Goal: Task Accomplishment & Management: Manage account settings

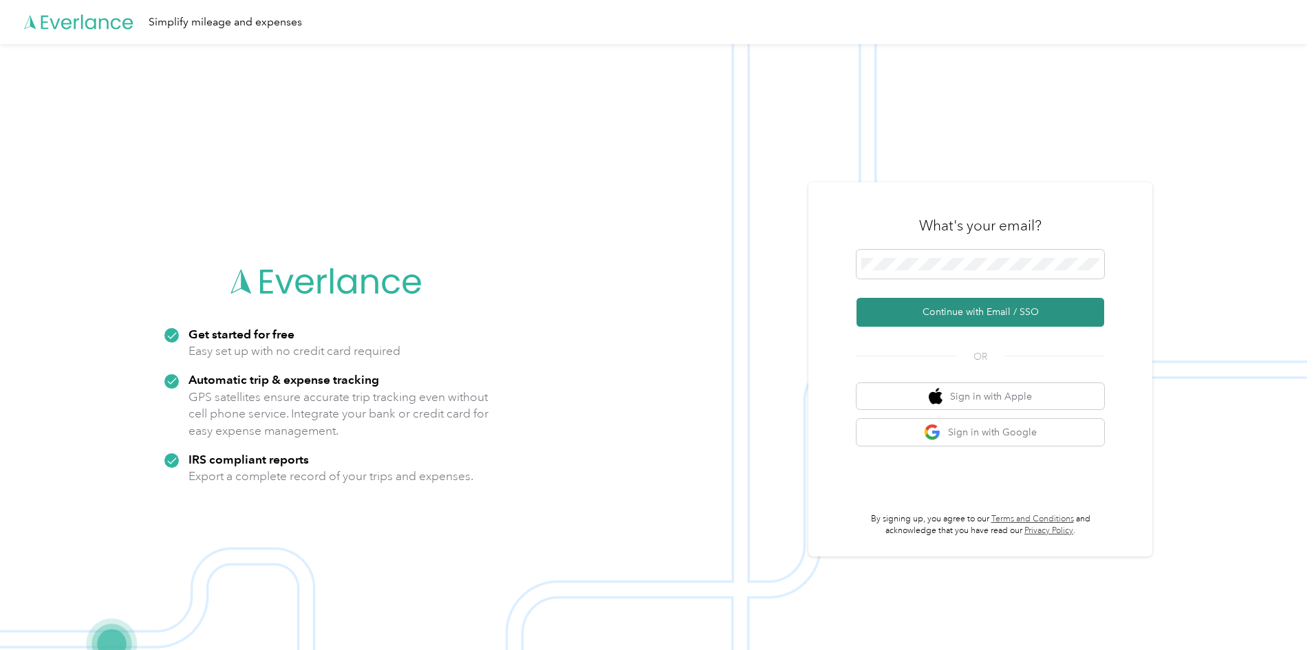
click at [1008, 312] on button "Continue with Email / SSO" at bounding box center [981, 312] width 248 height 29
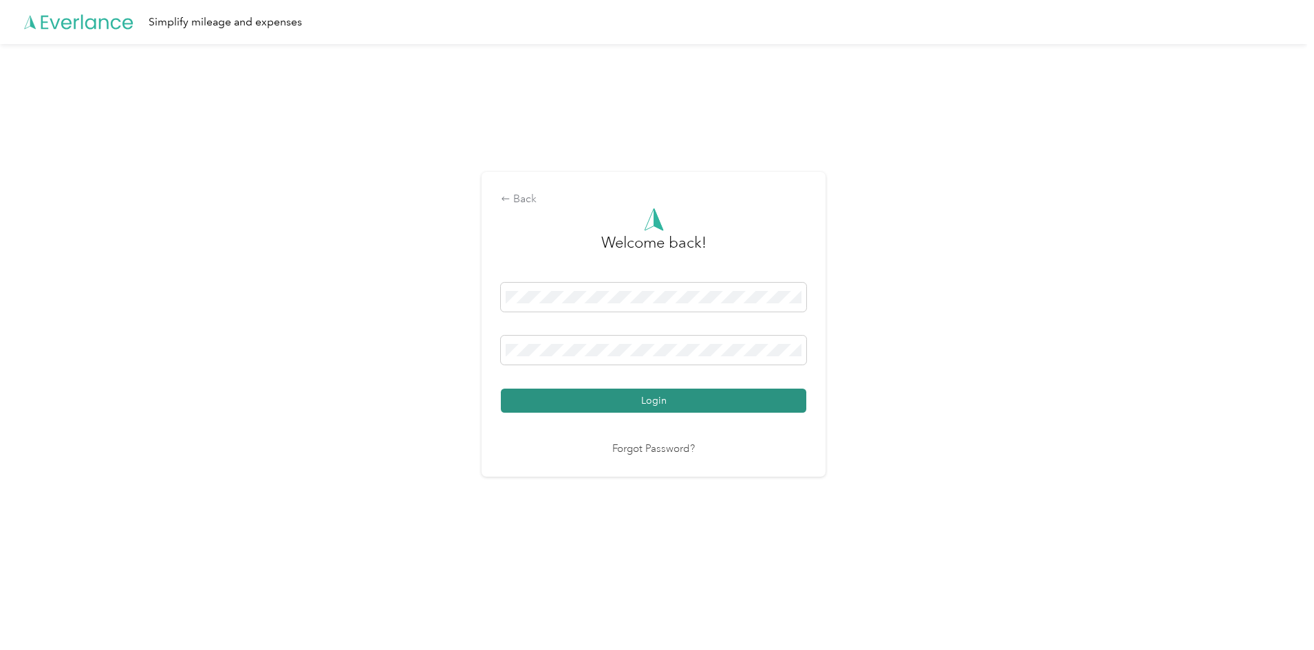
click at [683, 401] on button "Login" at bounding box center [654, 401] width 306 height 24
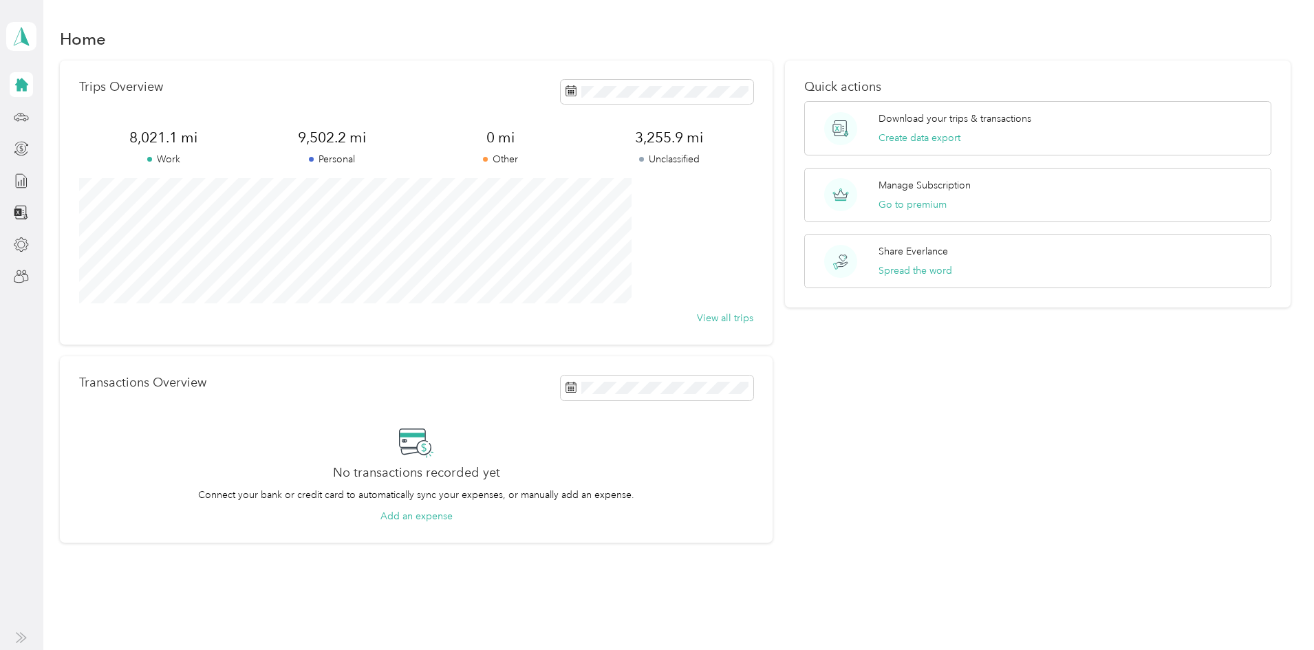
click at [19, 85] on icon at bounding box center [21, 84] width 13 height 13
click at [21, 120] on icon at bounding box center [21, 116] width 15 height 15
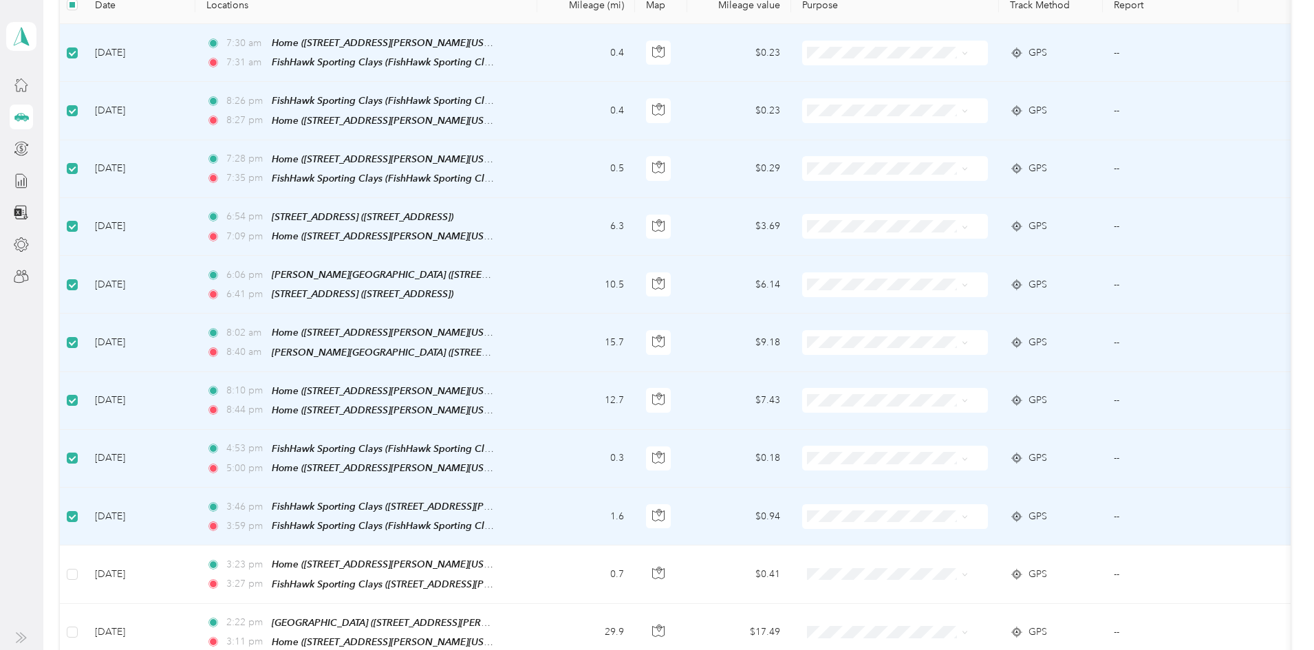
scroll to position [138, 0]
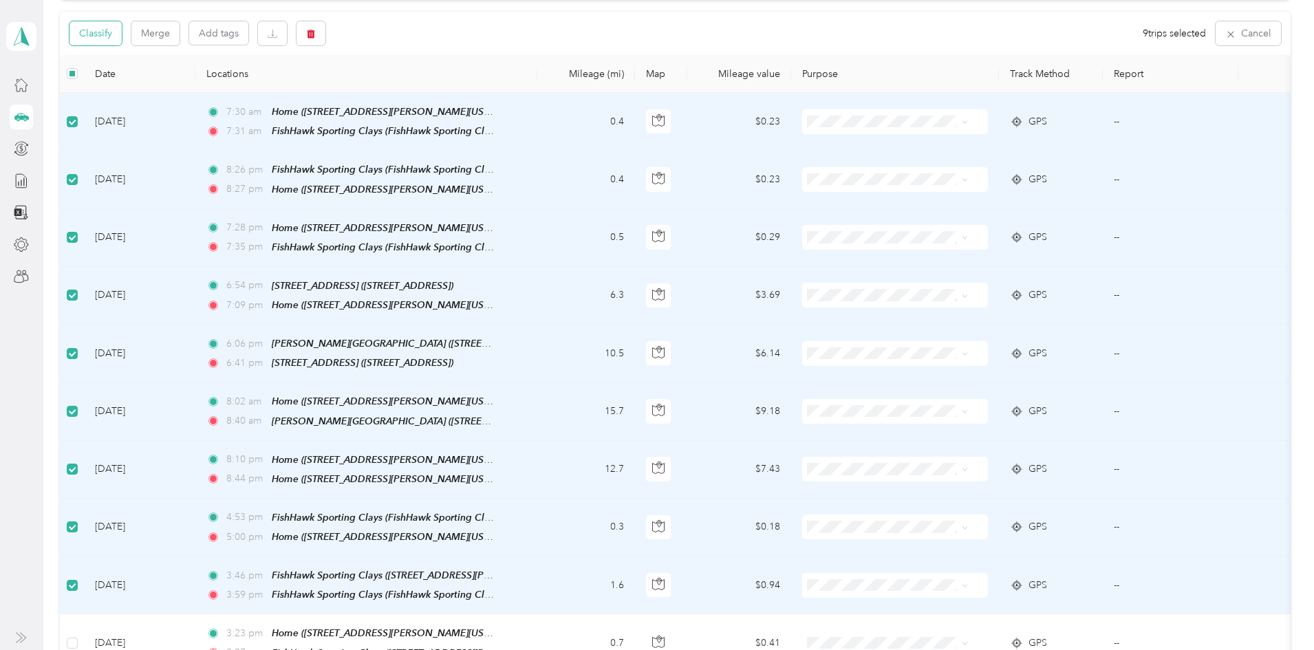
click at [122, 35] on button "Classify" at bounding box center [96, 33] width 52 height 24
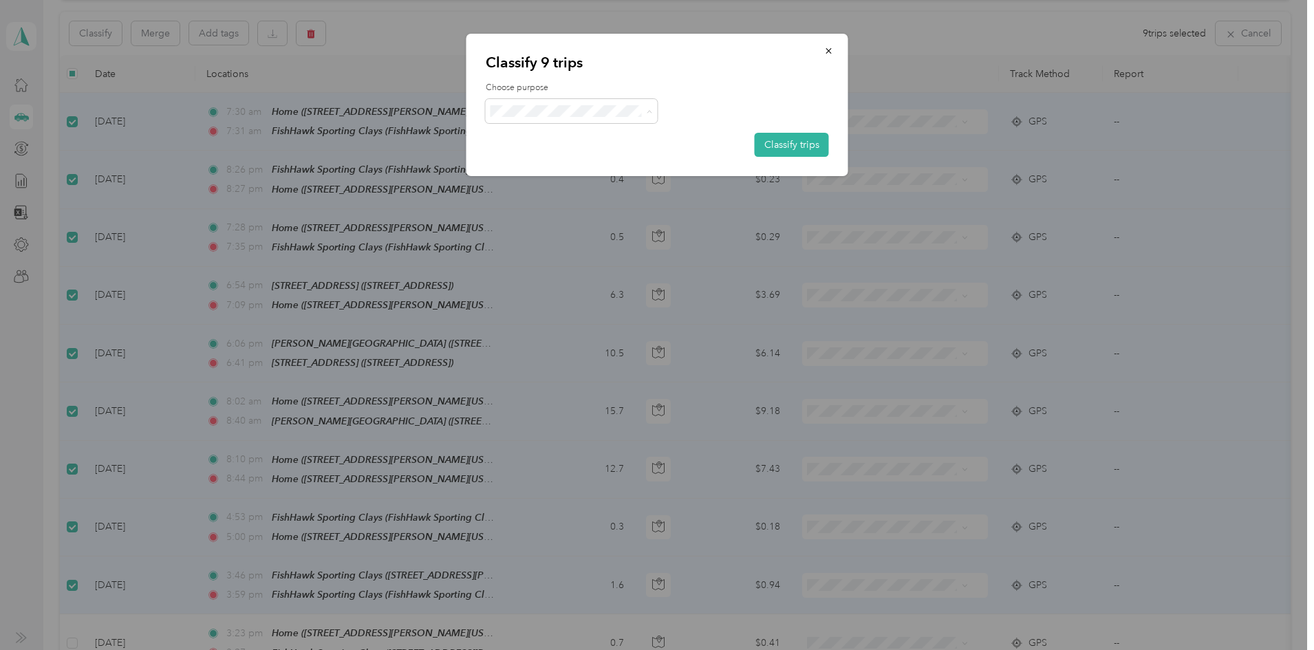
click at [558, 160] on span "Personal" at bounding box center [584, 160] width 128 height 14
click at [785, 146] on button "Classify trips" at bounding box center [792, 145] width 74 height 24
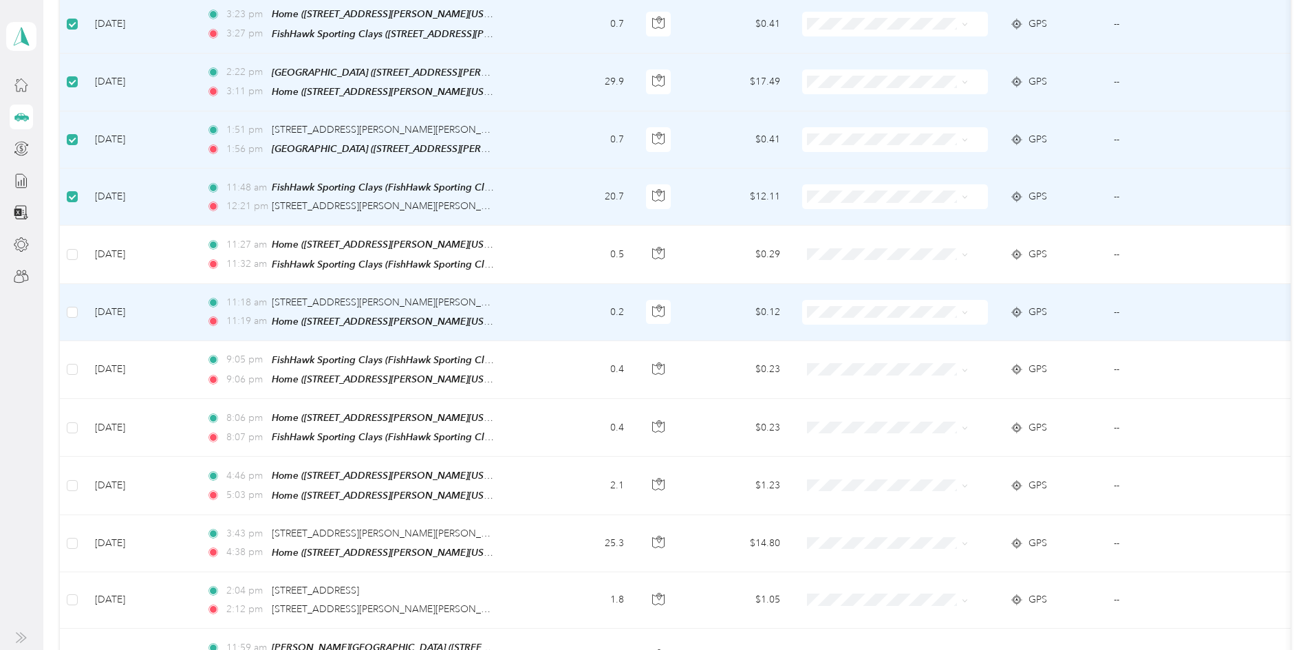
scroll to position [826, 0]
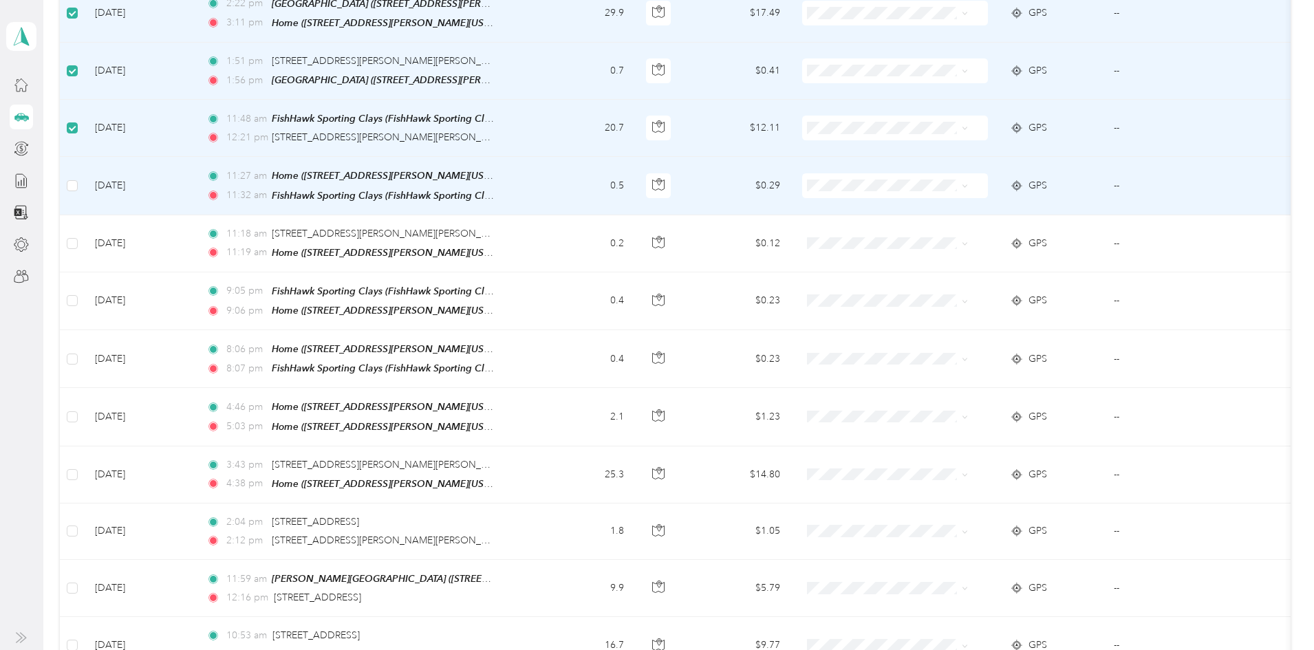
click at [84, 167] on td at bounding box center [72, 186] width 24 height 58
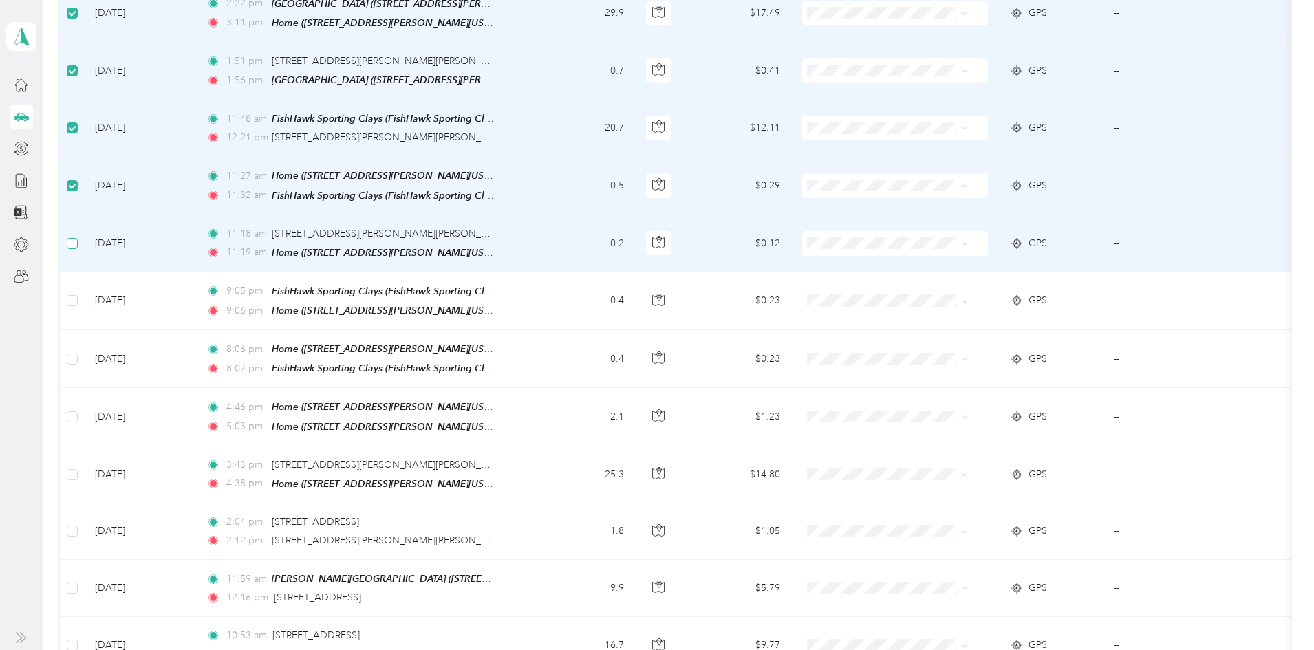
click at [78, 236] on label at bounding box center [72, 243] width 11 height 15
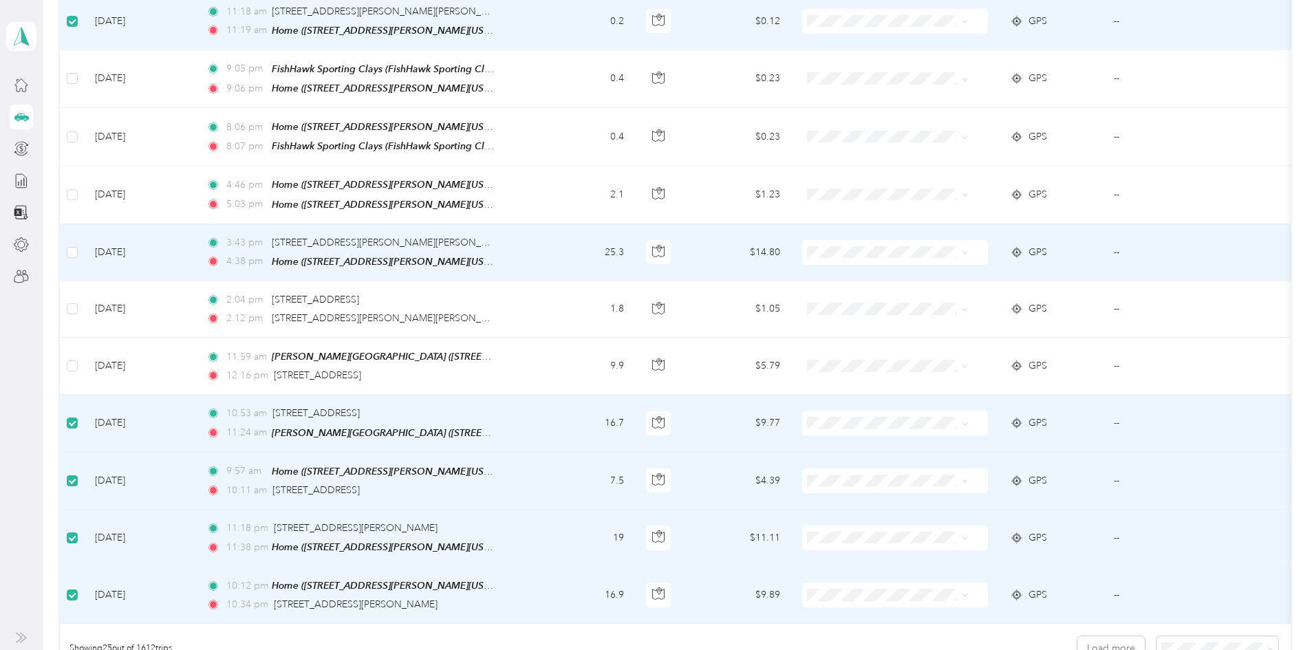
scroll to position [1032, 0]
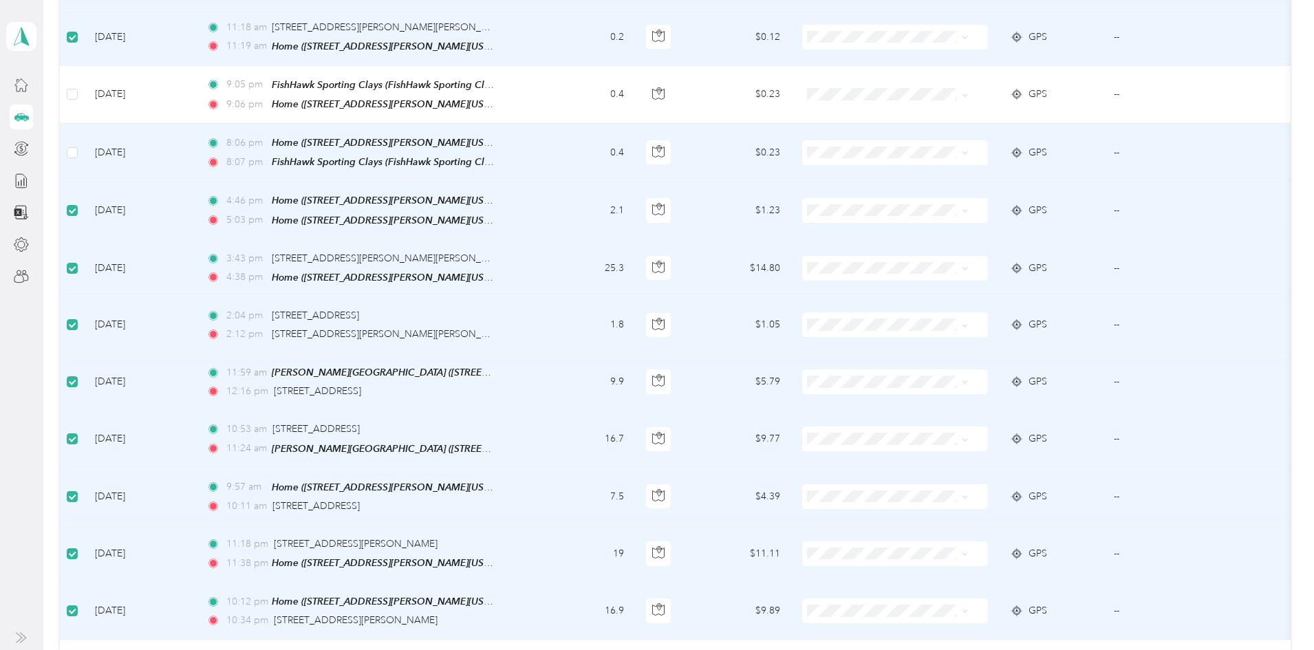
click at [84, 124] on td at bounding box center [72, 153] width 24 height 58
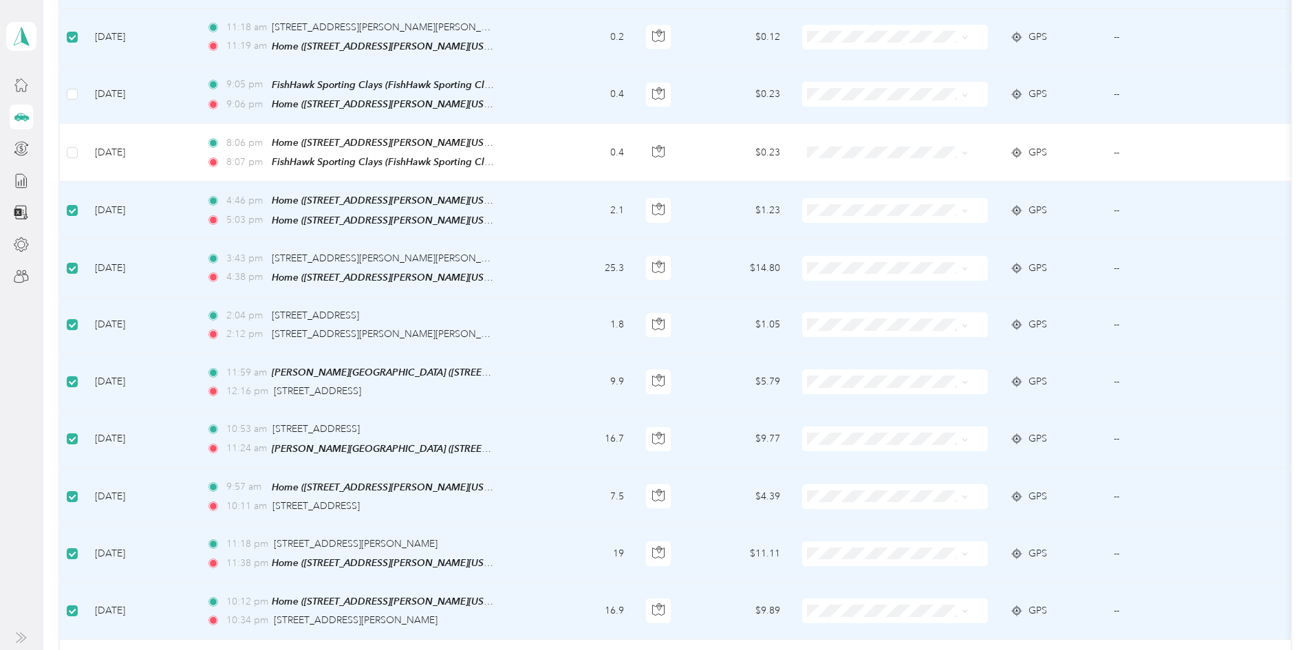
click at [84, 83] on td at bounding box center [72, 95] width 24 height 58
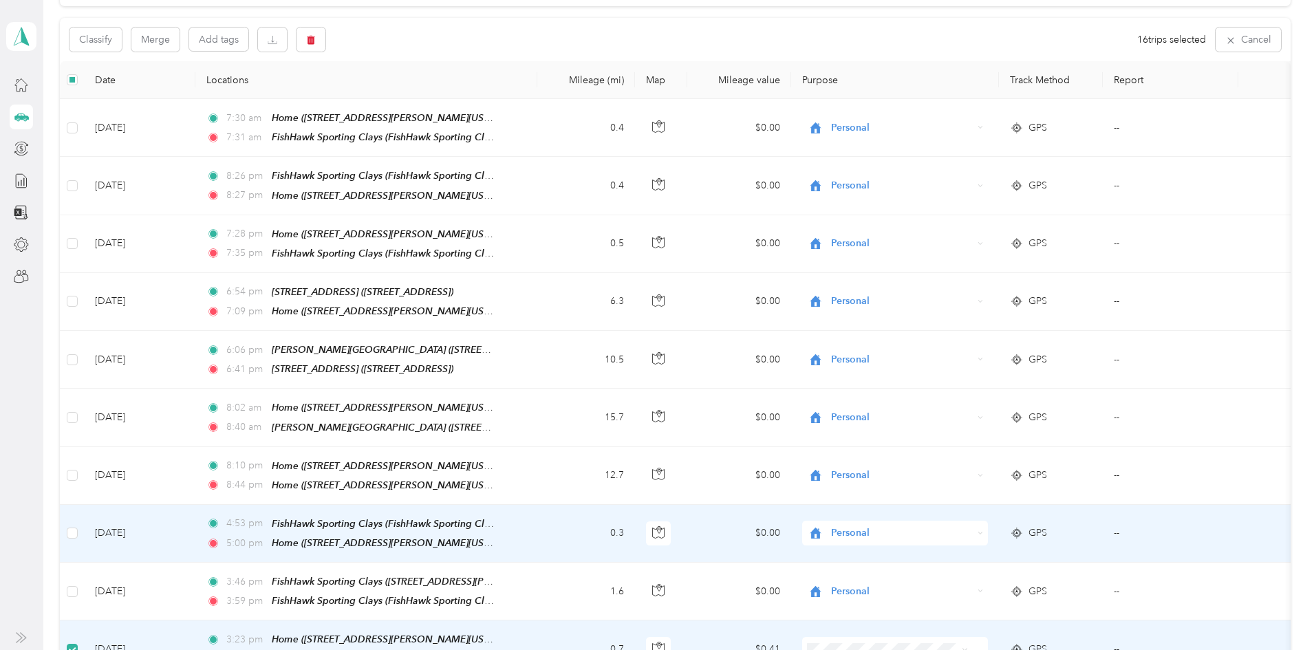
scroll to position [0, 0]
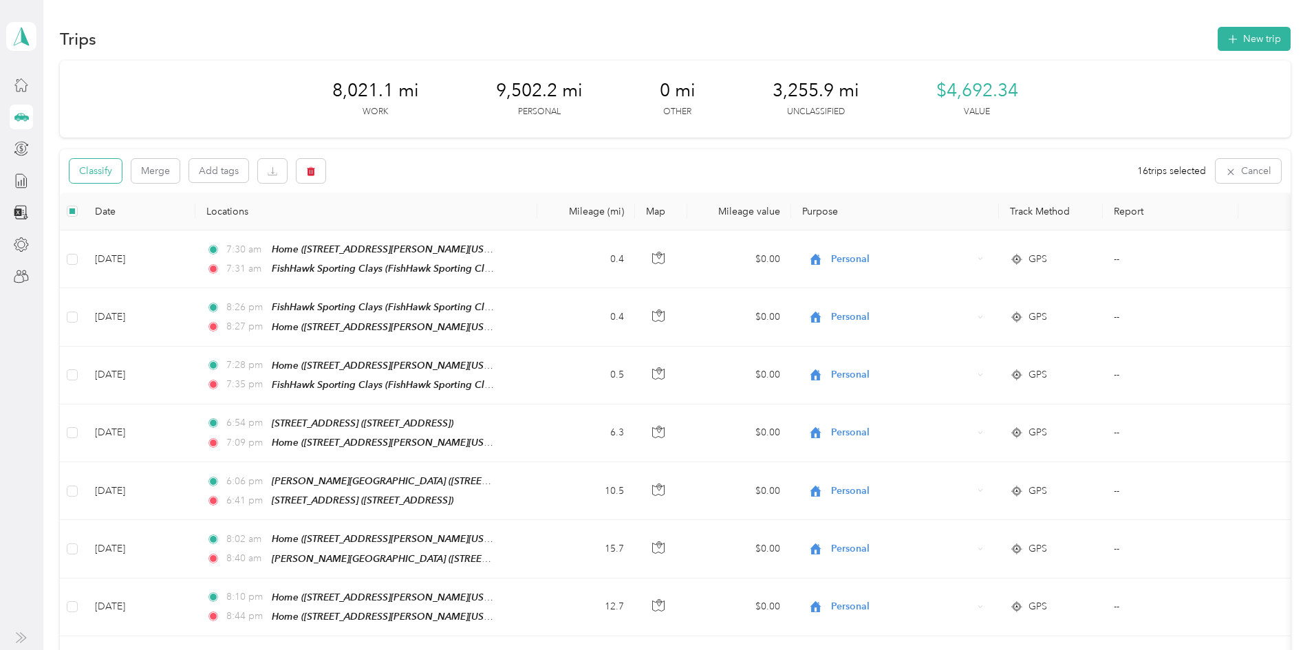
click at [122, 165] on button "Classify" at bounding box center [96, 171] width 52 height 24
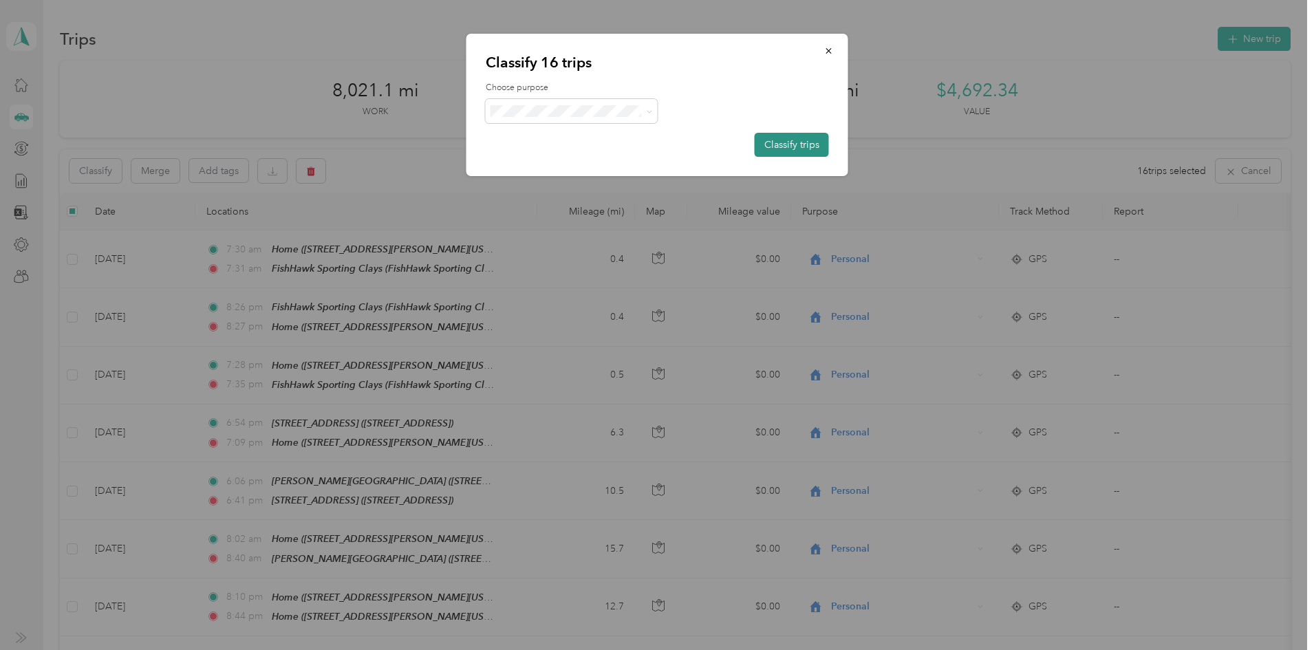
click at [791, 136] on button "Classify trips" at bounding box center [792, 145] width 74 height 24
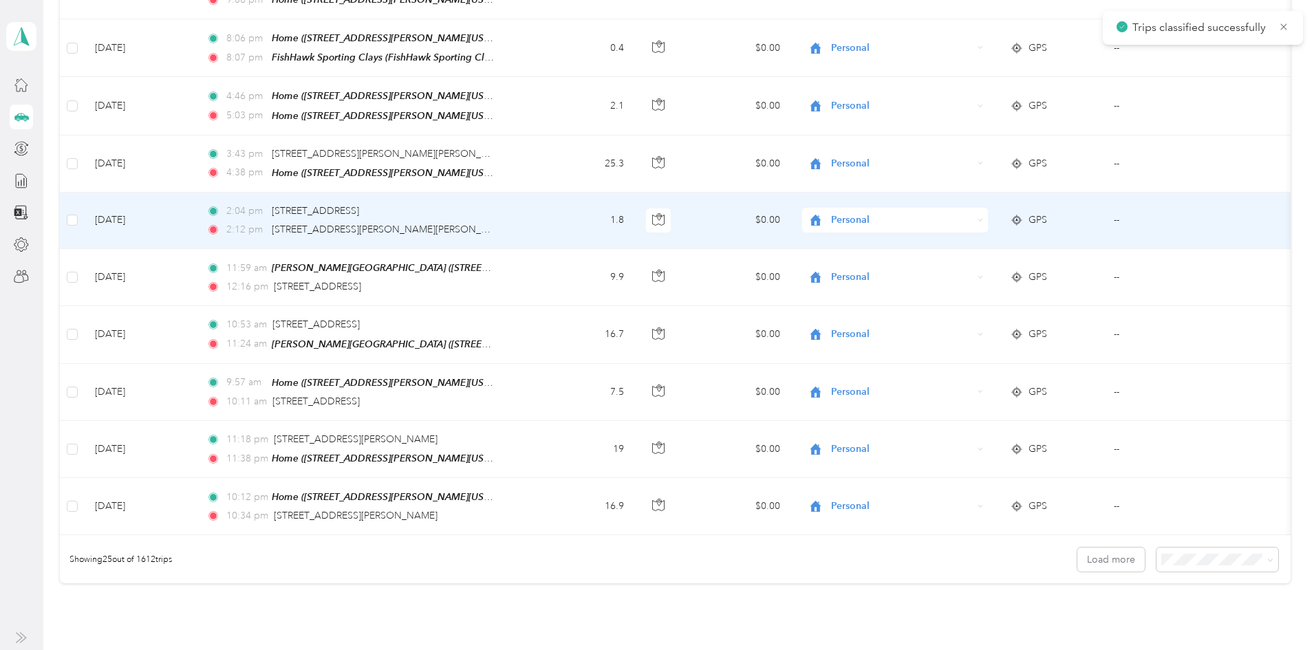
scroll to position [1246, 0]
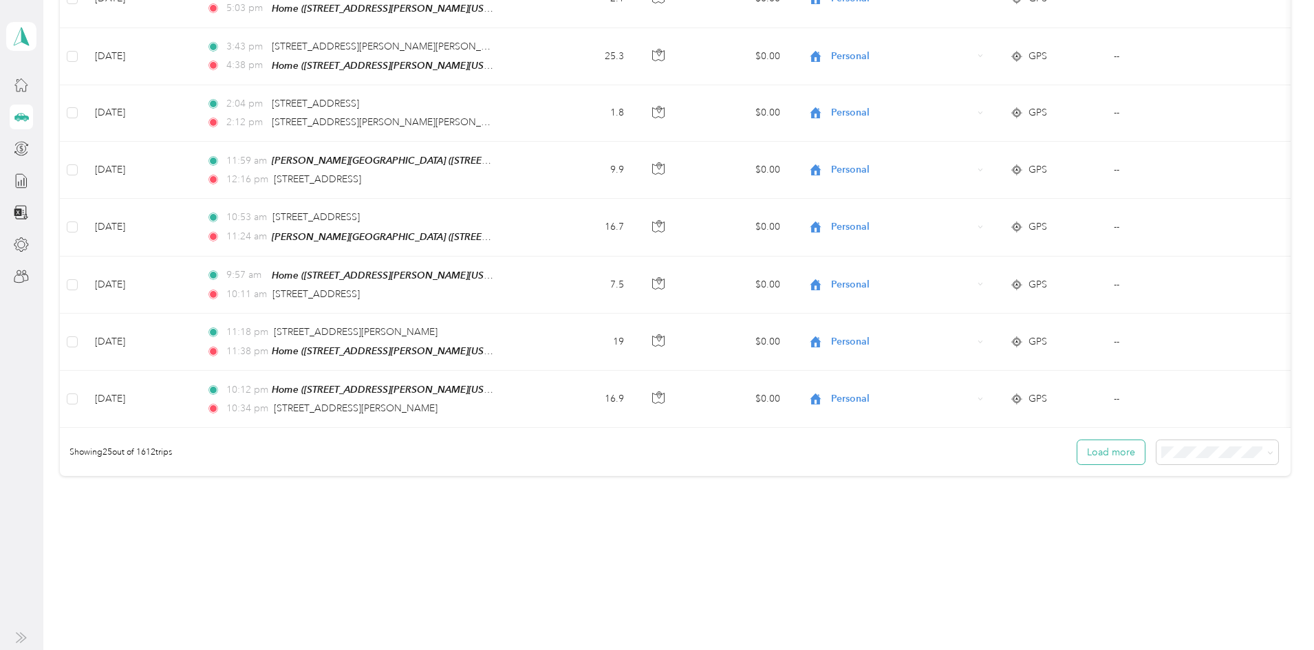
click at [1078, 440] on button "Load more" at bounding box center [1111, 452] width 67 height 24
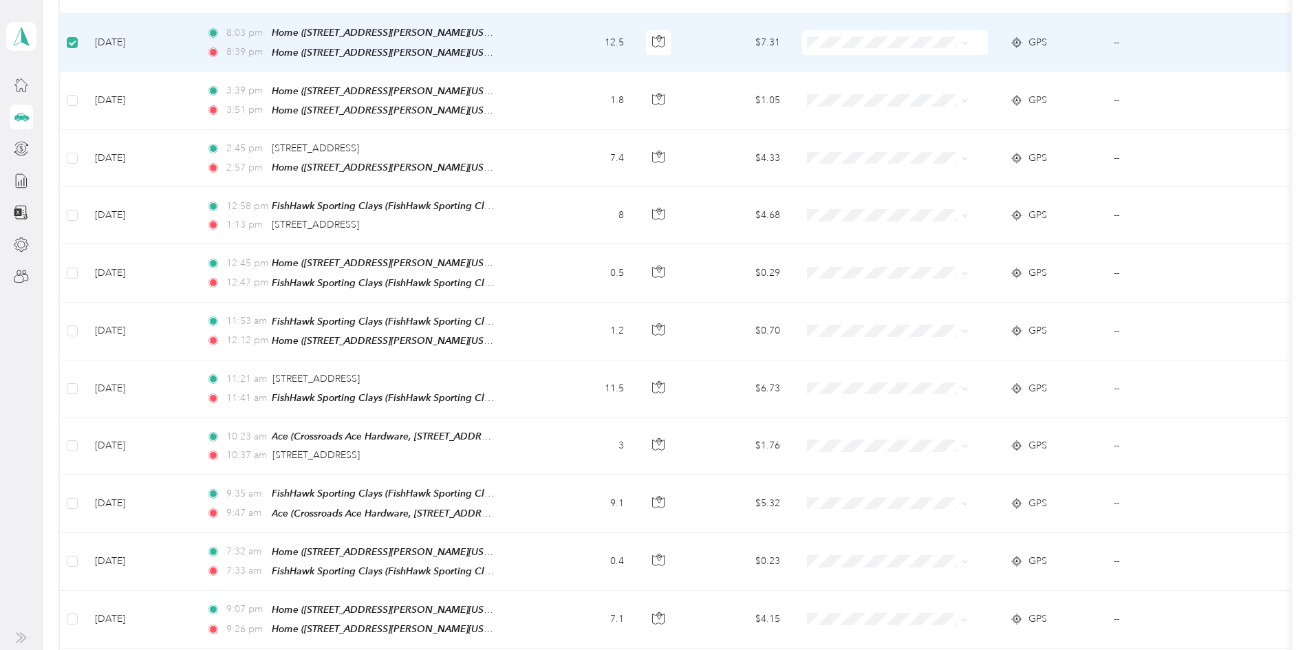
scroll to position [1657, 0]
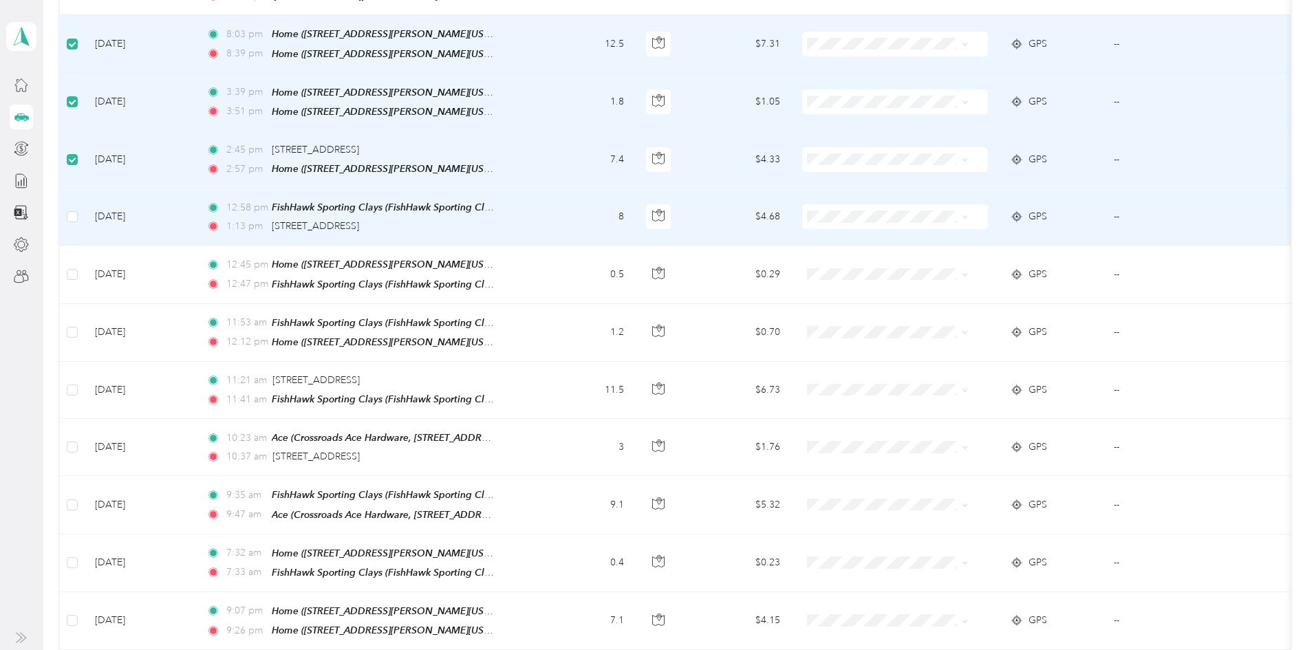
click at [84, 190] on td at bounding box center [72, 217] width 24 height 57
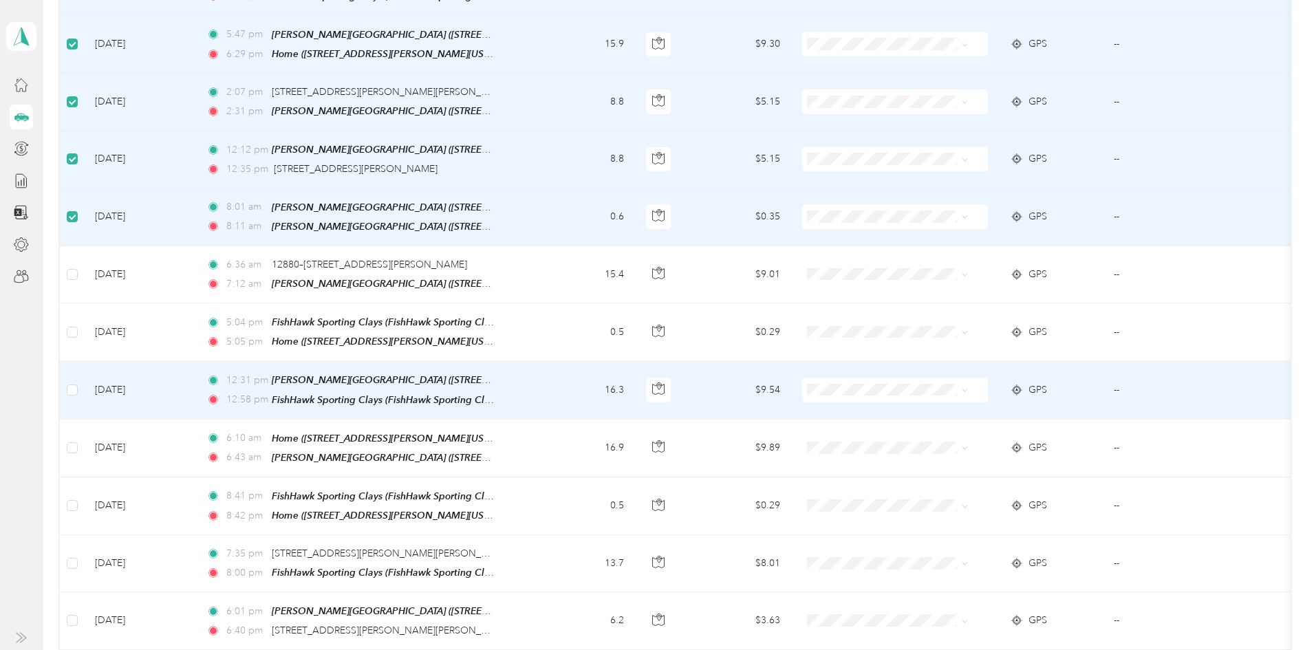
scroll to position [2483, 0]
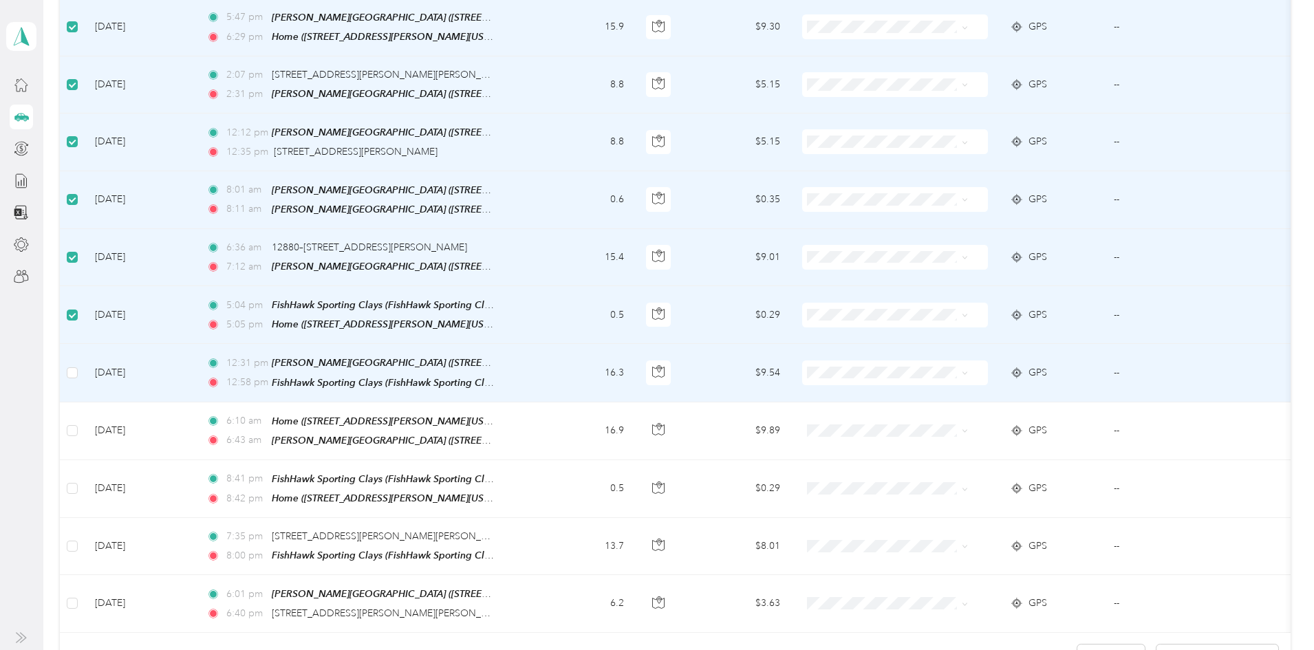
click at [84, 344] on td at bounding box center [72, 373] width 24 height 58
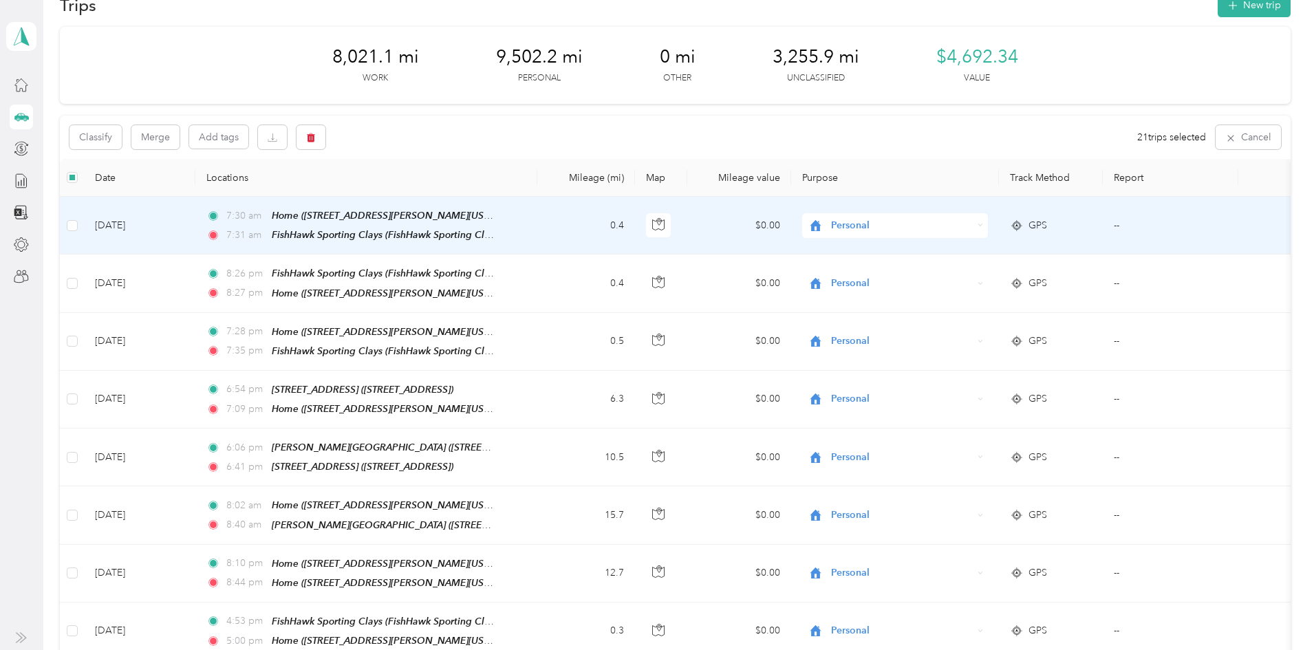
scroll to position [0, 0]
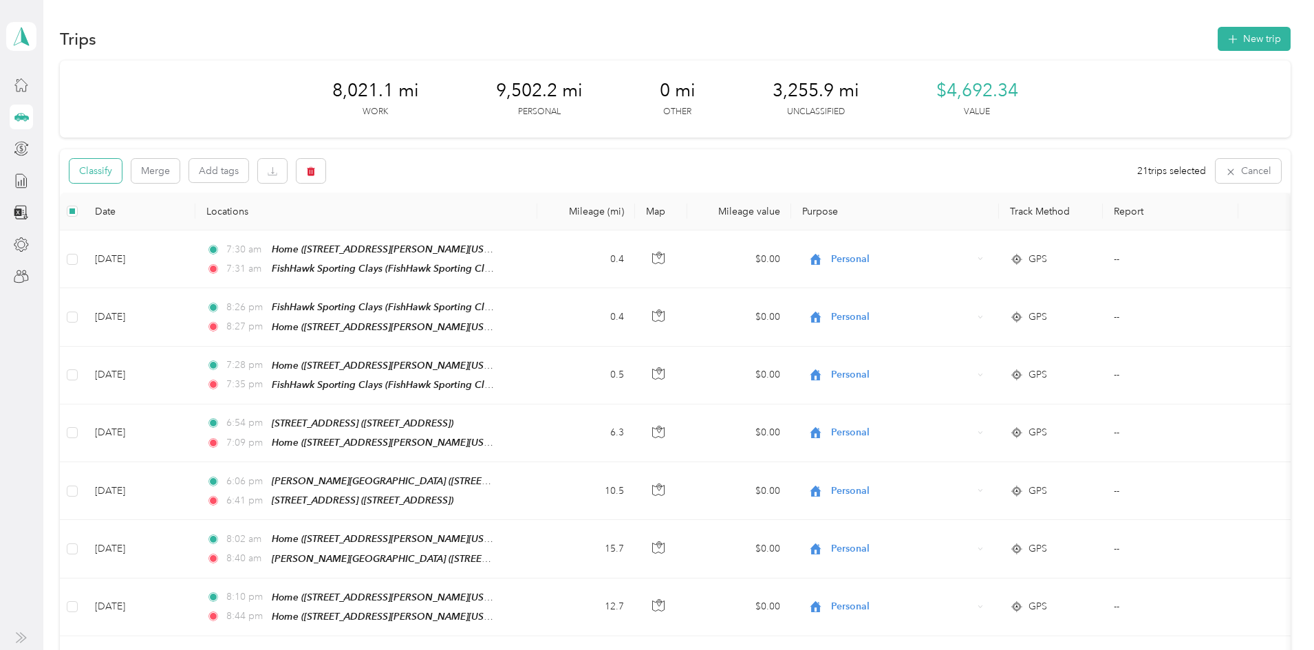
click at [122, 169] on button "Classify" at bounding box center [96, 171] width 52 height 24
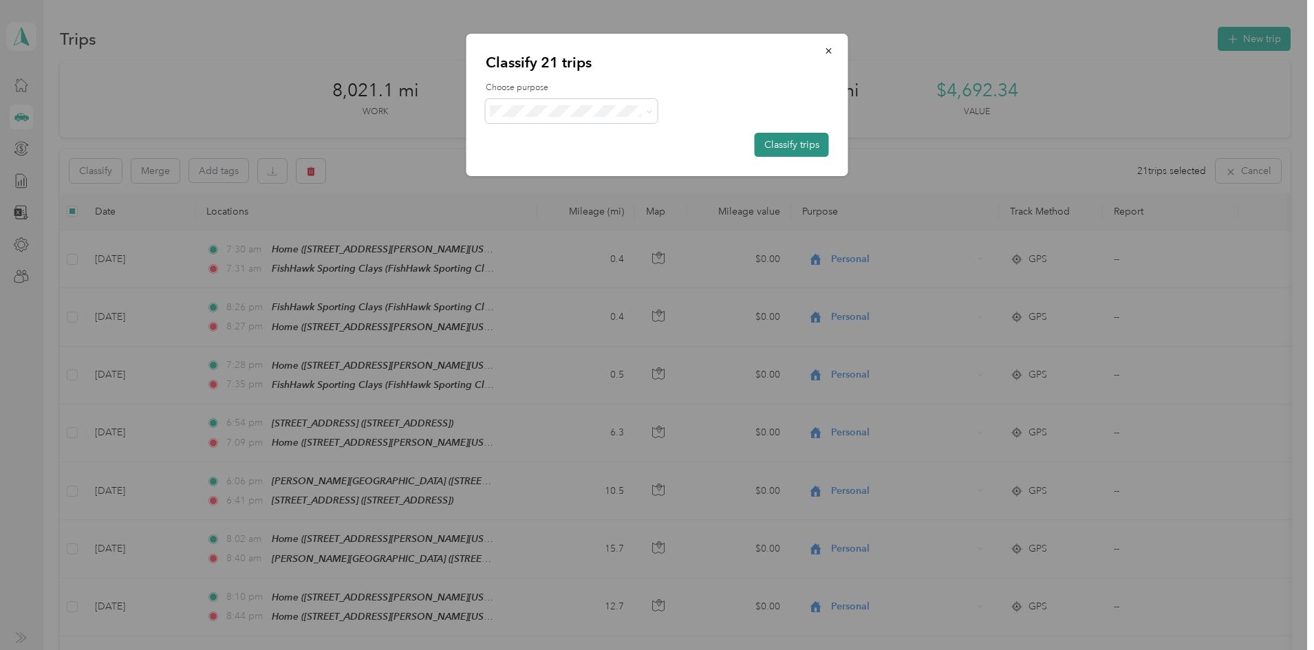
click at [776, 146] on button "Classify trips" at bounding box center [792, 145] width 74 height 24
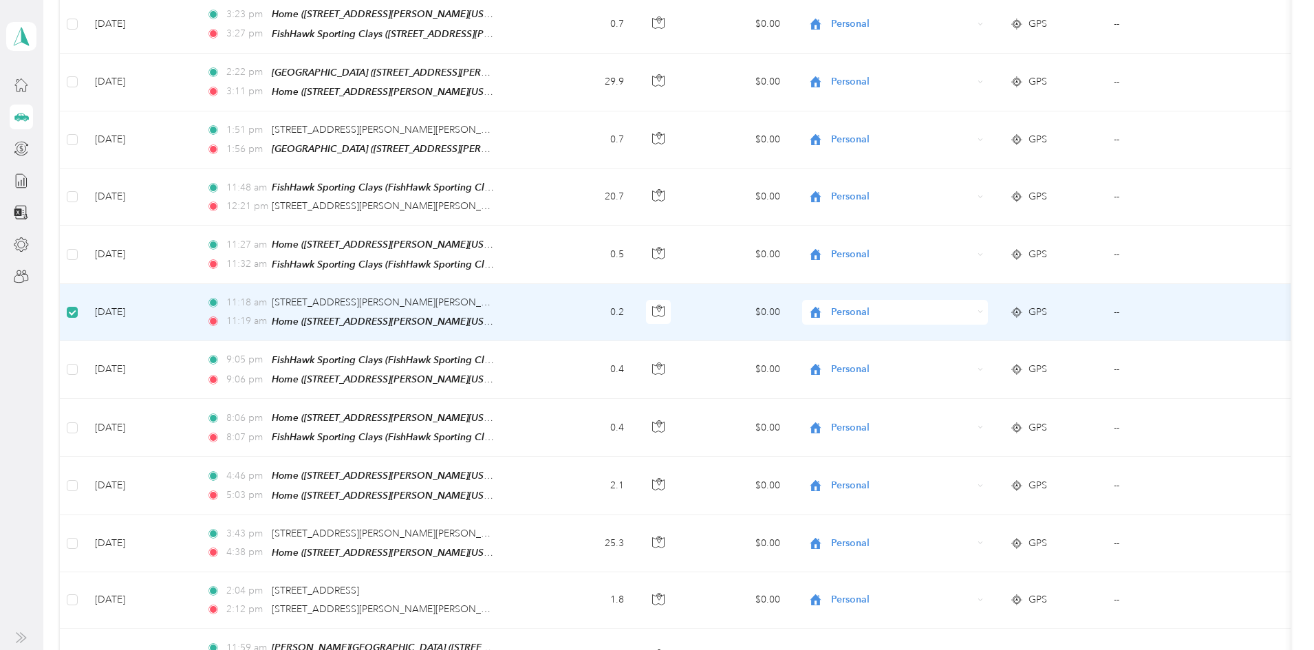
scroll to position [756, 0]
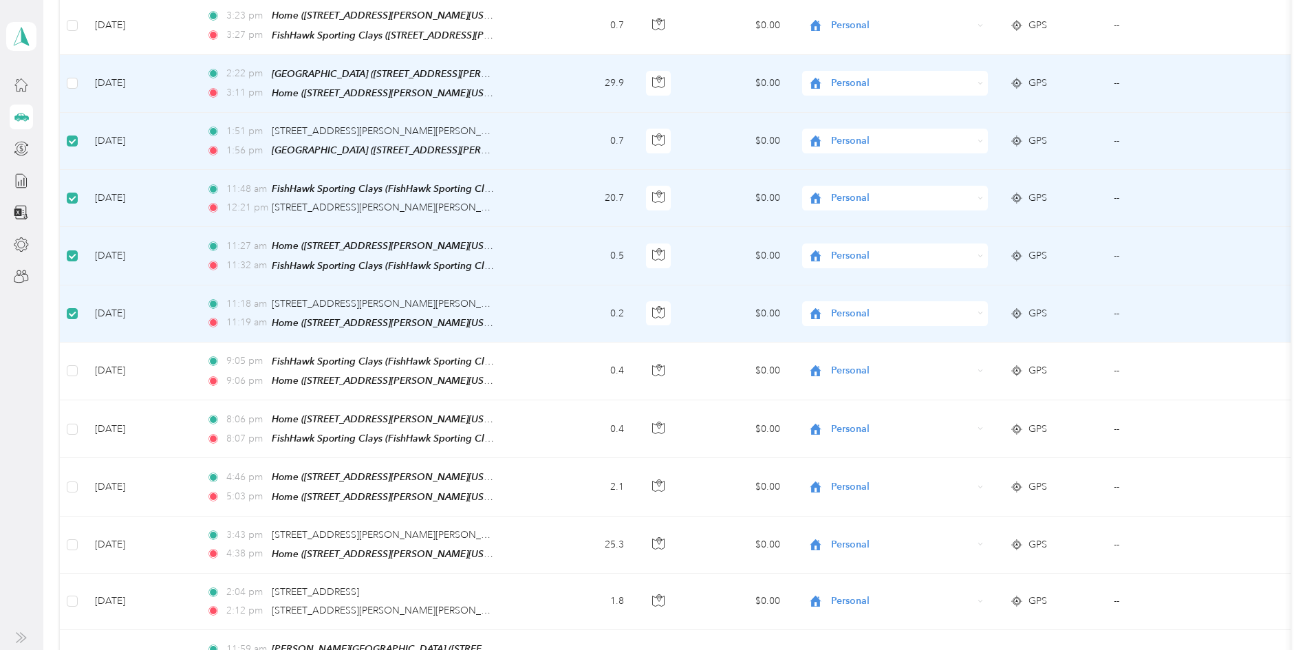
click at [84, 68] on td at bounding box center [72, 84] width 24 height 58
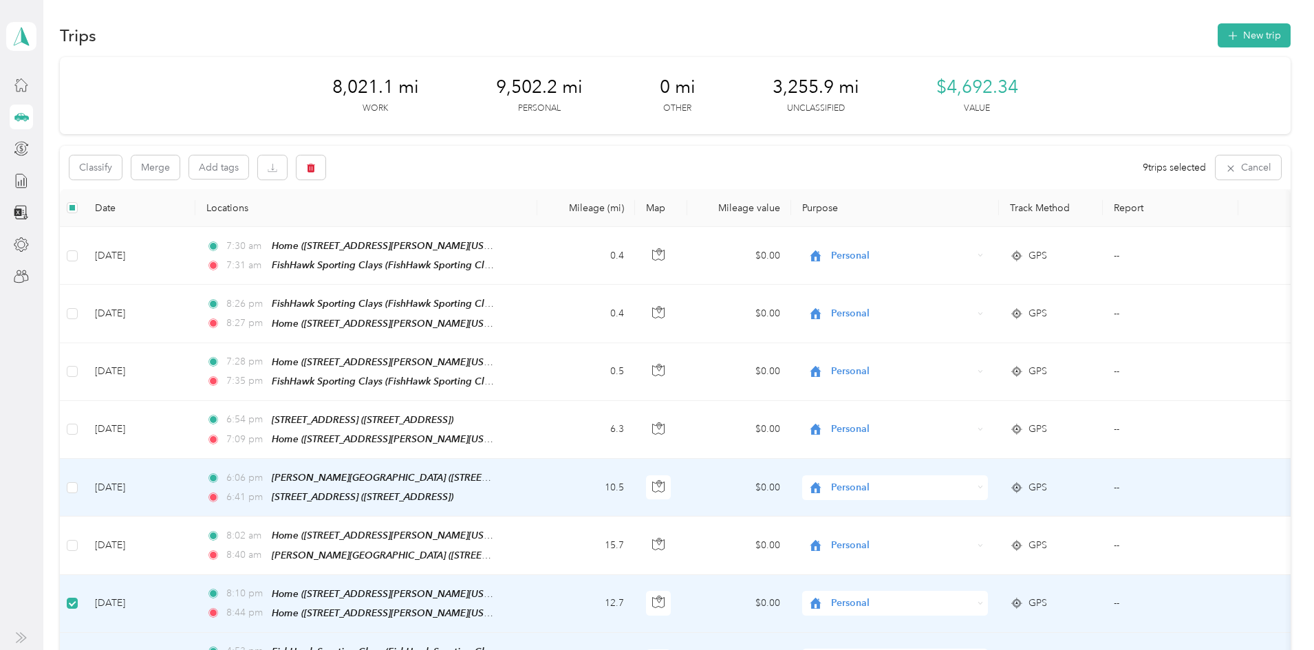
scroll to position [0, 0]
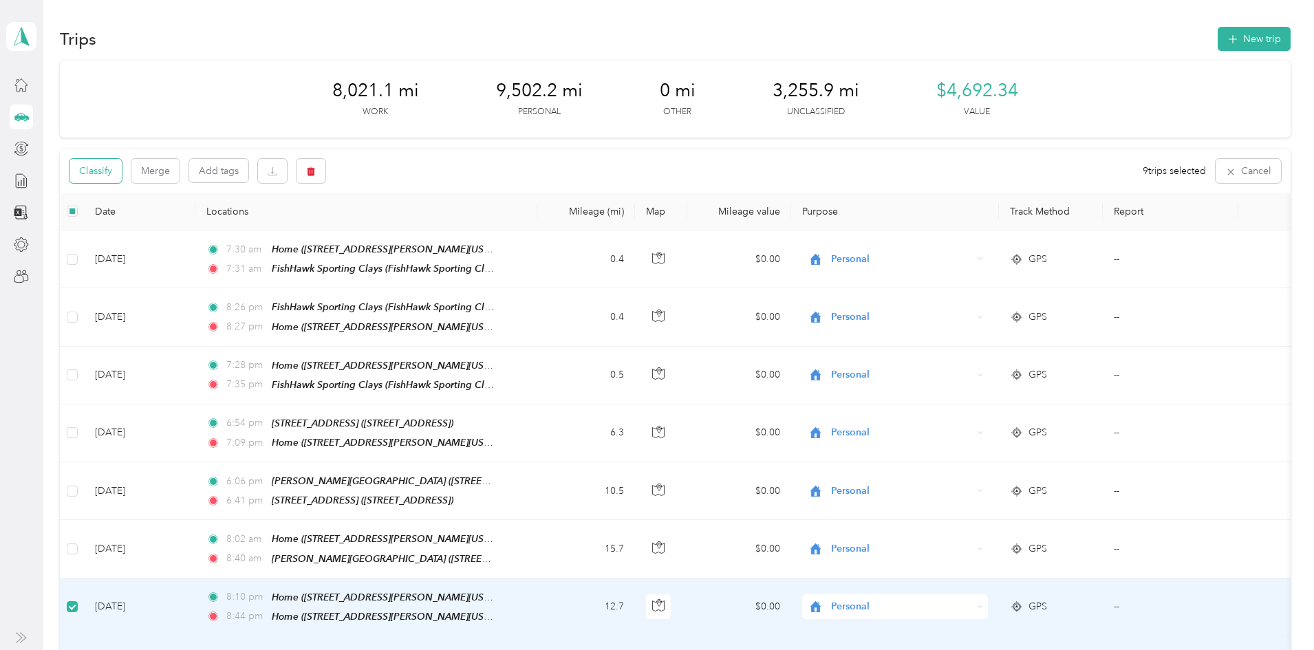
click at [122, 177] on button "Classify" at bounding box center [96, 171] width 52 height 24
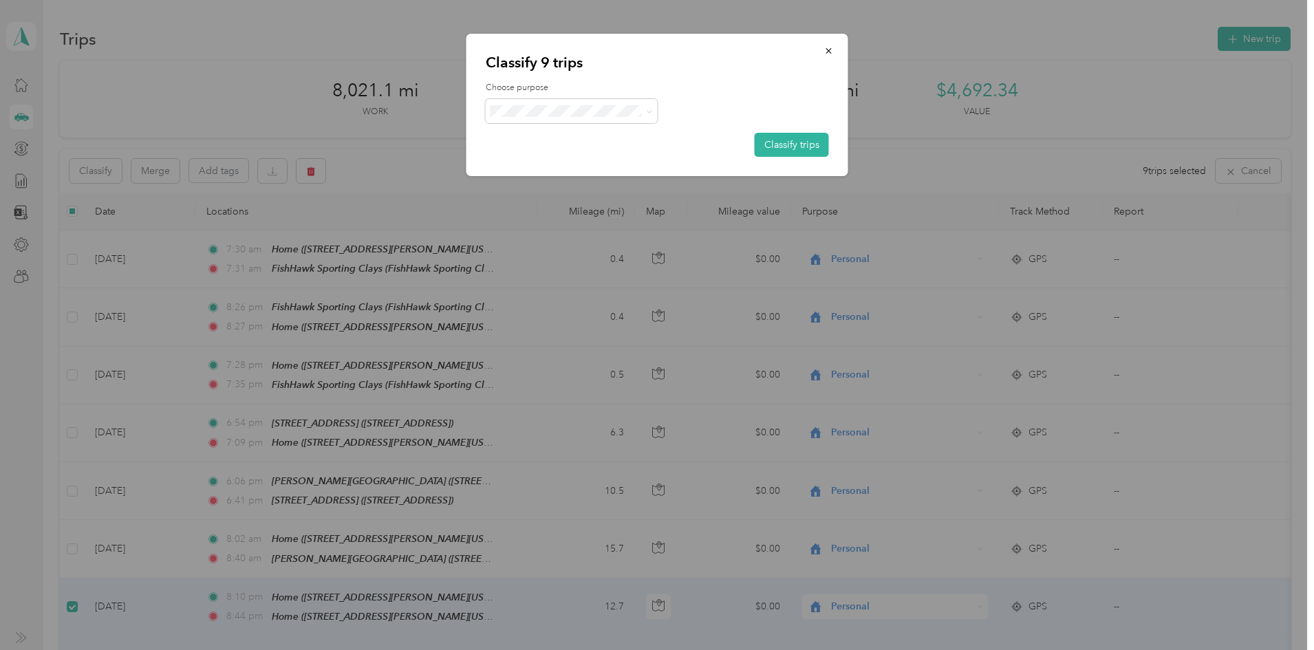
click at [573, 125] on div "Choose purpose Classify trips" at bounding box center [657, 119] width 343 height 75
click at [651, 114] on icon at bounding box center [649, 112] width 6 height 6
click at [555, 178] on span "Consultant" at bounding box center [584, 185] width 128 height 14
click at [758, 149] on button "Classify trips" at bounding box center [792, 145] width 74 height 24
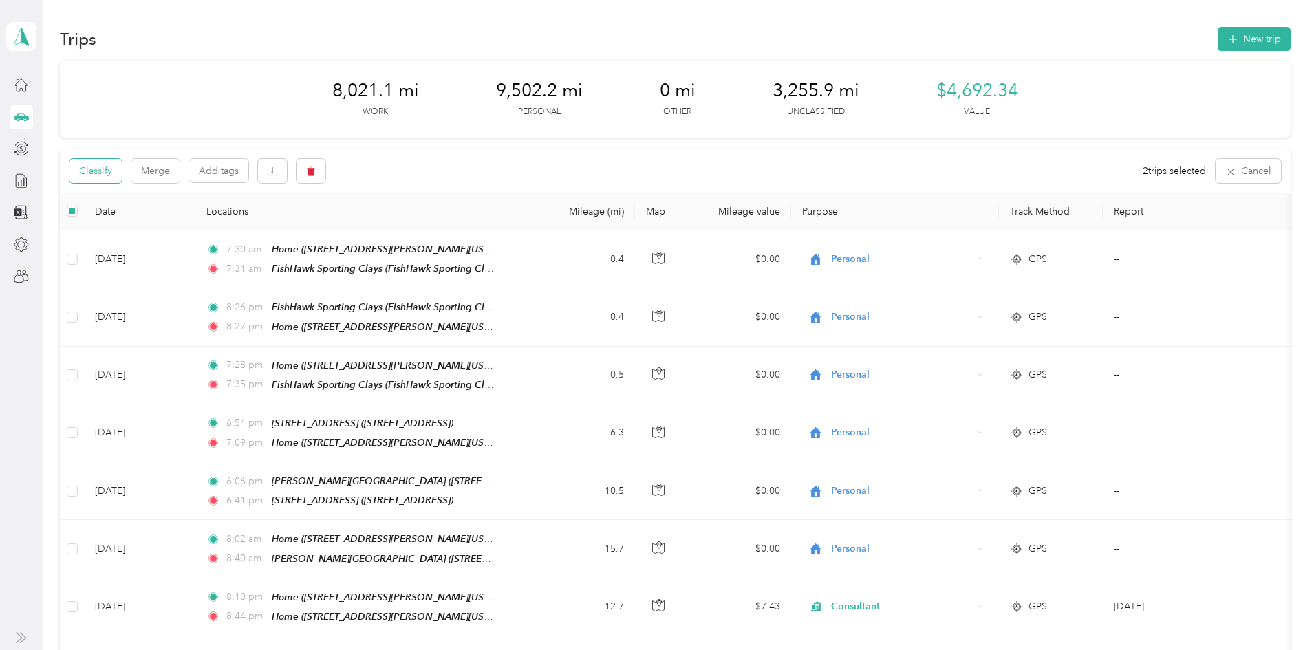
click at [122, 165] on button "Classify" at bounding box center [96, 171] width 52 height 24
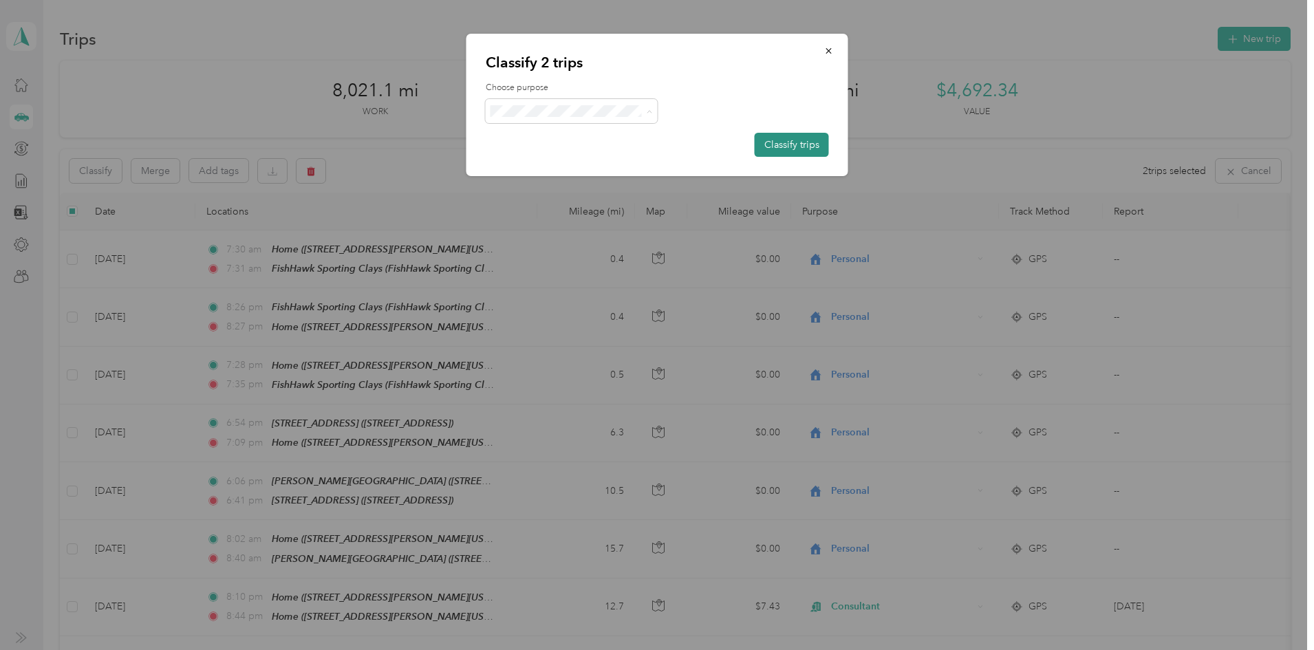
click at [782, 136] on button "Classify trips" at bounding box center [792, 145] width 74 height 24
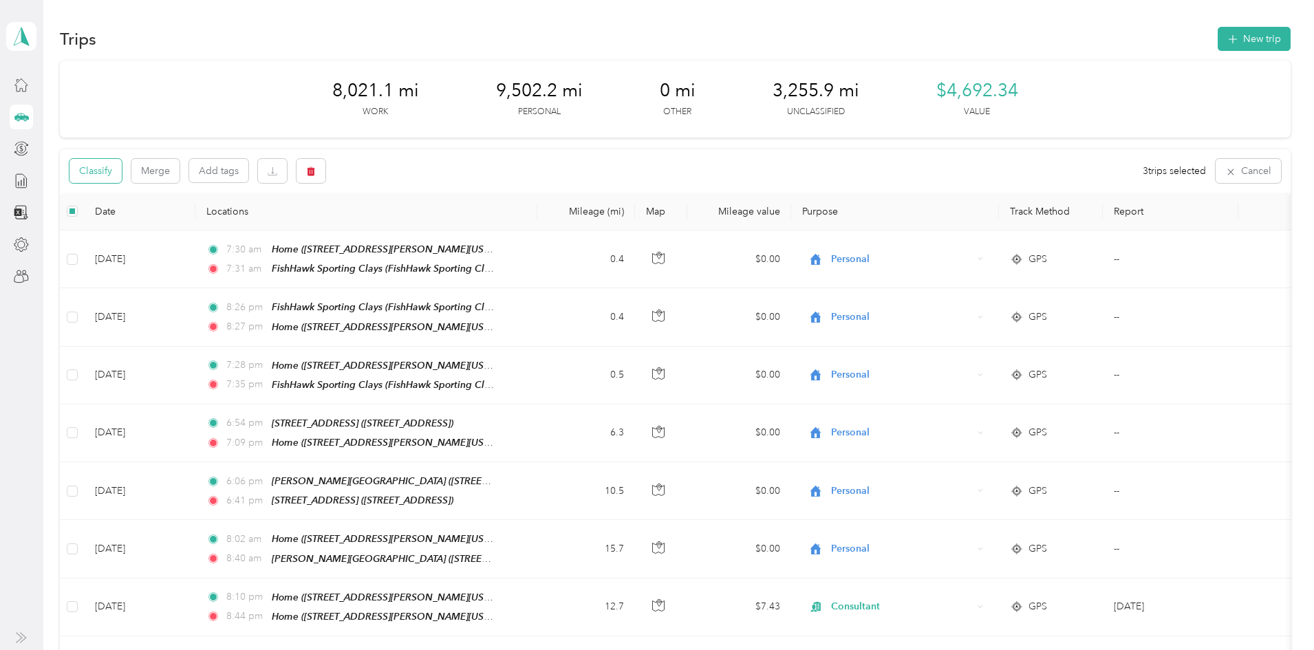
click at [122, 178] on button "Classify" at bounding box center [96, 171] width 52 height 24
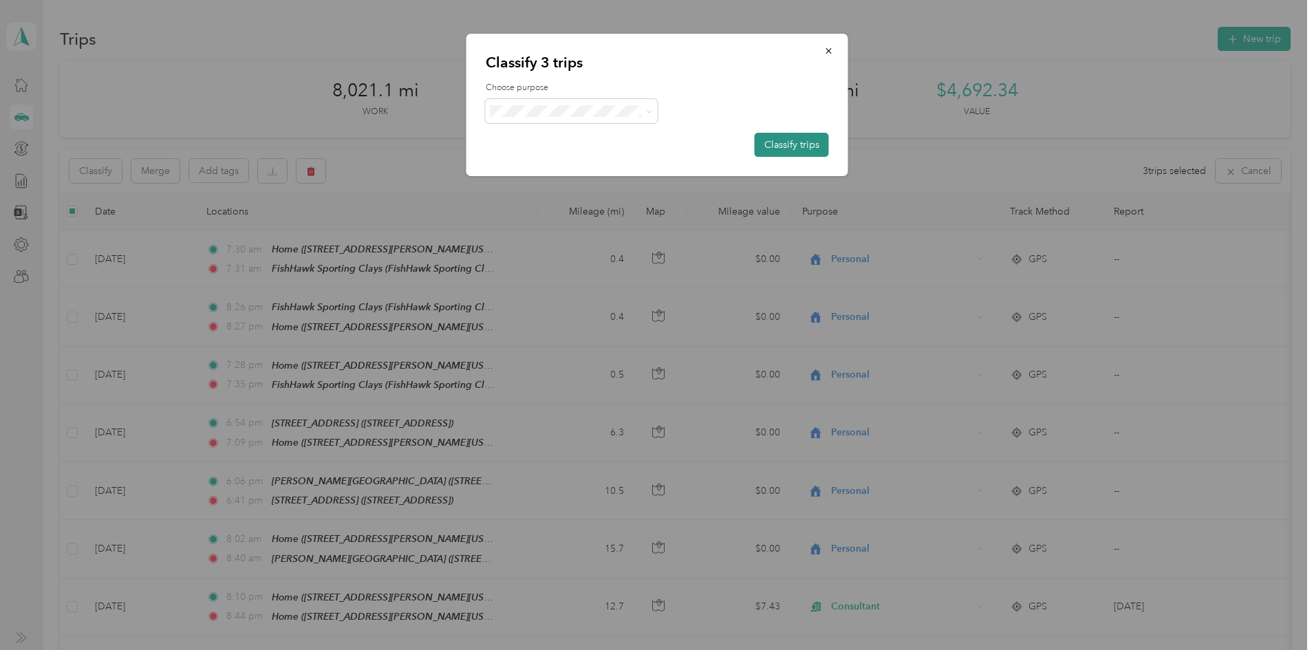
click at [768, 146] on button "Classify trips" at bounding box center [792, 145] width 74 height 24
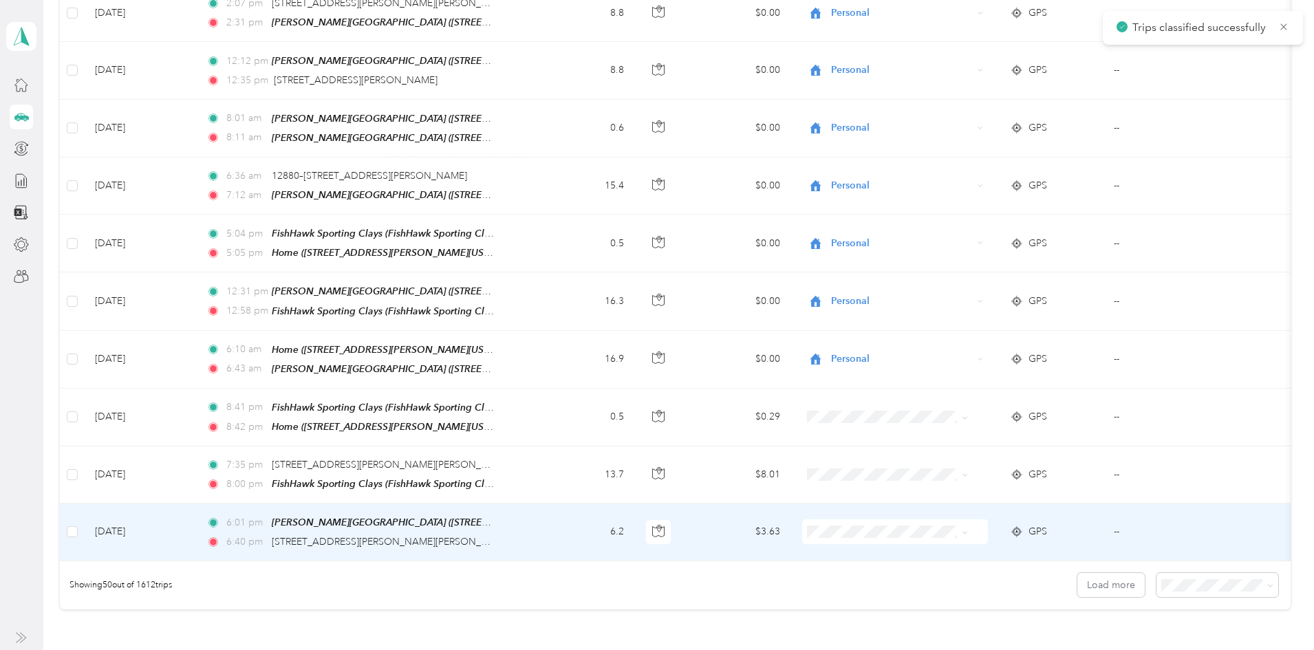
scroll to position [2661, 0]
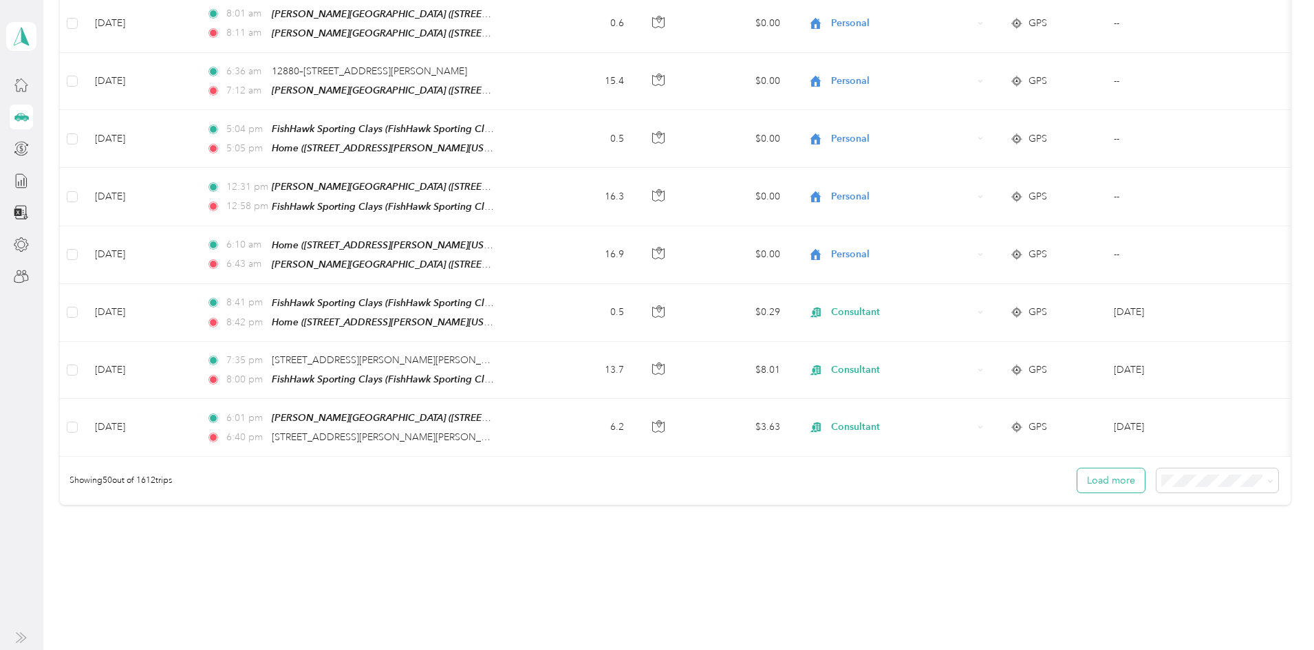
click at [1078, 469] on button "Load more" at bounding box center [1111, 481] width 67 height 24
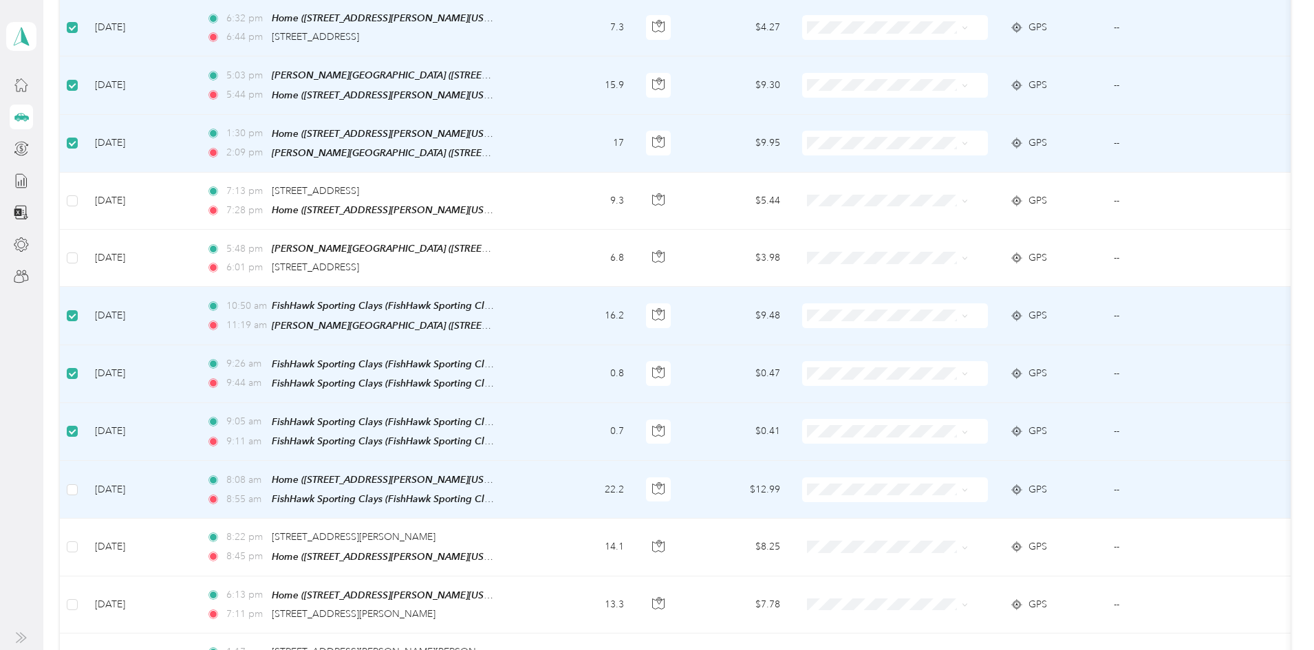
scroll to position [3485, 0]
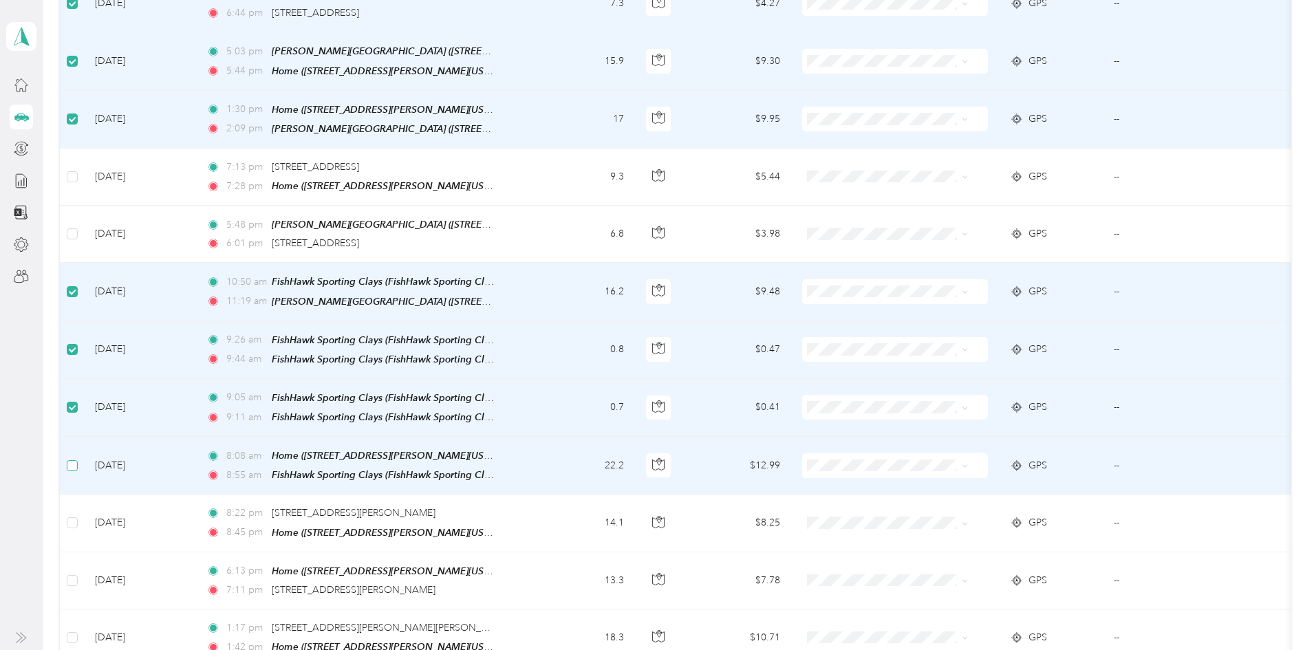
click at [78, 458] on label at bounding box center [72, 465] width 11 height 15
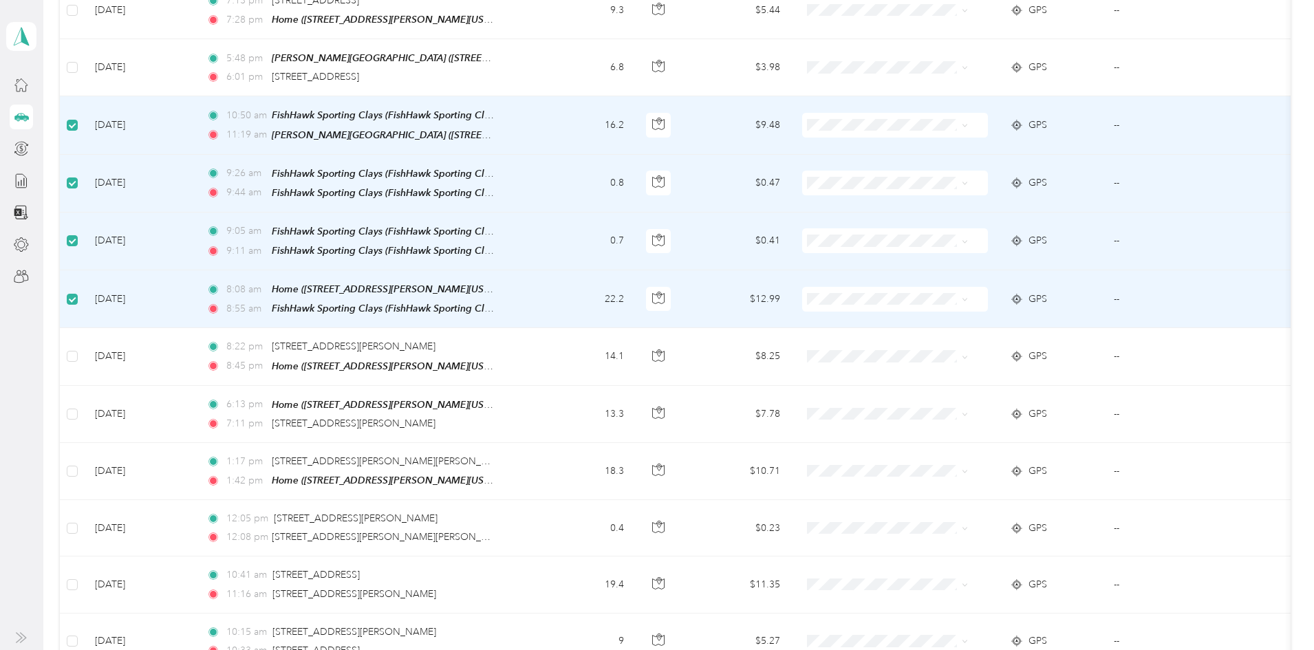
scroll to position [3692, 0]
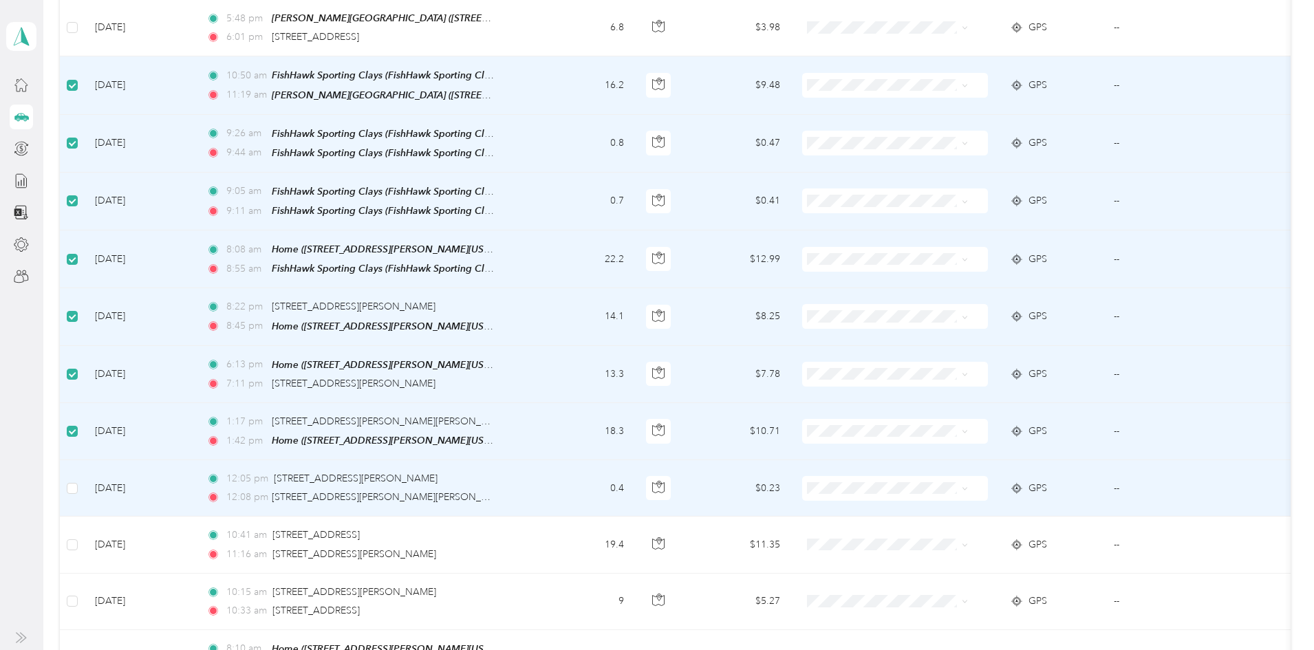
click at [84, 460] on td at bounding box center [72, 488] width 24 height 56
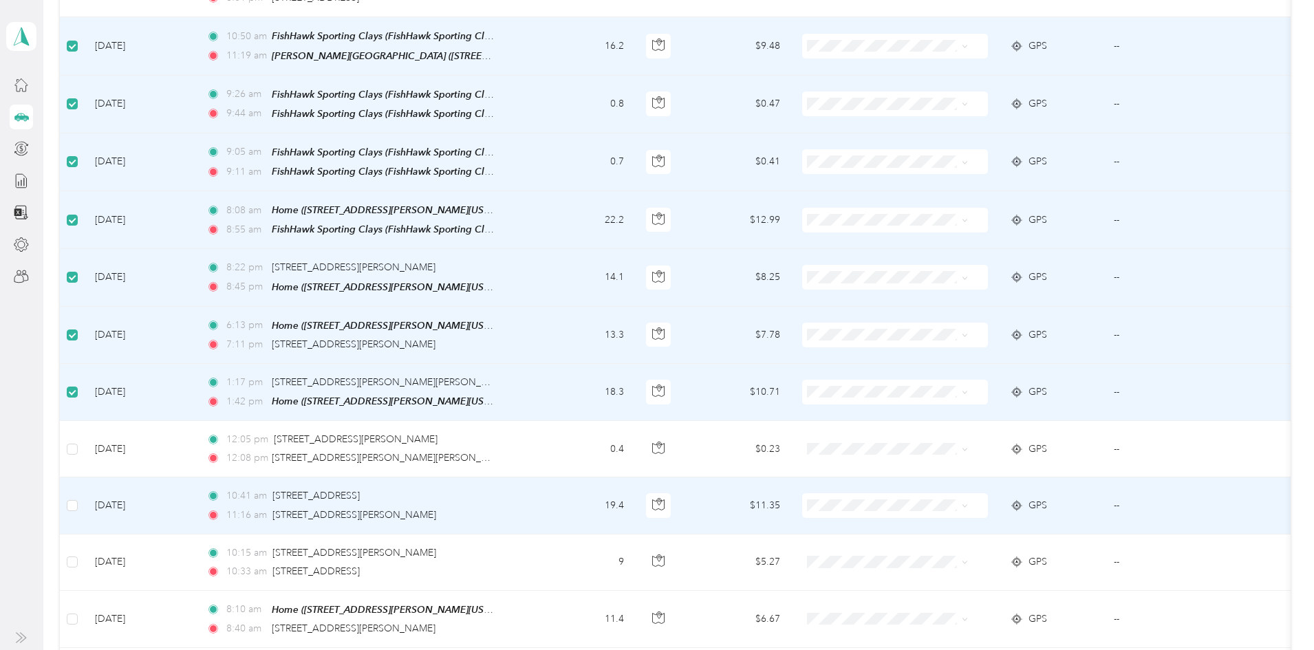
scroll to position [3829, 0]
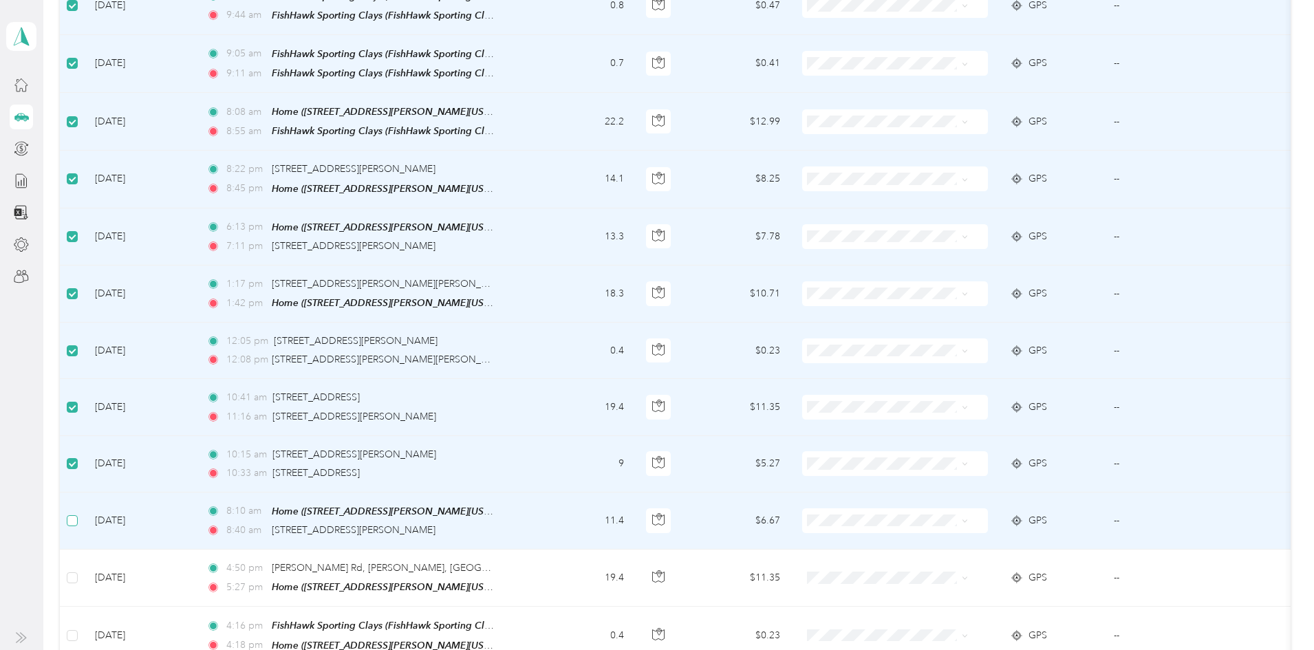
click at [78, 513] on label at bounding box center [72, 520] width 11 height 15
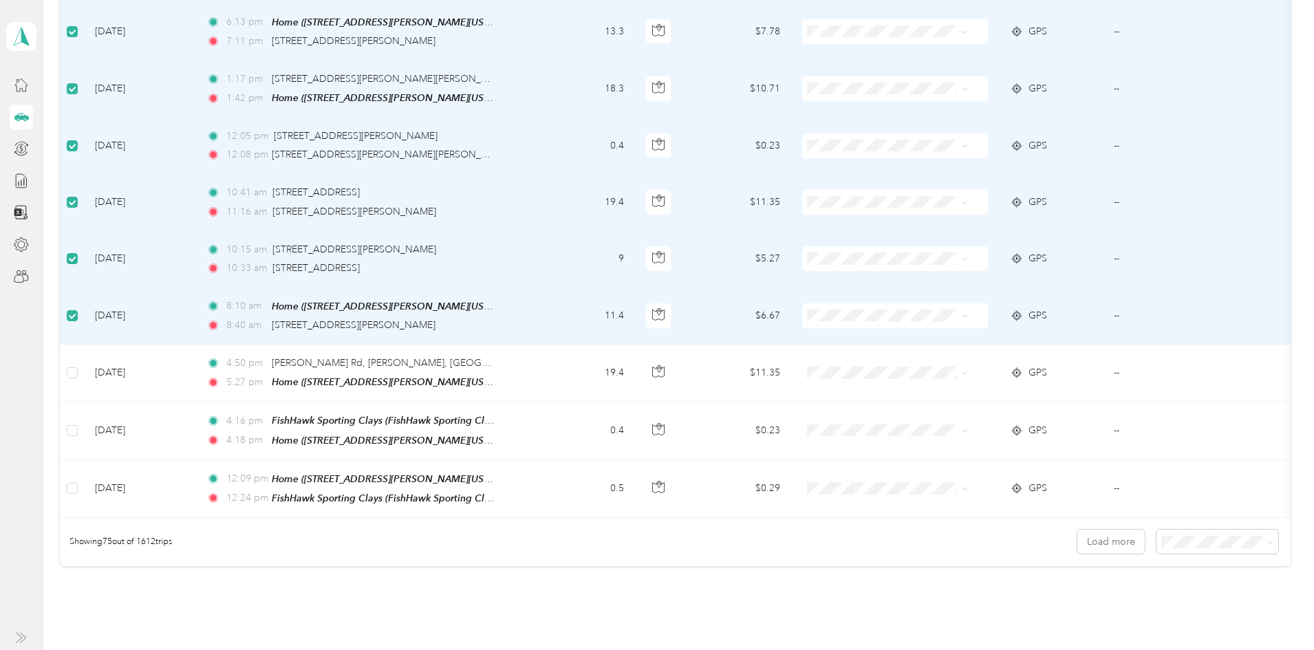
scroll to position [4074, 0]
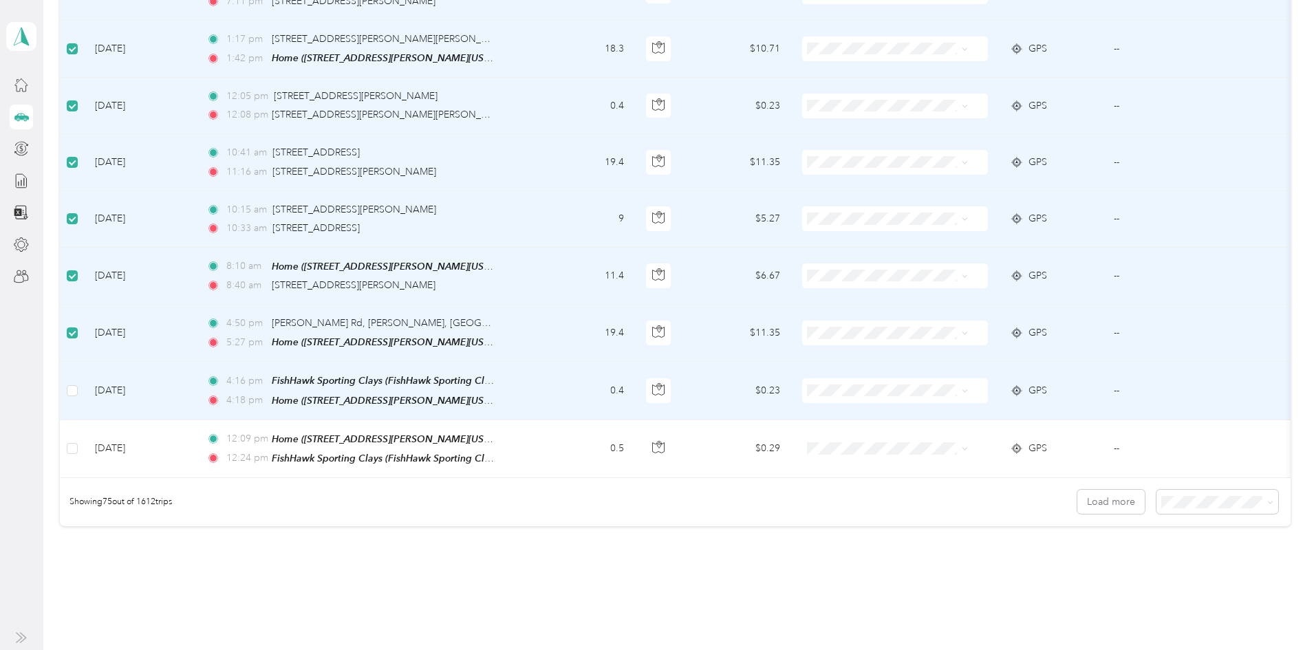
click at [84, 362] on td at bounding box center [72, 391] width 24 height 58
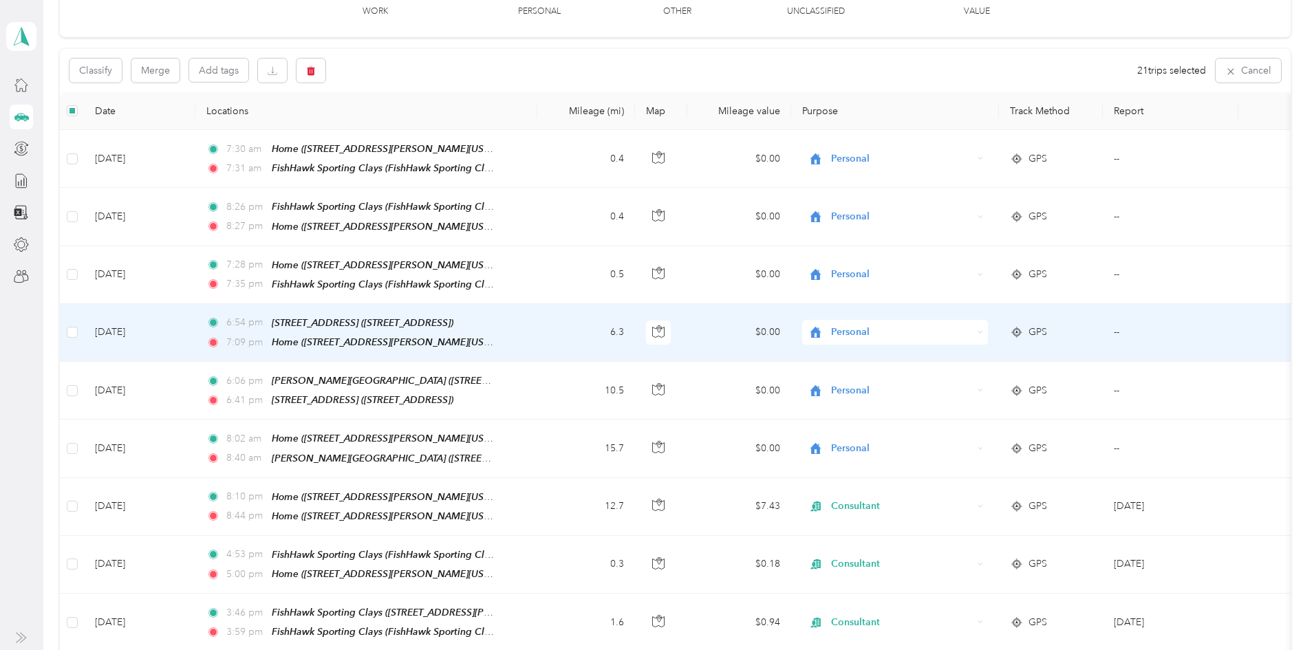
scroll to position [0, 0]
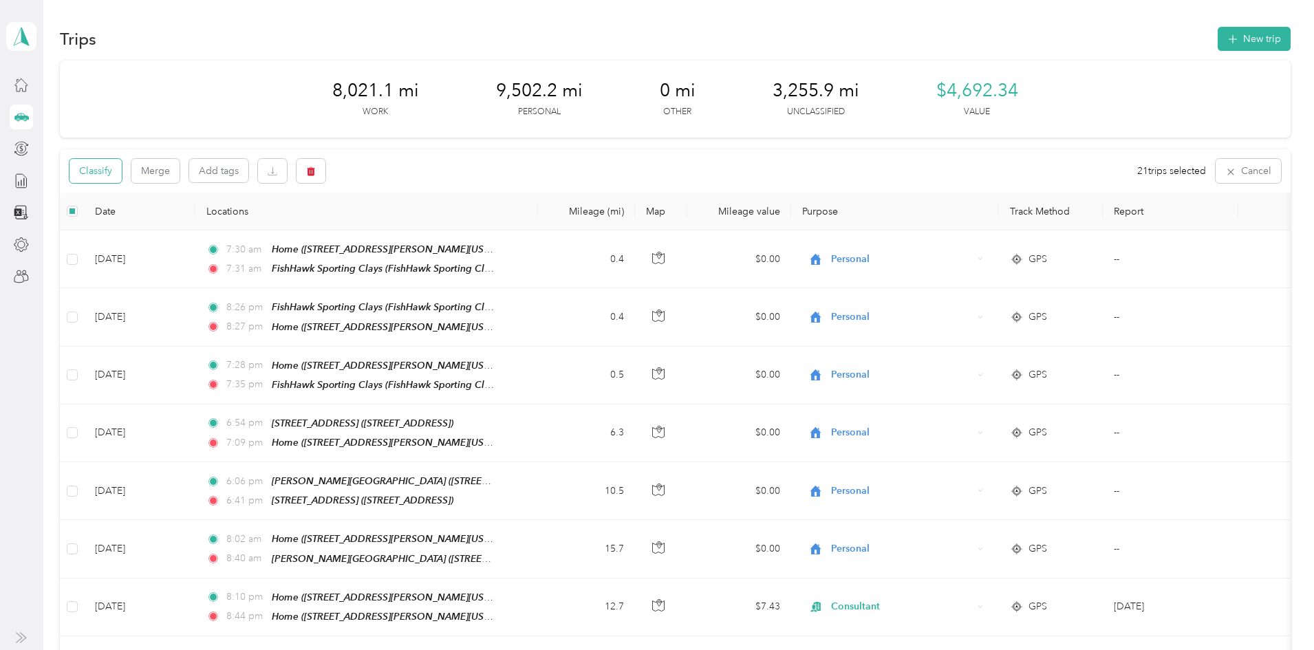
click at [122, 169] on button "Classify" at bounding box center [96, 171] width 52 height 24
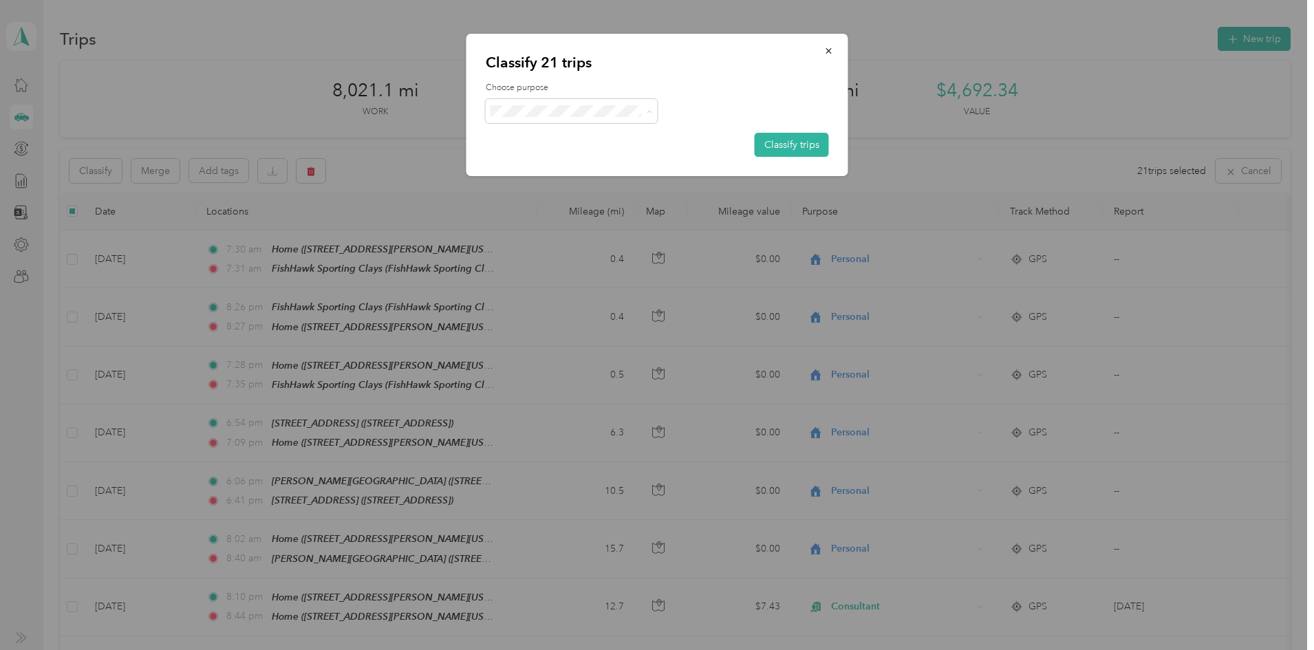
drag, startPoint x: 542, startPoint y: 158, endPoint x: 560, endPoint y: 153, distance: 17.9
click at [544, 156] on span "Personal" at bounding box center [584, 160] width 128 height 14
click at [776, 140] on button "Classify trips" at bounding box center [792, 145] width 74 height 24
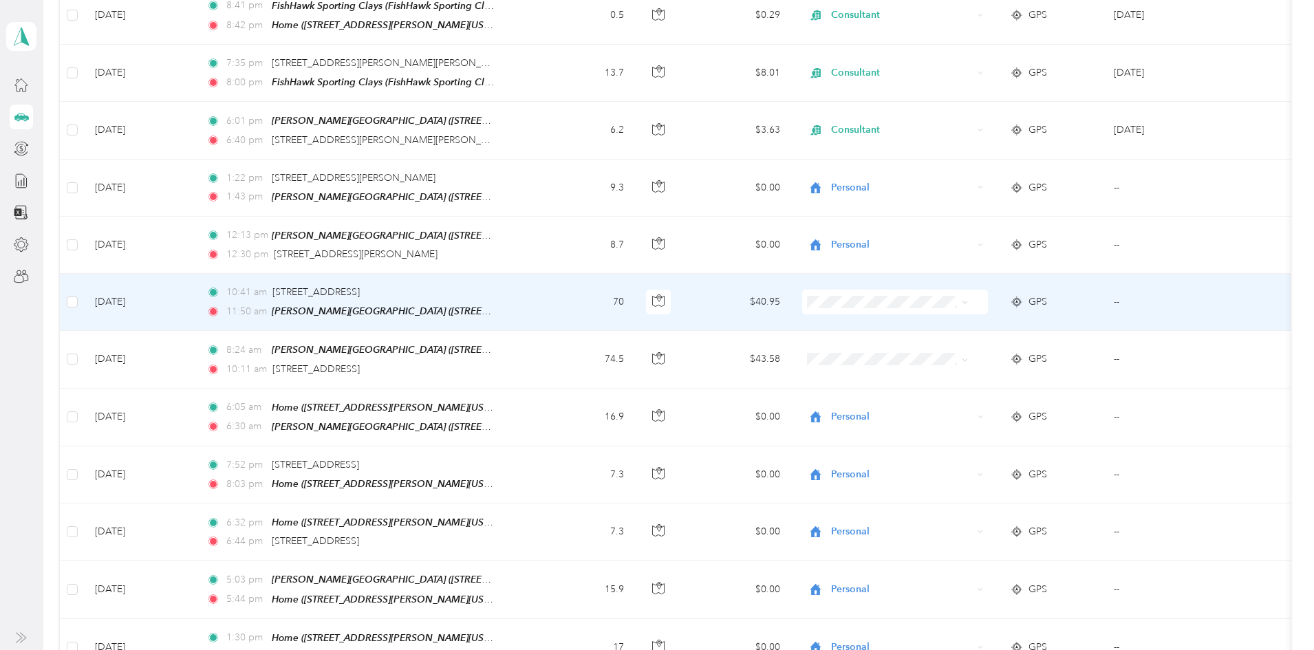
scroll to position [2959, 0]
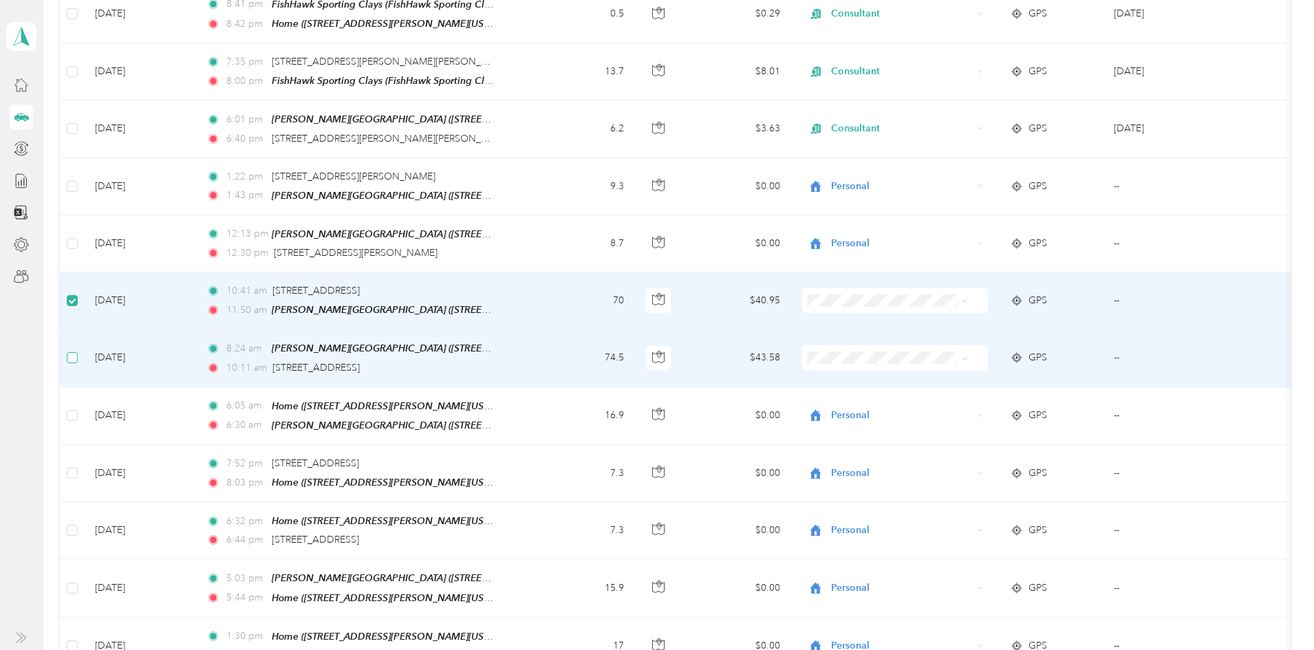
click at [78, 350] on label at bounding box center [72, 357] width 11 height 15
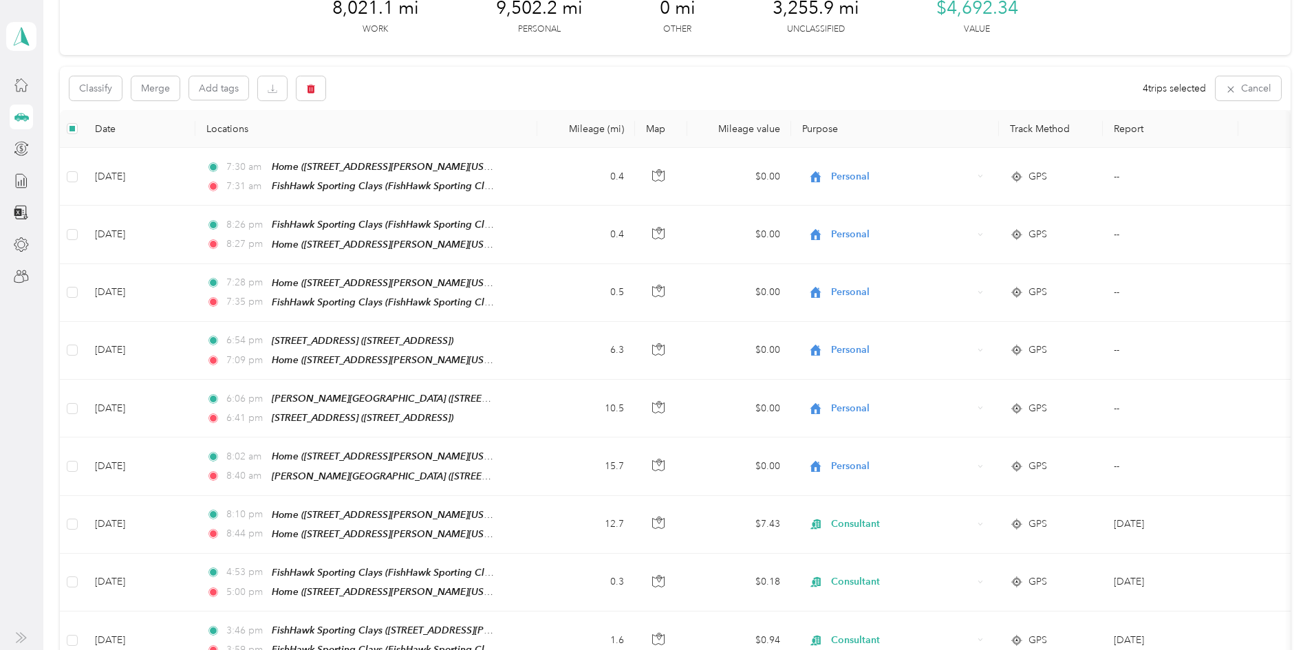
scroll to position [0, 0]
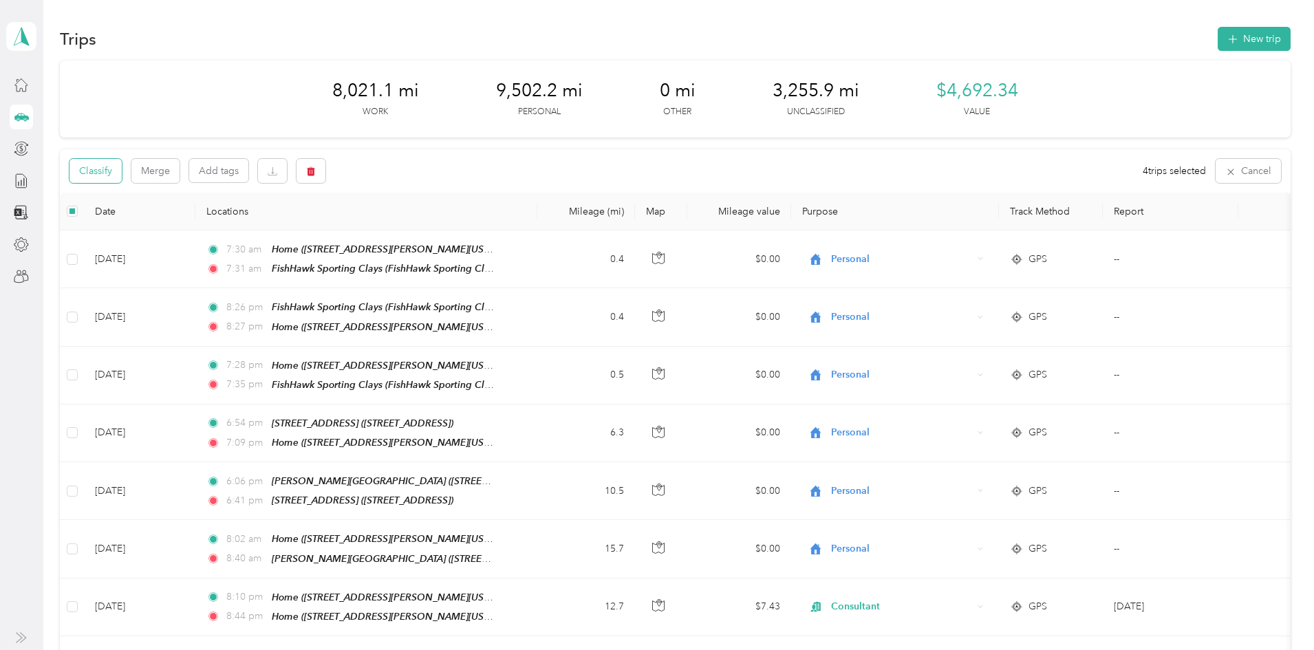
click at [122, 175] on button "Classify" at bounding box center [96, 171] width 52 height 24
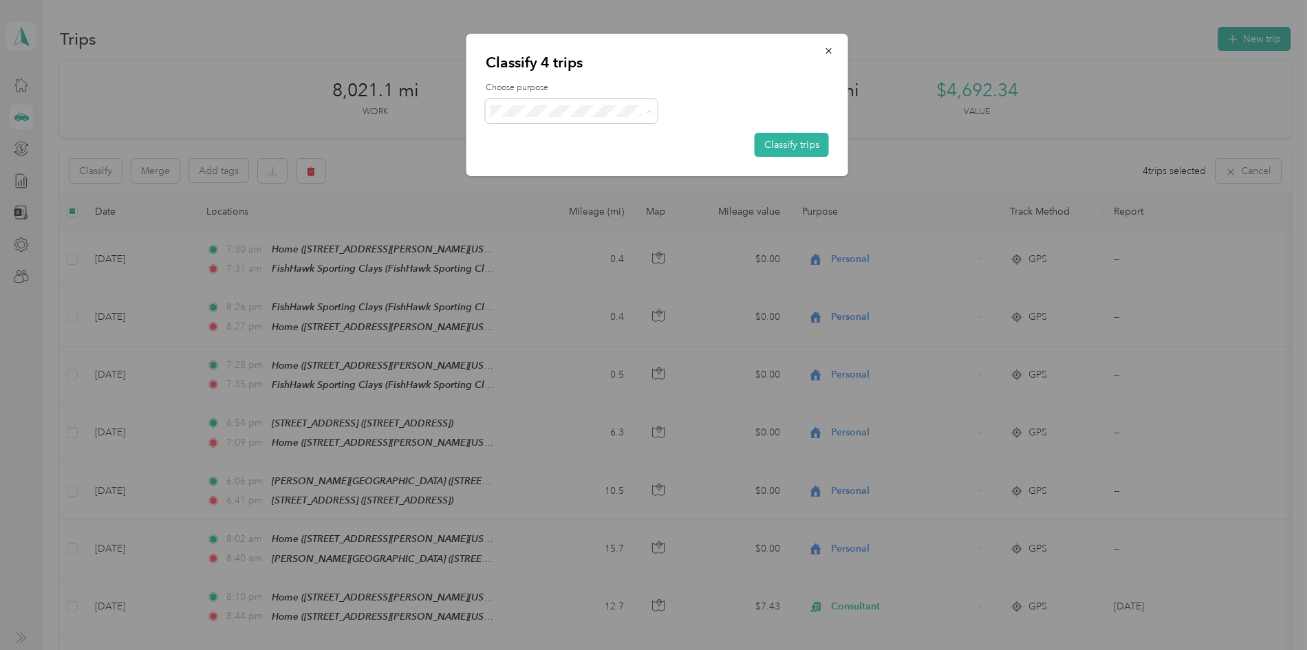
click at [565, 184] on span "Consultant" at bounding box center [584, 185] width 128 height 14
click at [779, 140] on button "Classify trips" at bounding box center [792, 145] width 74 height 24
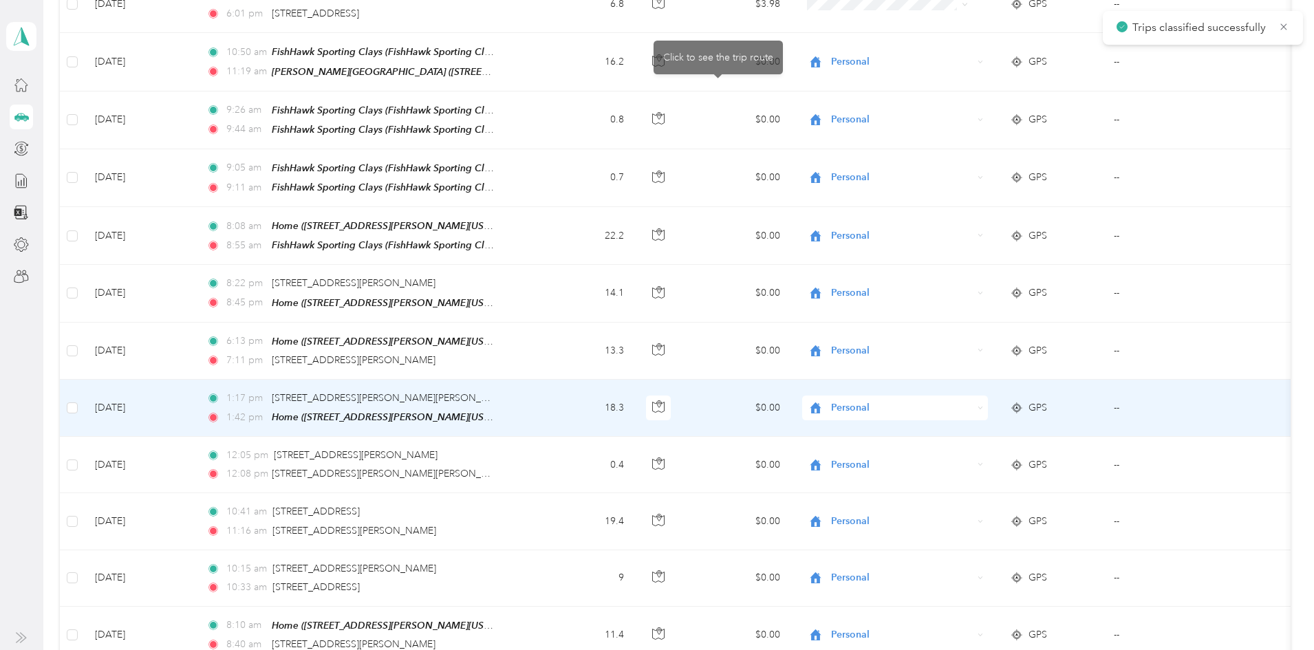
scroll to position [4076, 0]
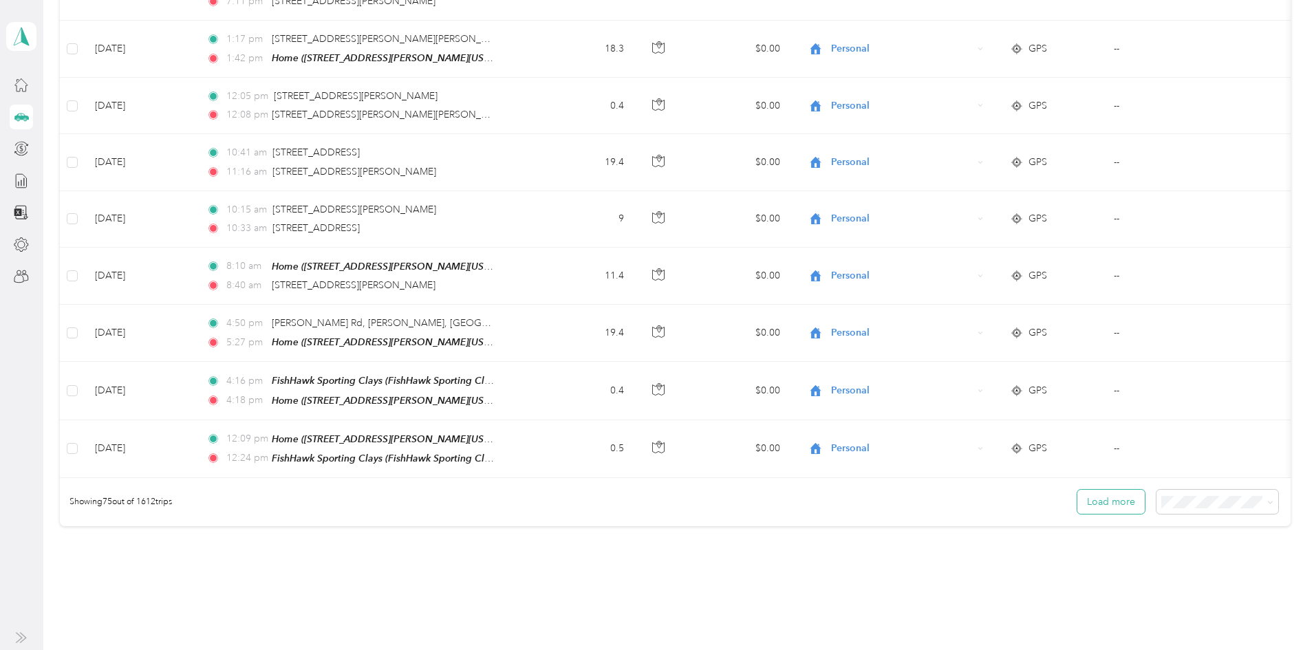
click at [1078, 490] on button "Load more" at bounding box center [1111, 502] width 67 height 24
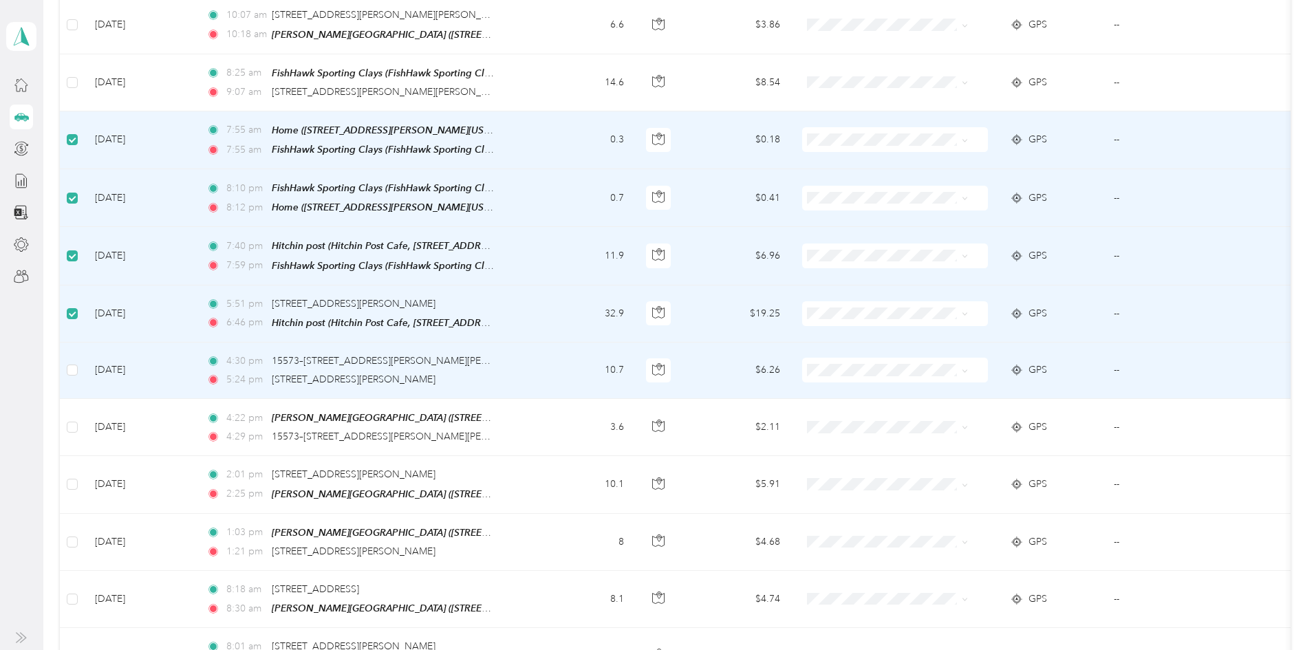
scroll to position [4762, 0]
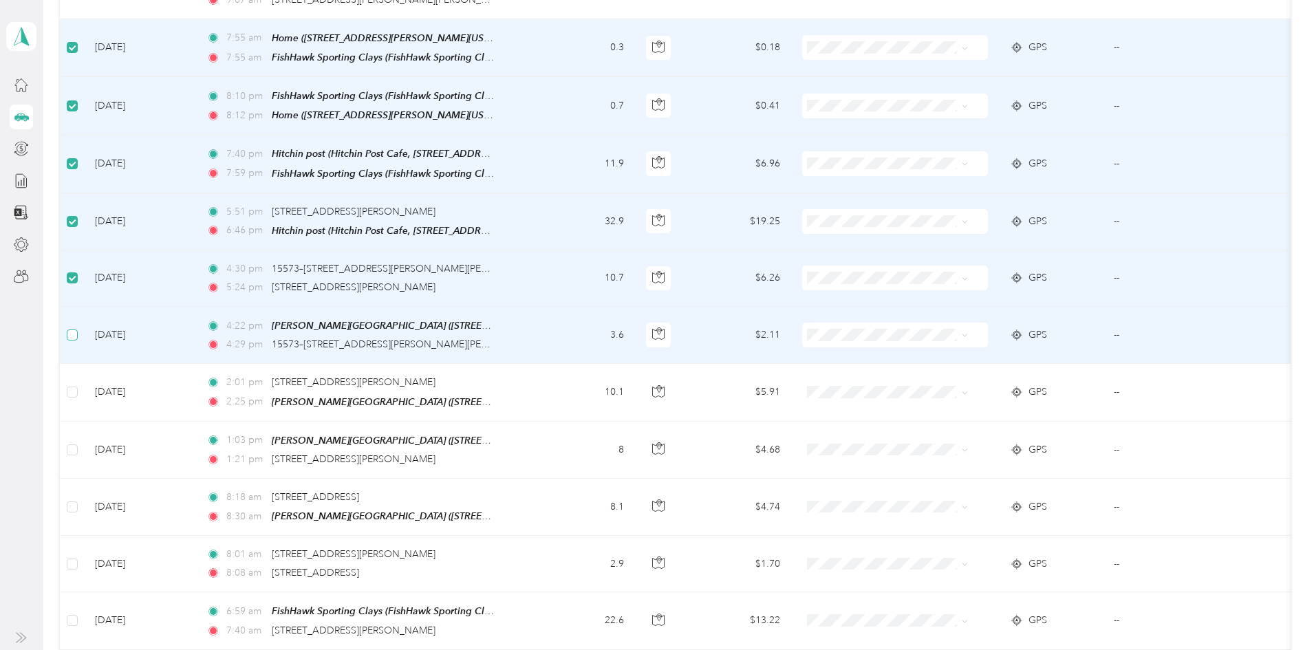
click at [78, 328] on label at bounding box center [72, 335] width 11 height 15
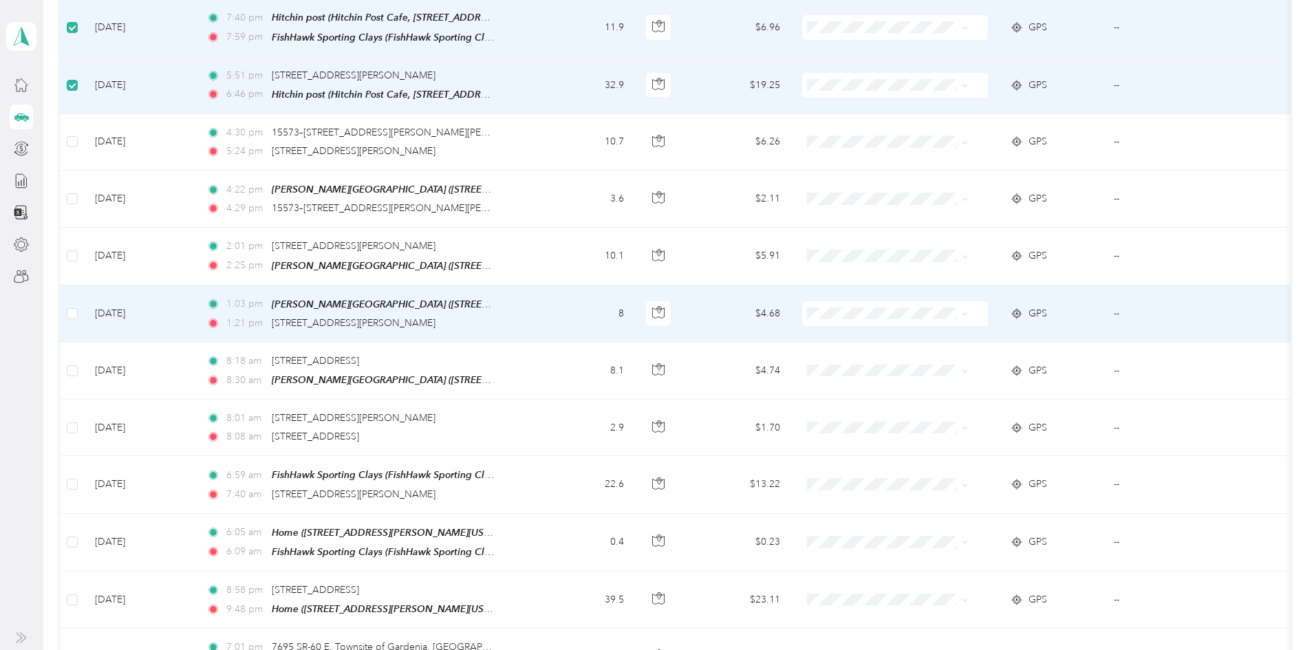
scroll to position [4900, 0]
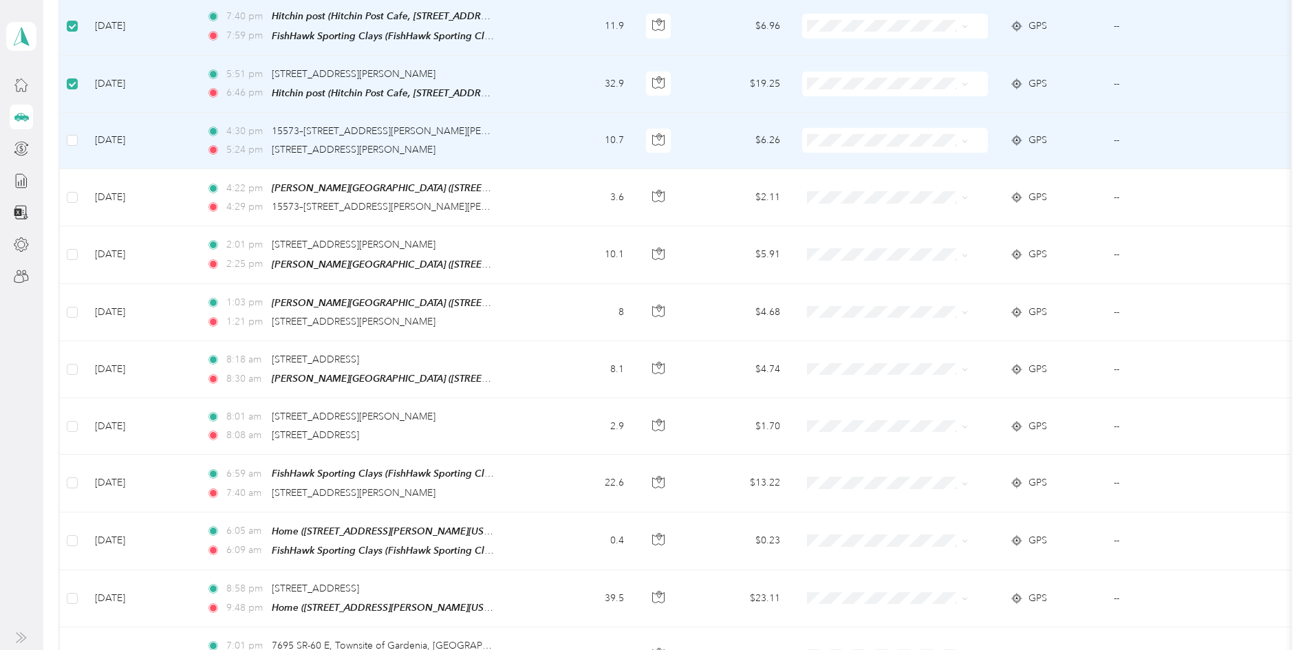
click at [84, 113] on td at bounding box center [72, 141] width 24 height 56
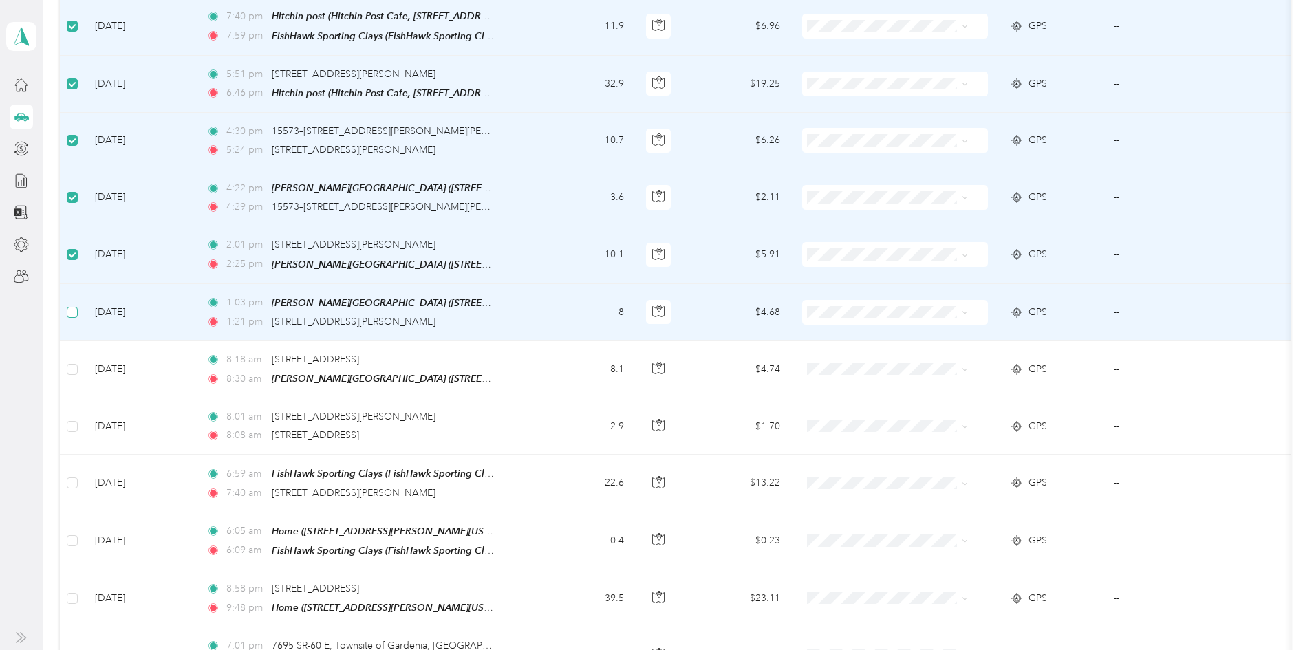
click at [78, 305] on label at bounding box center [72, 312] width 11 height 15
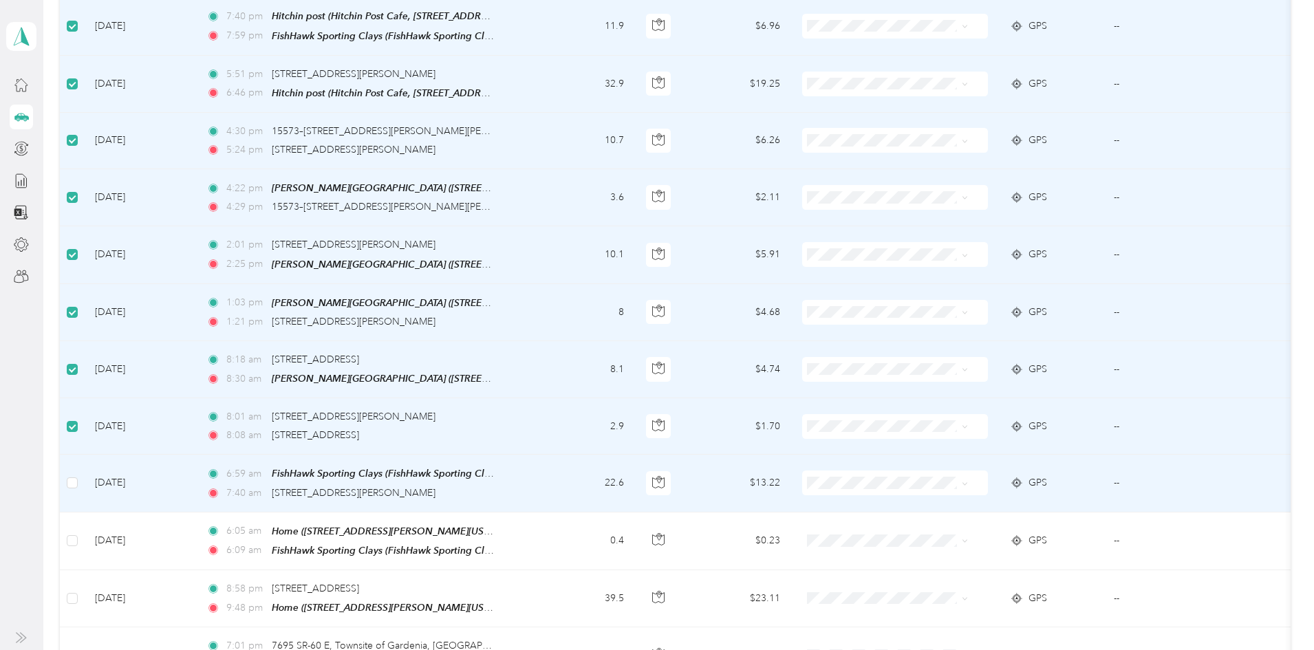
click at [84, 455] on td at bounding box center [72, 483] width 24 height 57
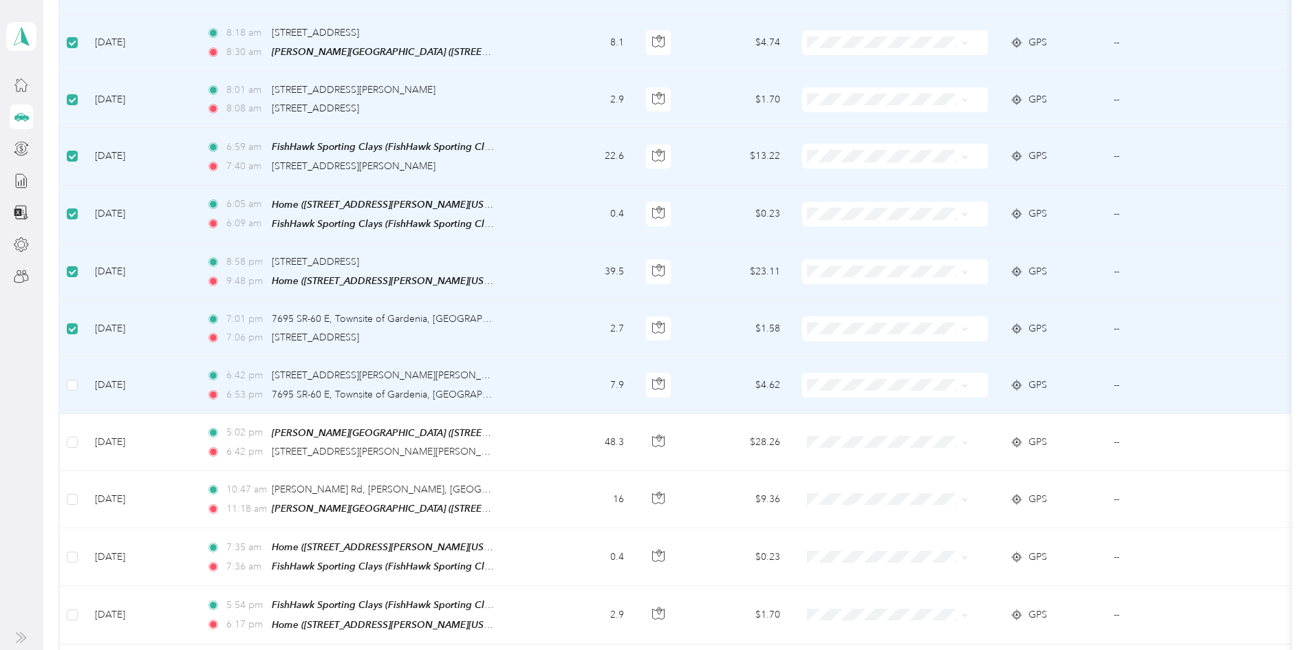
scroll to position [5244, 0]
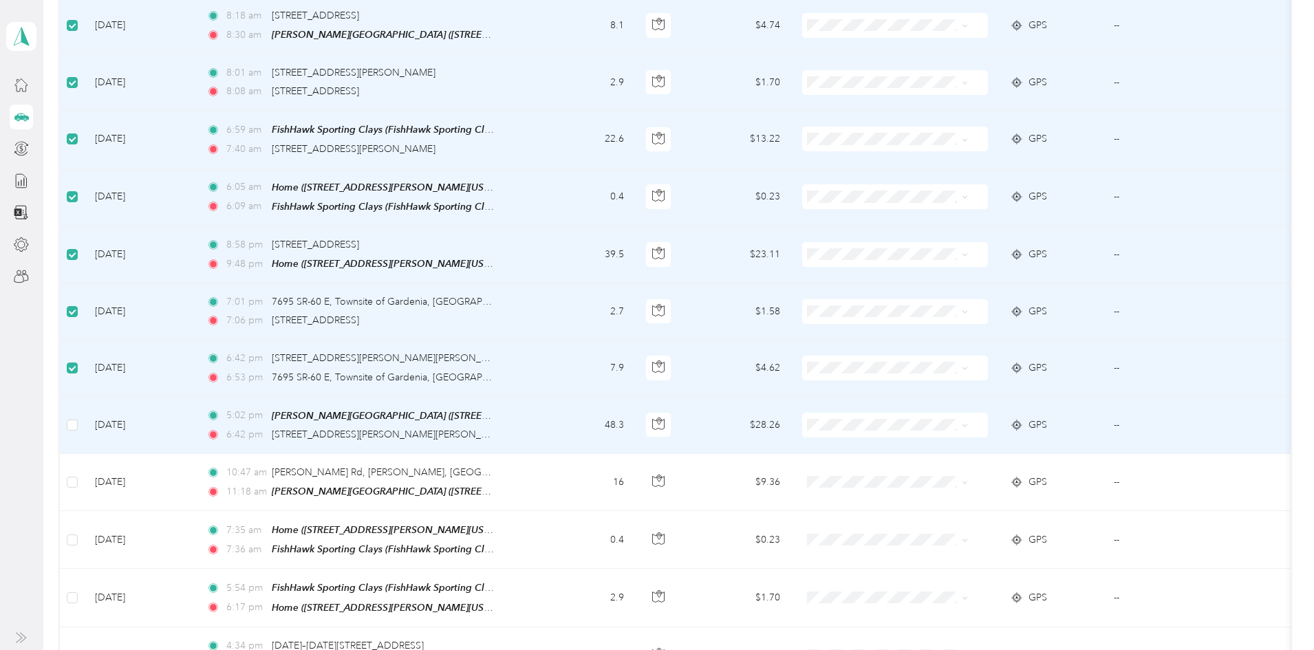
click at [84, 397] on td at bounding box center [72, 425] width 24 height 57
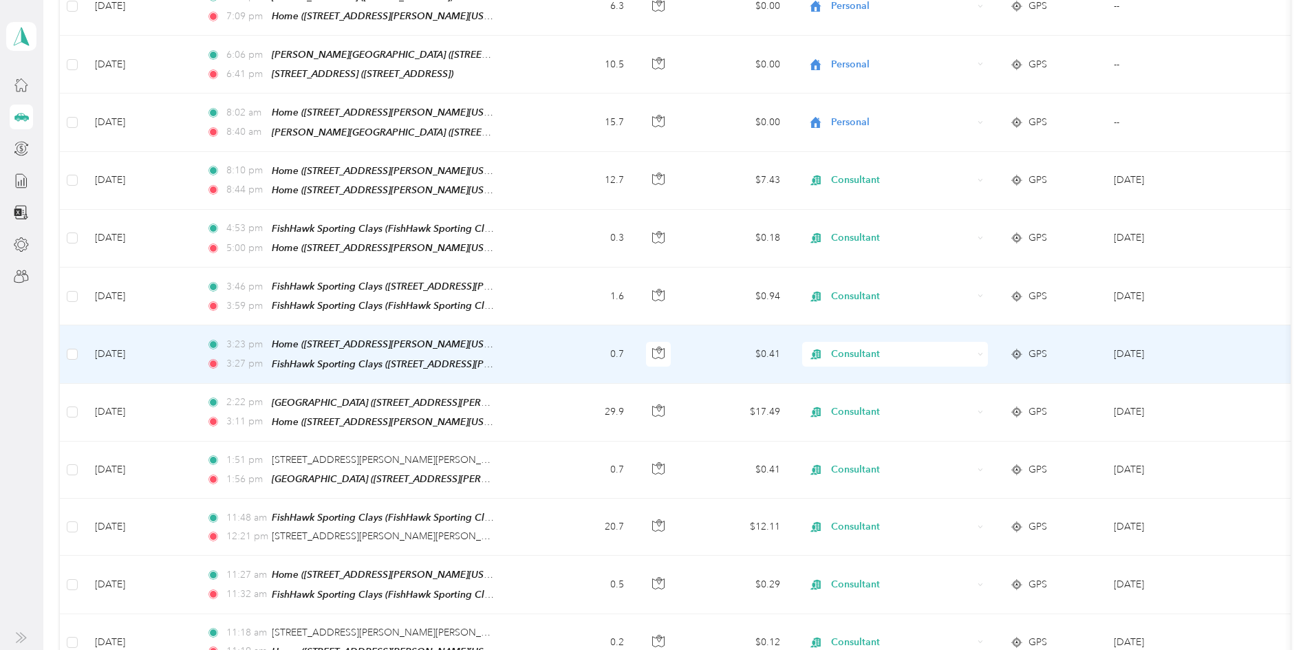
scroll to position [0, 0]
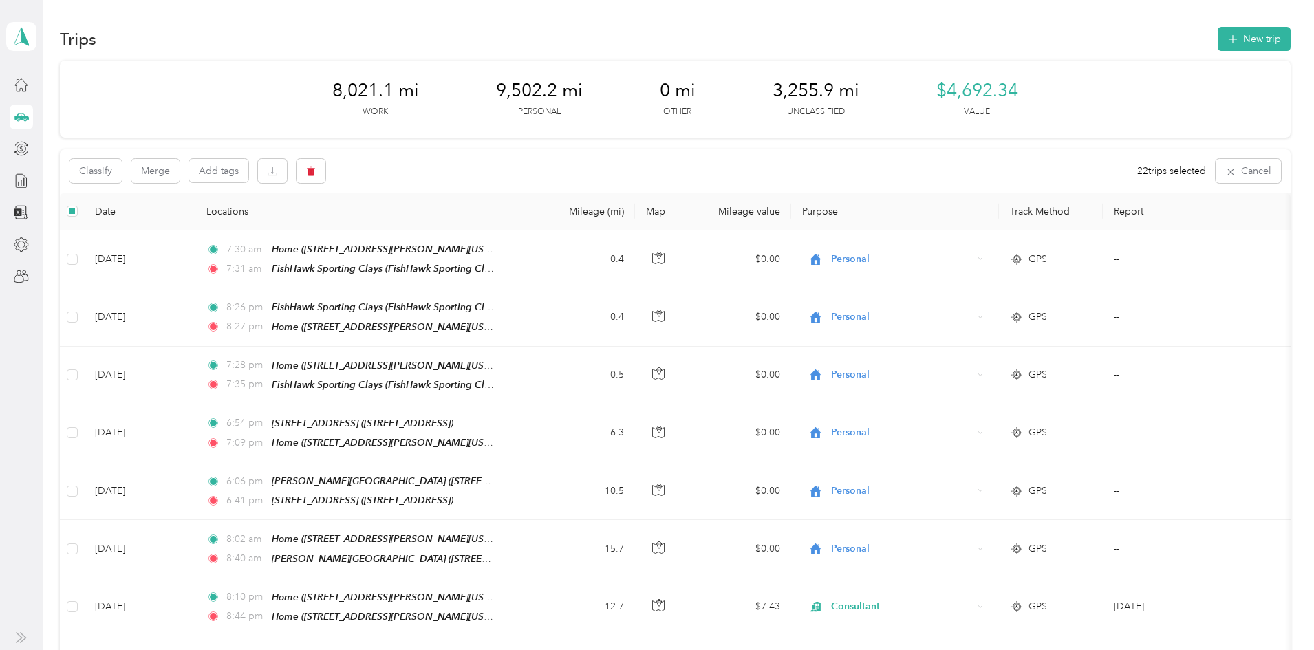
click at [209, 157] on div "Classify Merge Add tags 22 trips selected Cancel" at bounding box center [675, 170] width 1231 height 43
click at [122, 177] on button "Classify" at bounding box center [96, 171] width 52 height 24
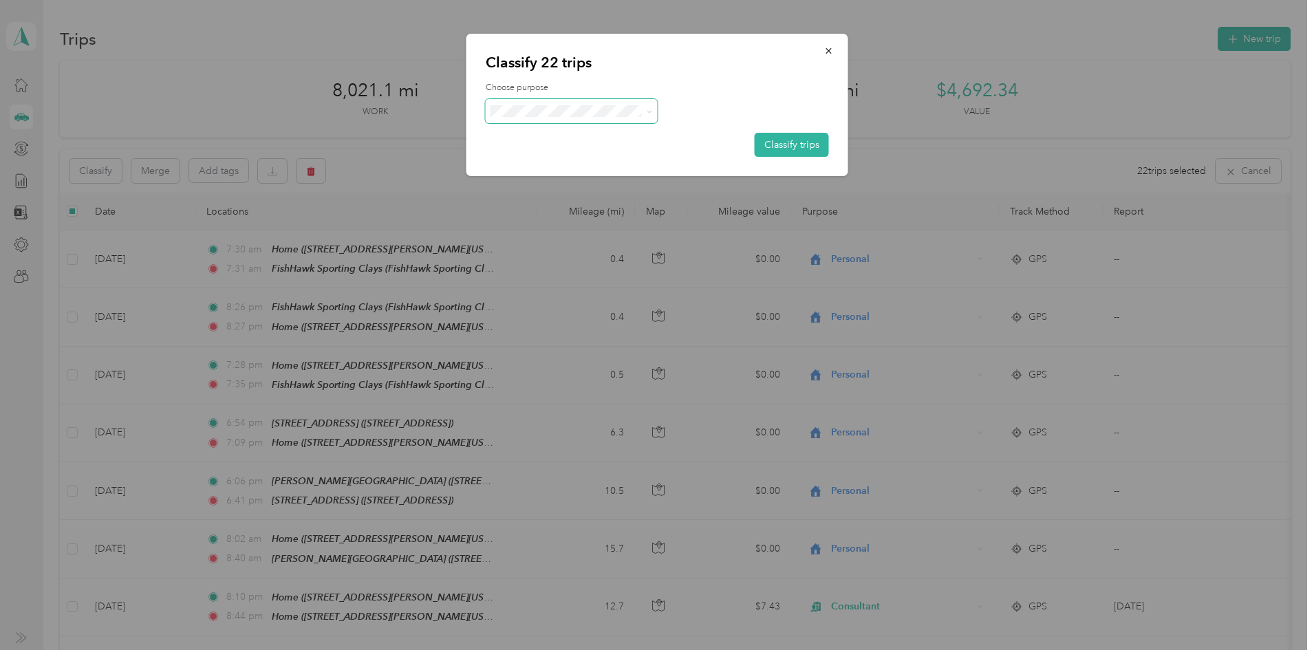
click at [606, 103] on span at bounding box center [572, 111] width 172 height 24
click at [606, 122] on span at bounding box center [572, 111] width 172 height 24
click at [639, 118] on span at bounding box center [572, 111] width 172 height 24
click at [544, 158] on span "Personal" at bounding box center [584, 160] width 128 height 14
click at [758, 131] on div "Choose purpose Classify trips" at bounding box center [657, 119] width 343 height 75
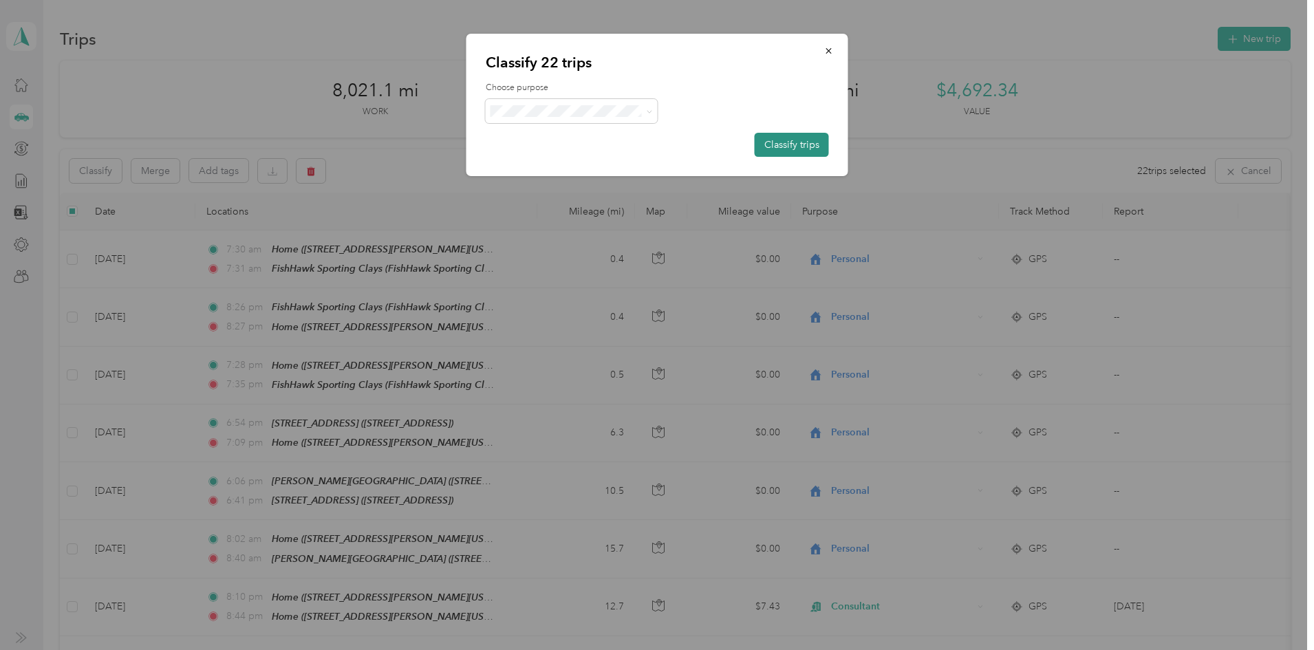
click at [763, 145] on button "Classify trips" at bounding box center [792, 145] width 74 height 24
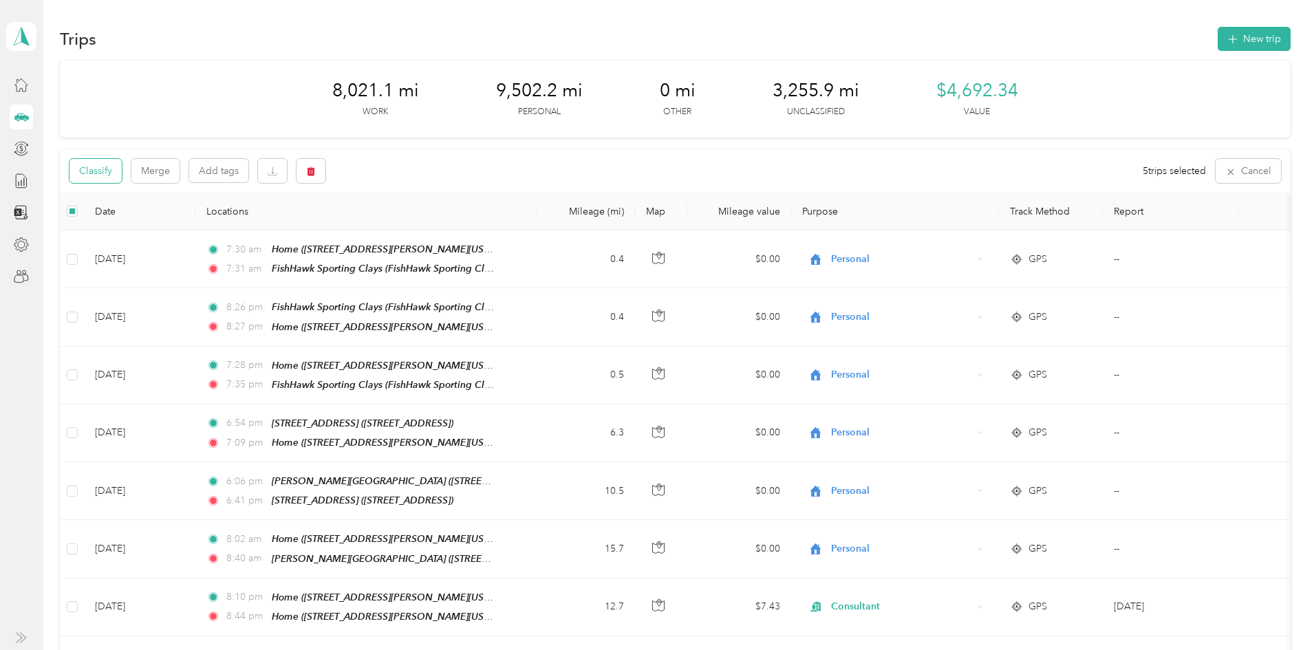
click at [122, 173] on button "Classify" at bounding box center [96, 171] width 52 height 24
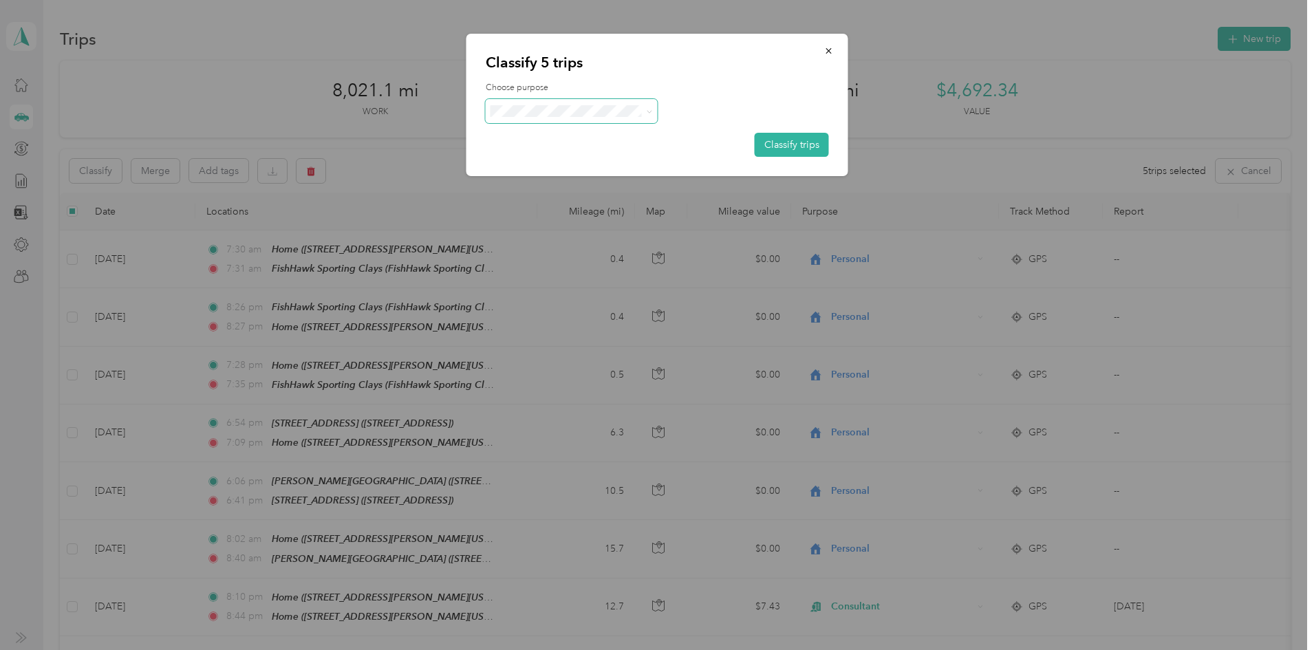
click at [562, 103] on span at bounding box center [572, 111] width 172 height 24
click at [560, 180] on span "Consultant" at bounding box center [584, 185] width 128 height 14
click at [743, 139] on div "Choose purpose Classify trips" at bounding box center [657, 119] width 343 height 75
click at [769, 147] on button "Classify trips" at bounding box center [792, 145] width 74 height 24
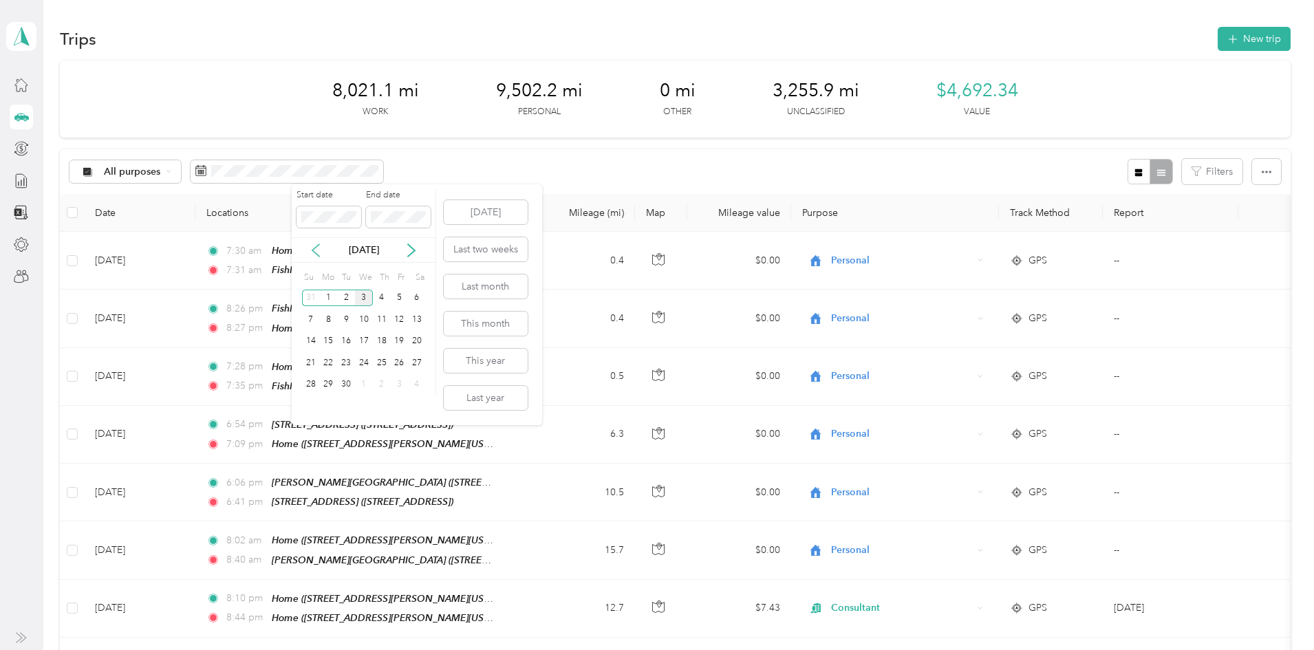
click at [315, 255] on icon at bounding box center [316, 251] width 14 height 14
click at [397, 296] on div "1" at bounding box center [399, 298] width 18 height 17
click at [307, 399] on div "31" at bounding box center [311, 407] width 18 height 22
click at [310, 406] on div "31" at bounding box center [311, 406] width 18 height 17
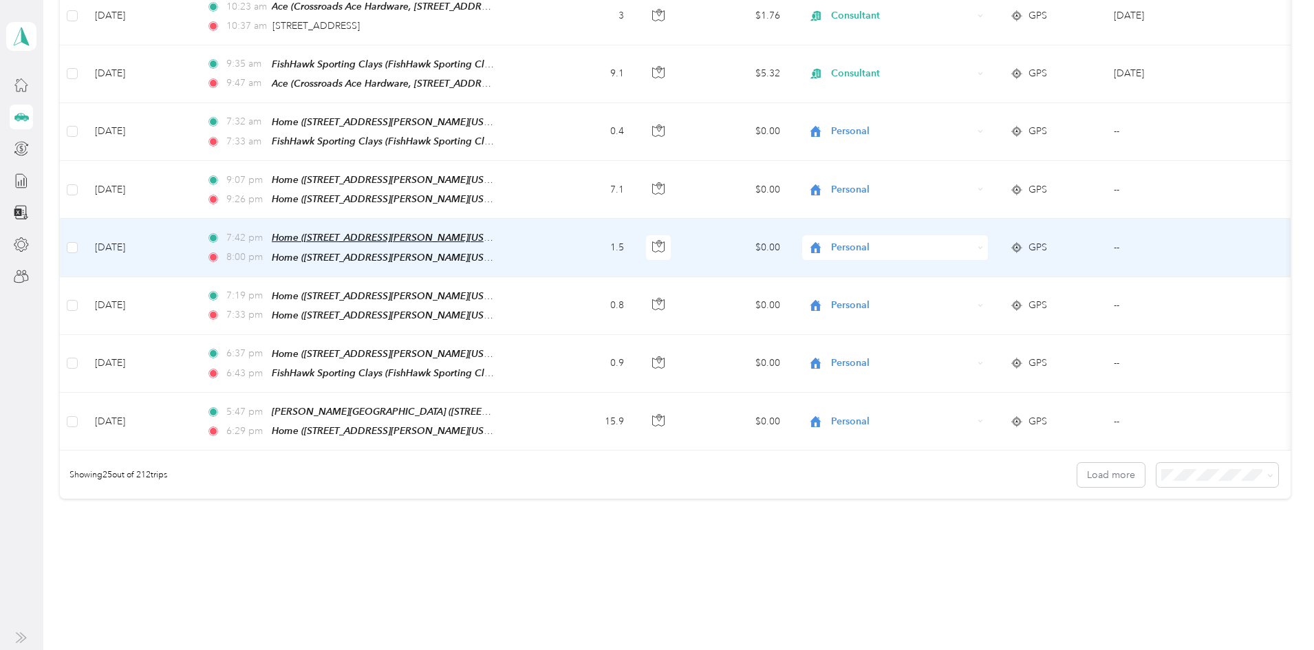
scroll to position [1246, 0]
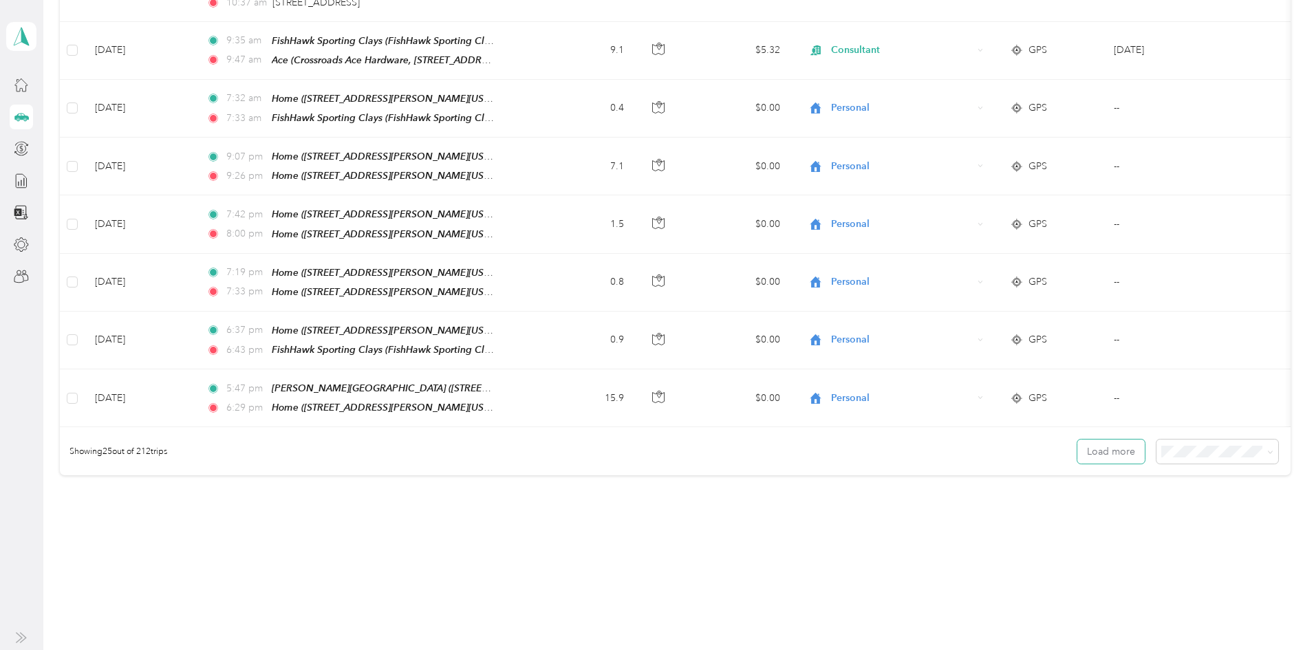
click at [1078, 440] on button "Load more" at bounding box center [1111, 452] width 67 height 24
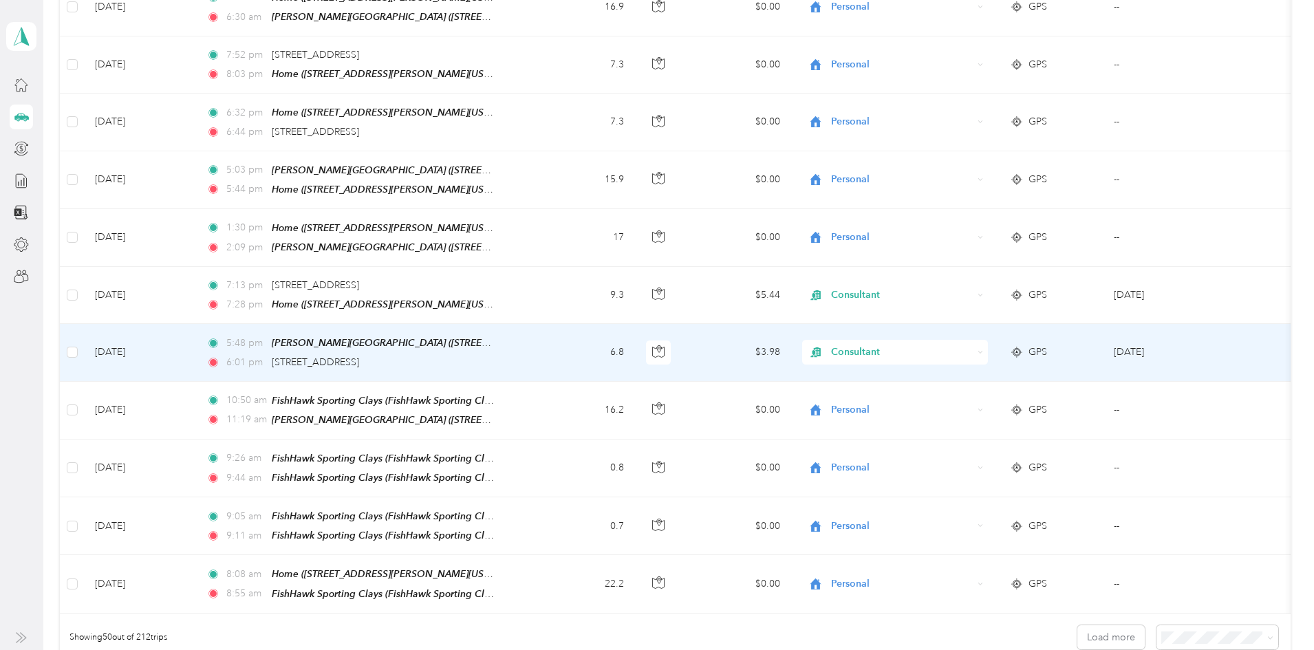
scroll to position [2661, 0]
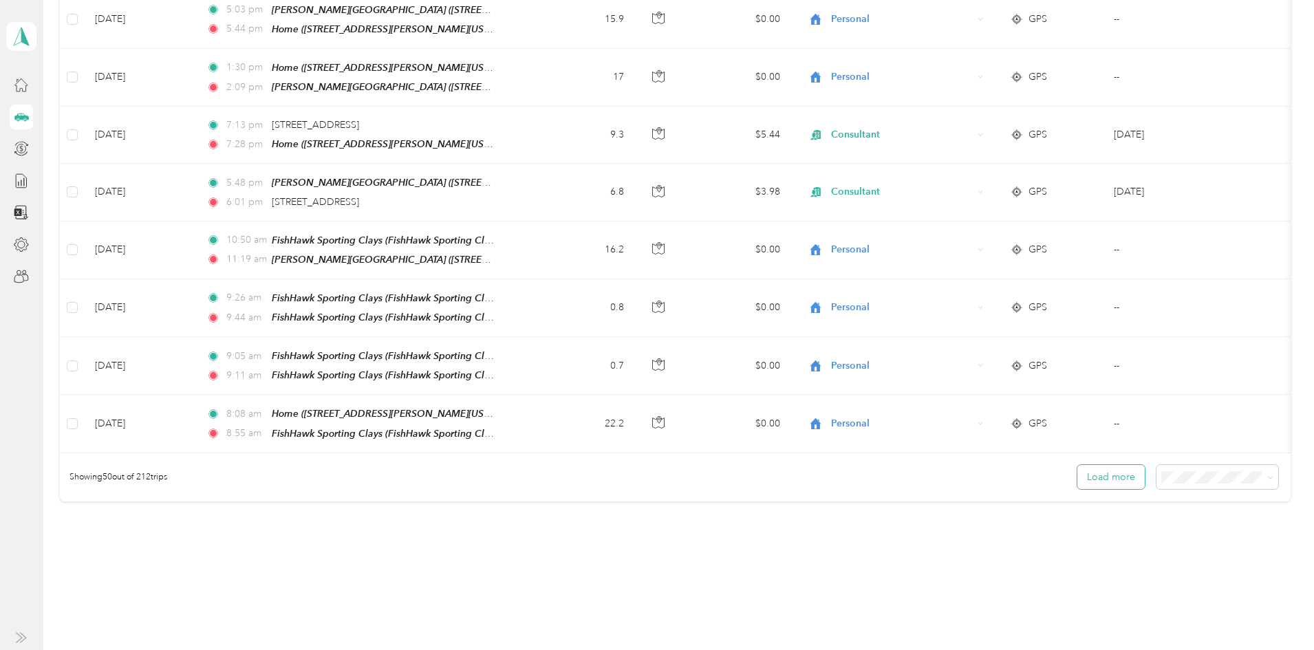
click at [1078, 465] on button "Load more" at bounding box center [1111, 477] width 67 height 24
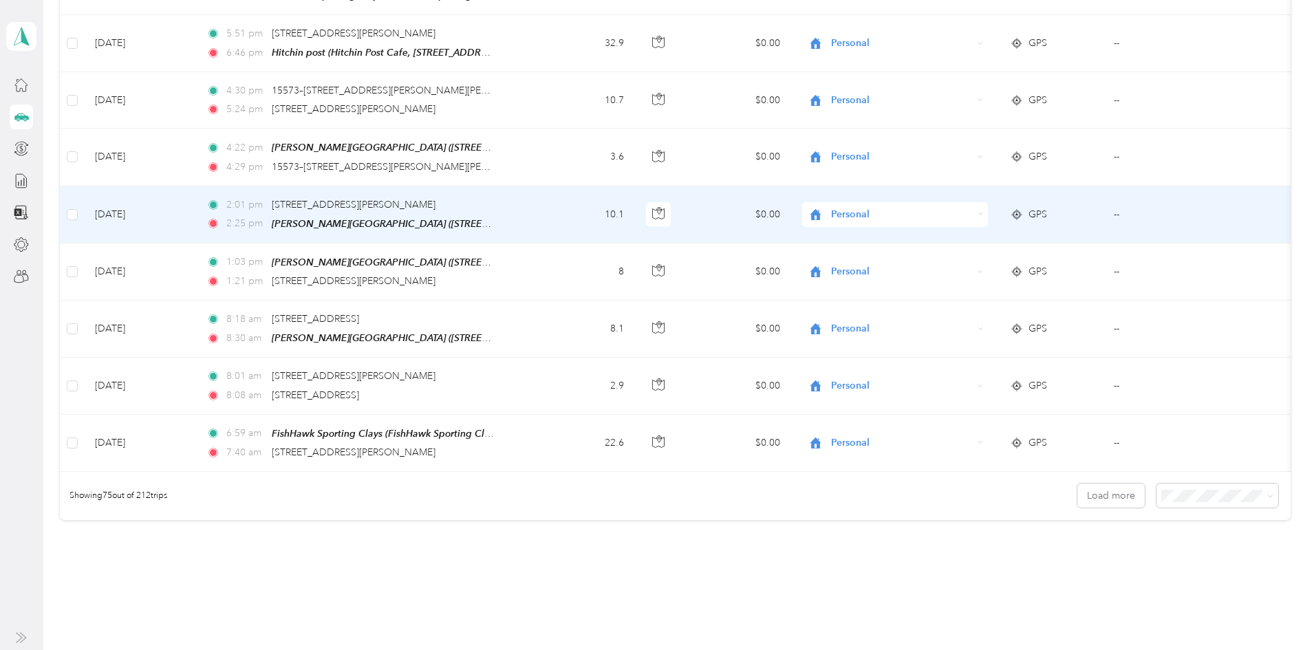
scroll to position [4076, 0]
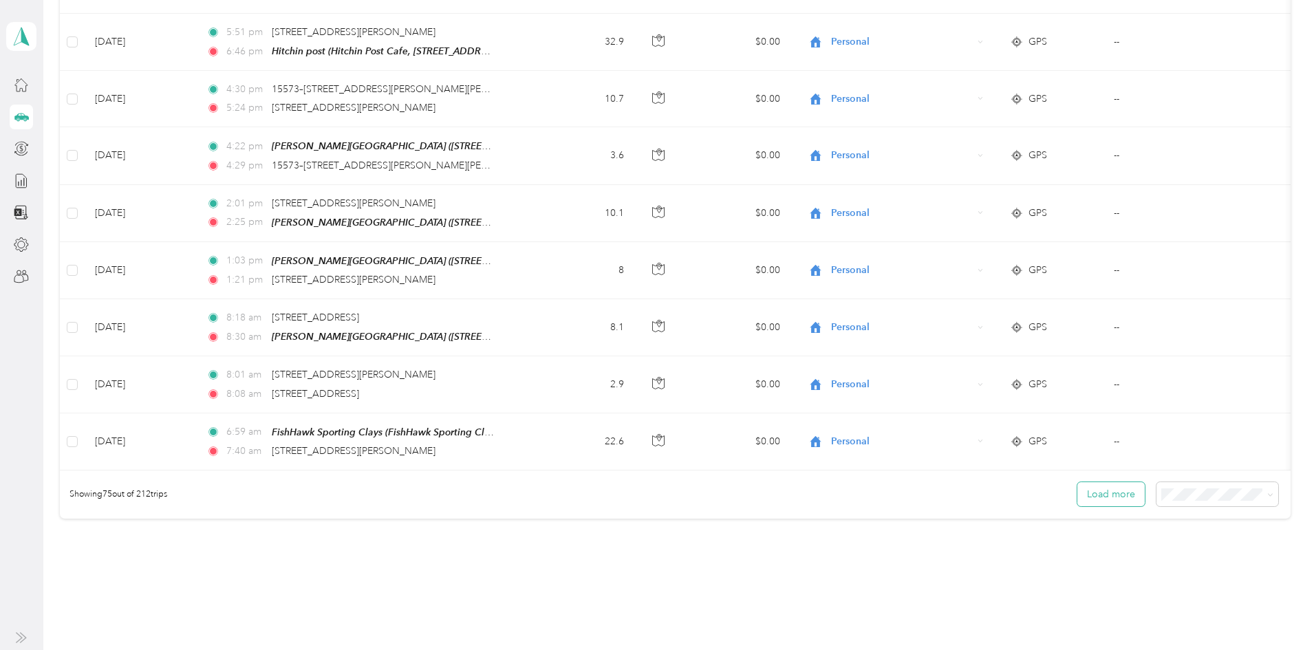
click at [1078, 482] on button "Load more" at bounding box center [1111, 494] width 67 height 24
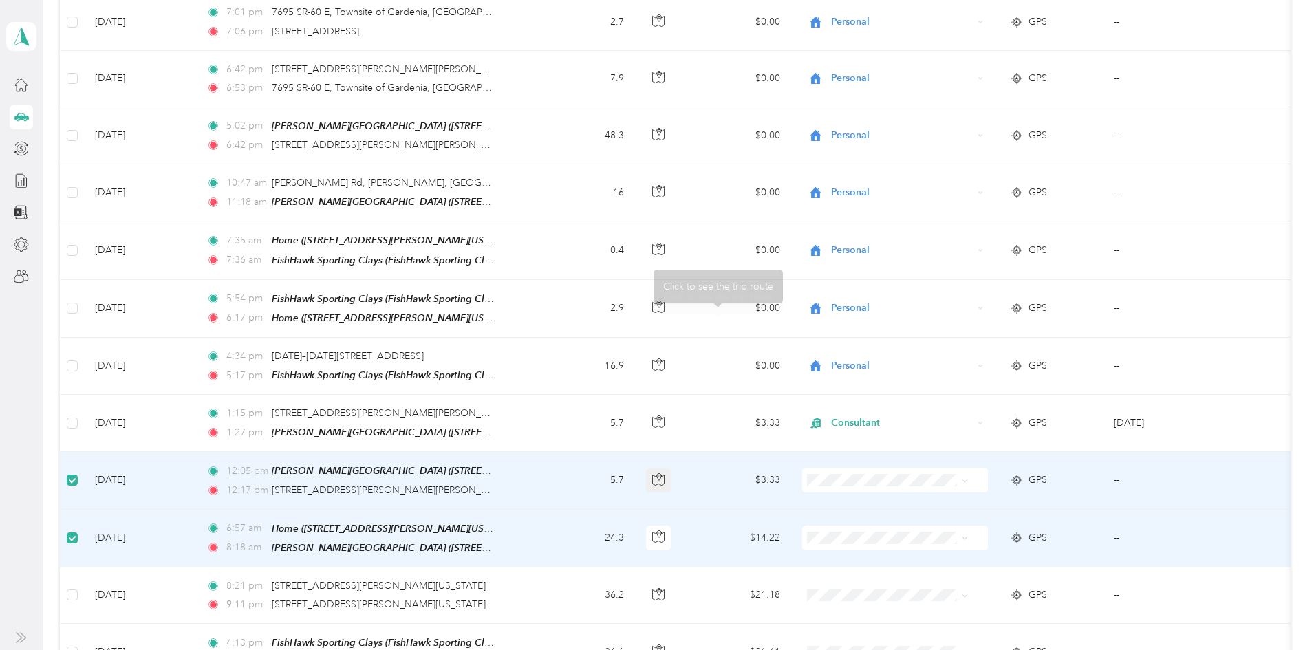
scroll to position [4733, 0]
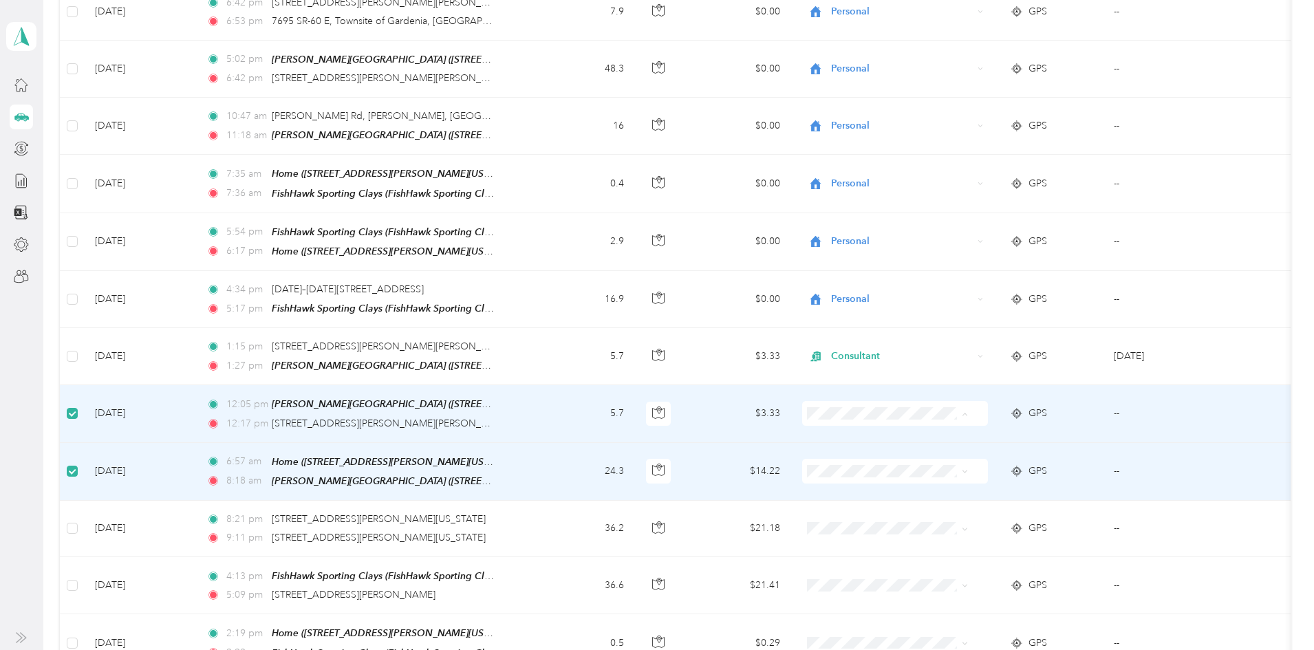
click at [895, 383] on span "Personal" at bounding box center [947, 387] width 127 height 14
click at [904, 407] on span "Consultant" at bounding box center [947, 411] width 127 height 14
click at [891, 459] on span at bounding box center [895, 471] width 186 height 25
click at [906, 468] on span "Consultant" at bounding box center [947, 467] width 127 height 14
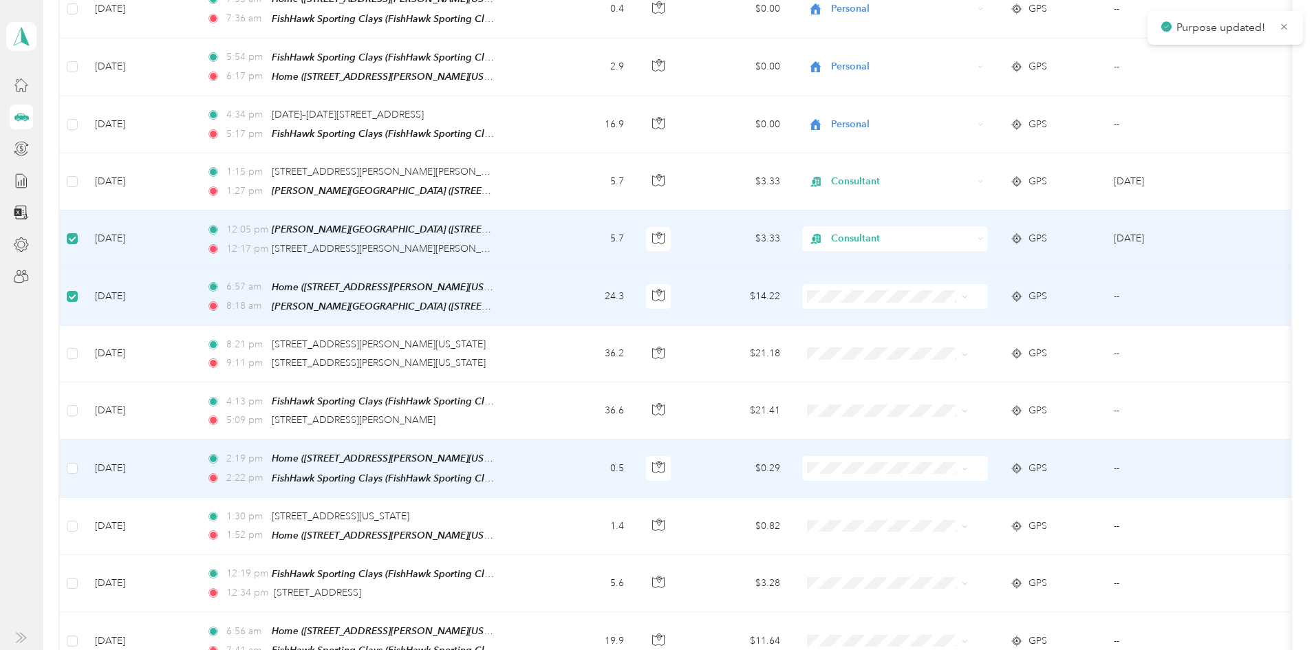
scroll to position [4939, 0]
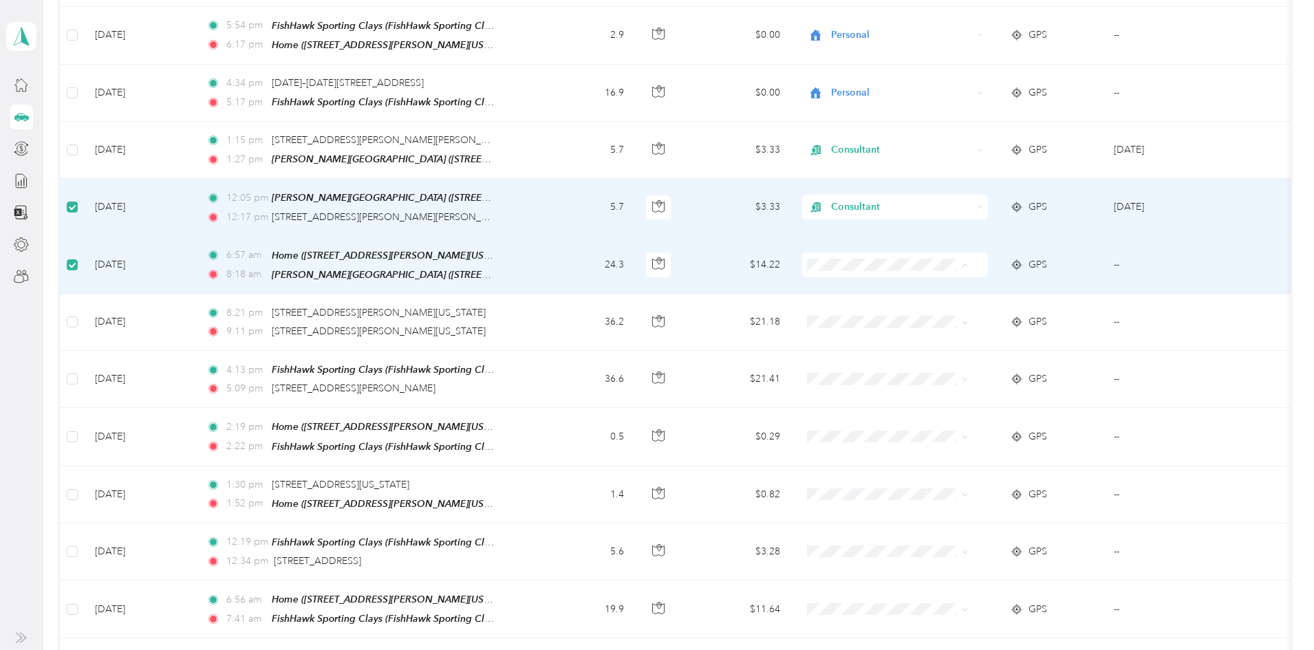
click at [901, 263] on span "Consultant" at bounding box center [947, 261] width 127 height 14
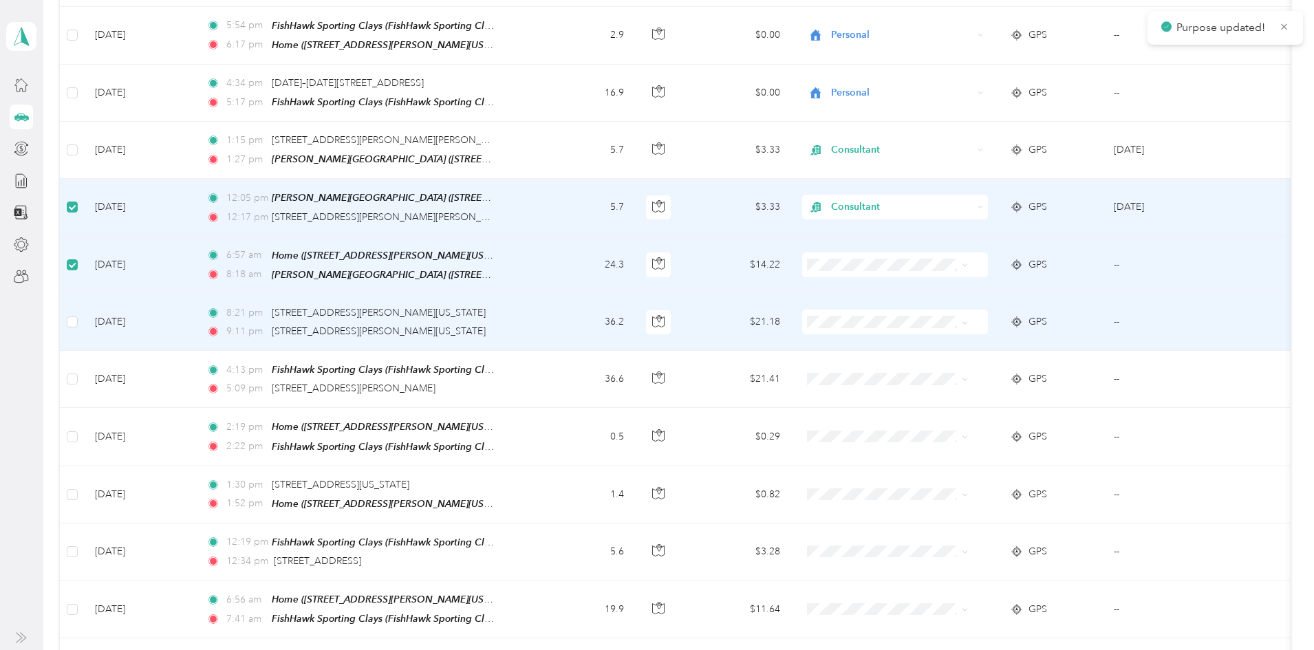
click at [84, 295] on td at bounding box center [72, 323] width 24 height 56
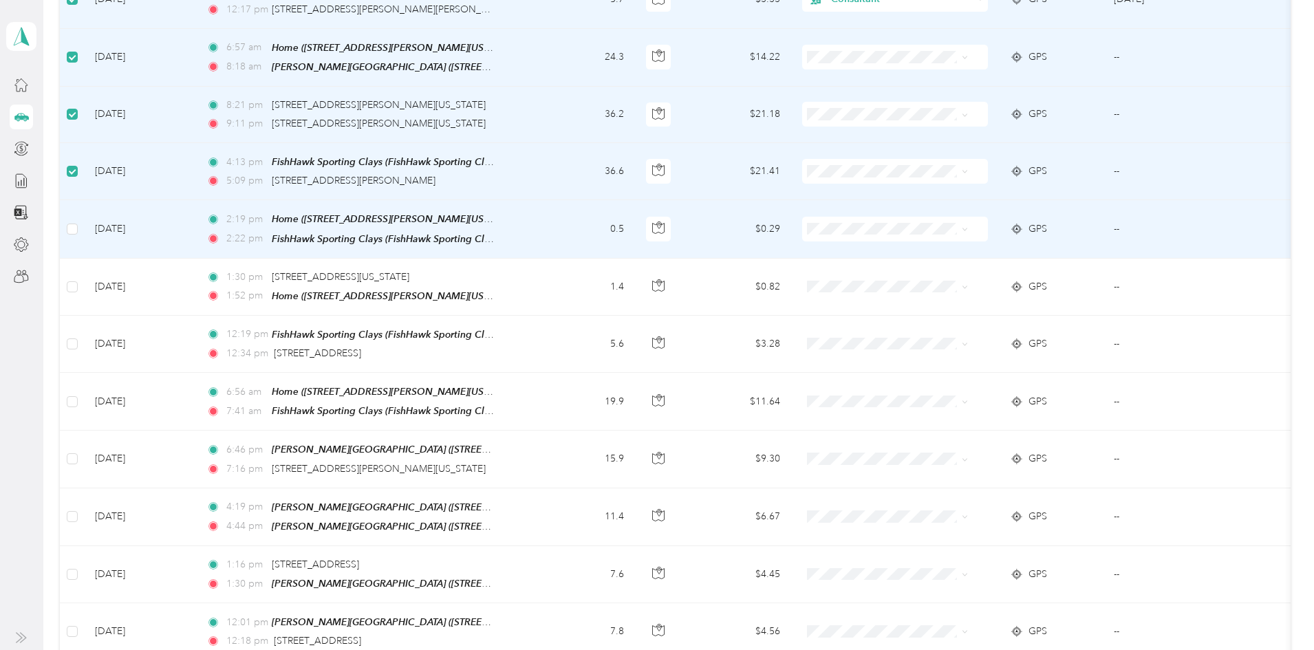
scroll to position [5146, 0]
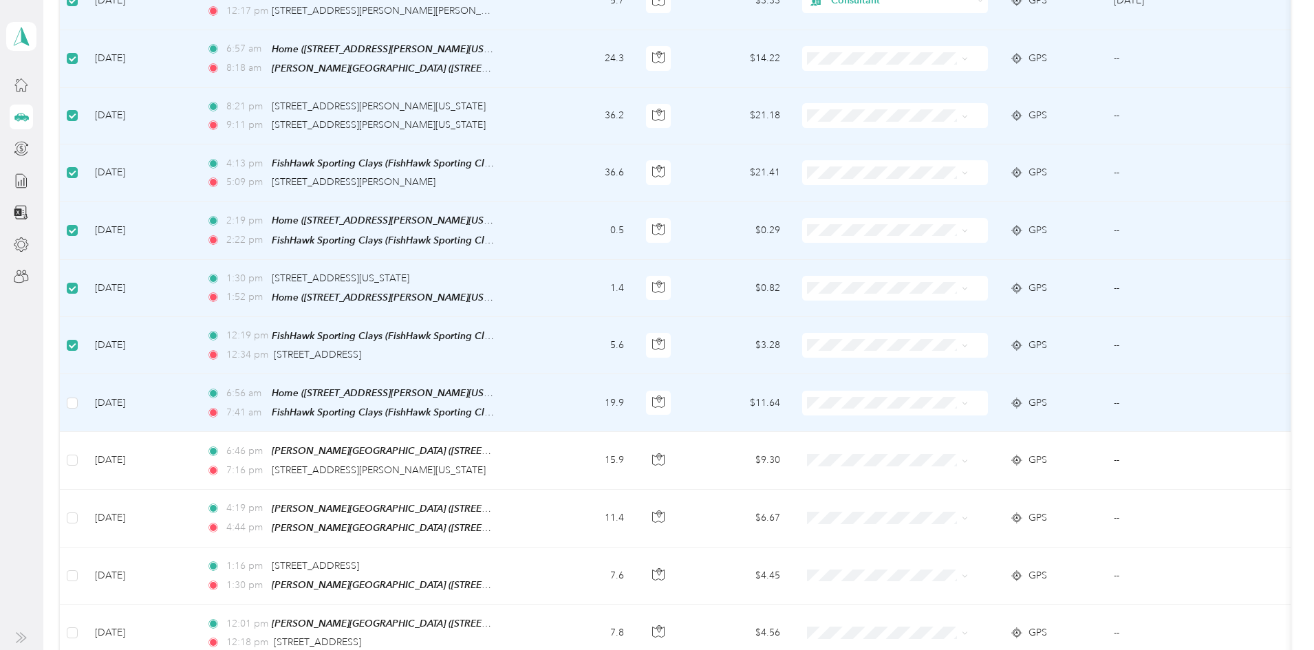
click at [84, 374] on td at bounding box center [72, 403] width 24 height 58
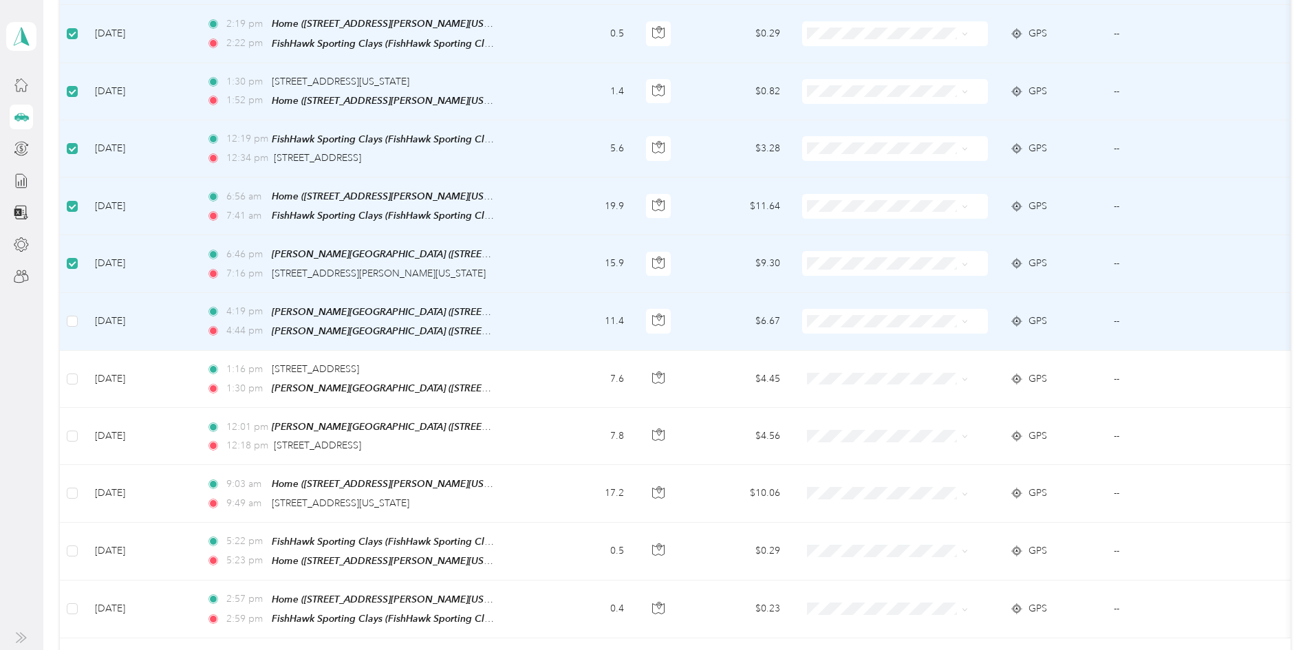
scroll to position [5421, 0]
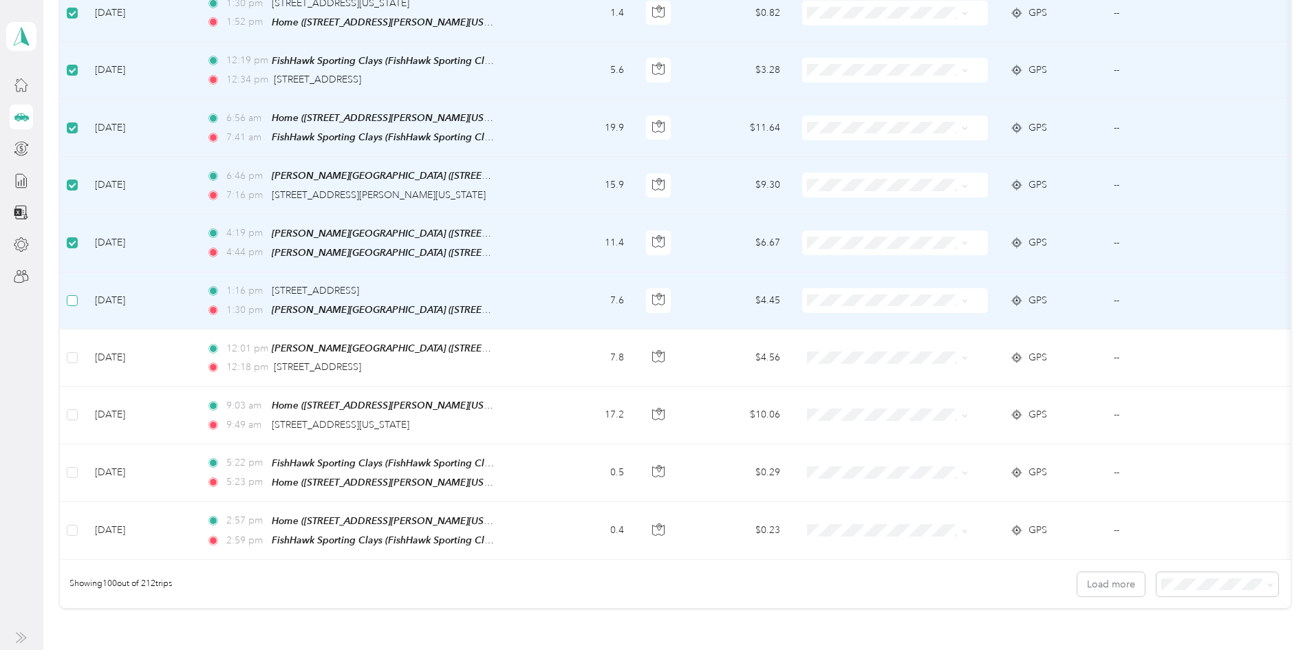
click at [84, 273] on td at bounding box center [72, 301] width 24 height 57
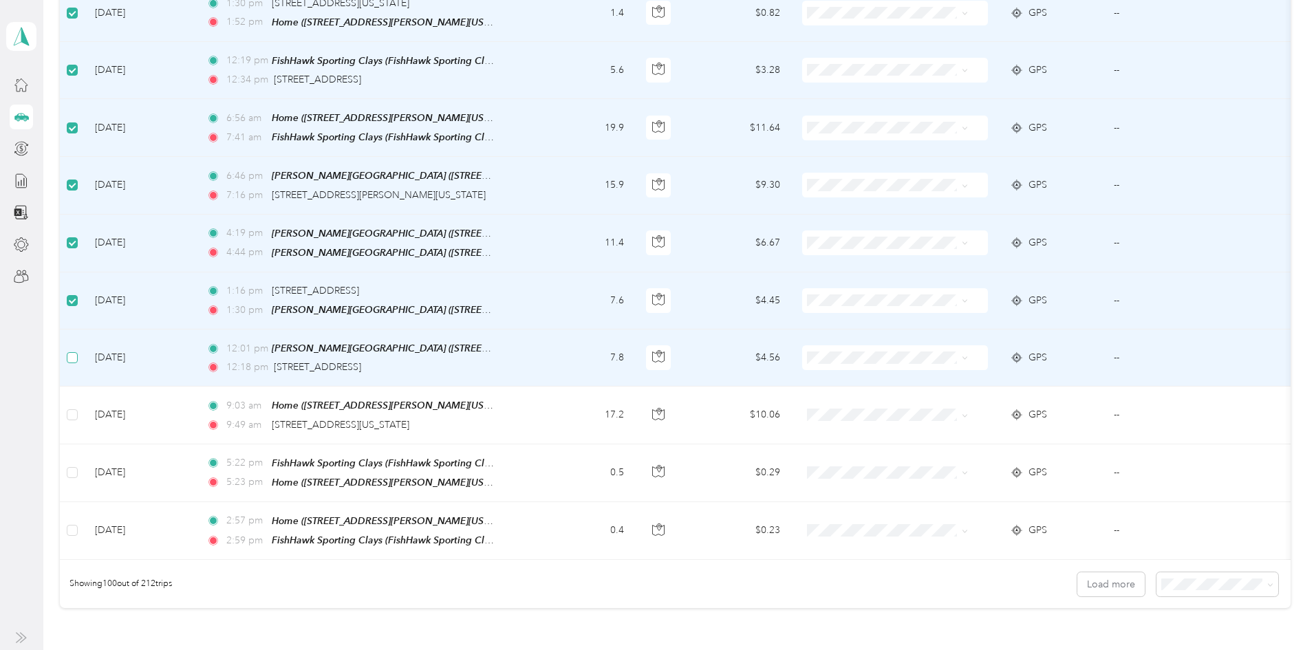
click at [84, 330] on td at bounding box center [72, 358] width 24 height 57
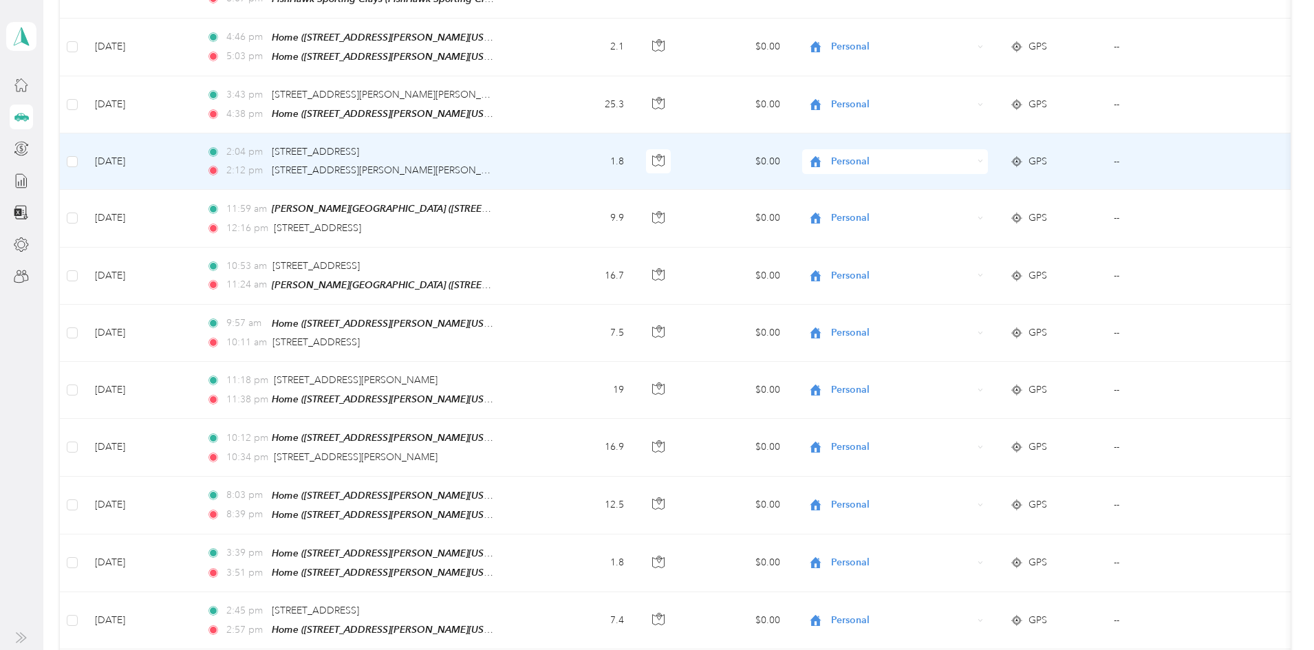
scroll to position [0, 0]
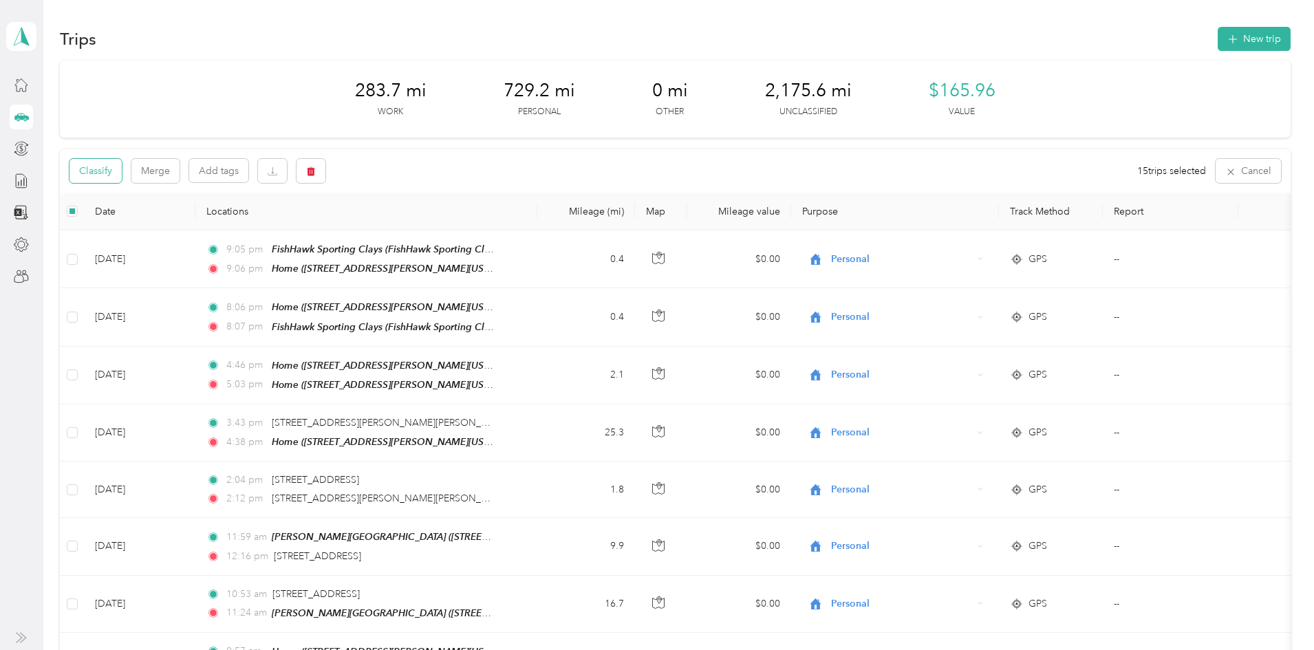
click at [122, 167] on button "Classify" at bounding box center [96, 171] width 52 height 24
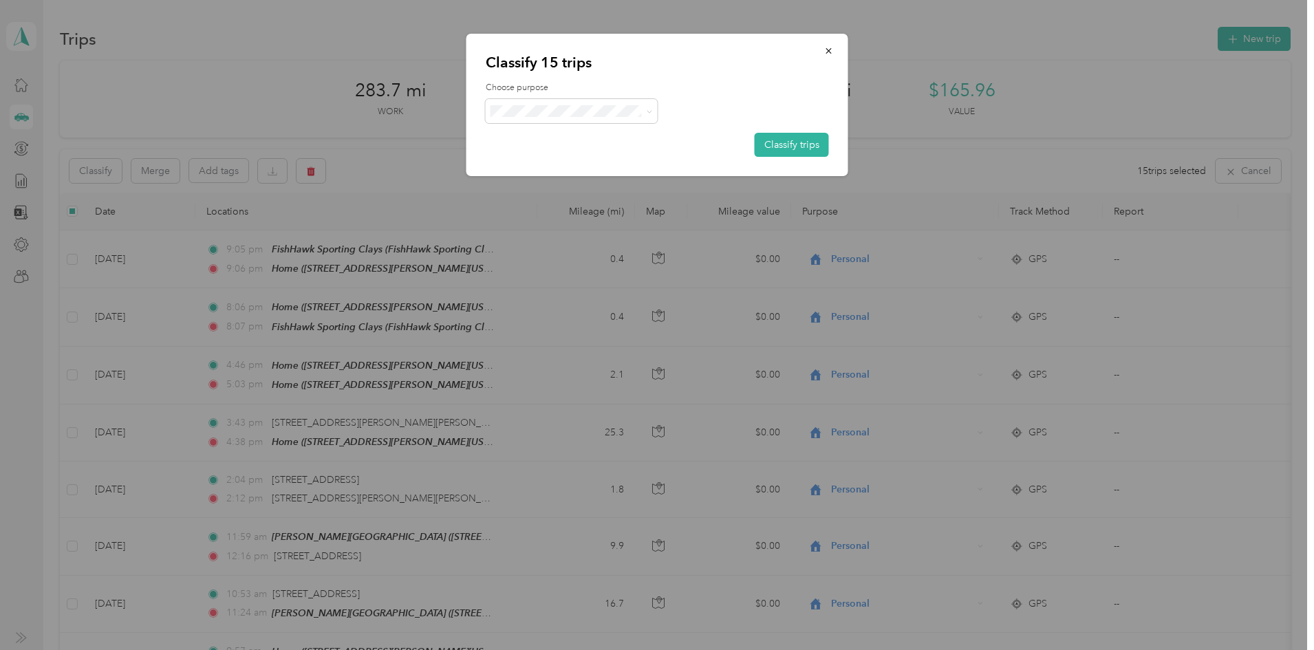
click at [562, 162] on span "Personal" at bounding box center [584, 160] width 128 height 14
click at [780, 144] on button "Classify trips" at bounding box center [792, 145] width 74 height 24
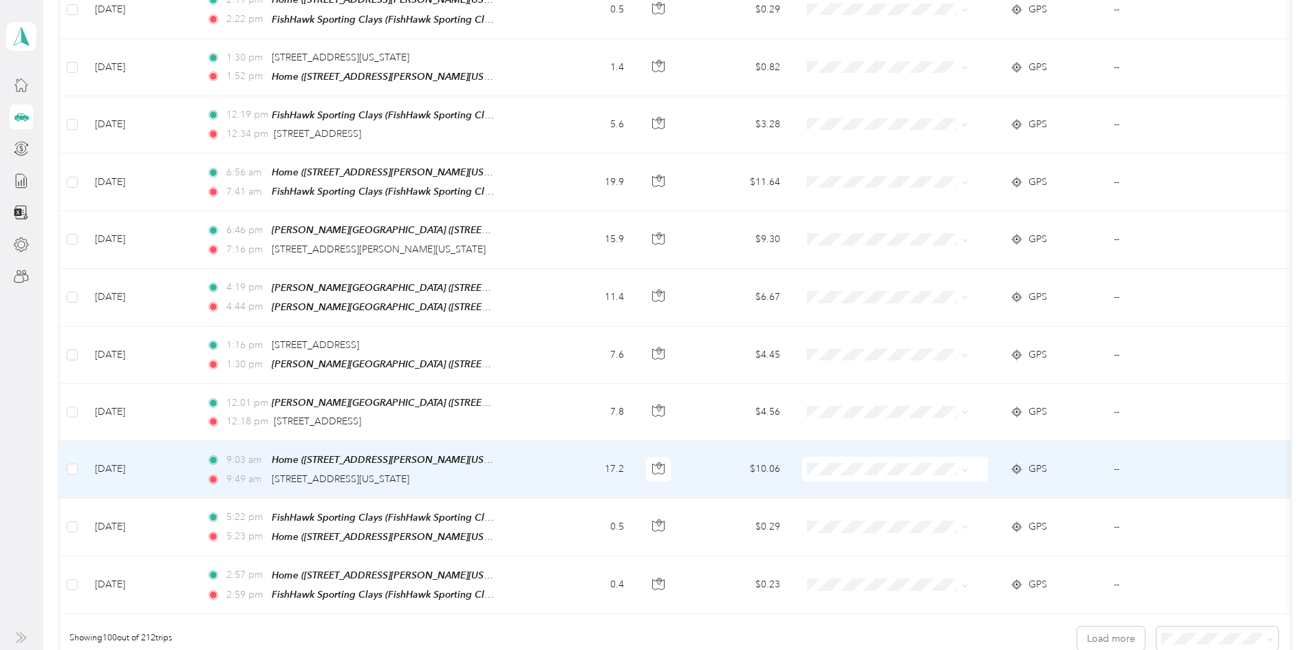
scroll to position [5491, 0]
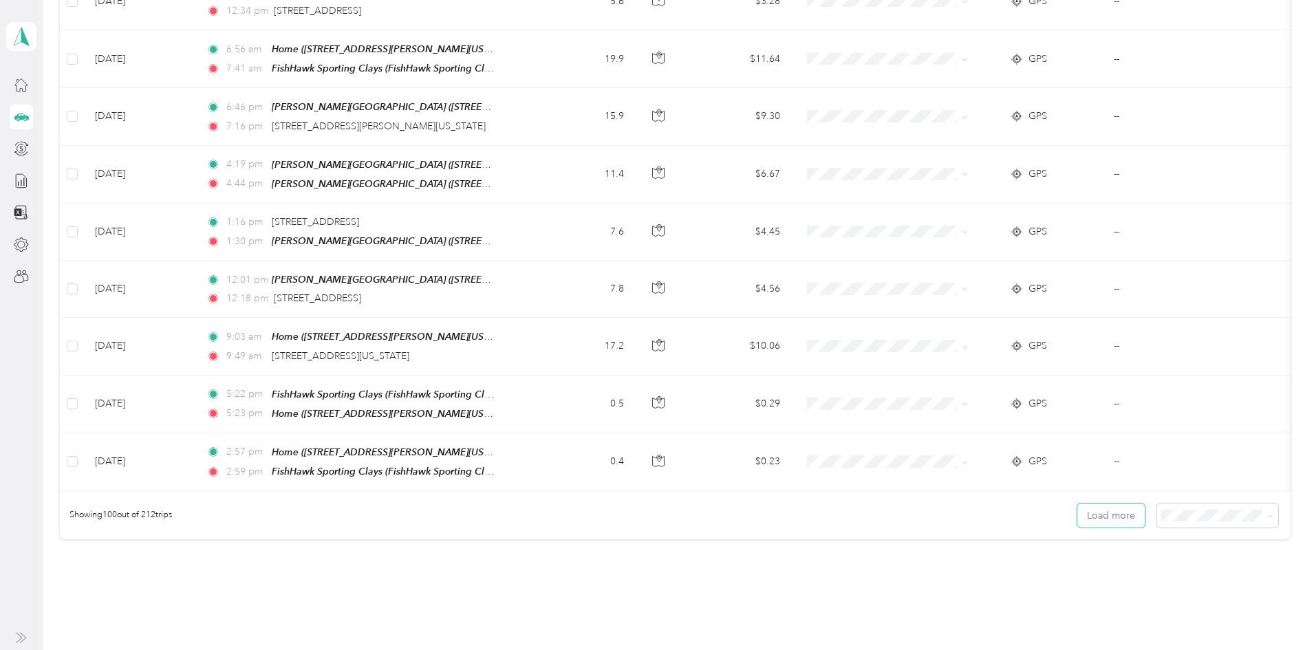
click at [1078, 504] on button "Load more" at bounding box center [1111, 516] width 67 height 24
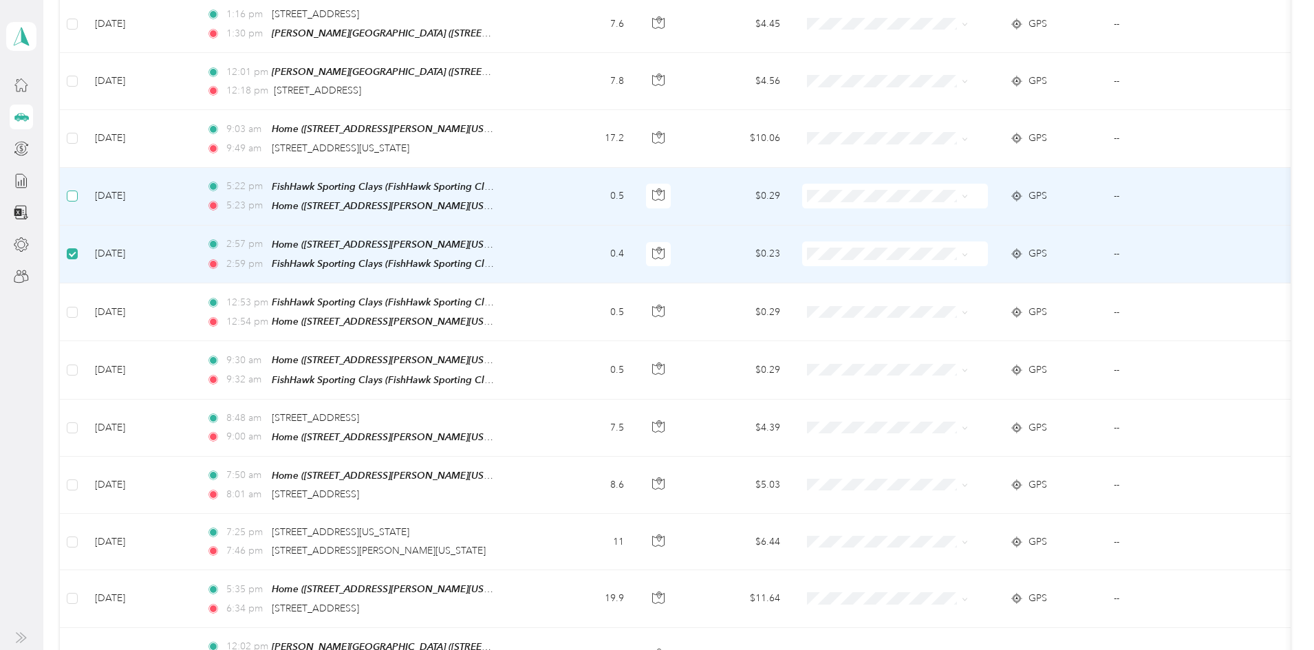
scroll to position [5696, 0]
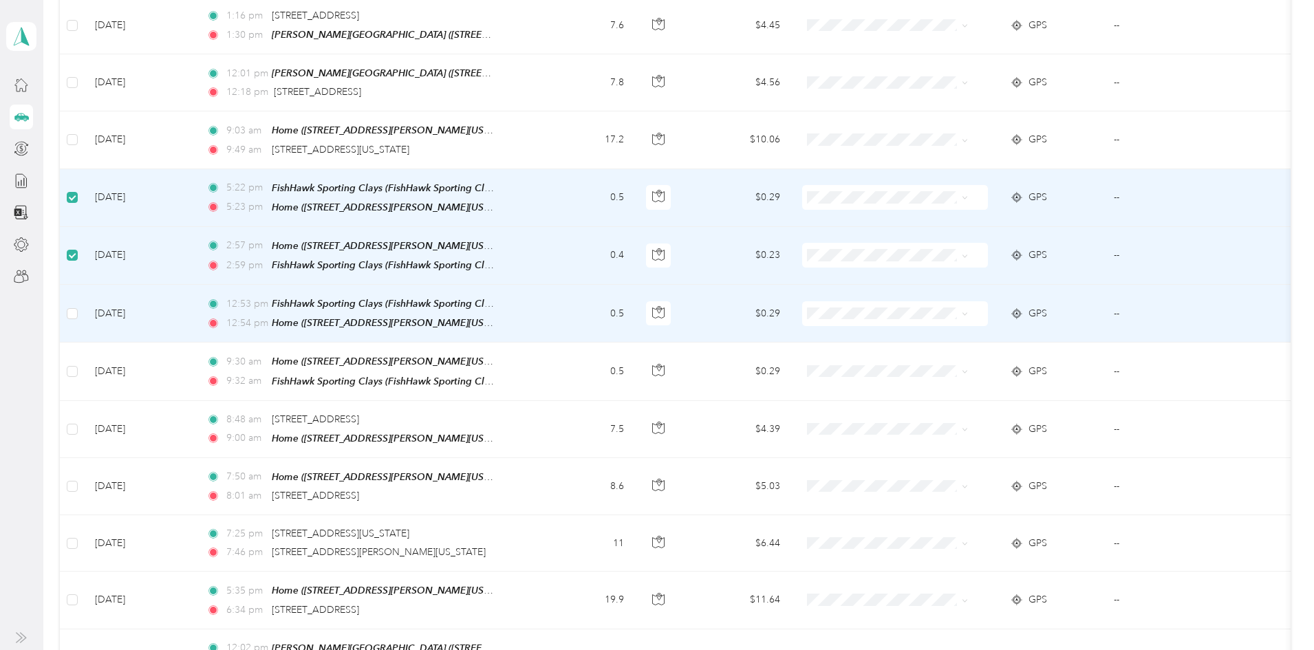
click at [84, 285] on td at bounding box center [72, 314] width 24 height 58
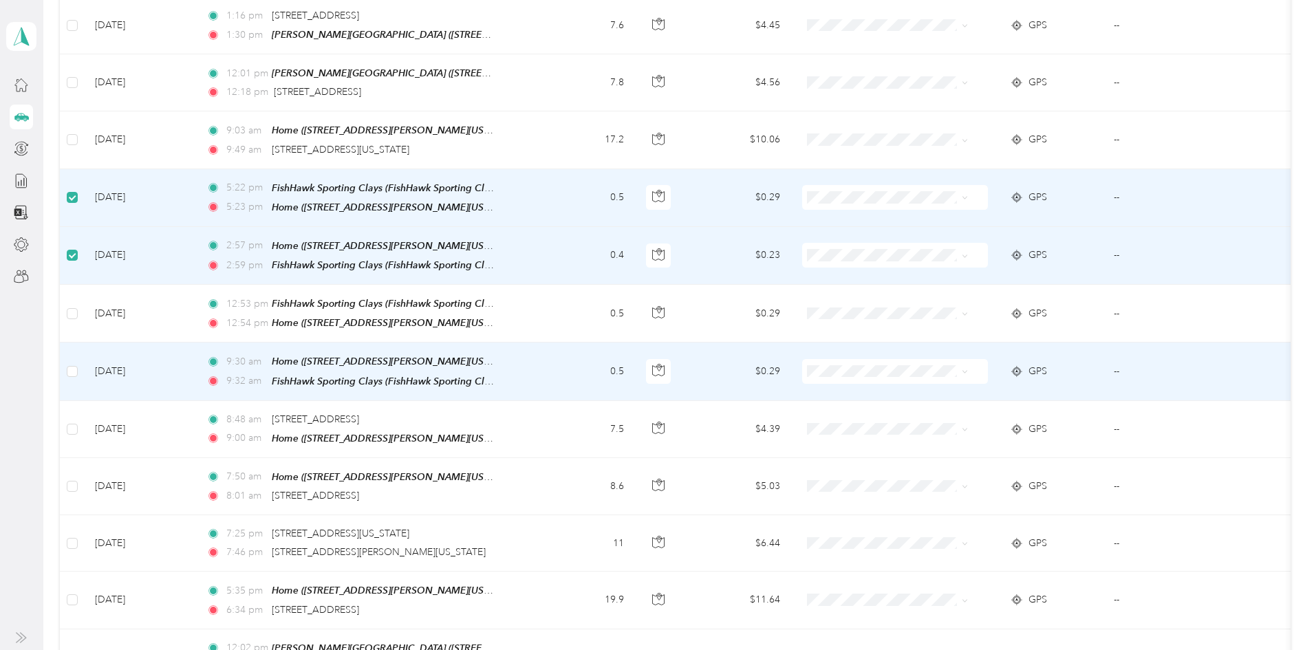
click at [84, 343] on td at bounding box center [72, 372] width 24 height 58
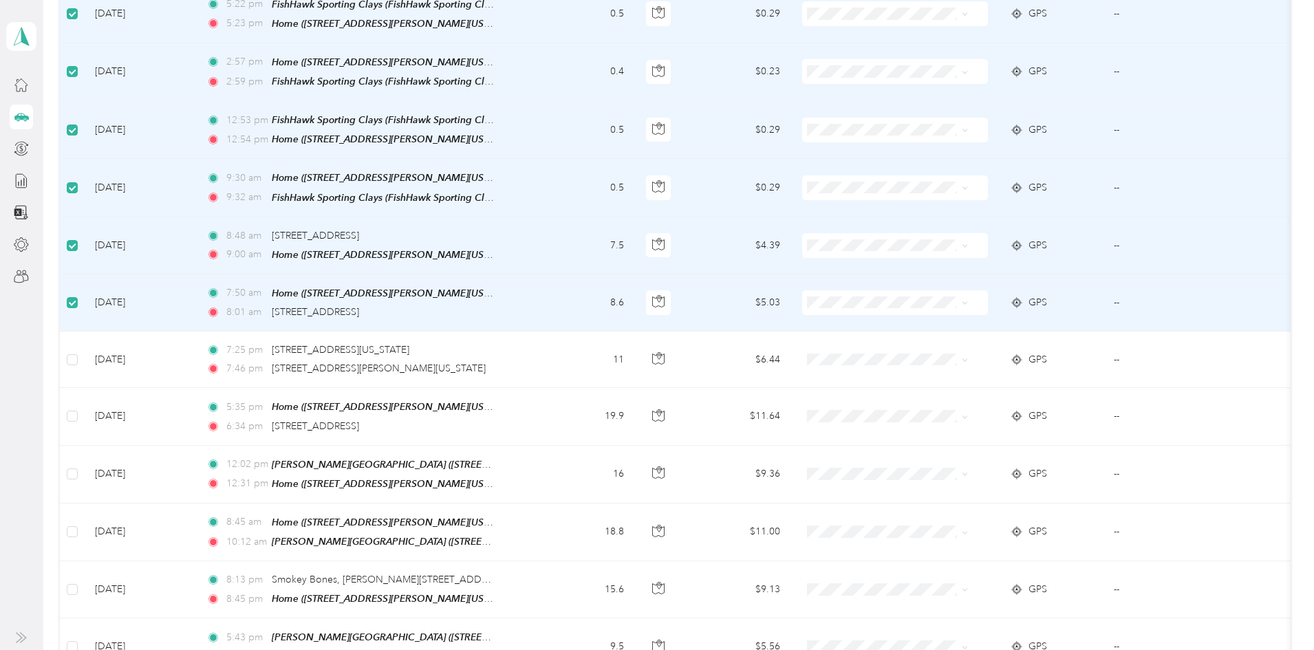
scroll to position [5972, 0]
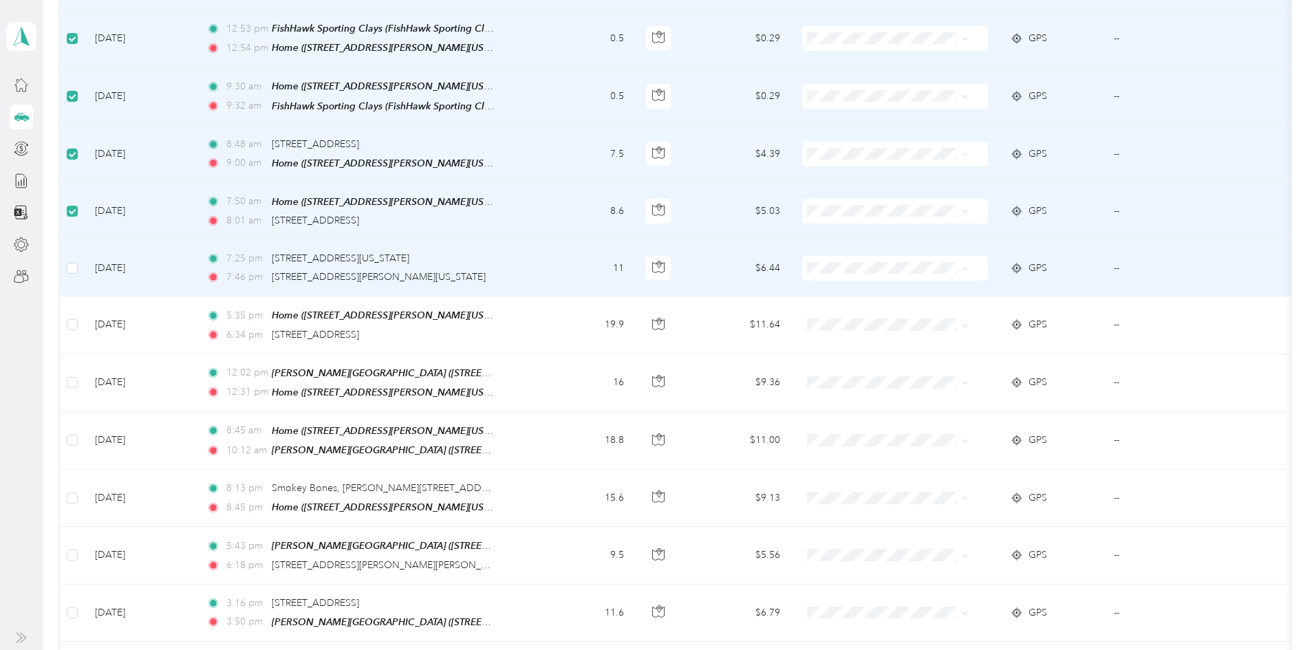
click at [906, 245] on span "Consultant" at bounding box center [947, 248] width 127 height 14
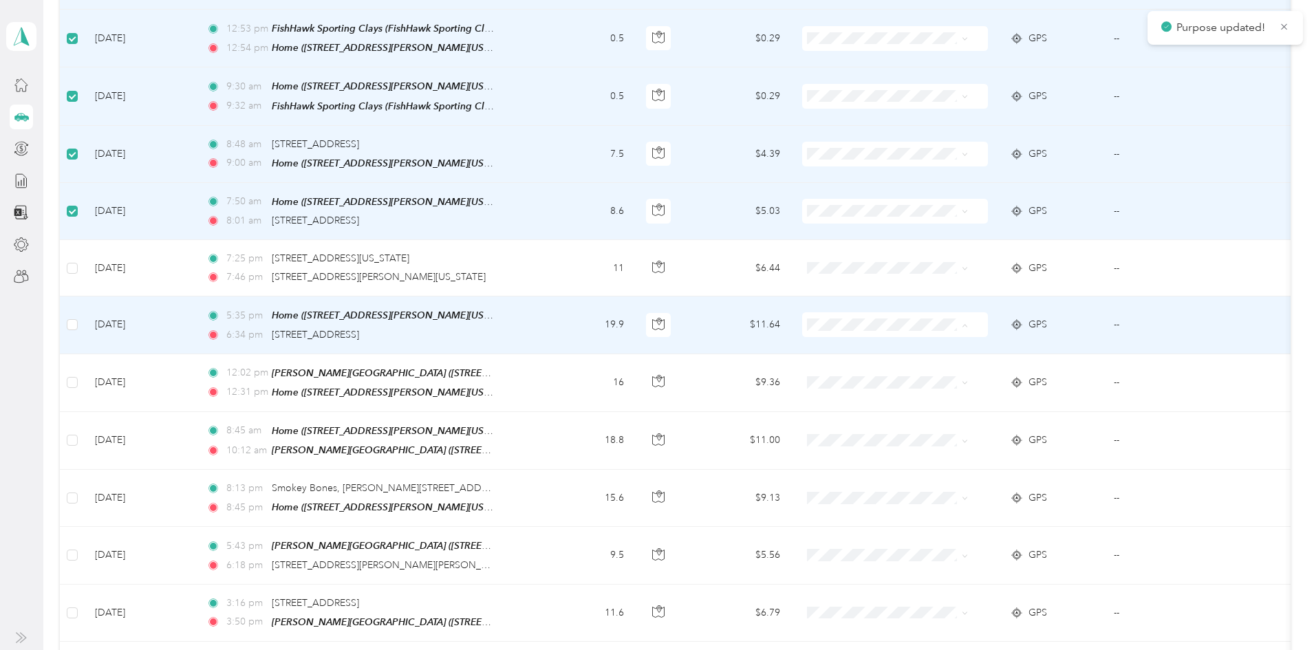
click at [899, 303] on span "Consultant" at bounding box center [947, 304] width 127 height 14
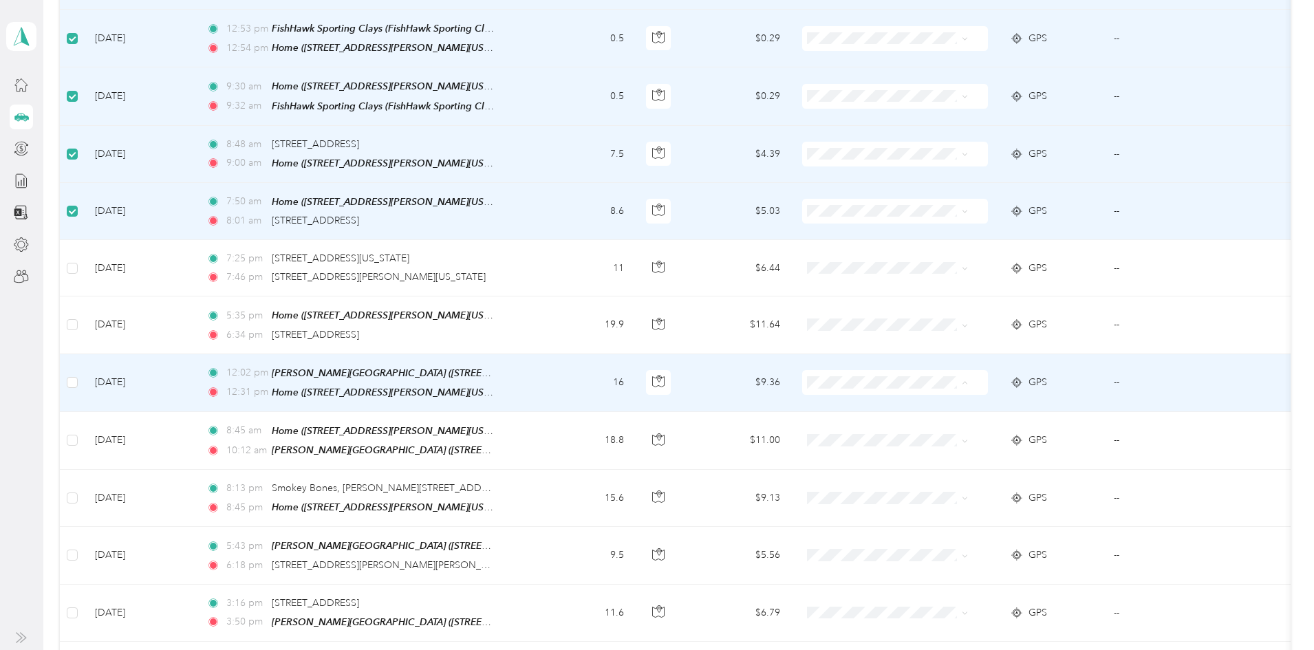
click at [892, 365] on span "Consultant" at bounding box center [947, 361] width 127 height 14
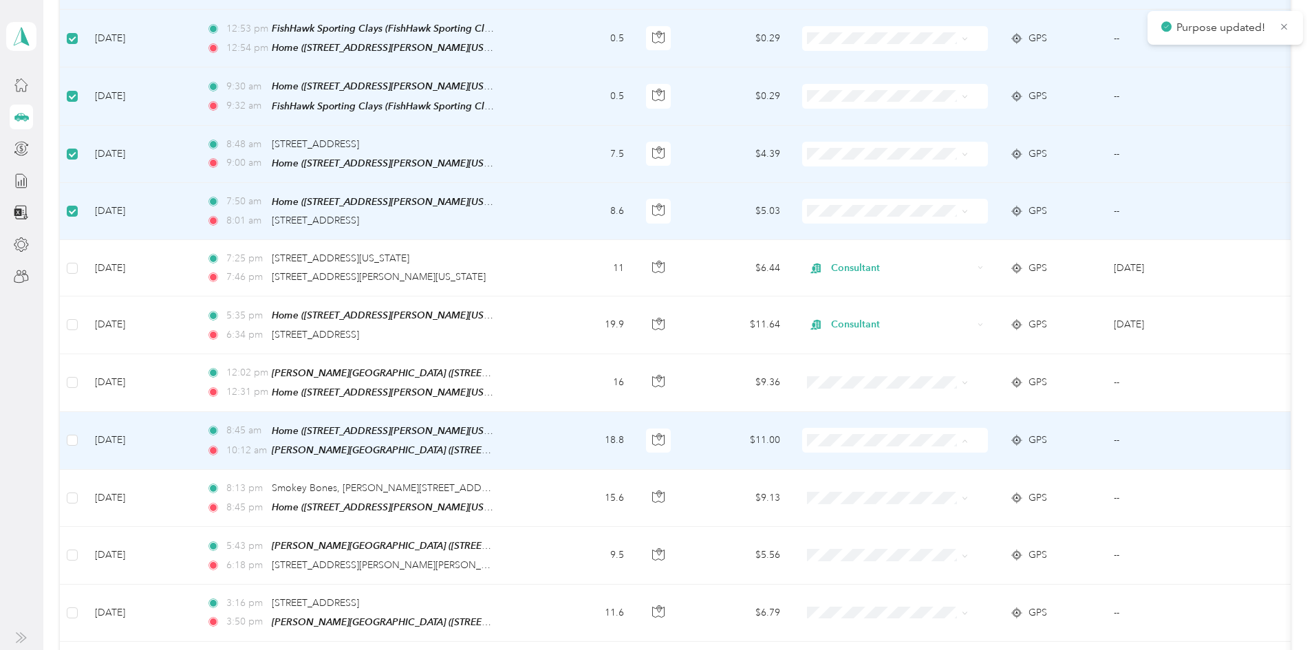
click at [898, 416] on span "Consultant" at bounding box center [947, 417] width 127 height 14
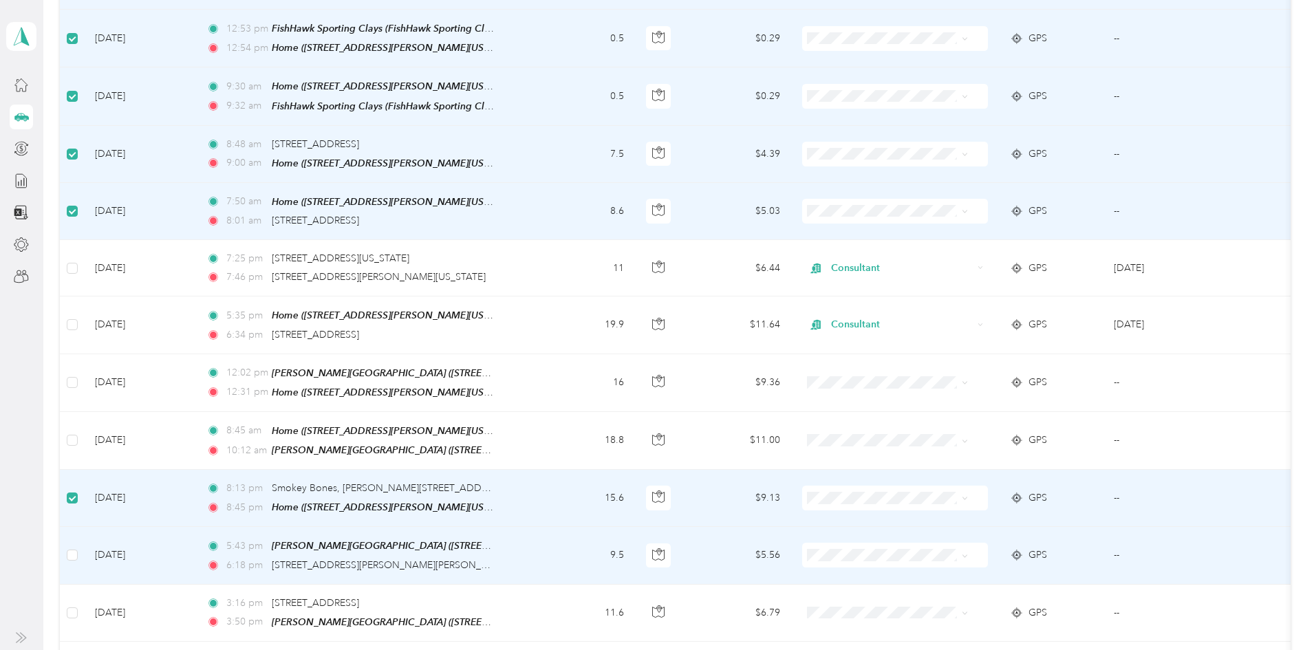
click at [84, 527] on td at bounding box center [72, 555] width 24 height 57
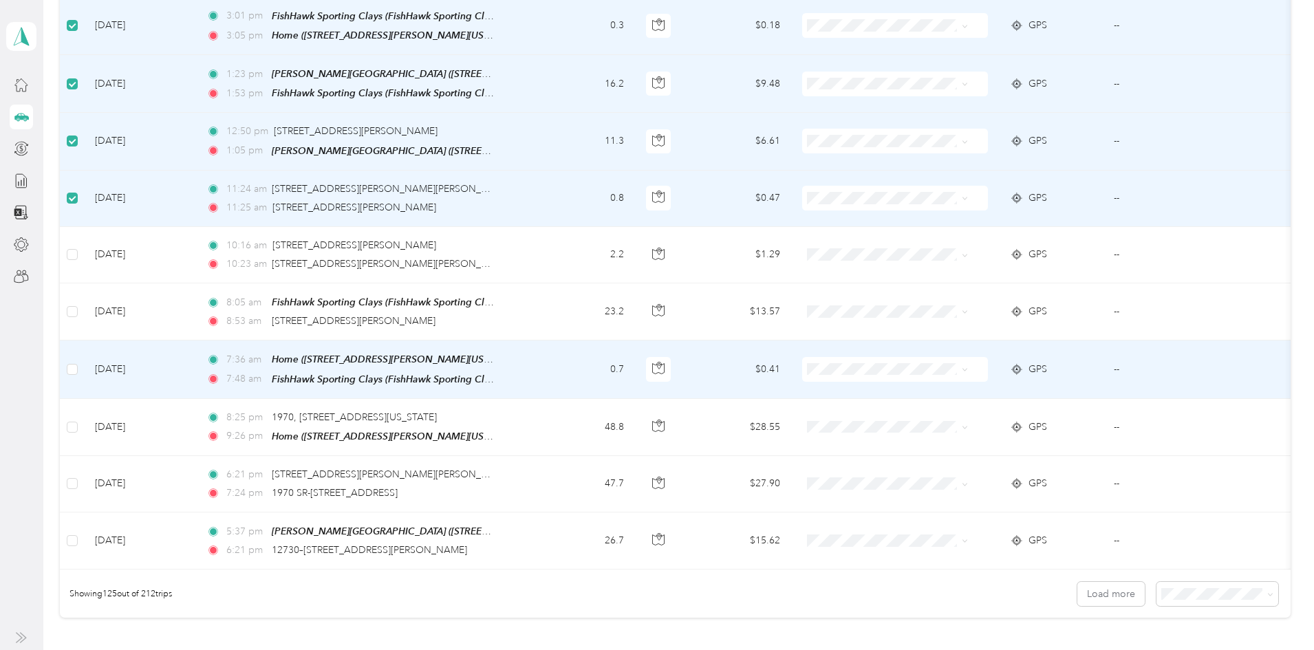
scroll to position [6866, 0]
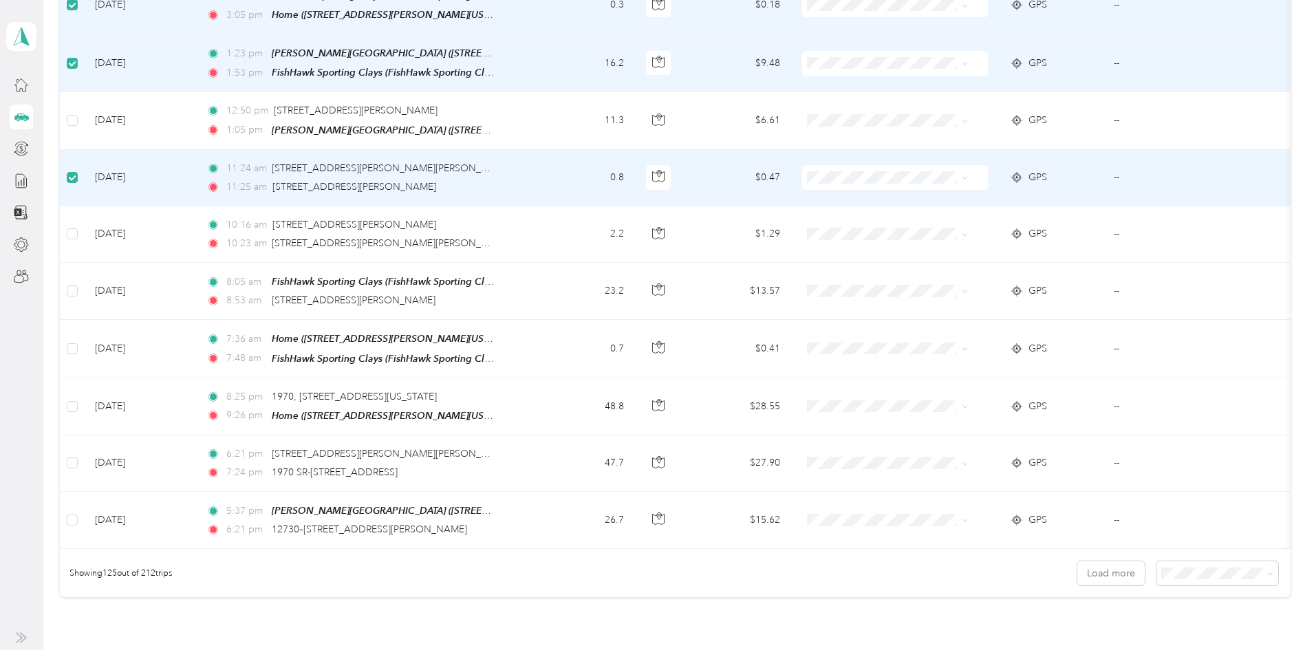
click at [84, 150] on td at bounding box center [72, 178] width 24 height 56
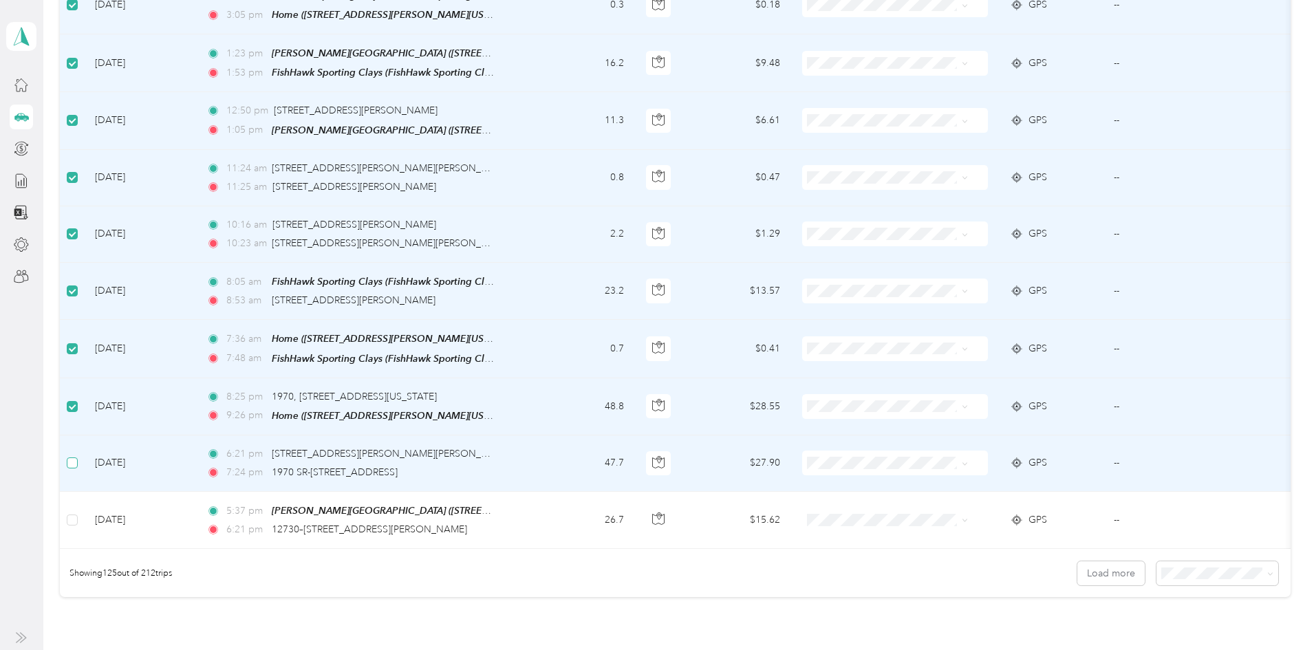
click at [78, 456] on label at bounding box center [72, 463] width 11 height 15
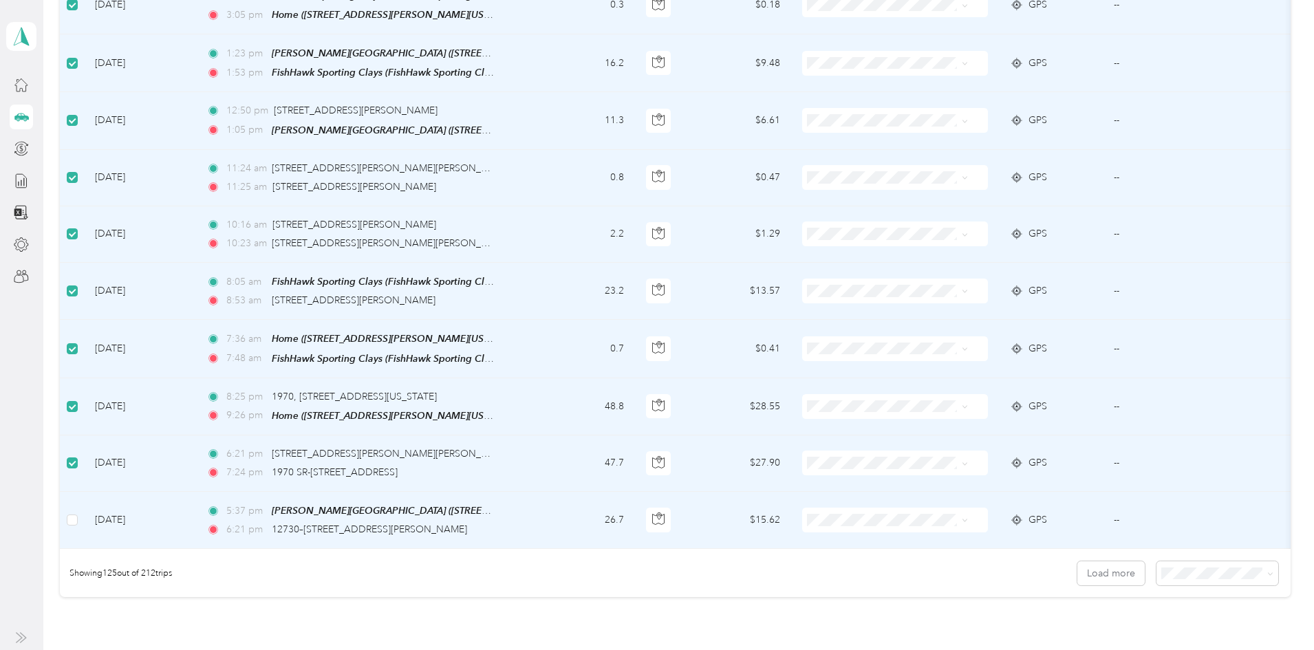
click at [886, 508] on span at bounding box center [895, 520] width 186 height 25
drag, startPoint x: 902, startPoint y: 483, endPoint x: 892, endPoint y: 480, distance: 10.9
click at [903, 483] on span "Consultant" at bounding box center [947, 484] width 127 height 14
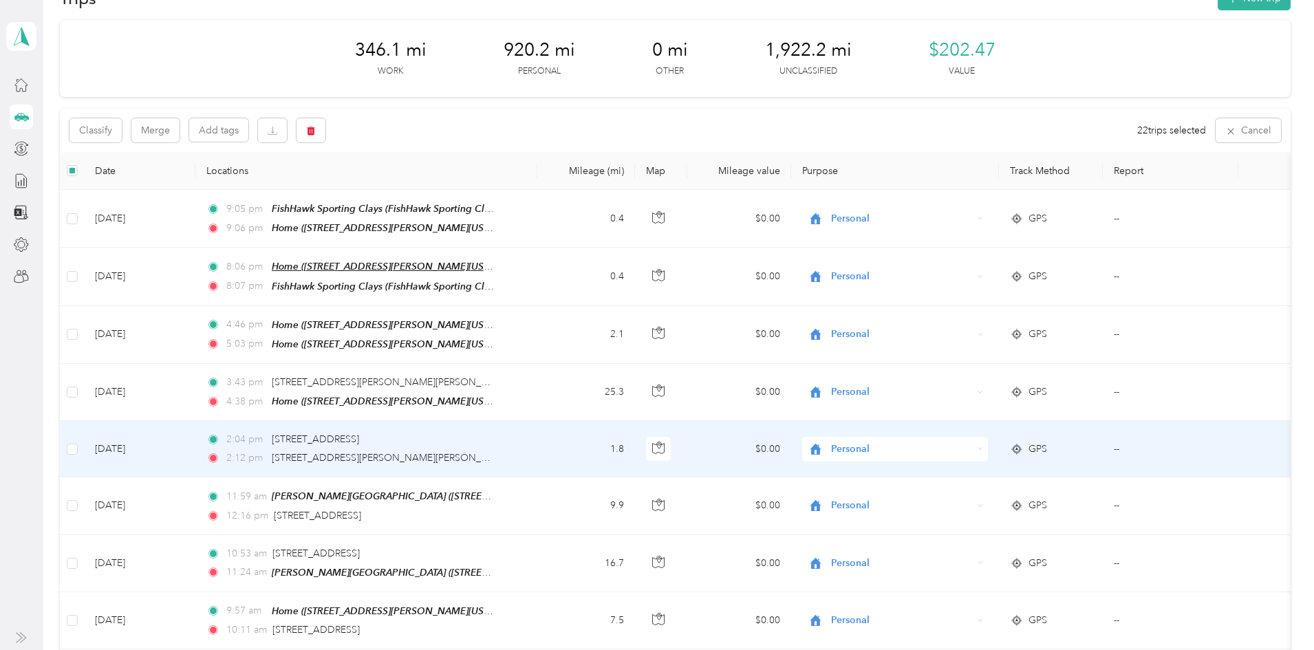
scroll to position [0, 0]
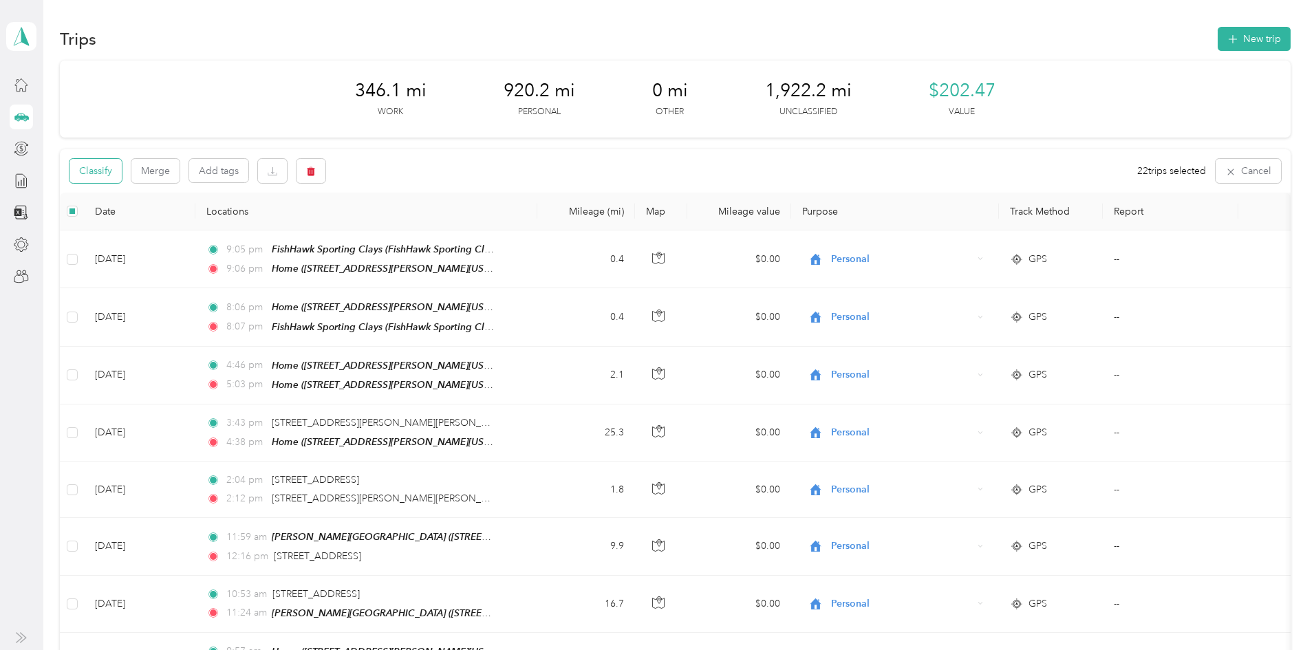
click at [122, 172] on button "Classify" at bounding box center [96, 171] width 52 height 24
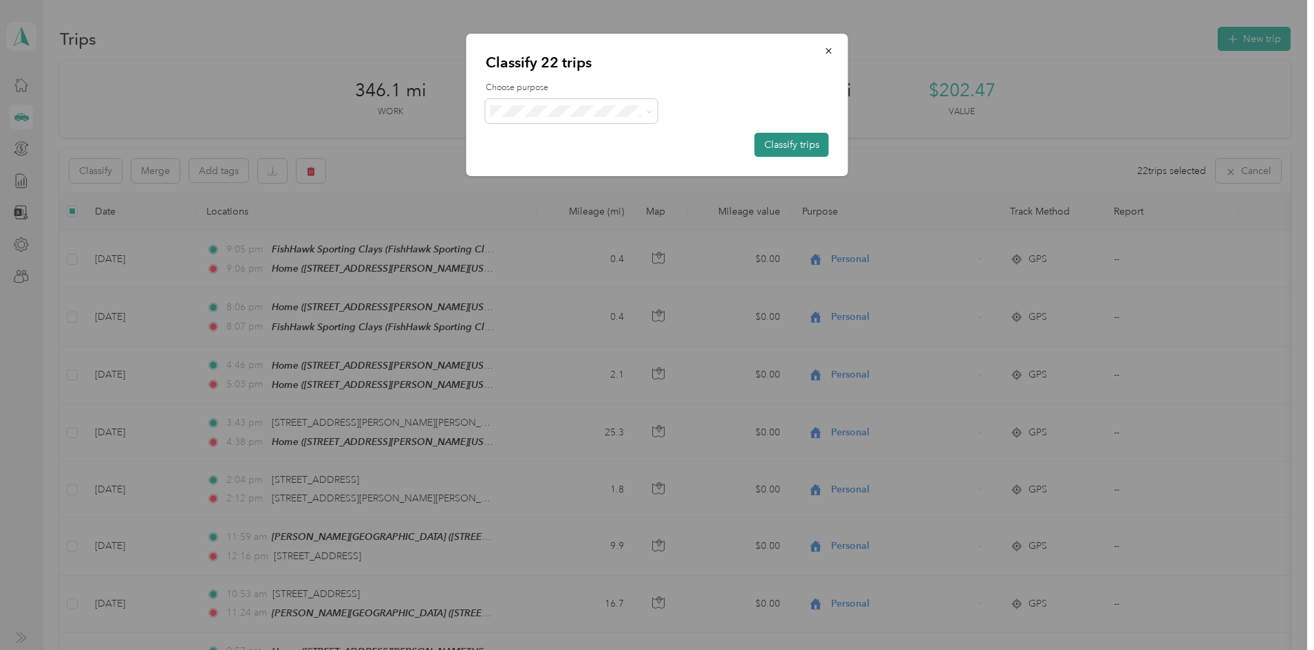
click at [782, 154] on button "Classify trips" at bounding box center [792, 145] width 74 height 24
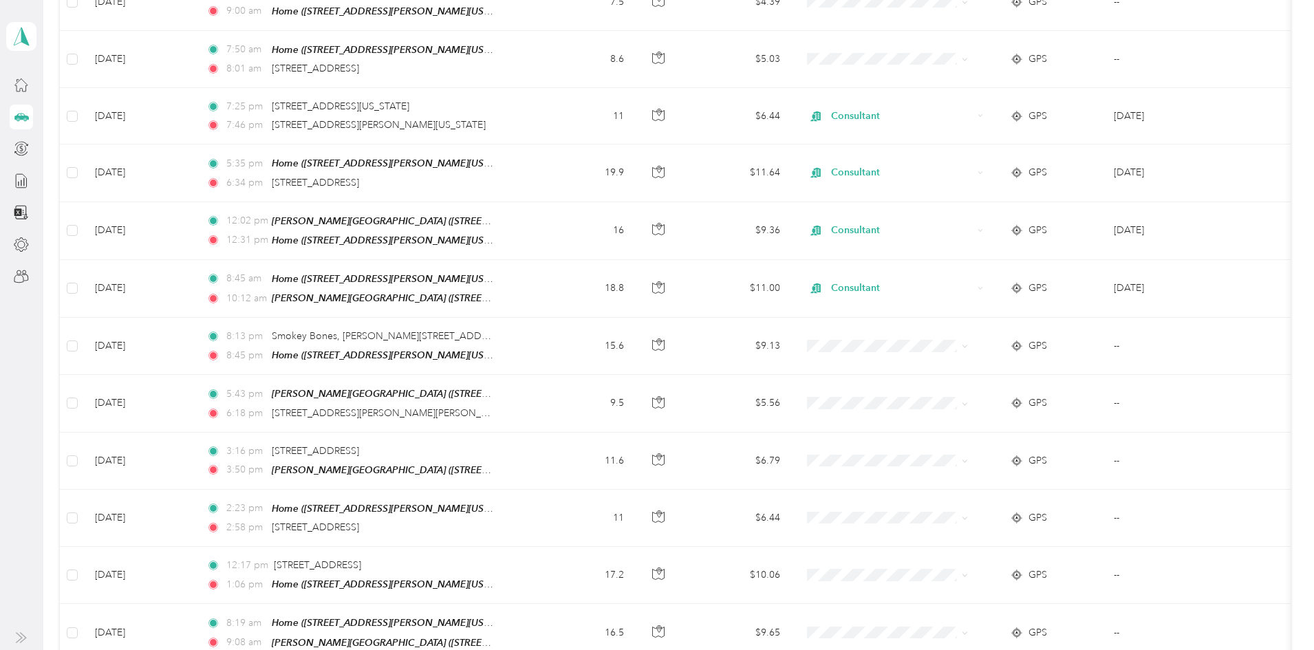
scroll to position [5850, 0]
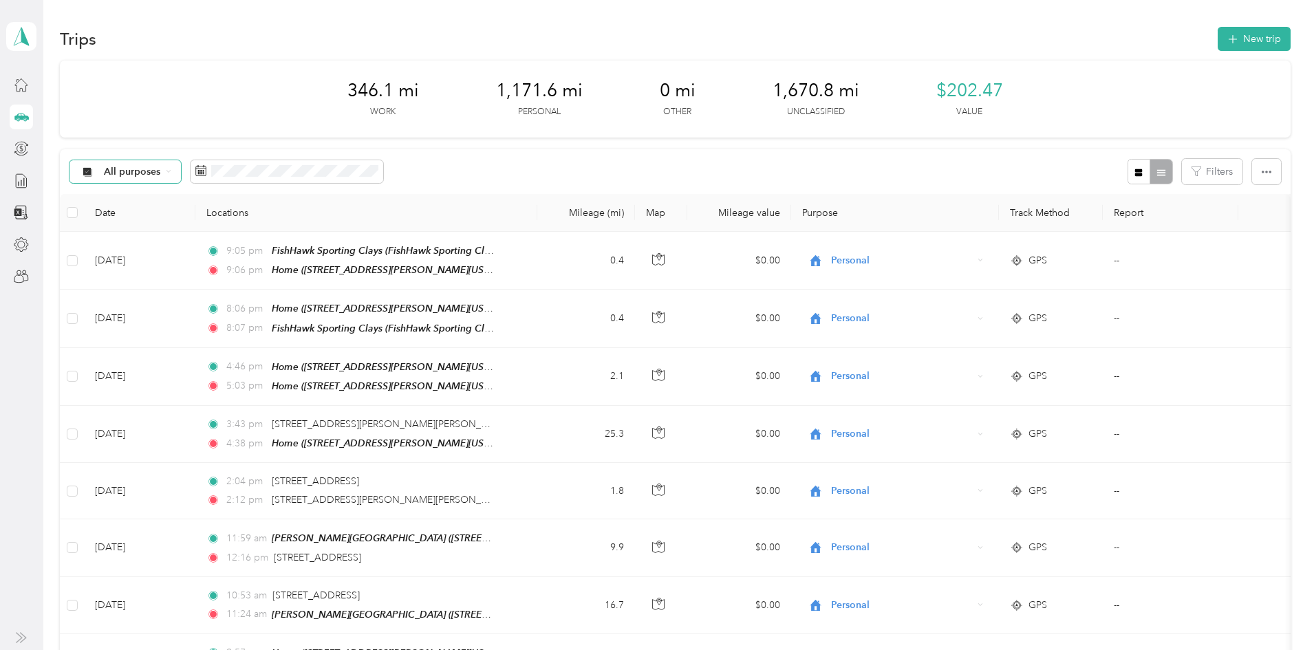
click at [161, 171] on span "All purposes" at bounding box center [132, 172] width 57 height 10
click at [239, 219] on span "Unclassified" at bounding box center [239, 220] width 67 height 14
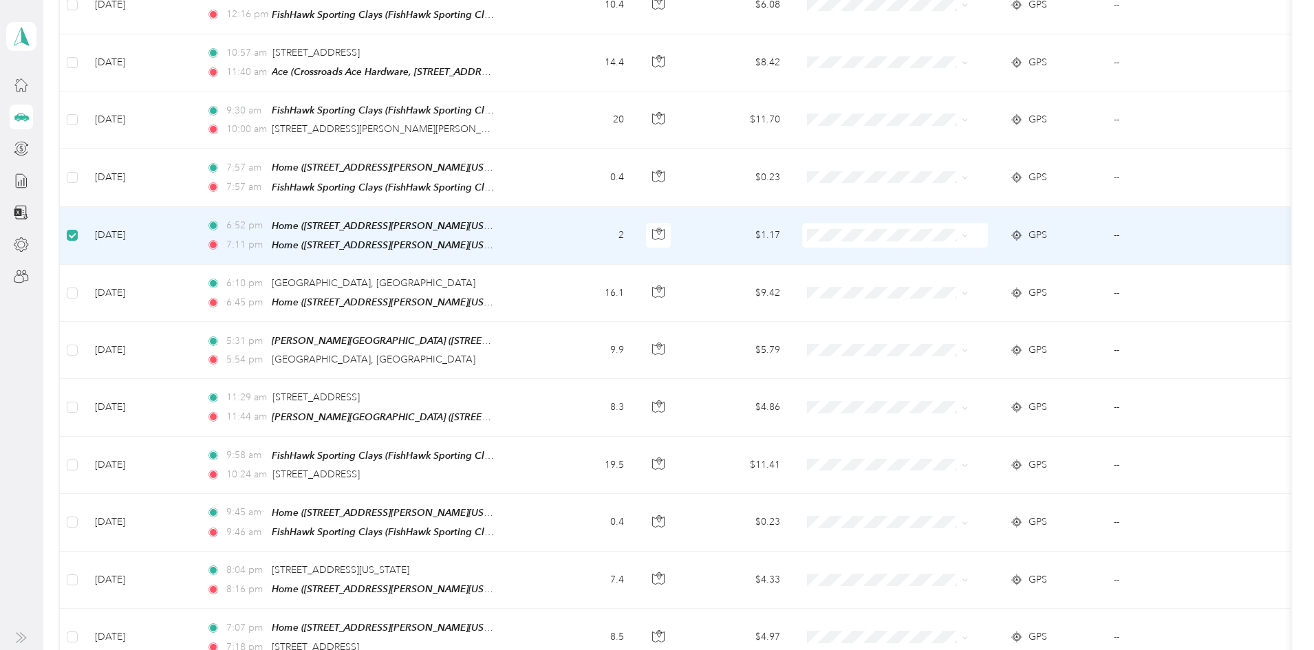
scroll to position [413, 0]
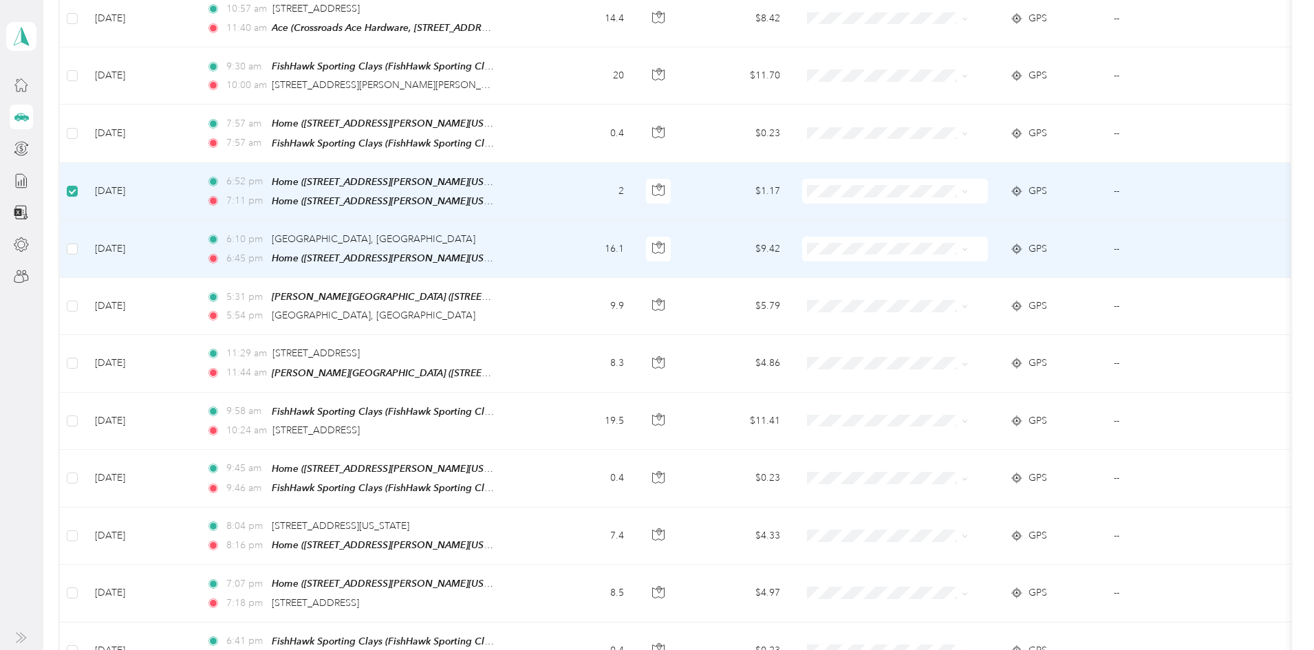
click at [78, 248] on label at bounding box center [72, 249] width 11 height 15
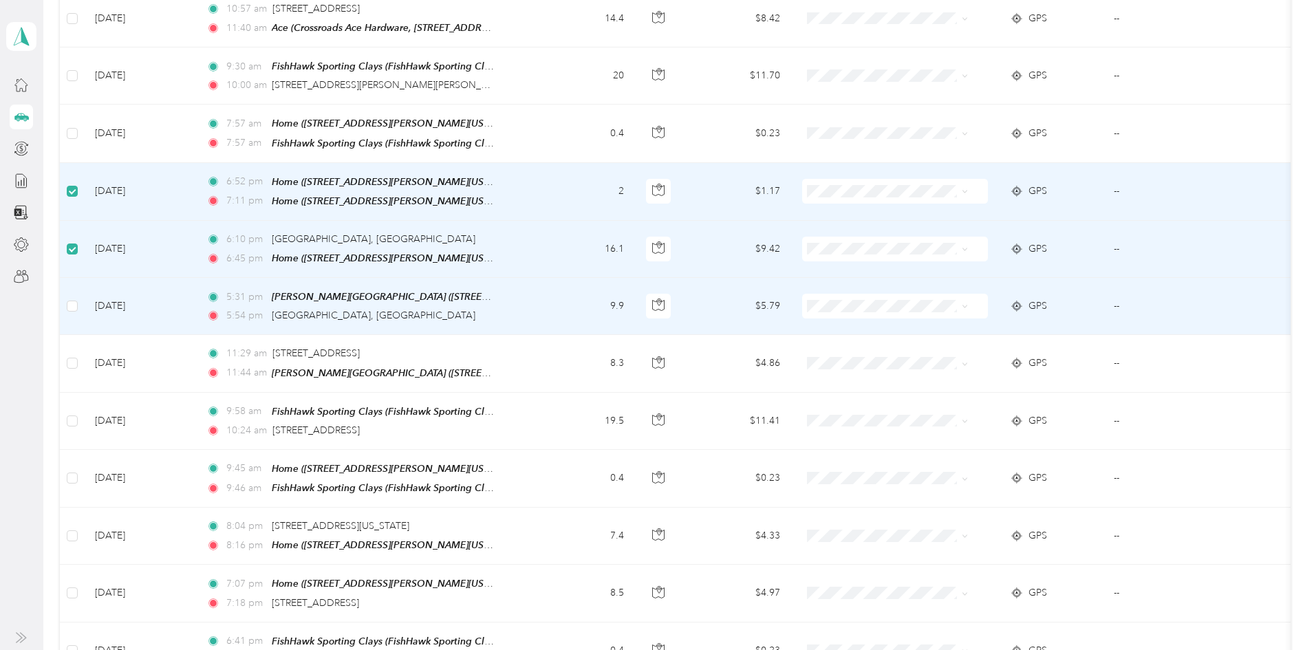
click at [84, 302] on td at bounding box center [72, 306] width 24 height 57
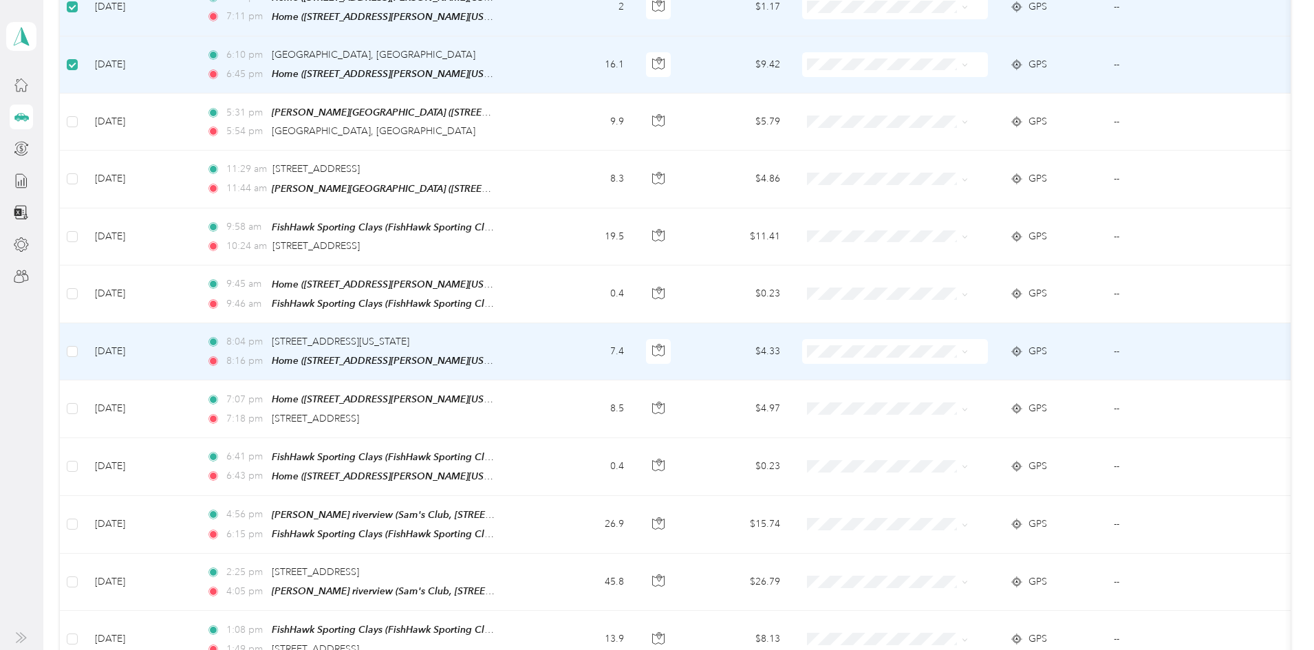
scroll to position [619, 0]
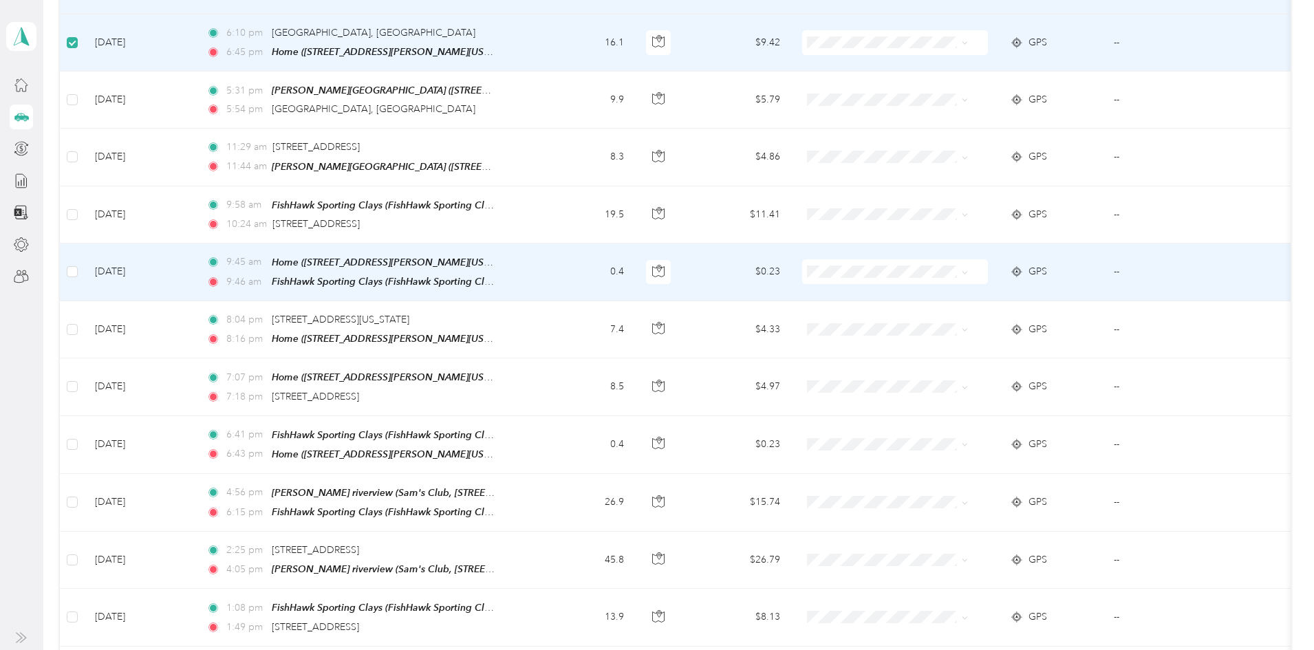
click at [84, 258] on td at bounding box center [72, 273] width 24 height 58
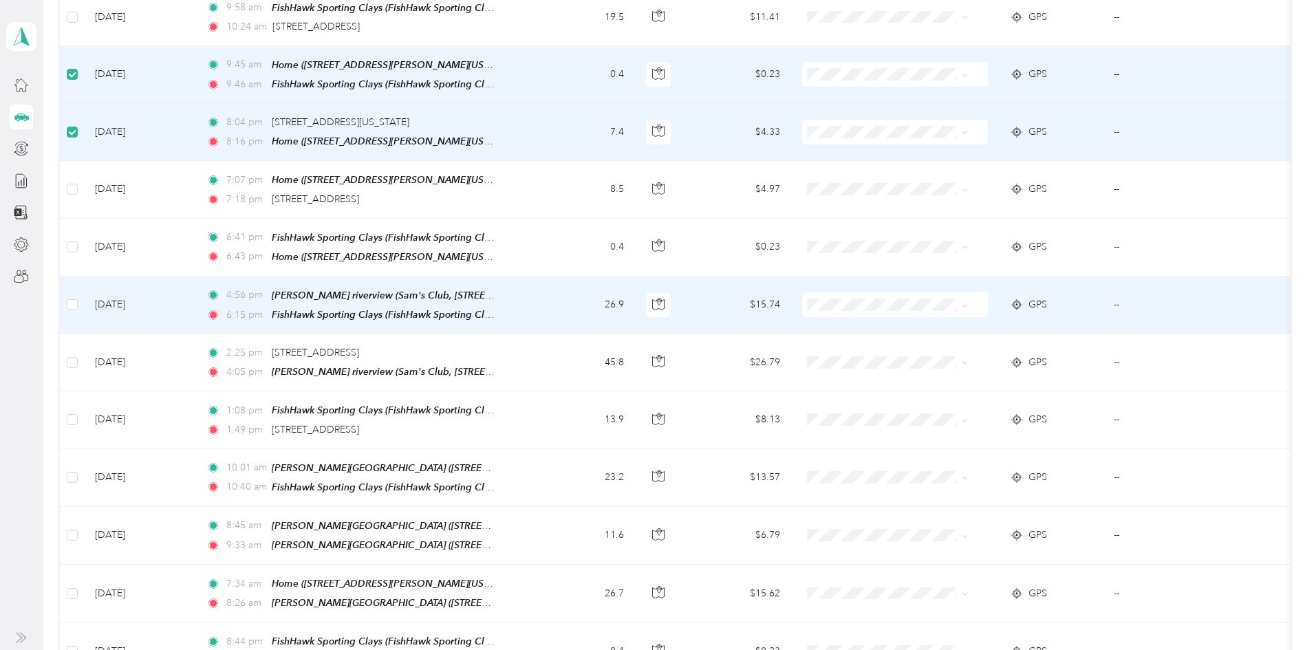
scroll to position [826, 0]
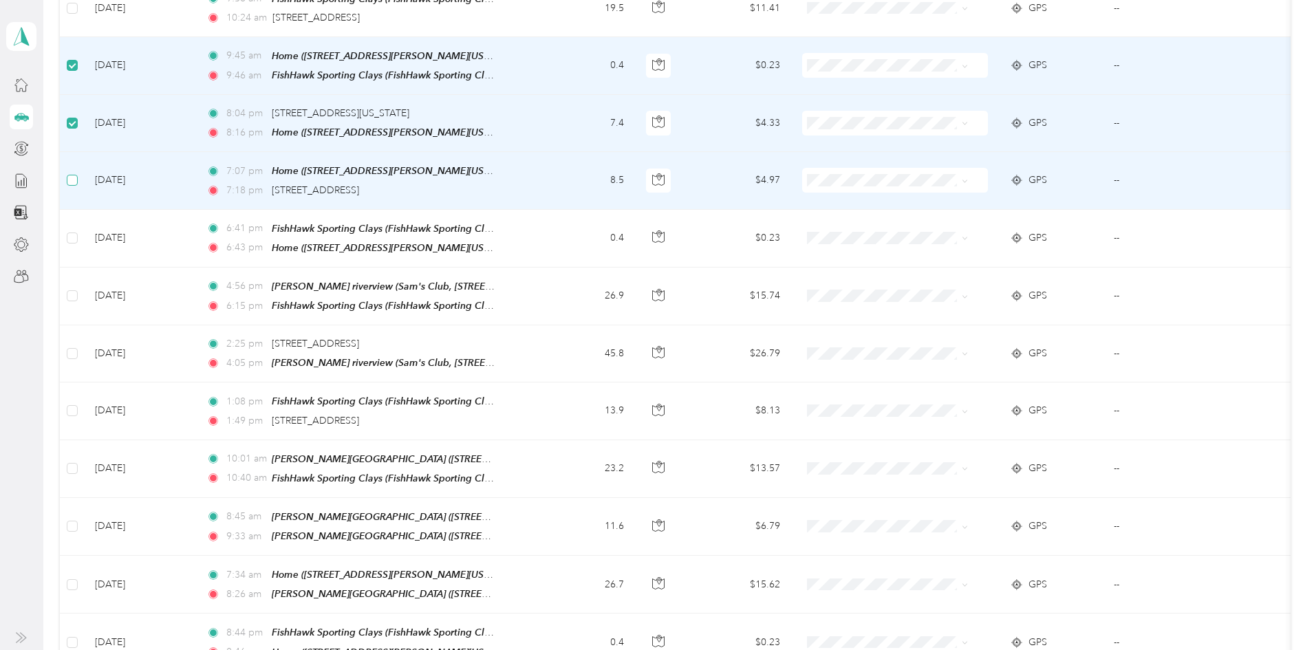
click at [78, 175] on label at bounding box center [72, 180] width 11 height 15
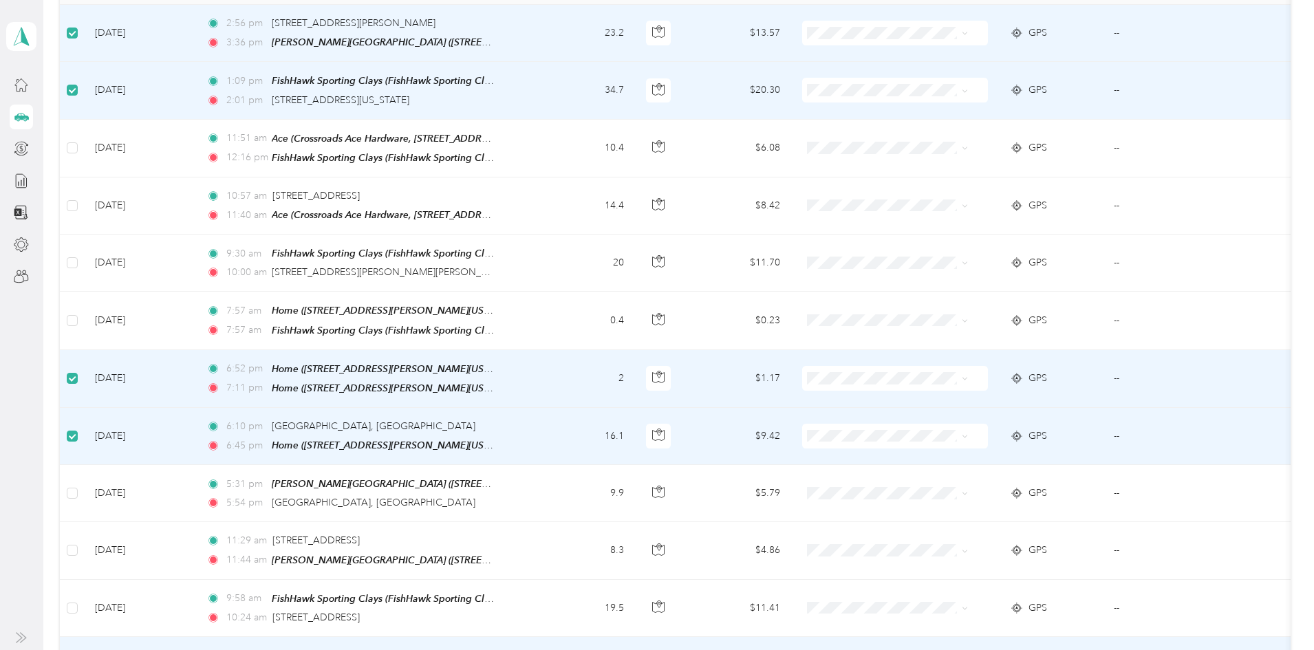
scroll to position [0, 0]
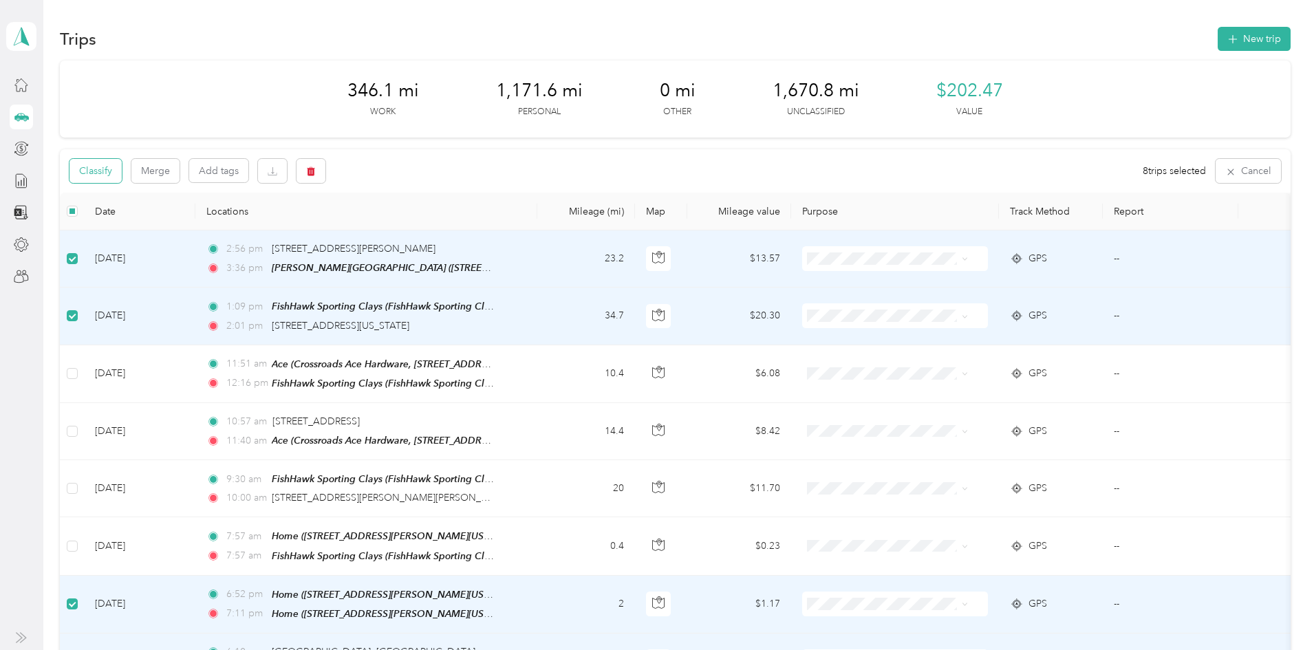
click at [122, 169] on button "Classify" at bounding box center [96, 171] width 52 height 24
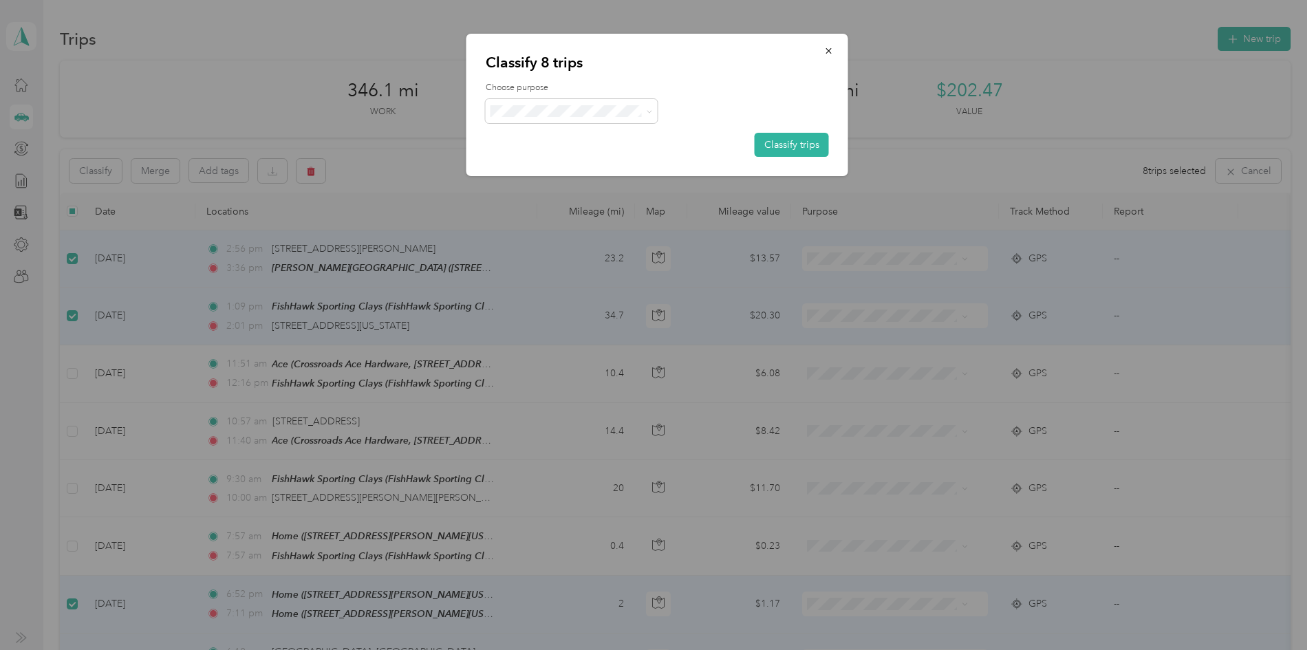
drag, startPoint x: 549, startPoint y: 160, endPoint x: 586, endPoint y: 151, distance: 38.9
click at [549, 158] on span "Personal" at bounding box center [584, 160] width 128 height 14
click at [787, 147] on button "Classify trips" at bounding box center [792, 145] width 74 height 24
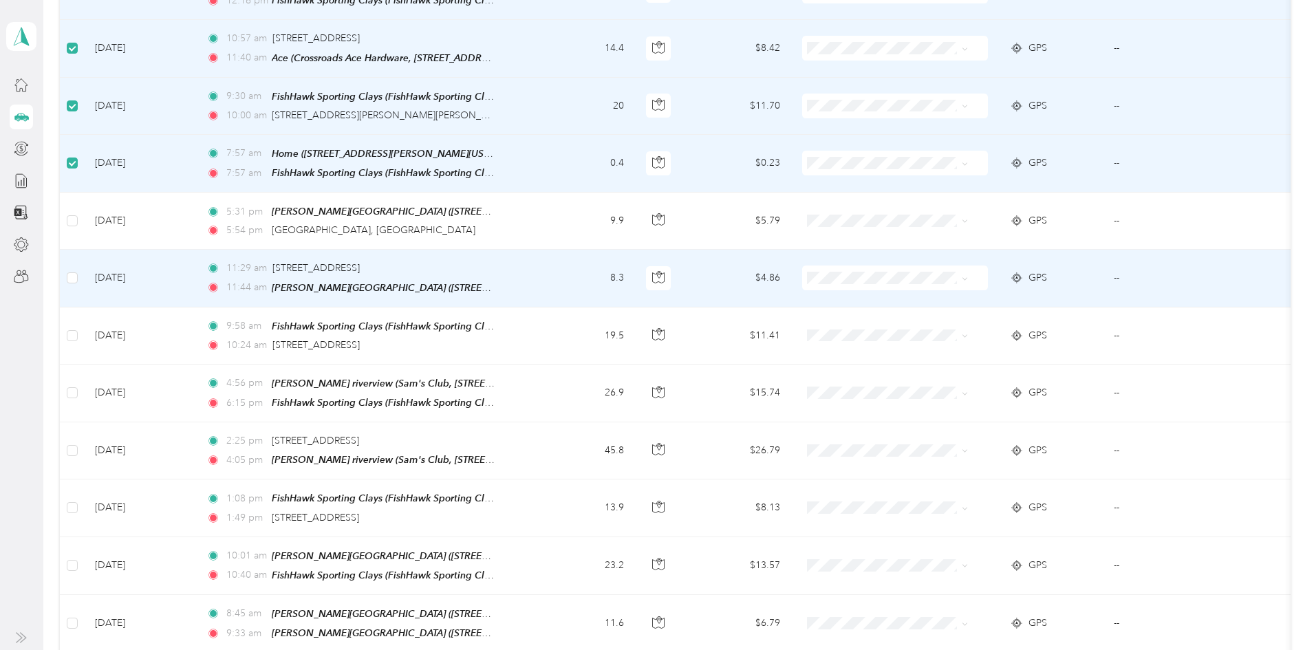
scroll to position [274, 0]
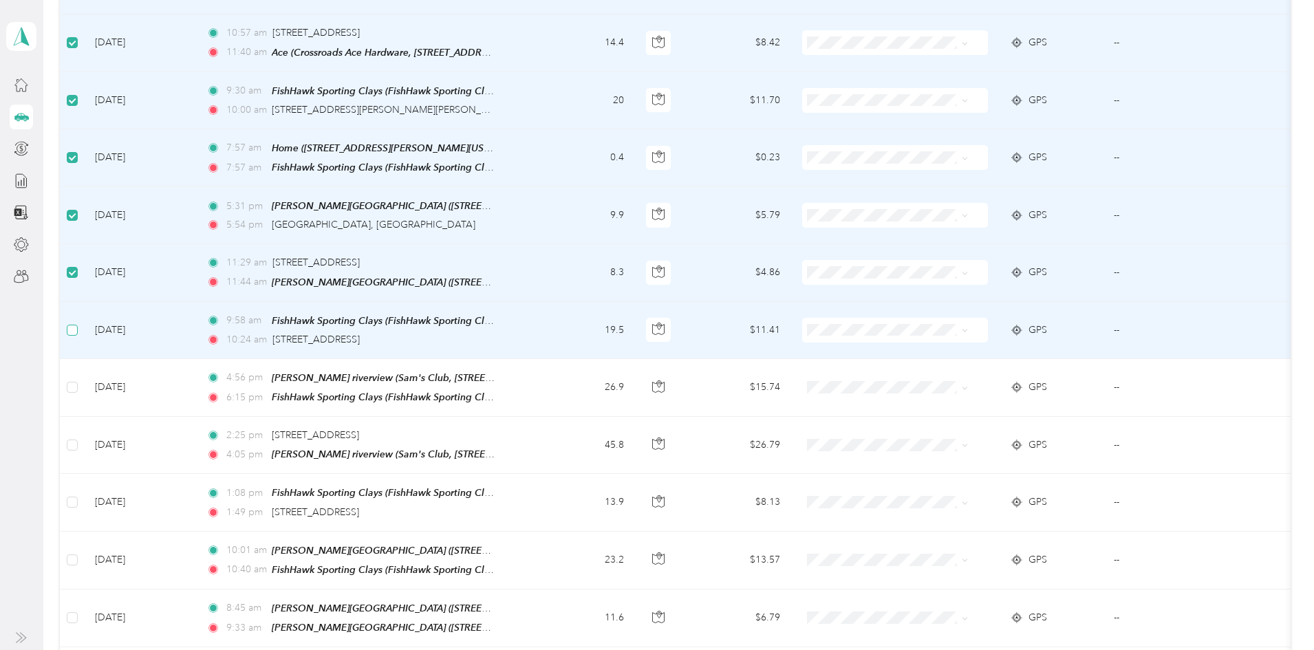
click at [84, 317] on td at bounding box center [72, 330] width 24 height 57
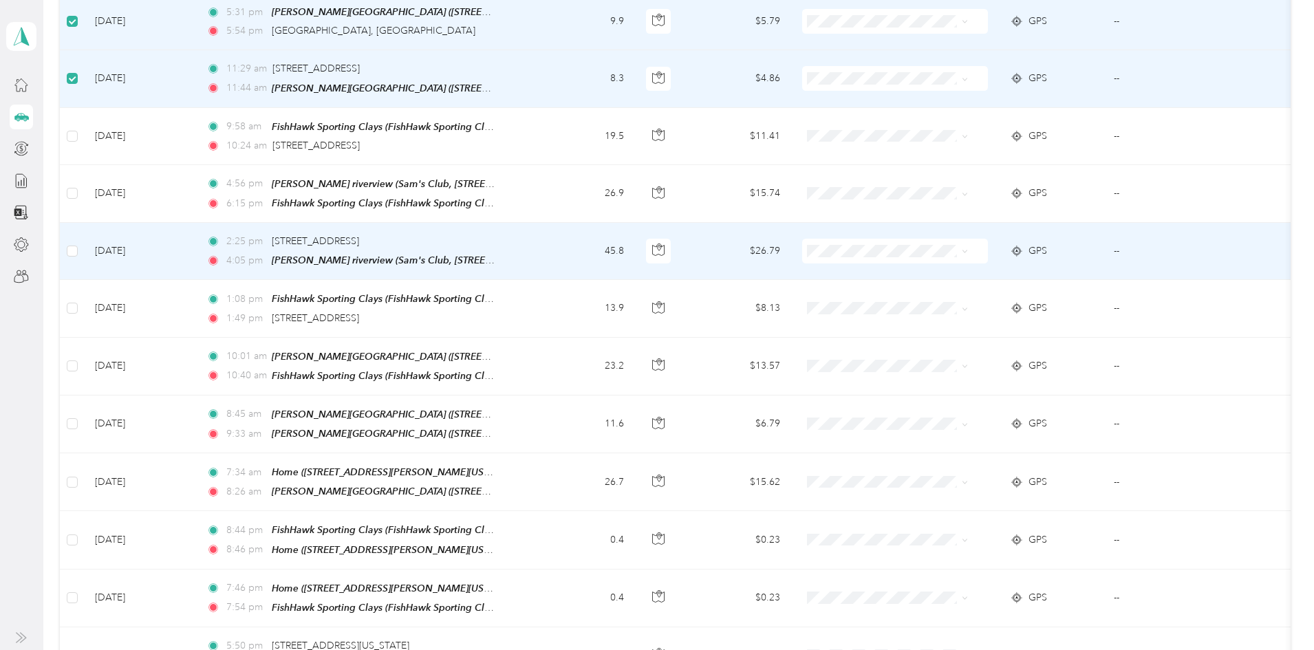
scroll to position [480, 0]
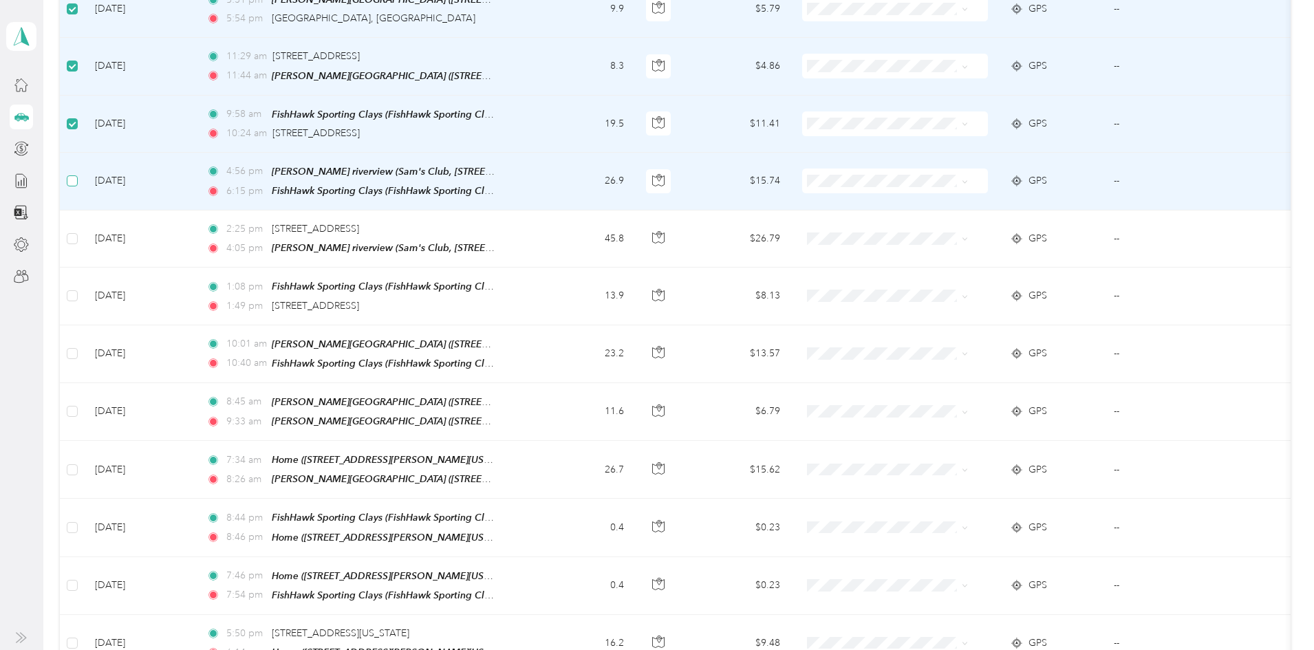
click at [78, 181] on label at bounding box center [72, 180] width 11 height 15
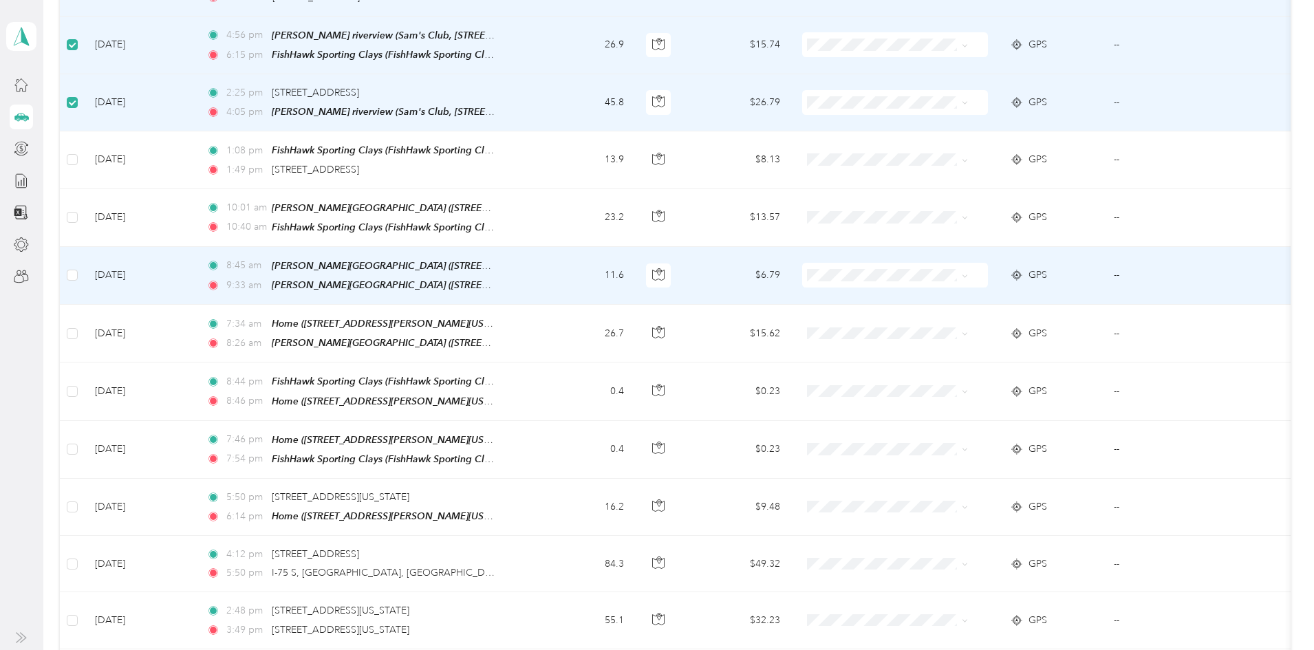
scroll to position [618, 0]
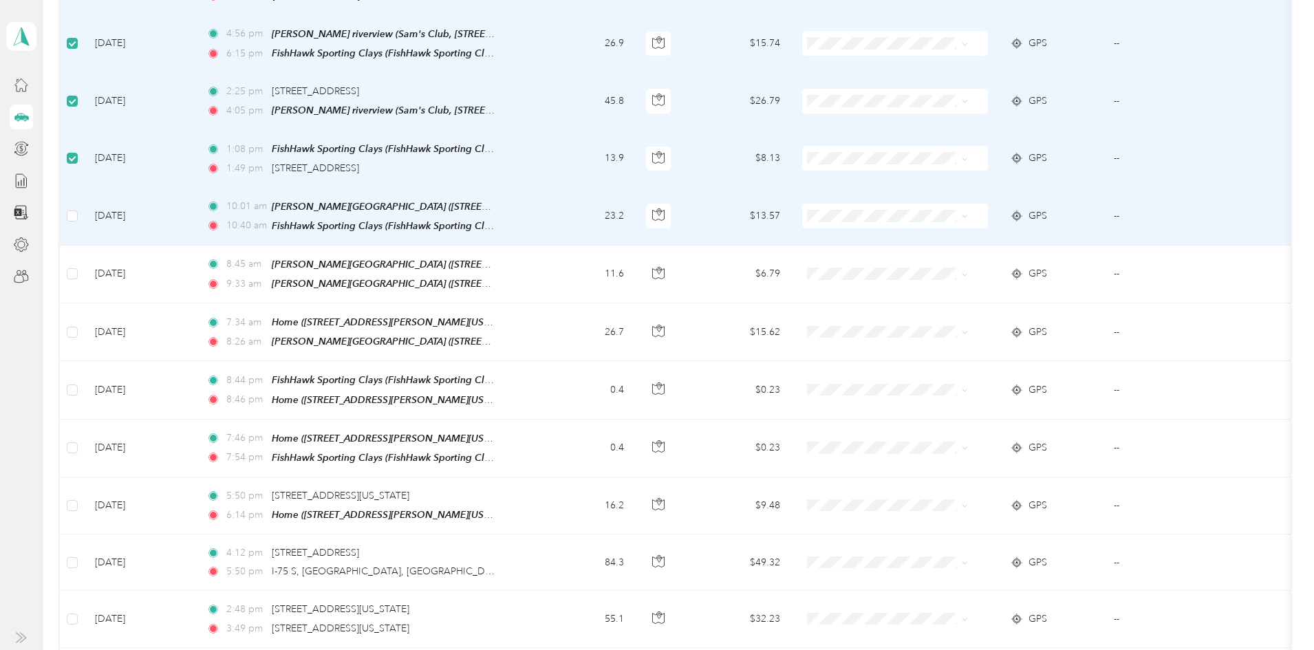
click at [84, 210] on td at bounding box center [72, 217] width 24 height 58
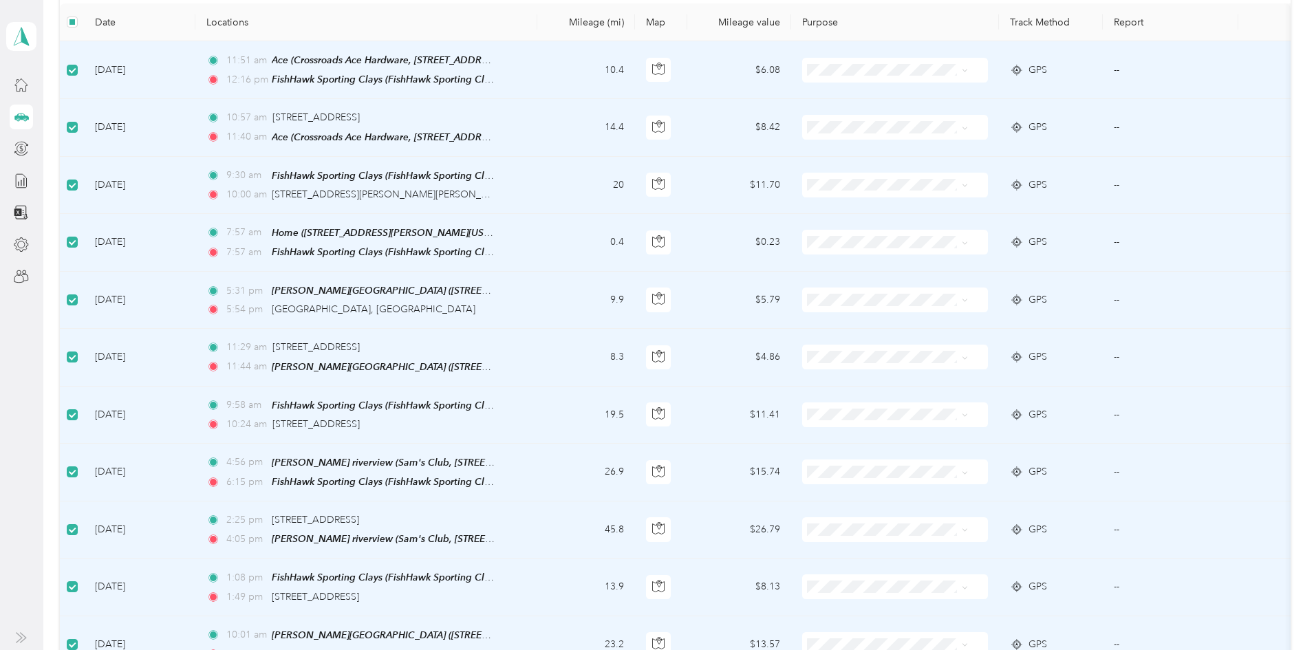
scroll to position [0, 0]
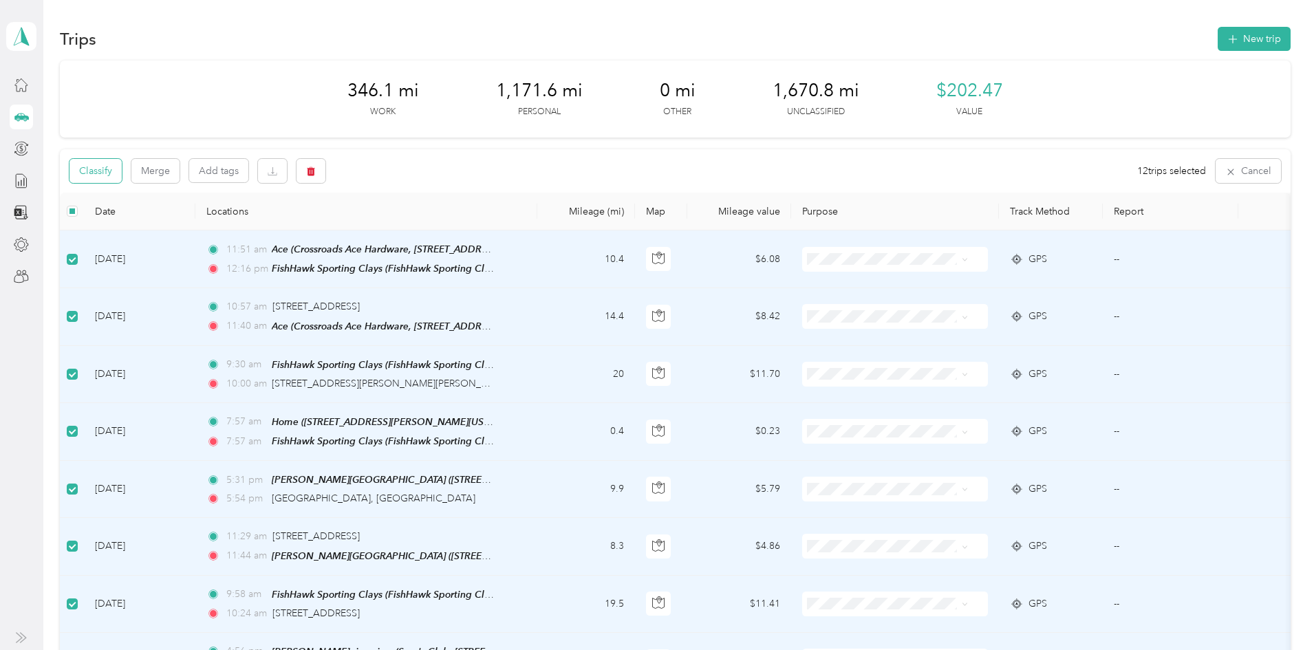
click at [122, 166] on button "Classify" at bounding box center [96, 171] width 52 height 24
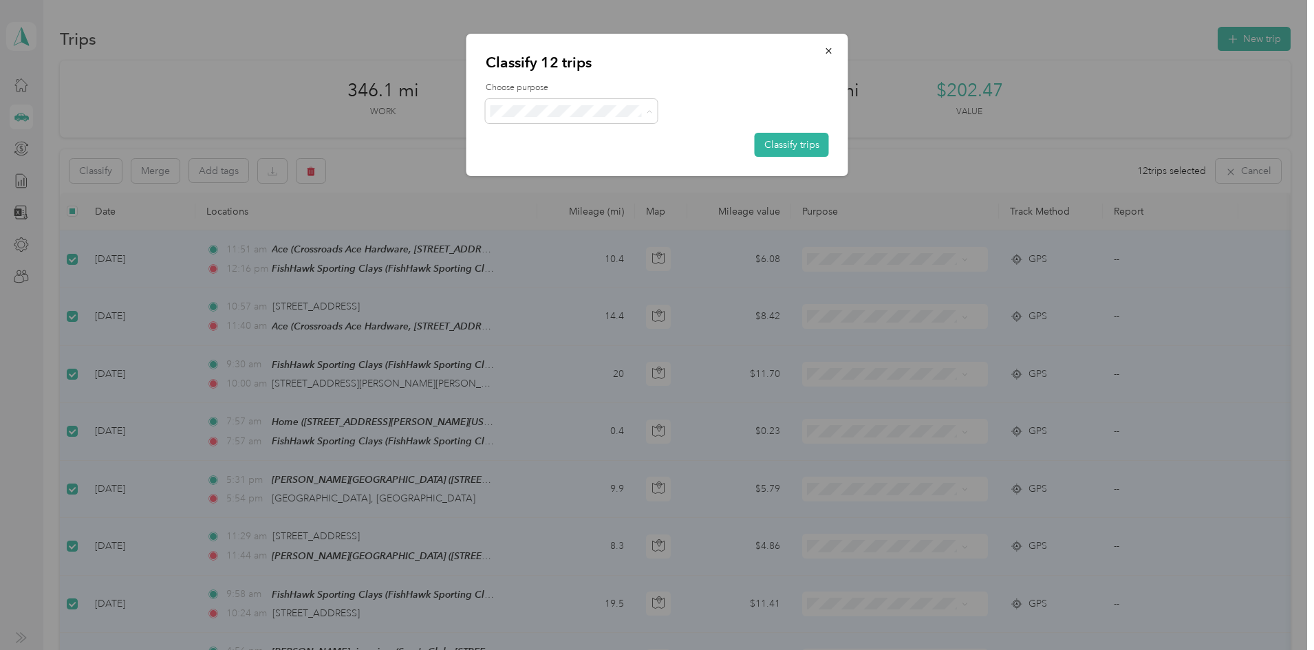
drag, startPoint x: 548, startPoint y: 180, endPoint x: 589, endPoint y: 182, distance: 41.3
click at [548, 179] on span "Consultant" at bounding box center [584, 185] width 128 height 14
click at [789, 149] on button "Classify trips" at bounding box center [792, 145] width 74 height 24
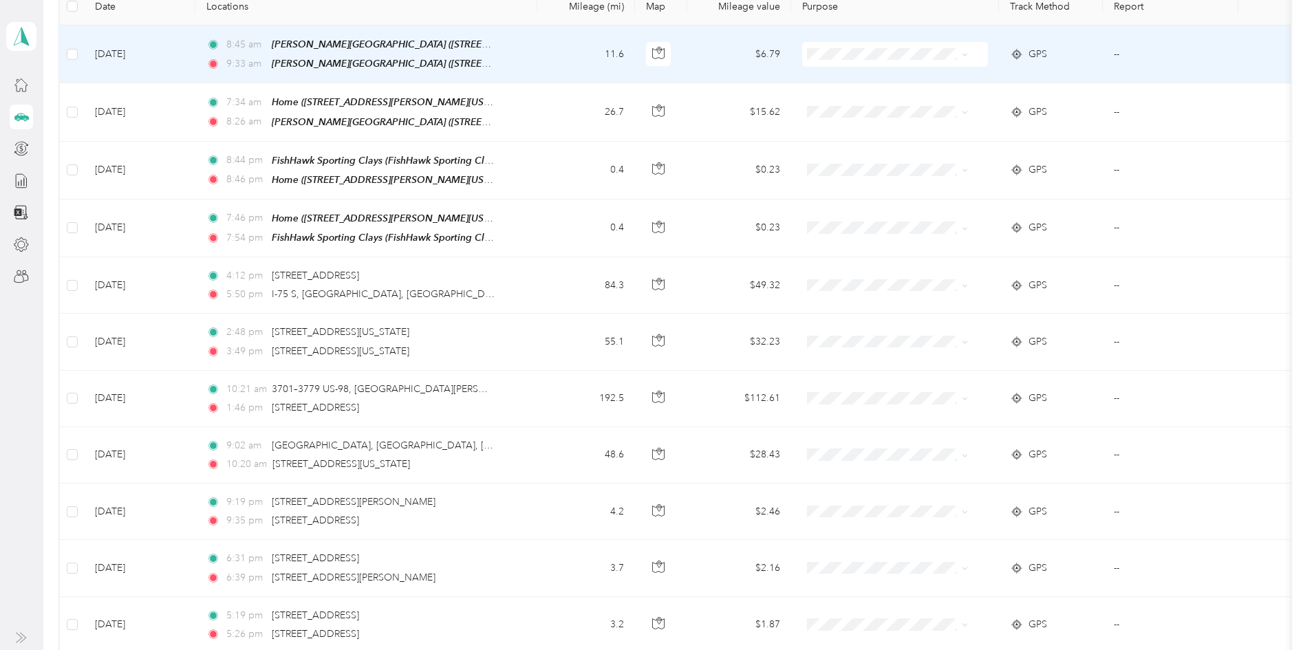
scroll to position [205, 0]
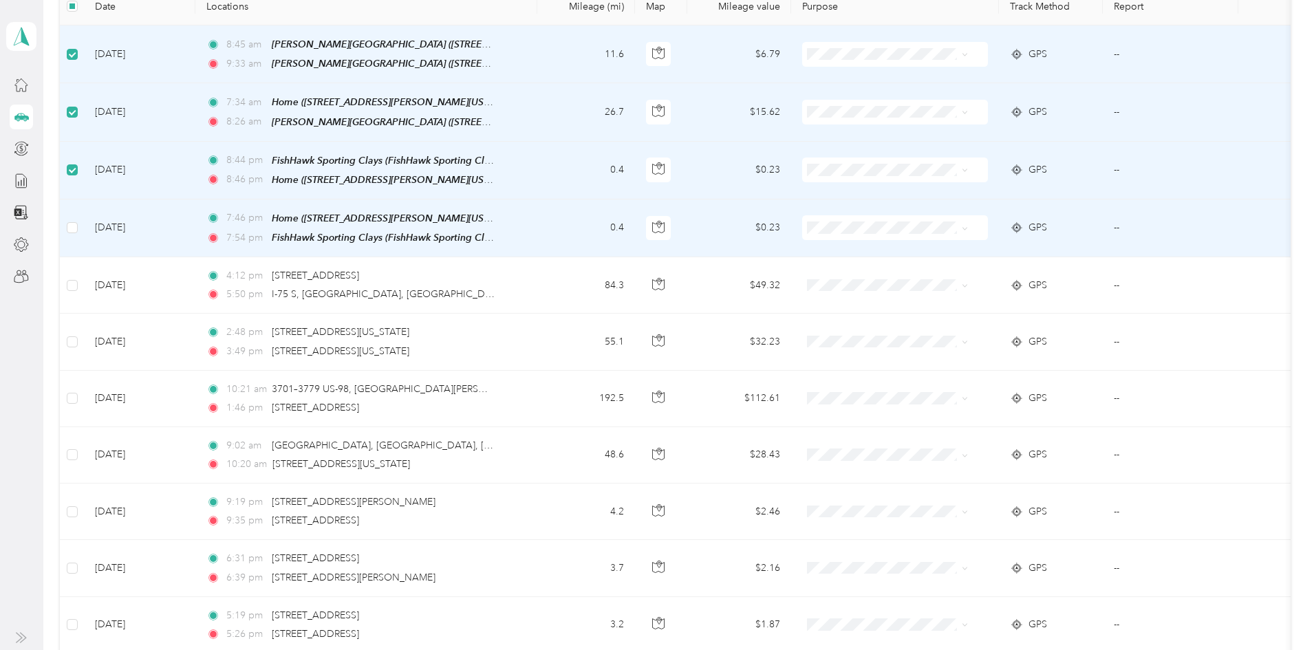
click at [84, 233] on td at bounding box center [72, 229] width 24 height 58
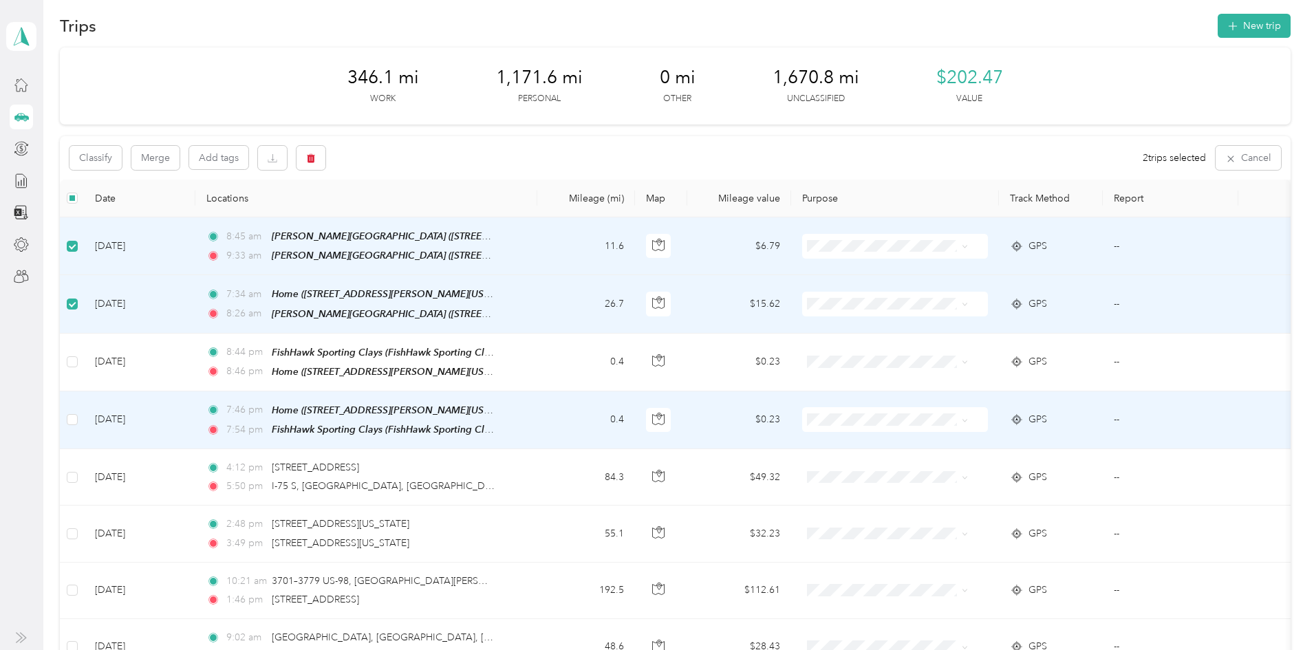
scroll to position [0, 0]
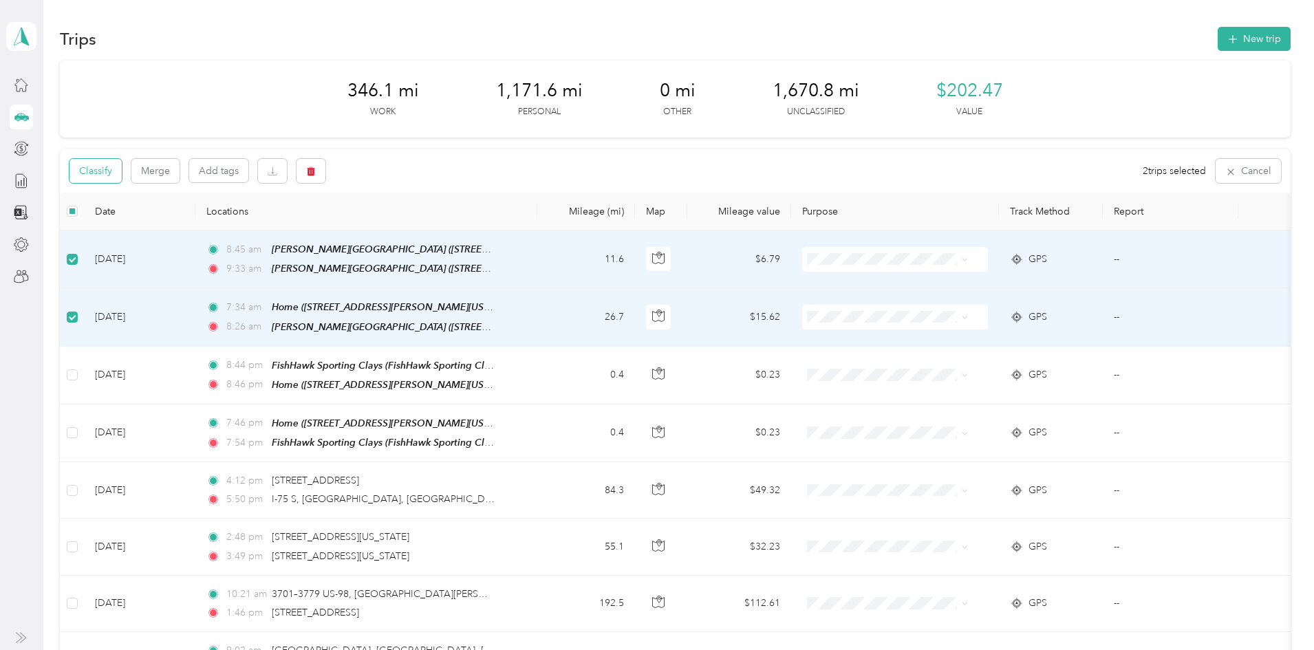
click at [122, 168] on button "Classify" at bounding box center [96, 171] width 52 height 24
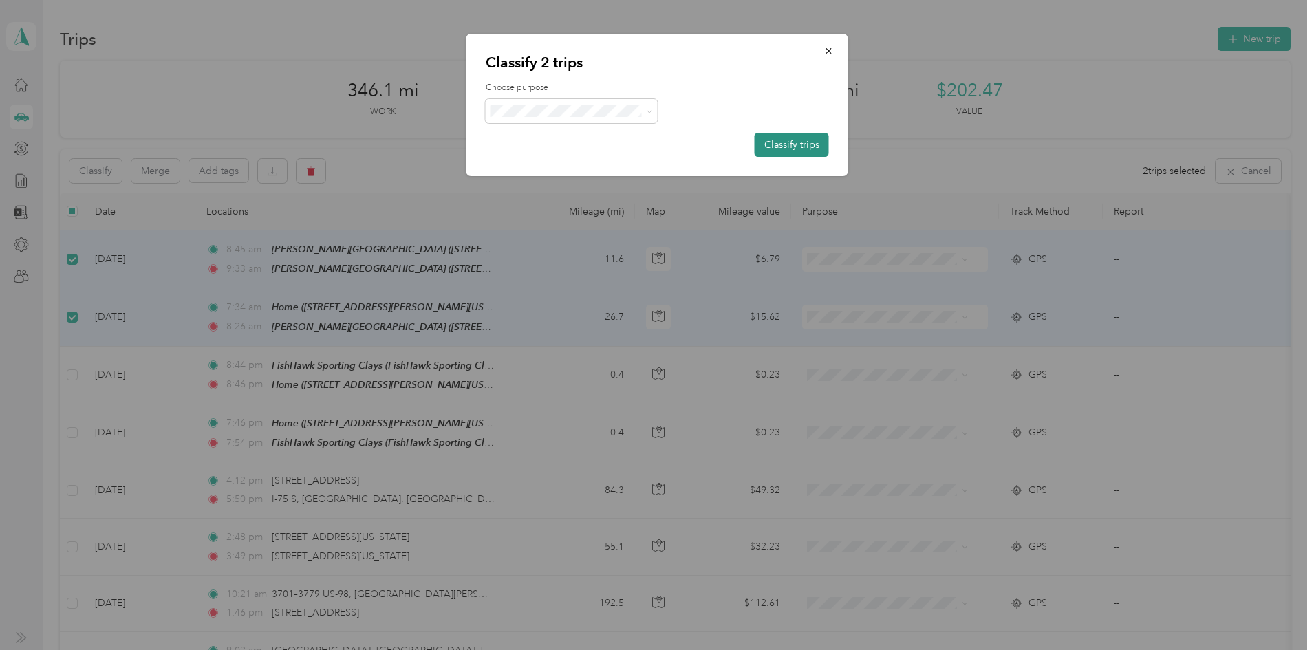
click at [802, 146] on button "Classify trips" at bounding box center [792, 145] width 74 height 24
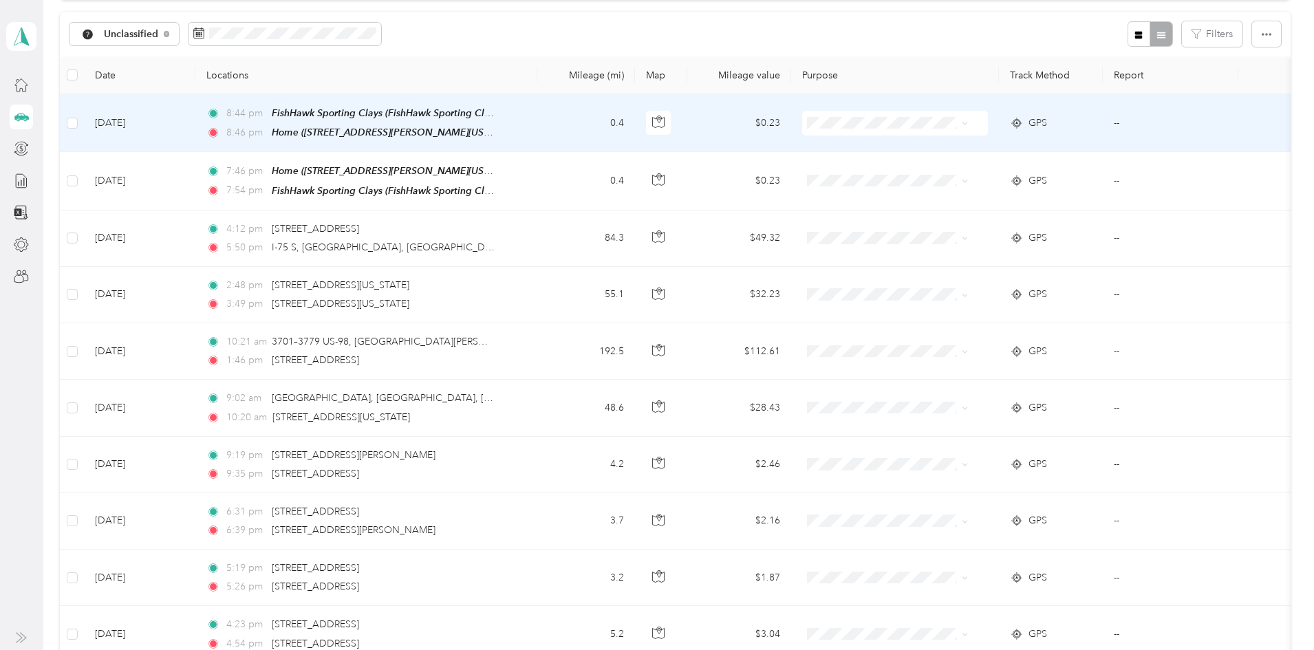
scroll to position [136, 0]
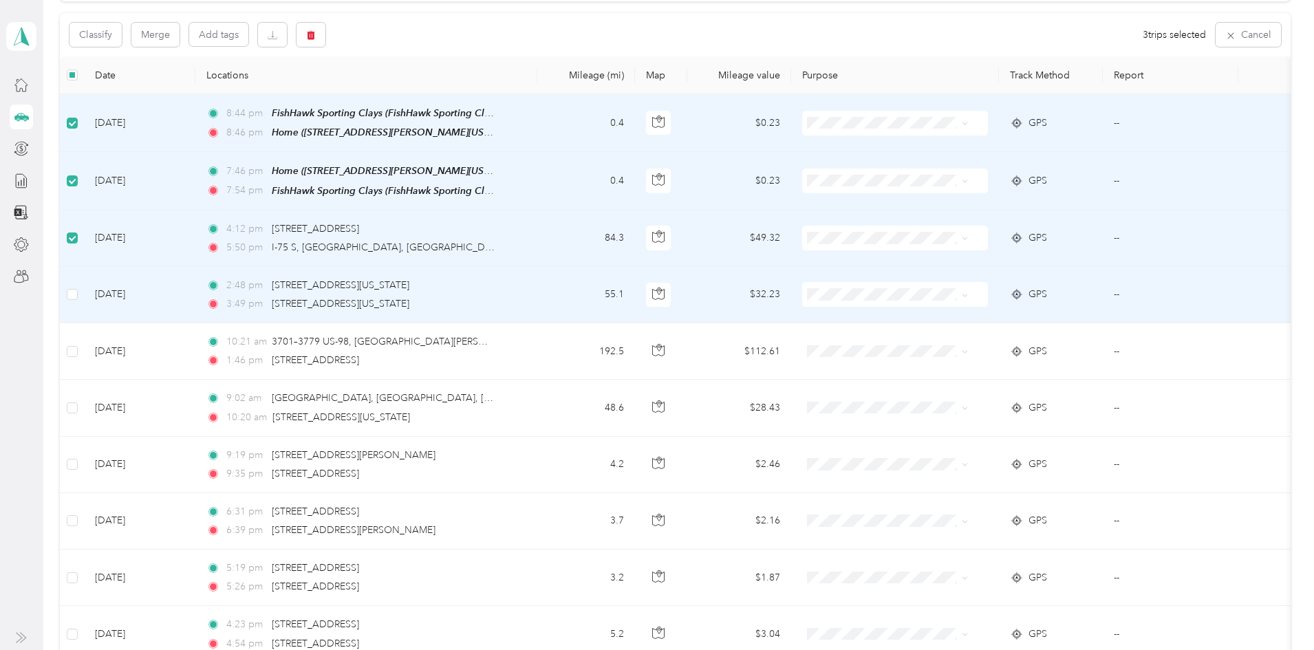
click at [84, 286] on td at bounding box center [72, 295] width 24 height 56
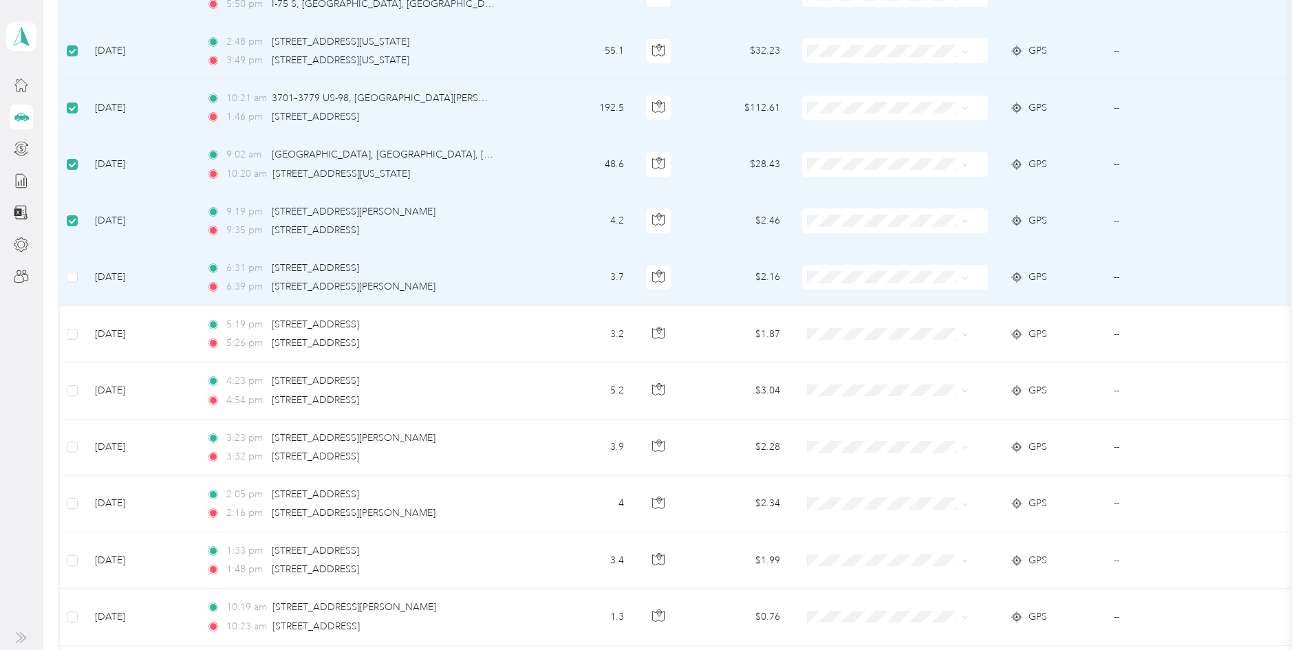
scroll to position [480, 0]
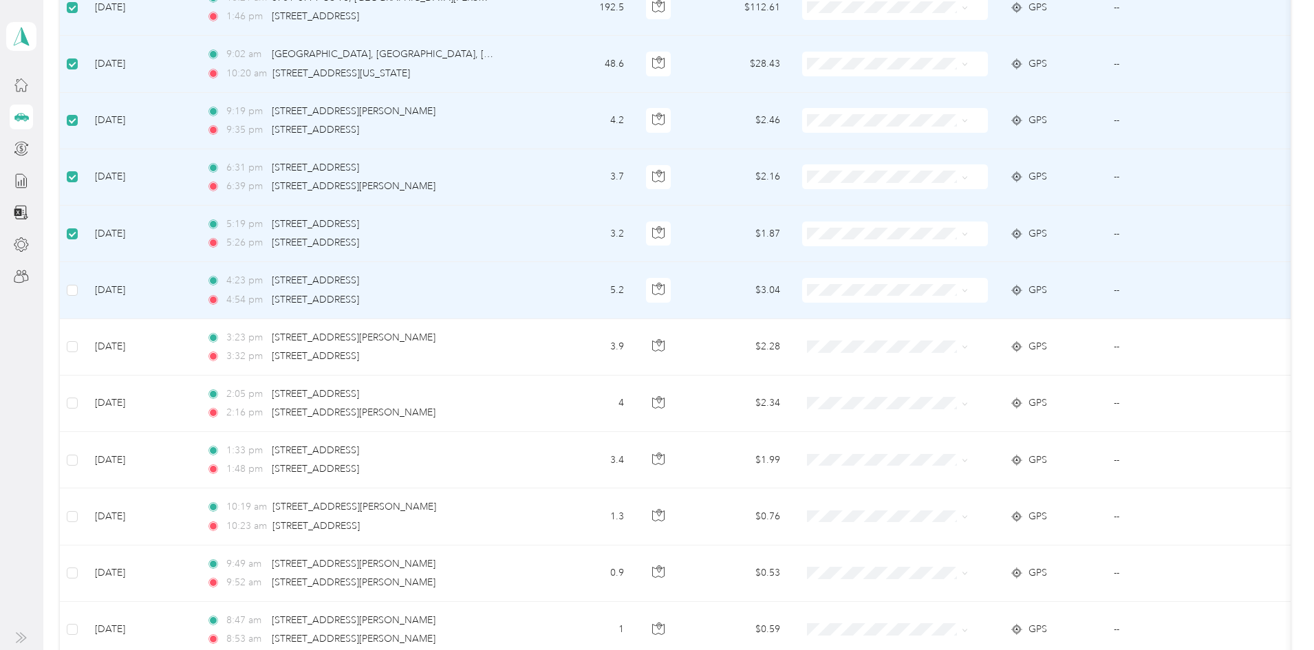
click at [84, 277] on td at bounding box center [72, 290] width 24 height 56
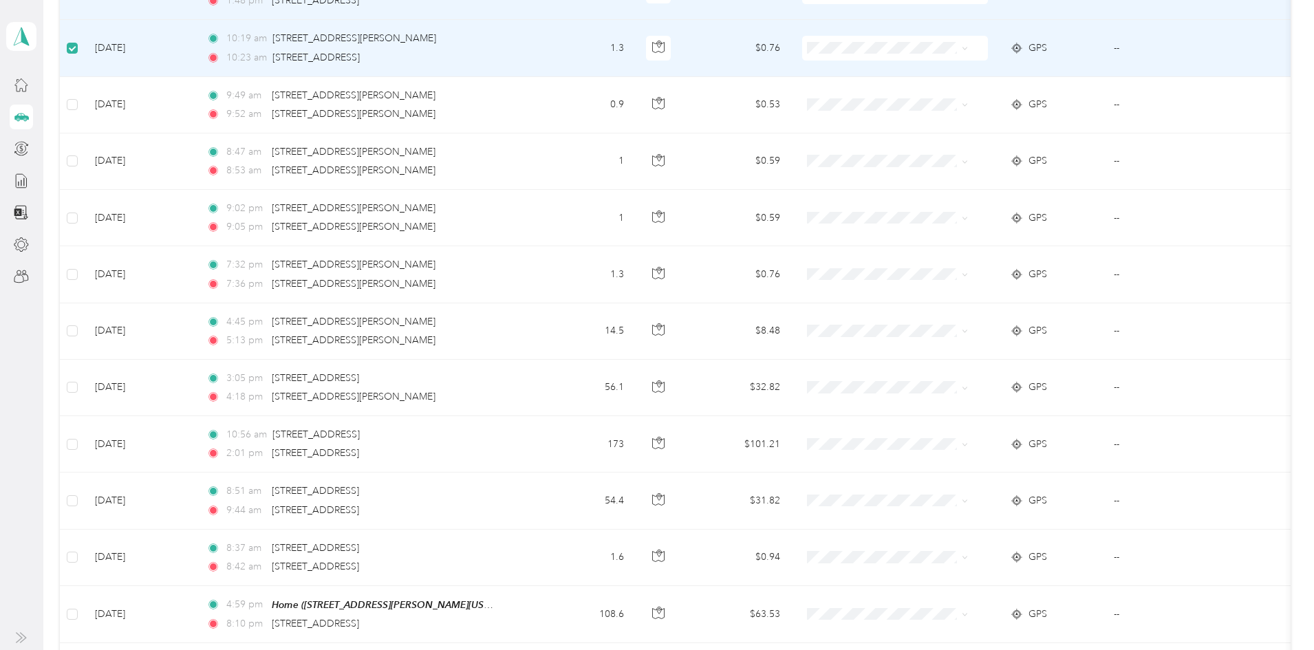
scroll to position [962, 0]
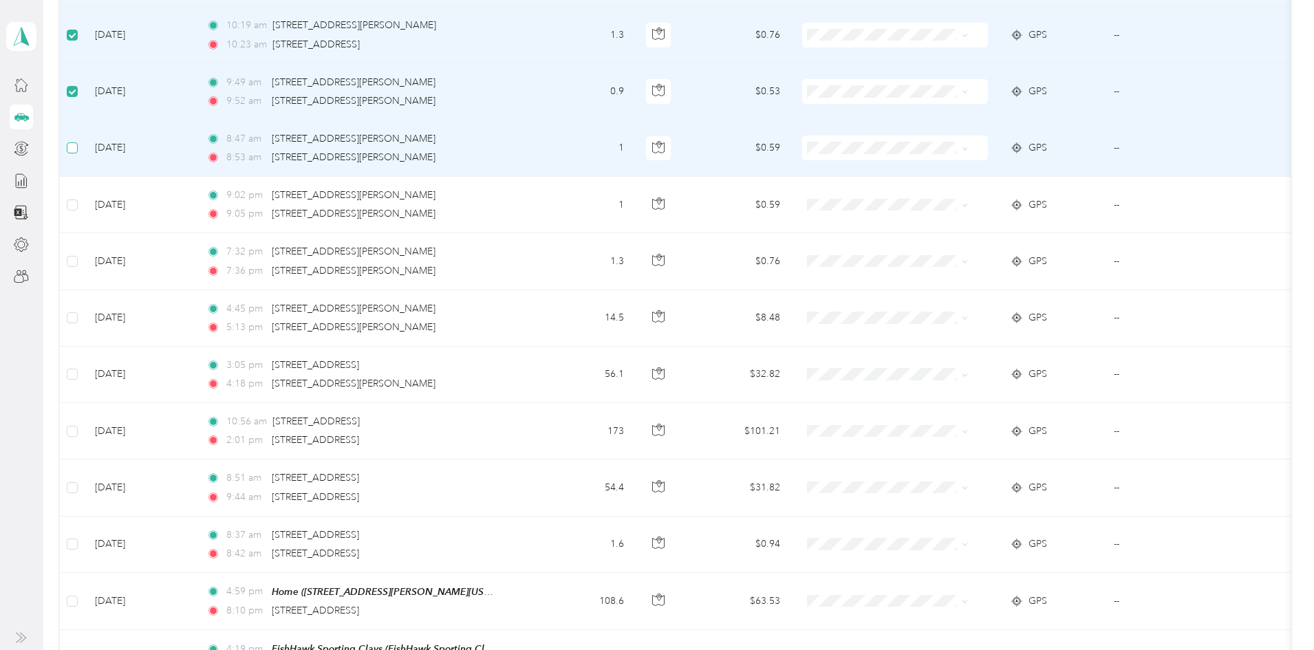
click at [78, 151] on label at bounding box center [72, 147] width 11 height 15
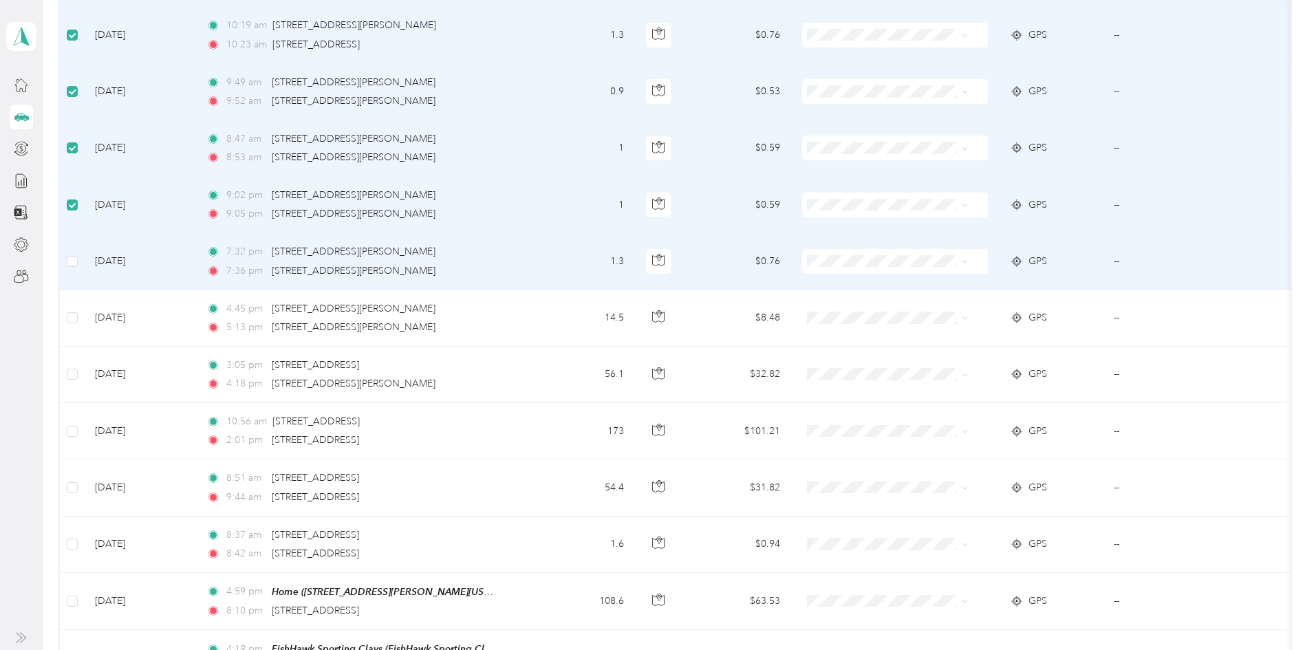
click at [84, 255] on td at bounding box center [72, 261] width 24 height 56
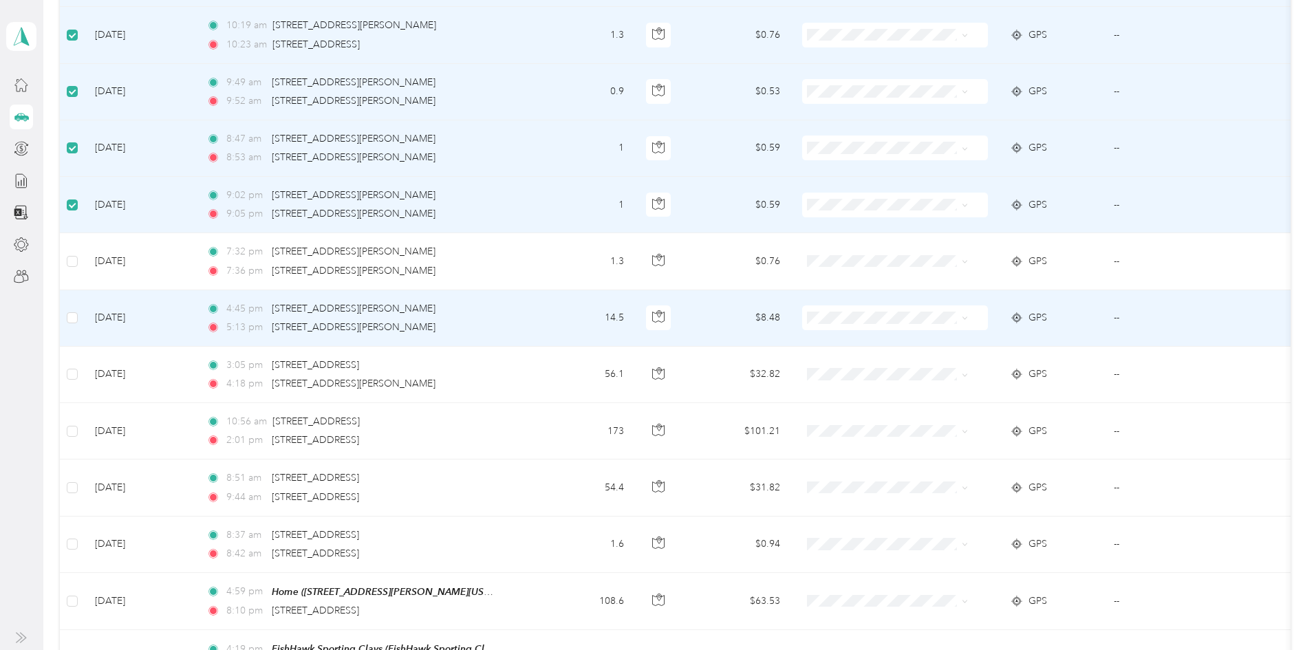
click at [84, 315] on td at bounding box center [72, 318] width 24 height 56
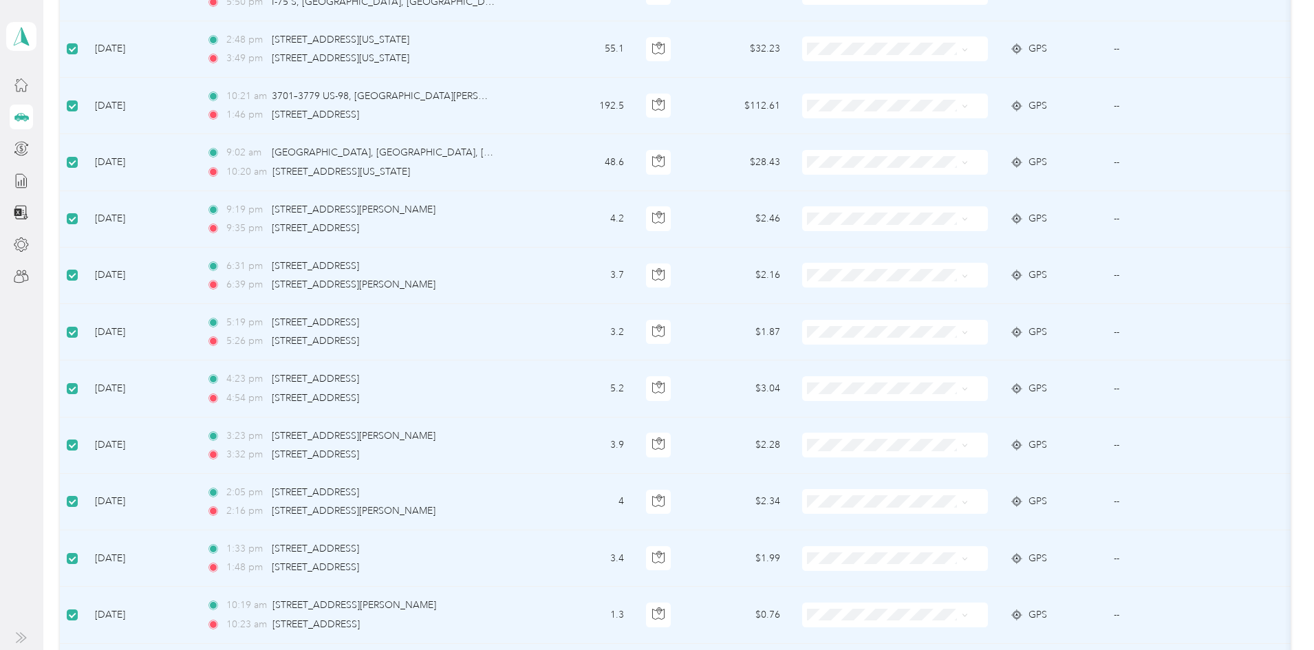
scroll to position [0, 0]
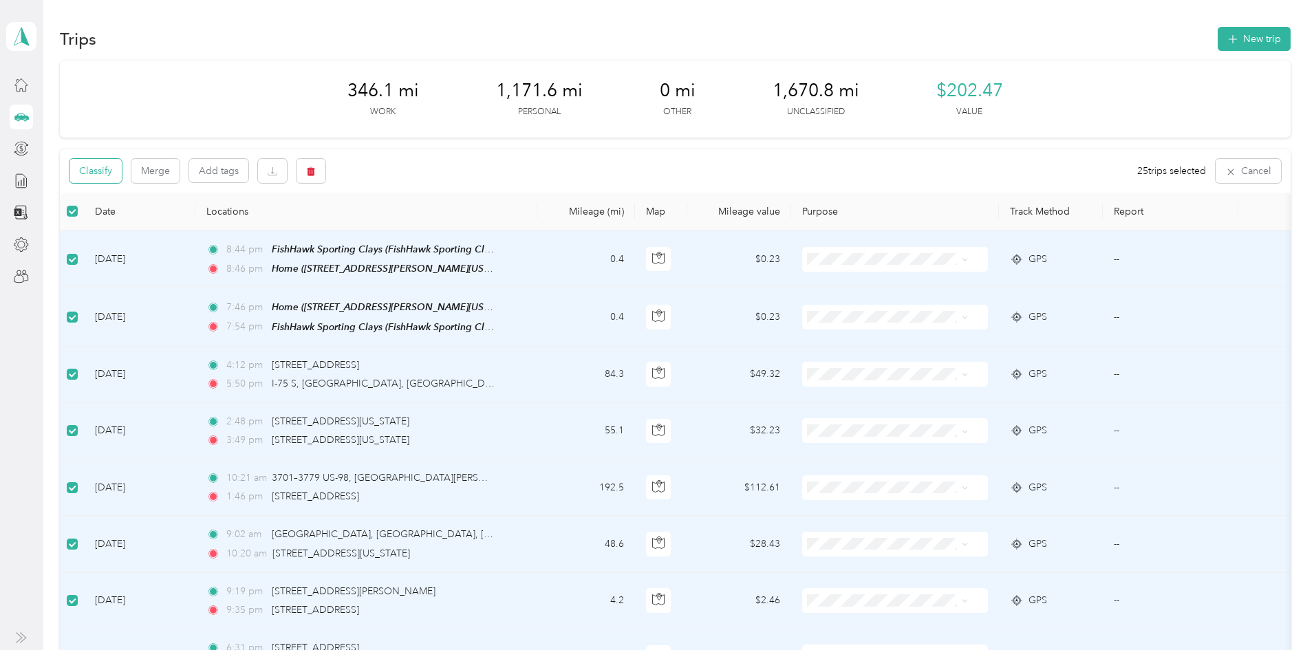
click at [122, 167] on button "Classify" at bounding box center [96, 171] width 52 height 24
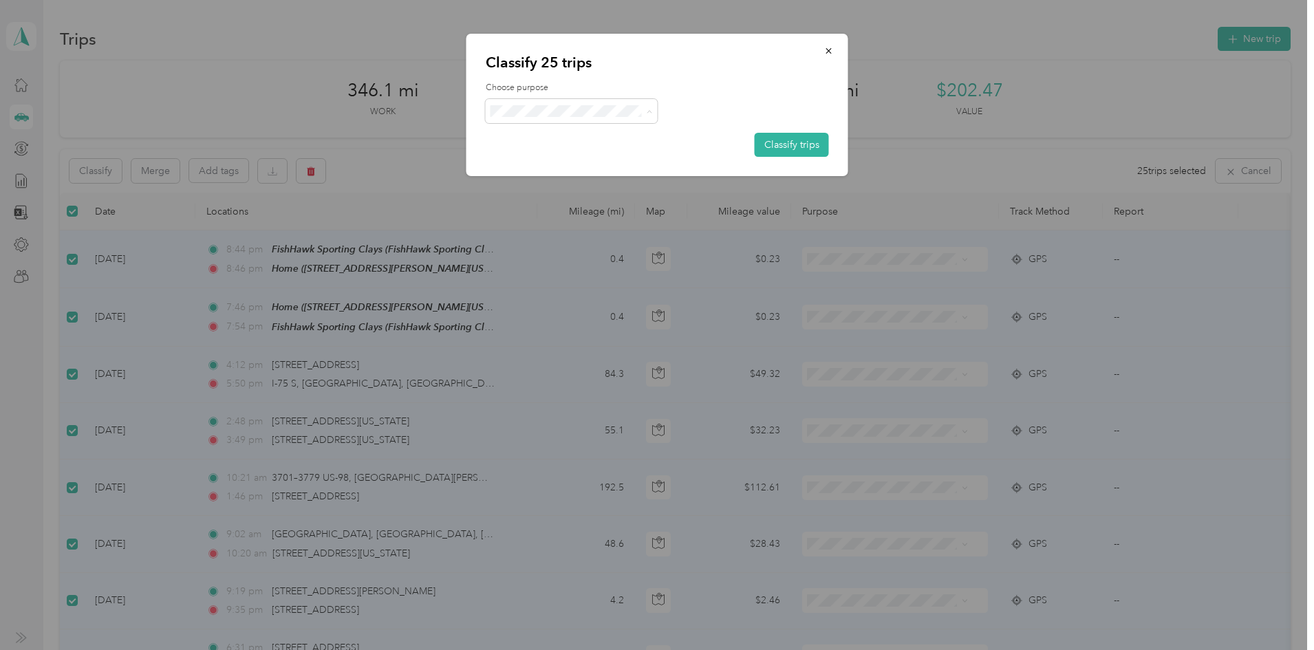
drag, startPoint x: 546, startPoint y: 155, endPoint x: 571, endPoint y: 149, distance: 26.1
click at [546, 153] on span "Personal" at bounding box center [584, 160] width 128 height 14
click at [755, 137] on button "Classify trips" at bounding box center [792, 145] width 74 height 24
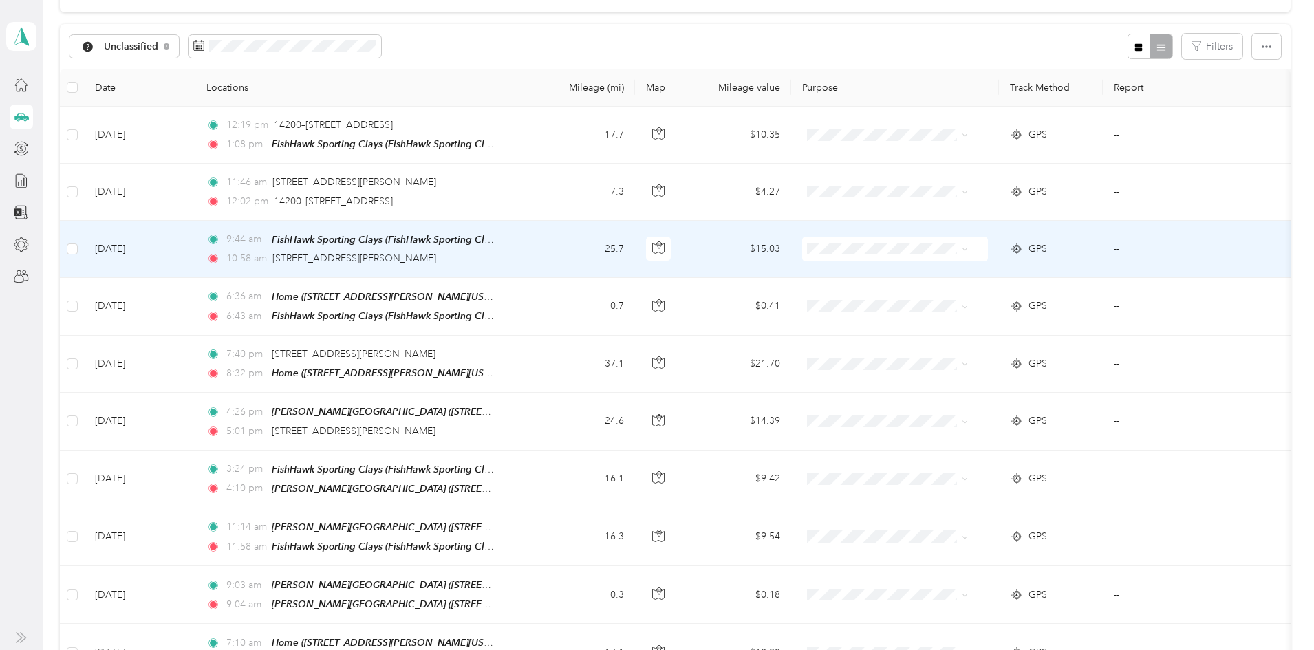
scroll to position [138, 0]
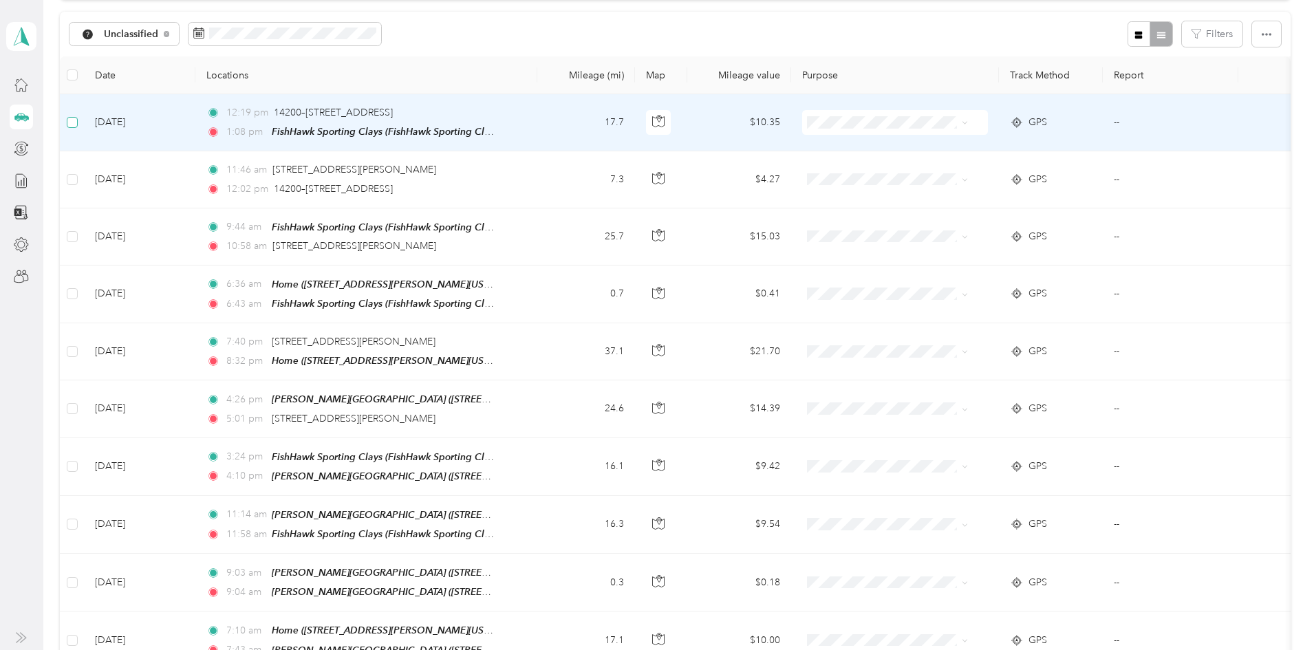
click at [78, 129] on label at bounding box center [72, 122] width 11 height 15
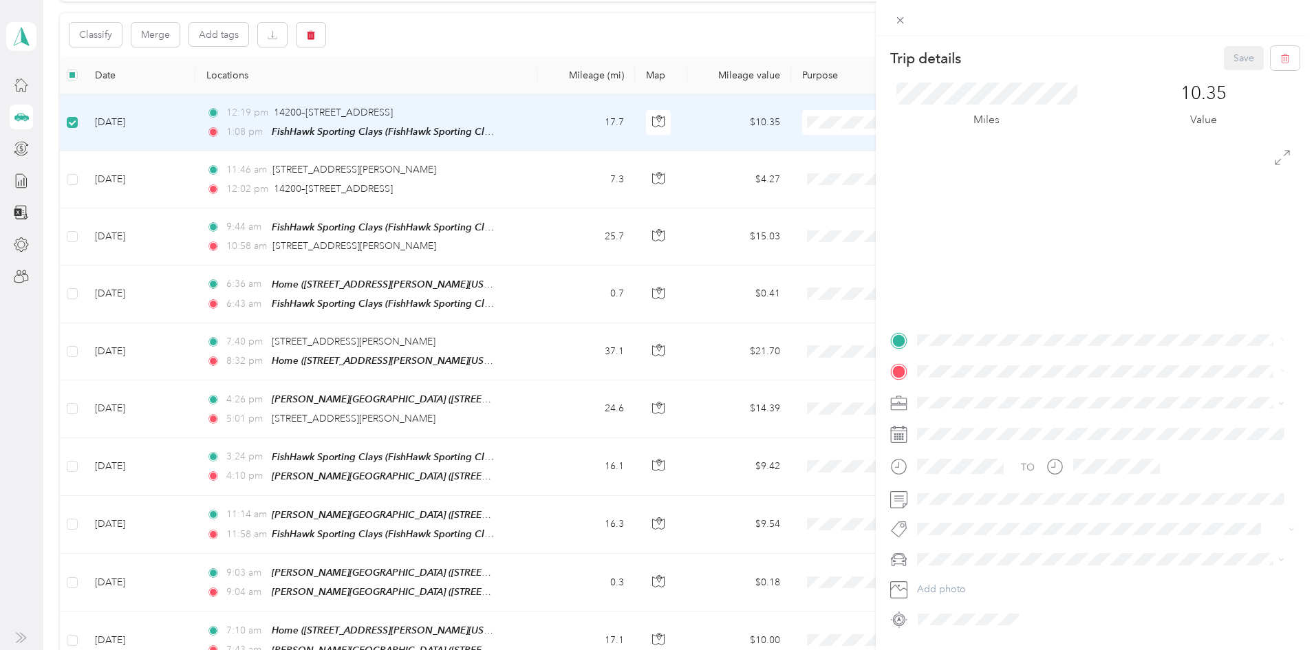
click at [171, 178] on div "Trip details Save This trip cannot be edited because it is either under review,…" at bounding box center [657, 325] width 1314 height 650
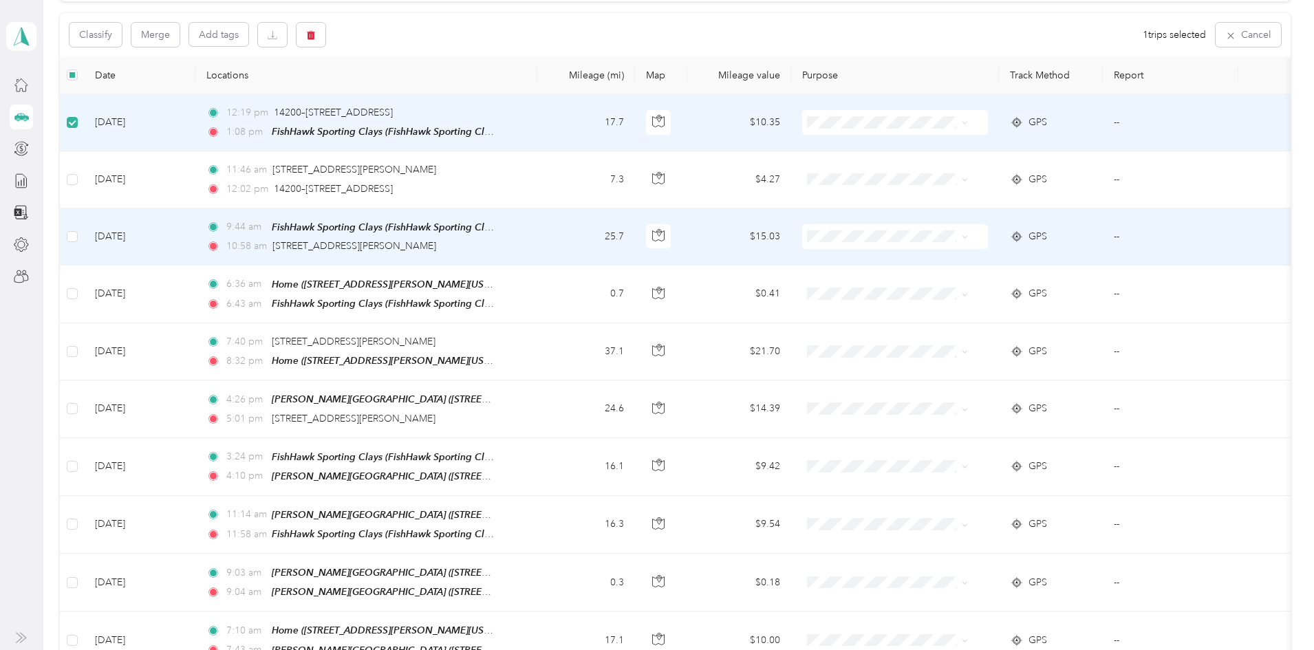
click at [84, 223] on td at bounding box center [72, 237] width 24 height 57
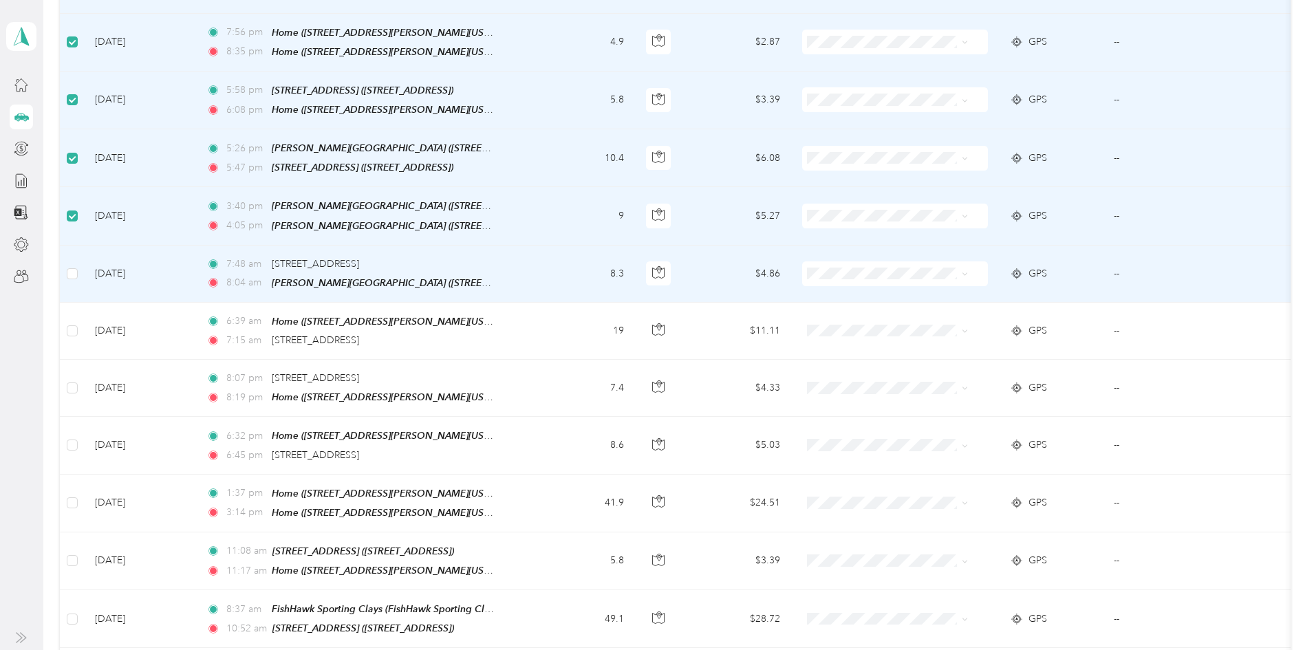
scroll to position [824, 0]
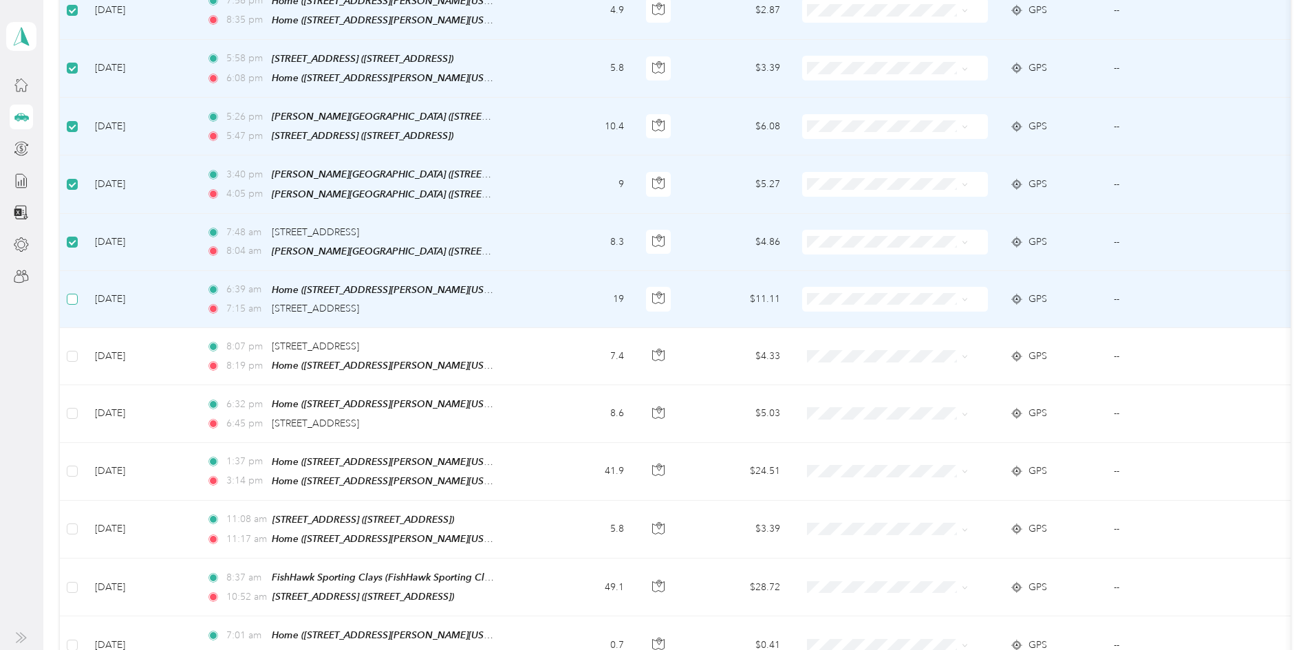
click at [78, 292] on label at bounding box center [72, 299] width 11 height 15
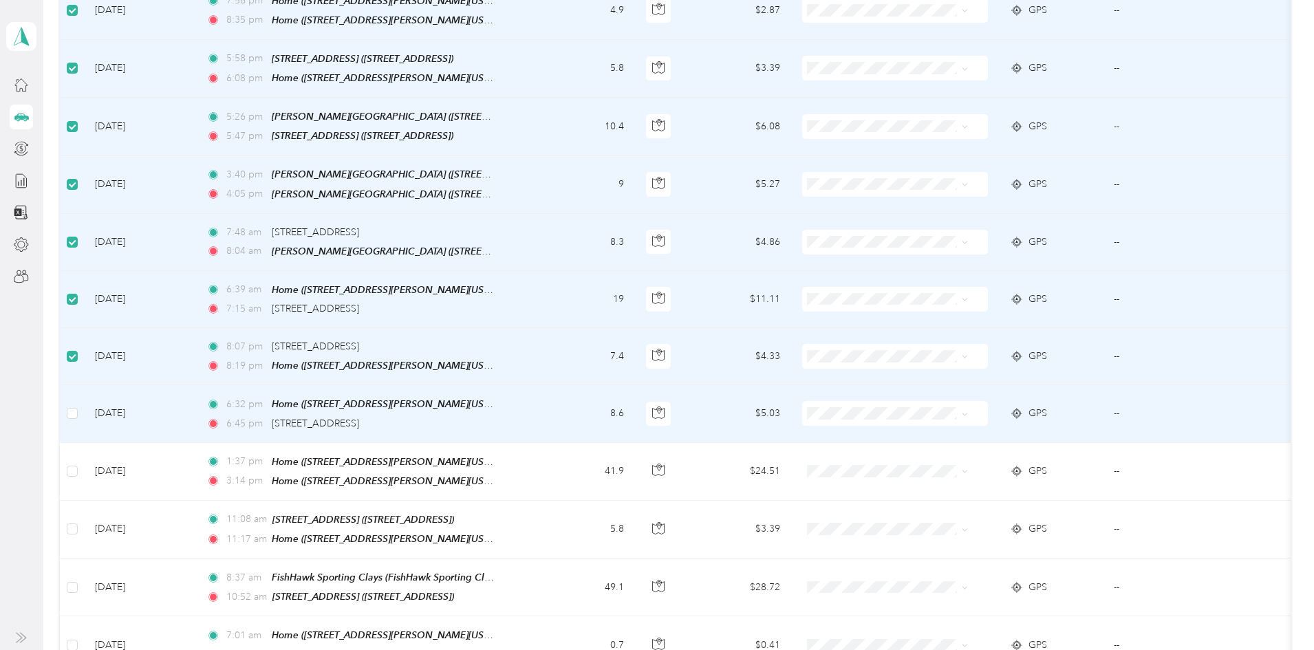
click at [84, 385] on td at bounding box center [72, 413] width 24 height 57
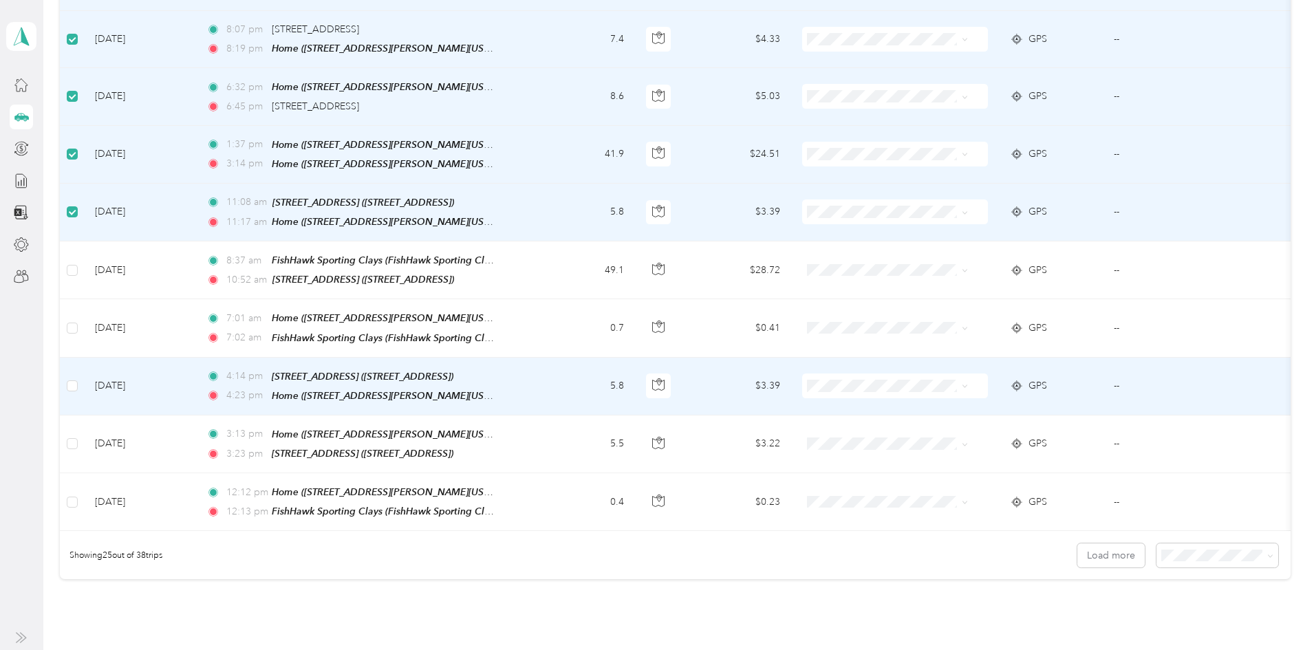
scroll to position [1169, 0]
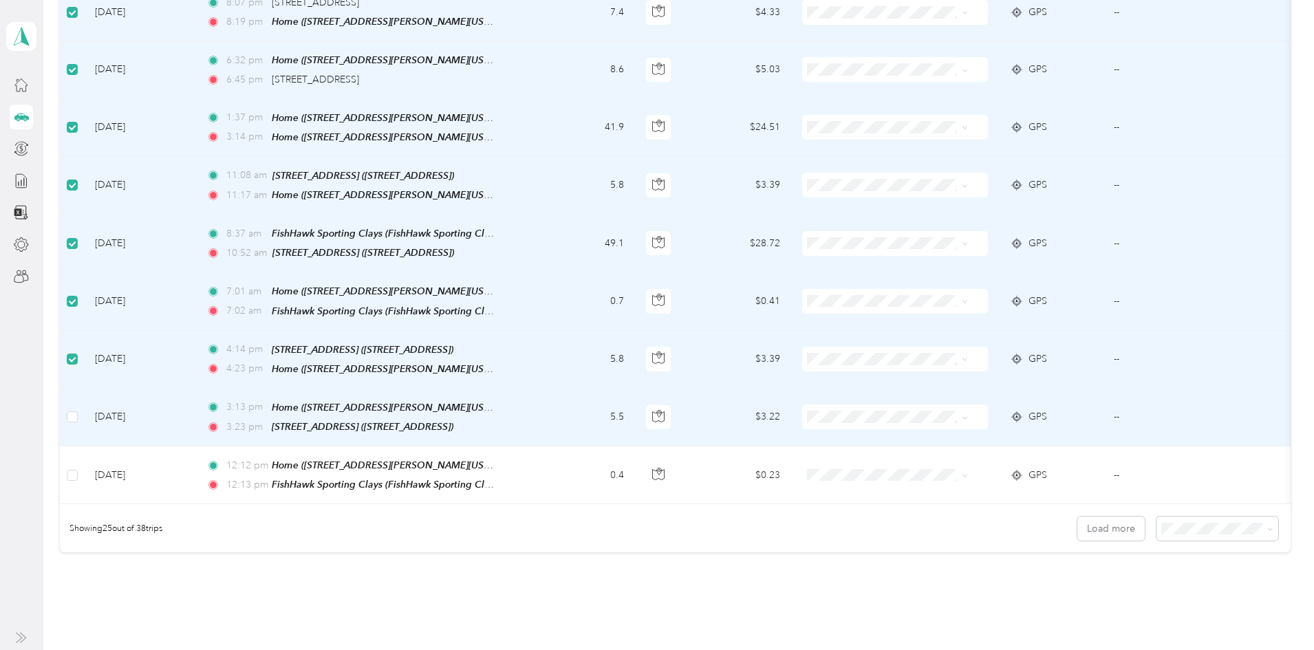
click at [84, 390] on td at bounding box center [72, 418] width 24 height 58
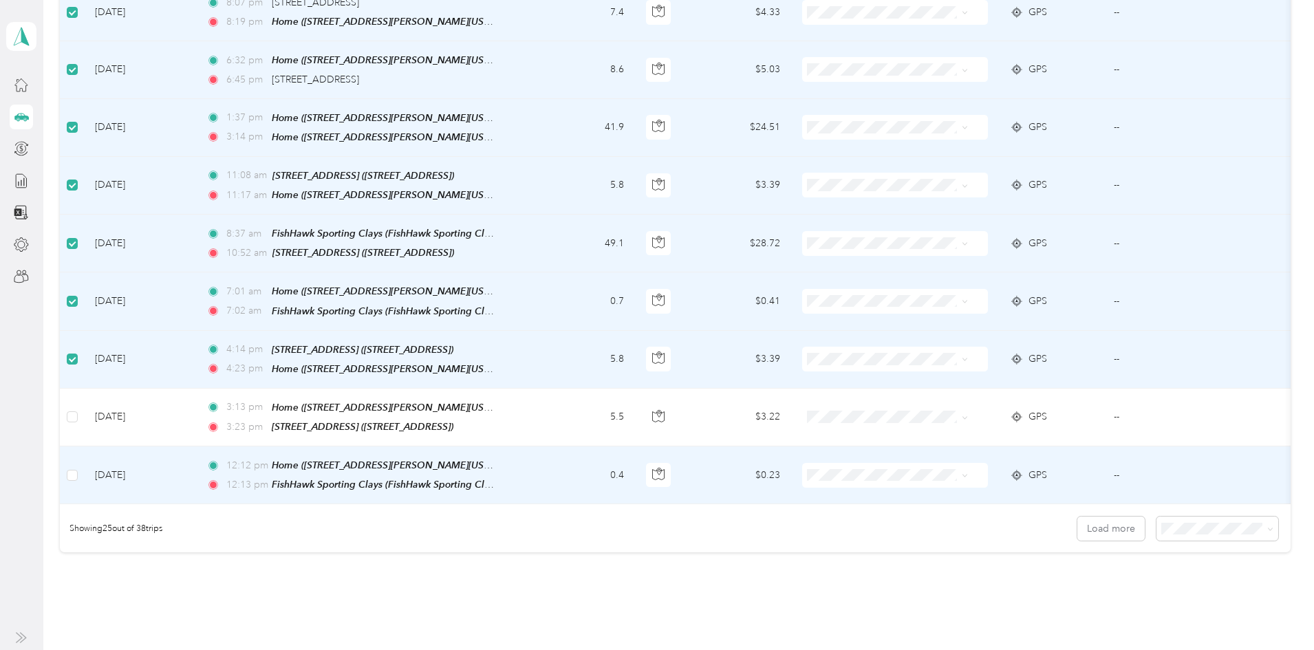
click at [84, 449] on td at bounding box center [72, 476] width 24 height 58
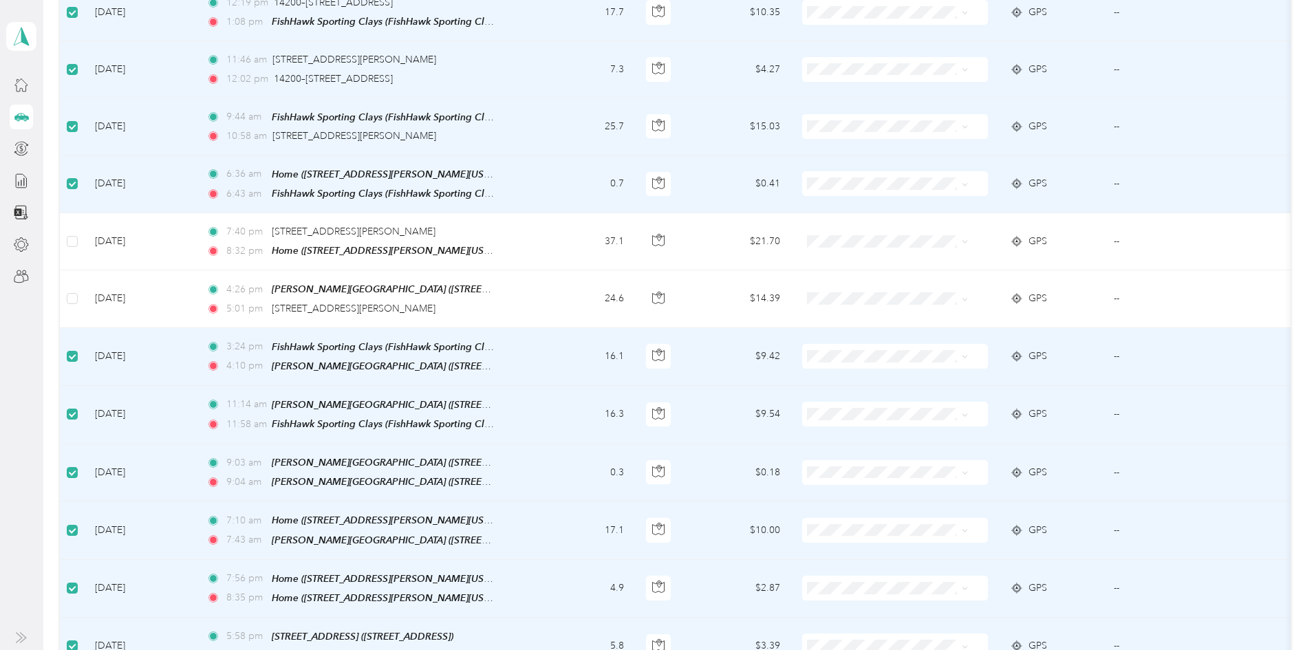
scroll to position [0, 0]
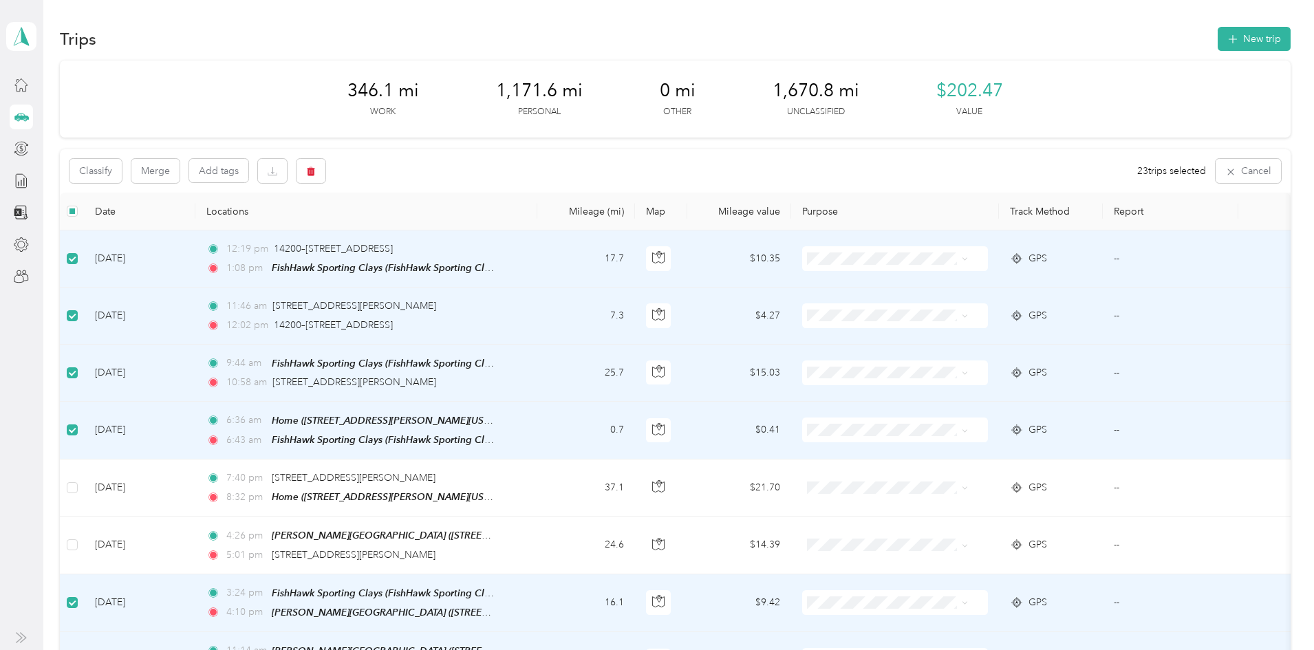
click at [190, 156] on div "Classify Merge Add tags 23 trips selected Cancel" at bounding box center [675, 170] width 1231 height 43
click at [122, 173] on button "Classify" at bounding box center [96, 171] width 52 height 24
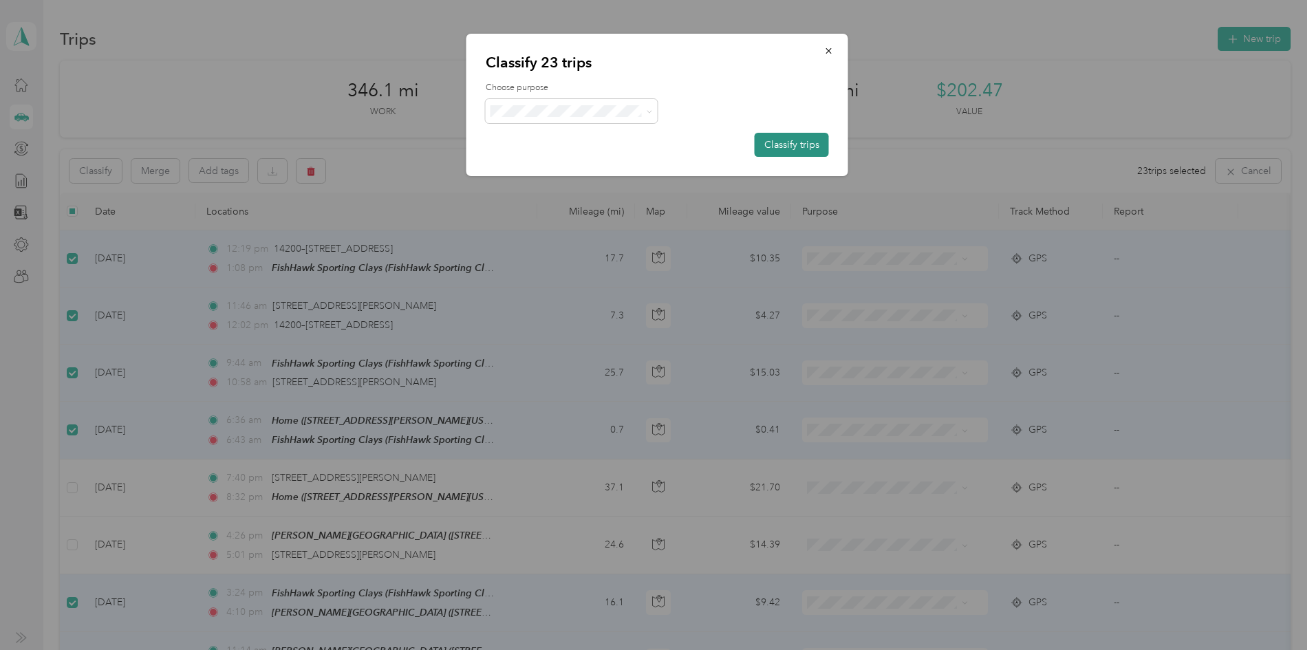
click at [765, 151] on button "Classify trips" at bounding box center [792, 145] width 74 height 24
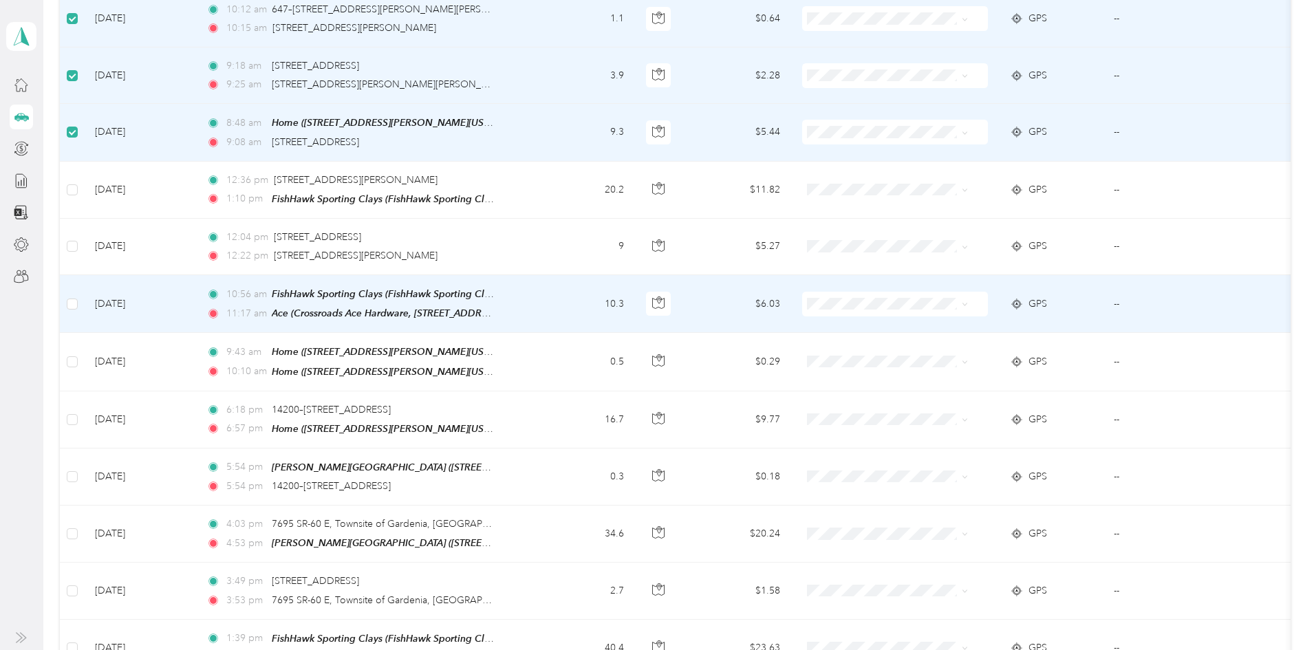
scroll to position [480, 0]
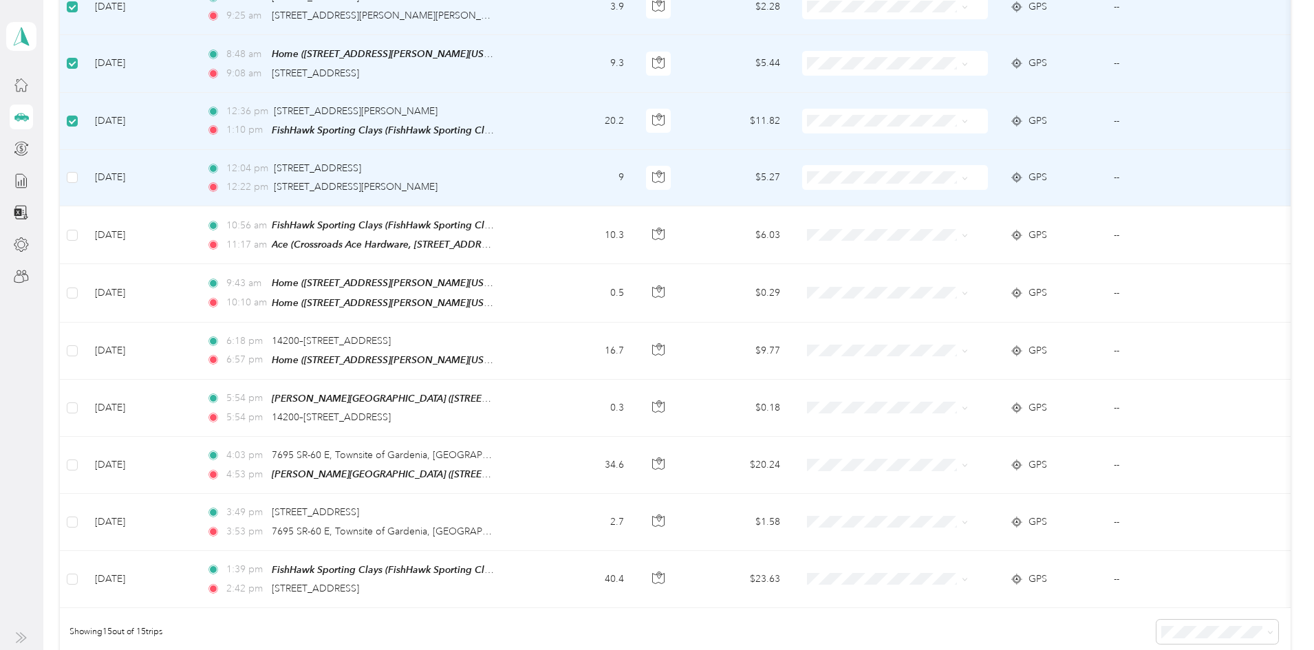
click at [84, 174] on td at bounding box center [72, 178] width 24 height 56
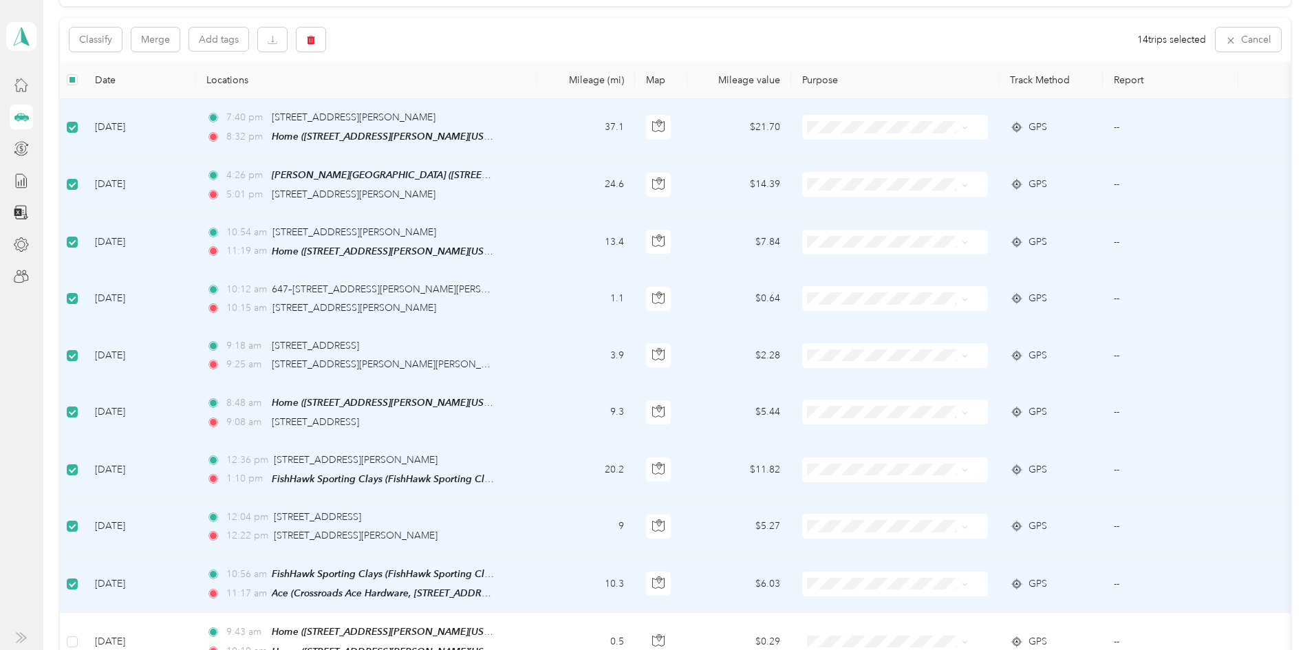
scroll to position [0, 0]
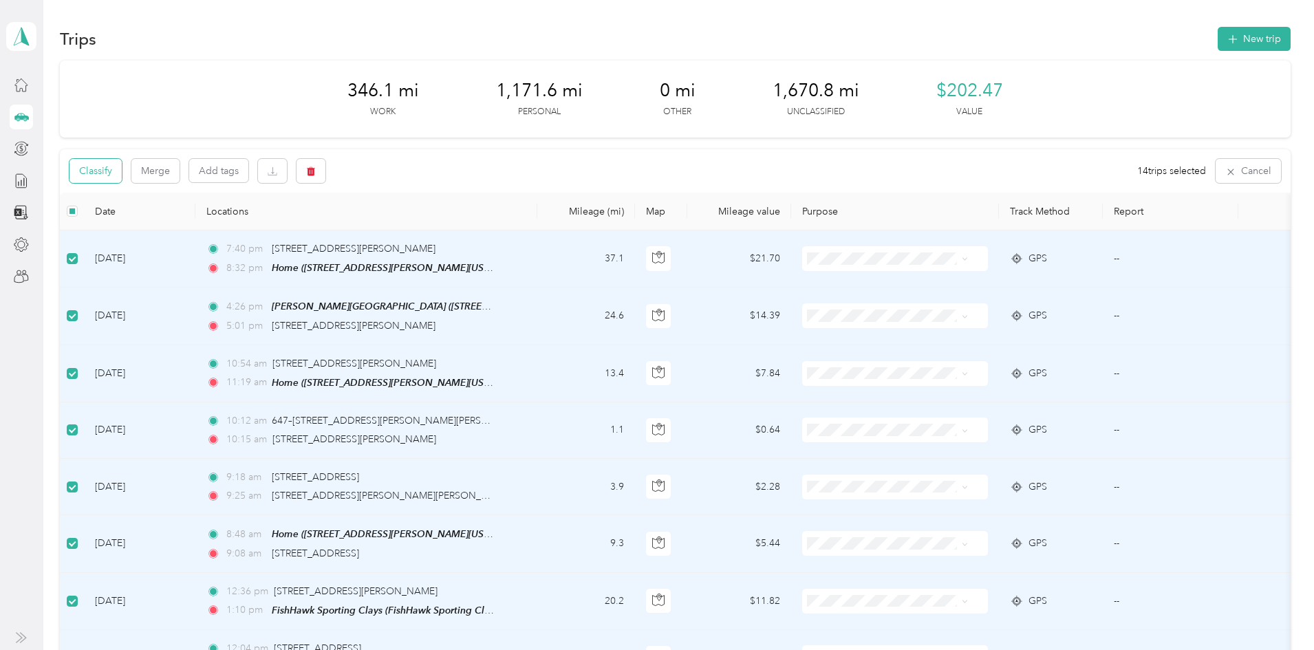
click at [122, 168] on button "Classify" at bounding box center [96, 171] width 52 height 24
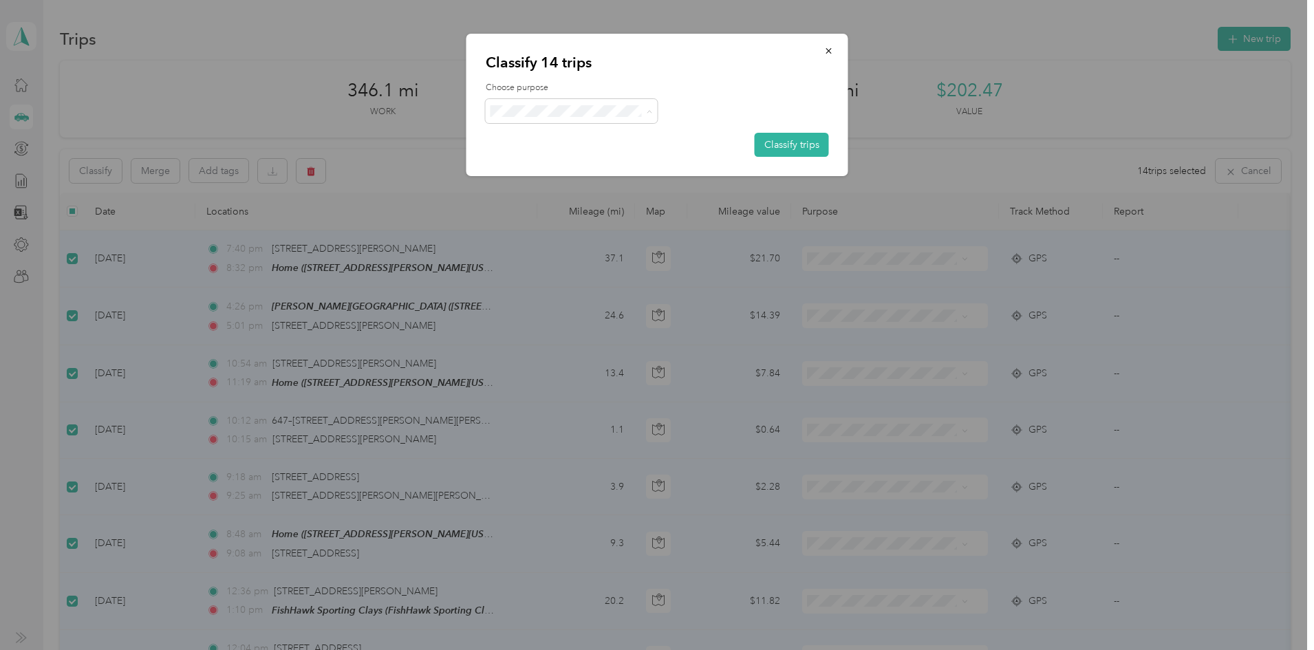
click at [546, 180] on span "Consultant" at bounding box center [584, 185] width 128 height 14
click at [782, 138] on button "Classify trips" at bounding box center [792, 145] width 74 height 24
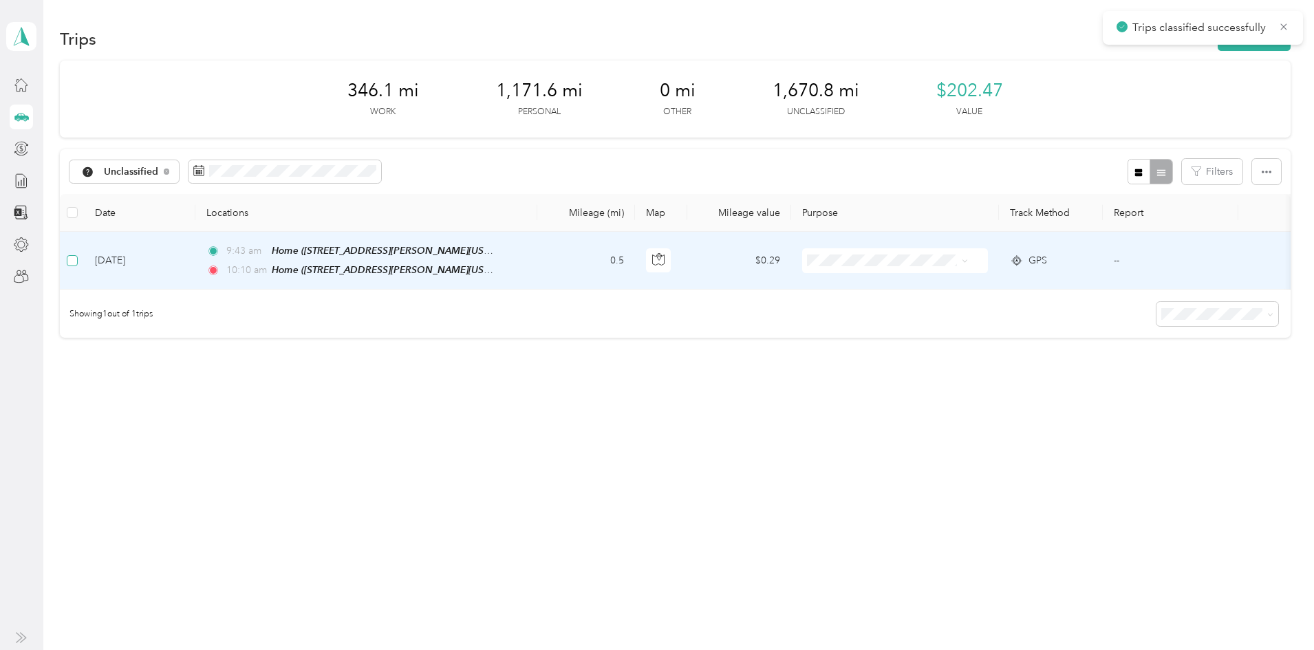
click at [78, 267] on label at bounding box center [72, 260] width 11 height 15
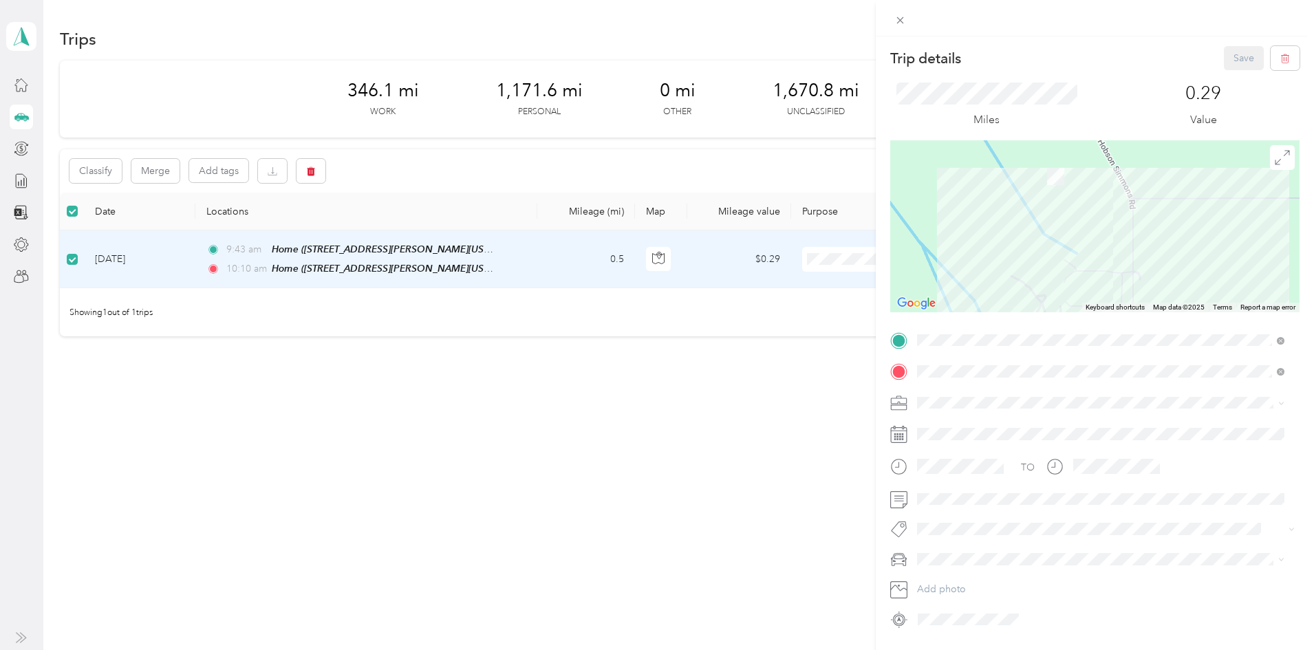
click at [211, 174] on div "Trip details Save This trip cannot be edited because it is either under review,…" at bounding box center [657, 325] width 1314 height 650
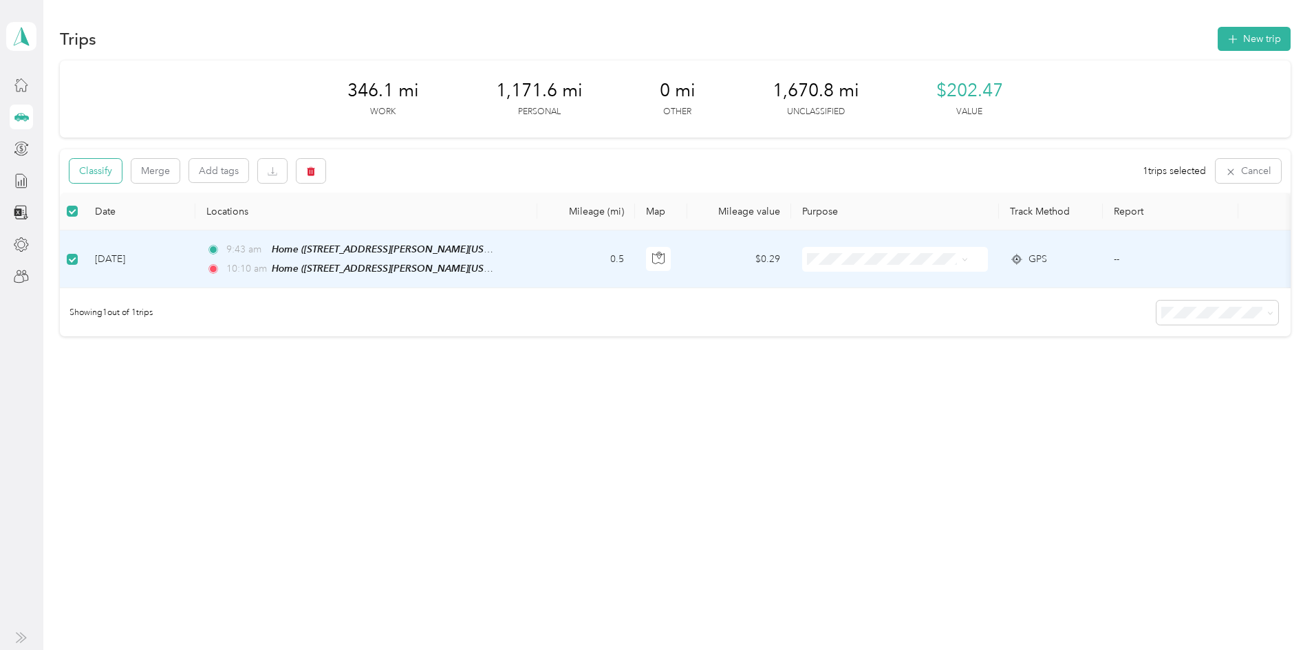
click at [122, 177] on button "Classify" at bounding box center [96, 171] width 52 height 24
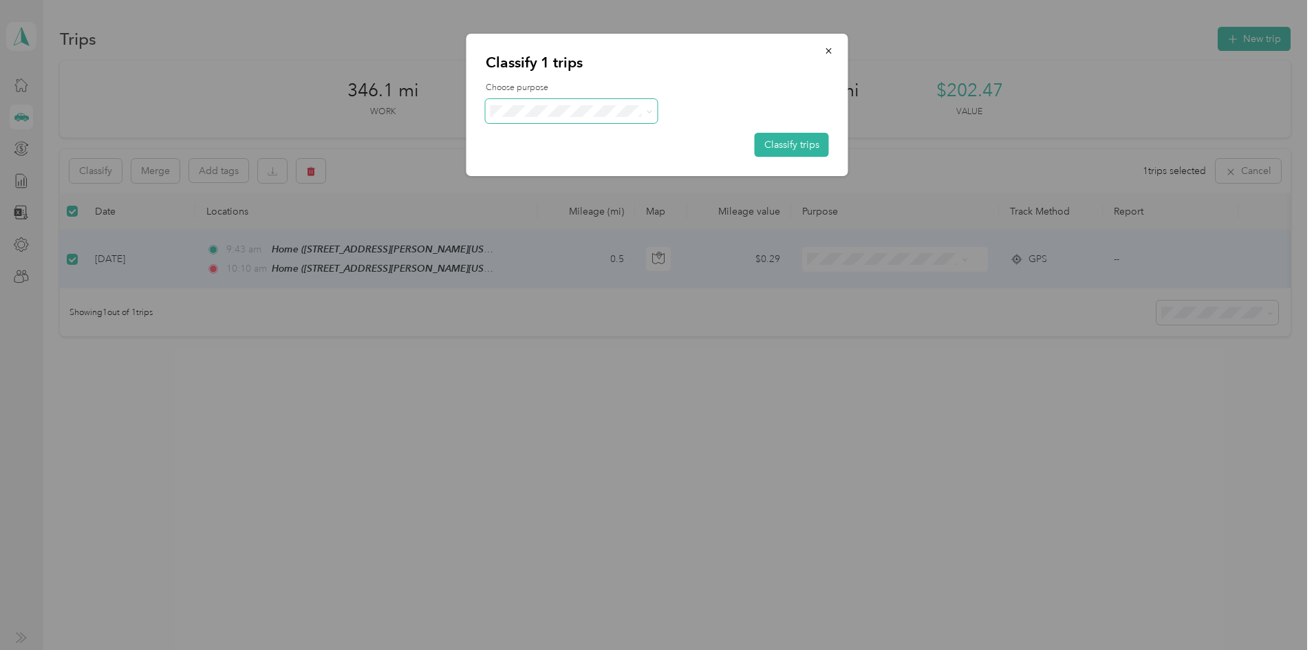
click at [535, 104] on span at bounding box center [572, 111] width 172 height 24
click at [560, 160] on span "Personal" at bounding box center [584, 160] width 128 height 14
click at [782, 142] on button "Classify trips" at bounding box center [792, 145] width 74 height 24
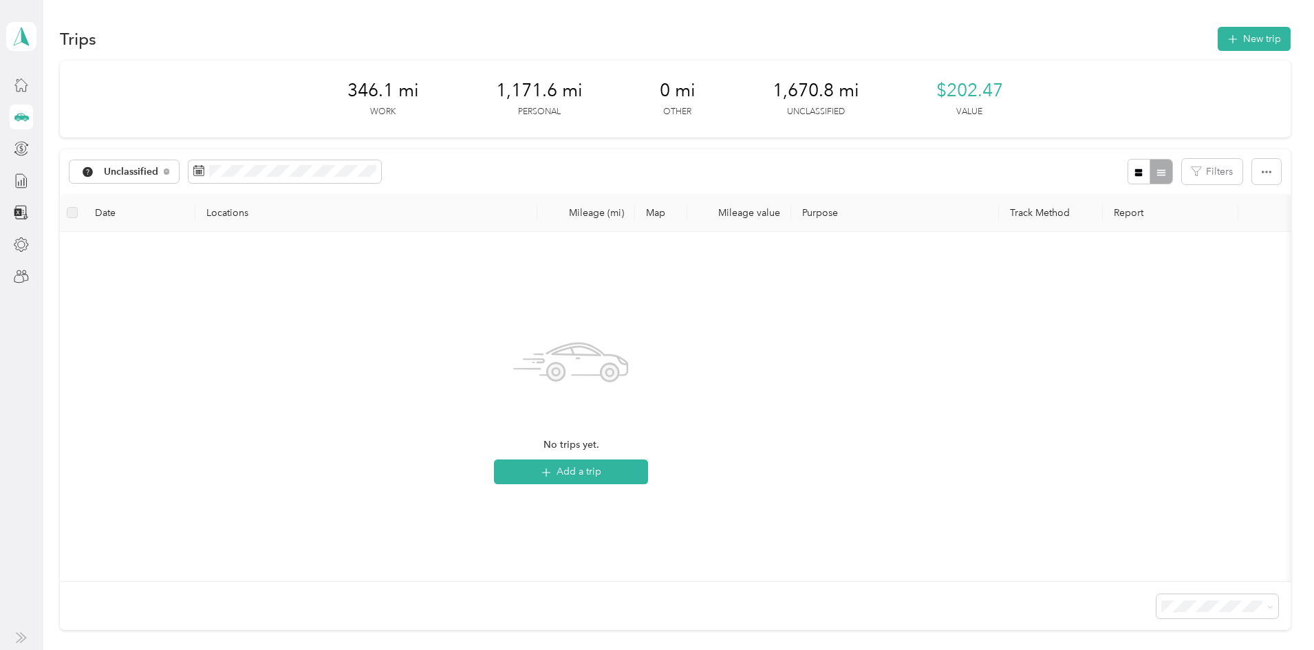
click at [19, 118] on icon at bounding box center [21, 116] width 15 height 15
click at [19, 151] on icon at bounding box center [21, 148] width 15 height 15
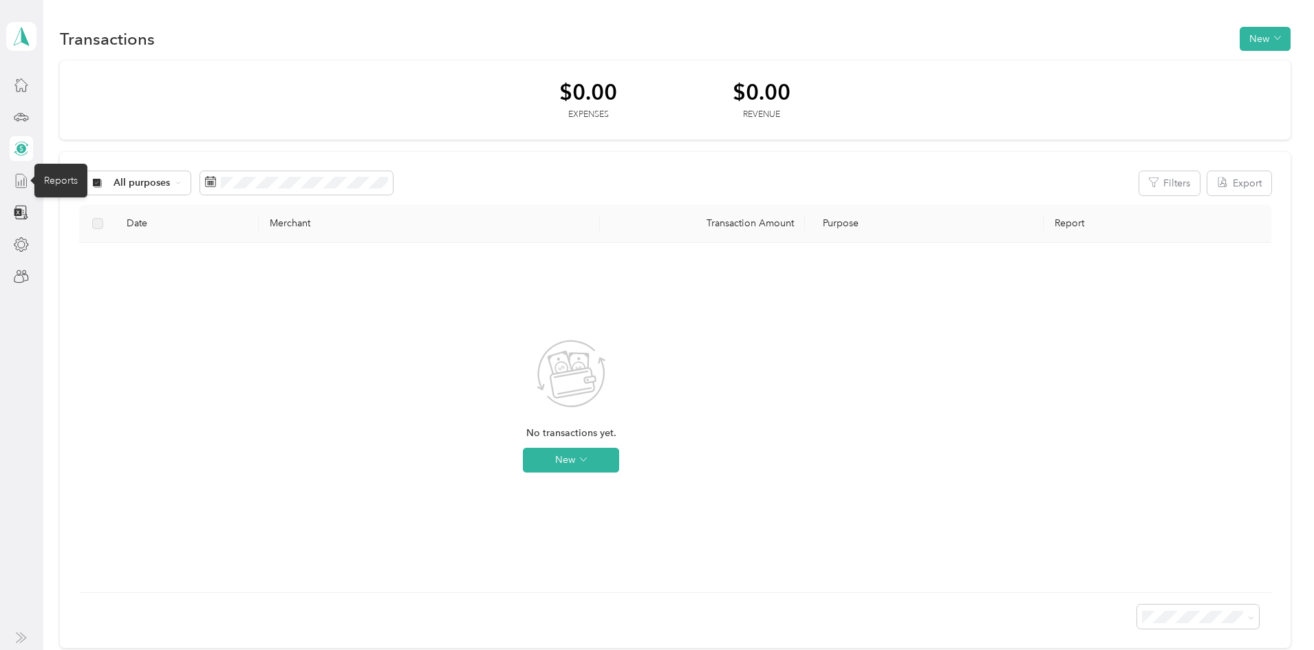
click at [19, 181] on icon at bounding box center [21, 180] width 15 height 15
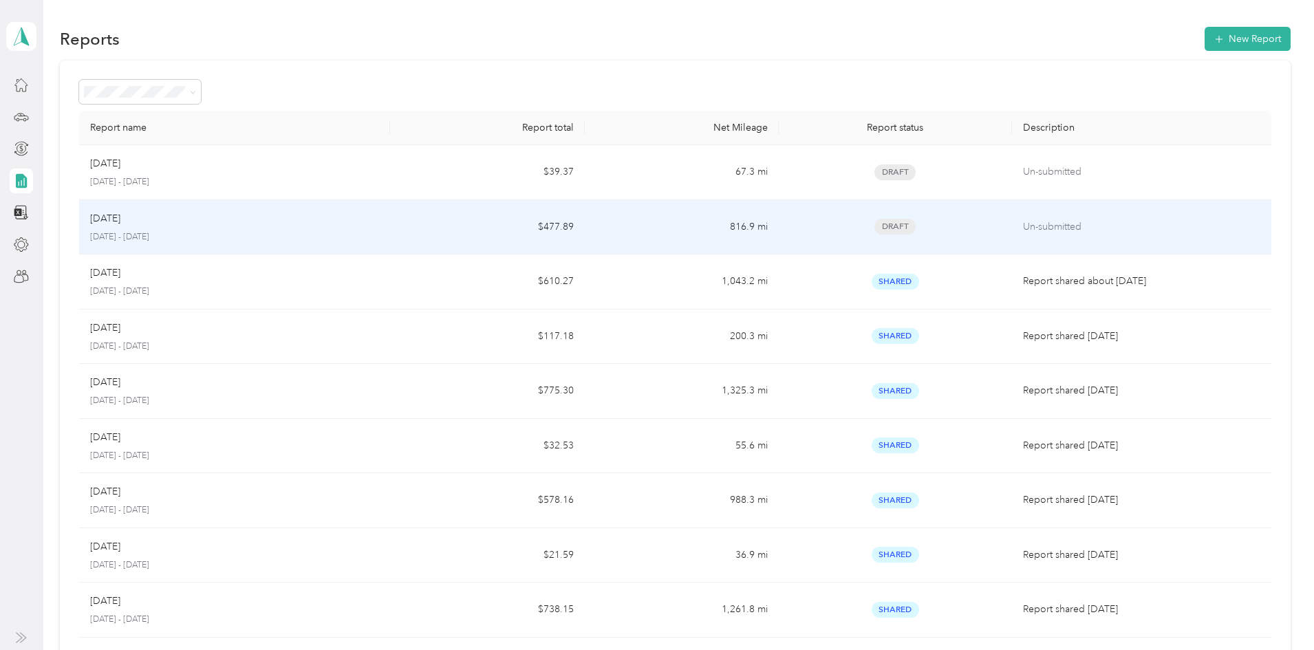
click at [1023, 226] on p "Un-submitted" at bounding box center [1141, 227] width 237 height 15
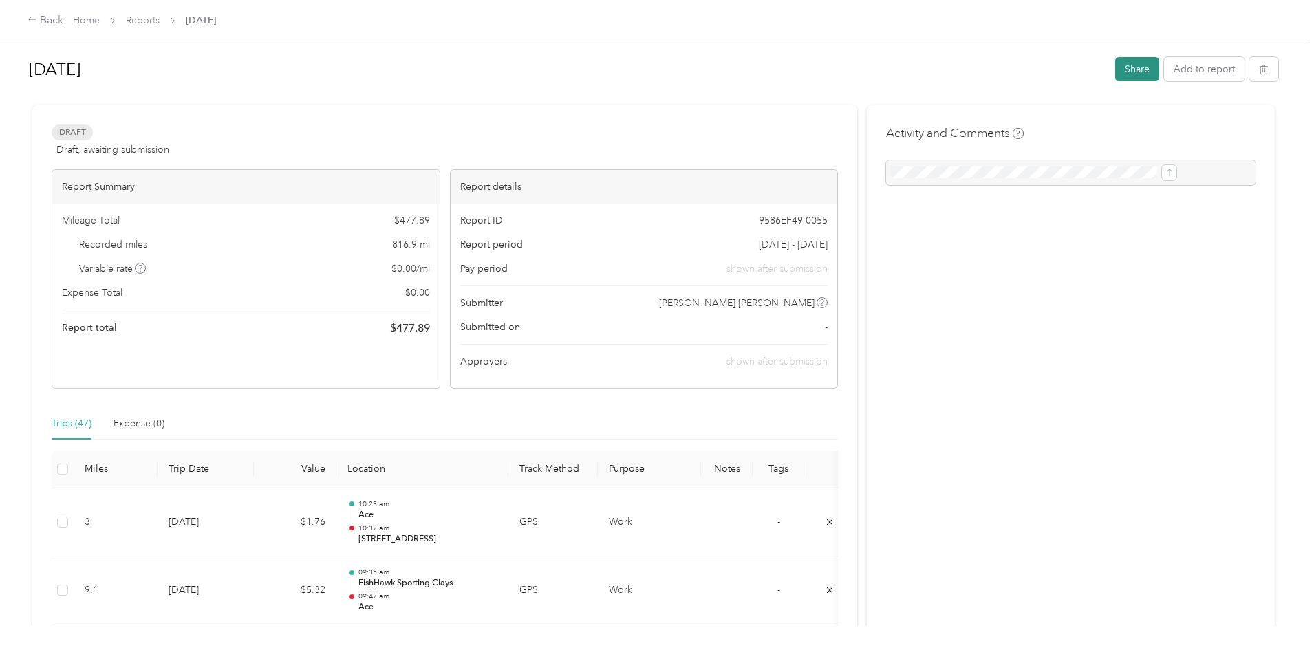
click at [1116, 70] on button "Share" at bounding box center [1138, 69] width 44 height 24
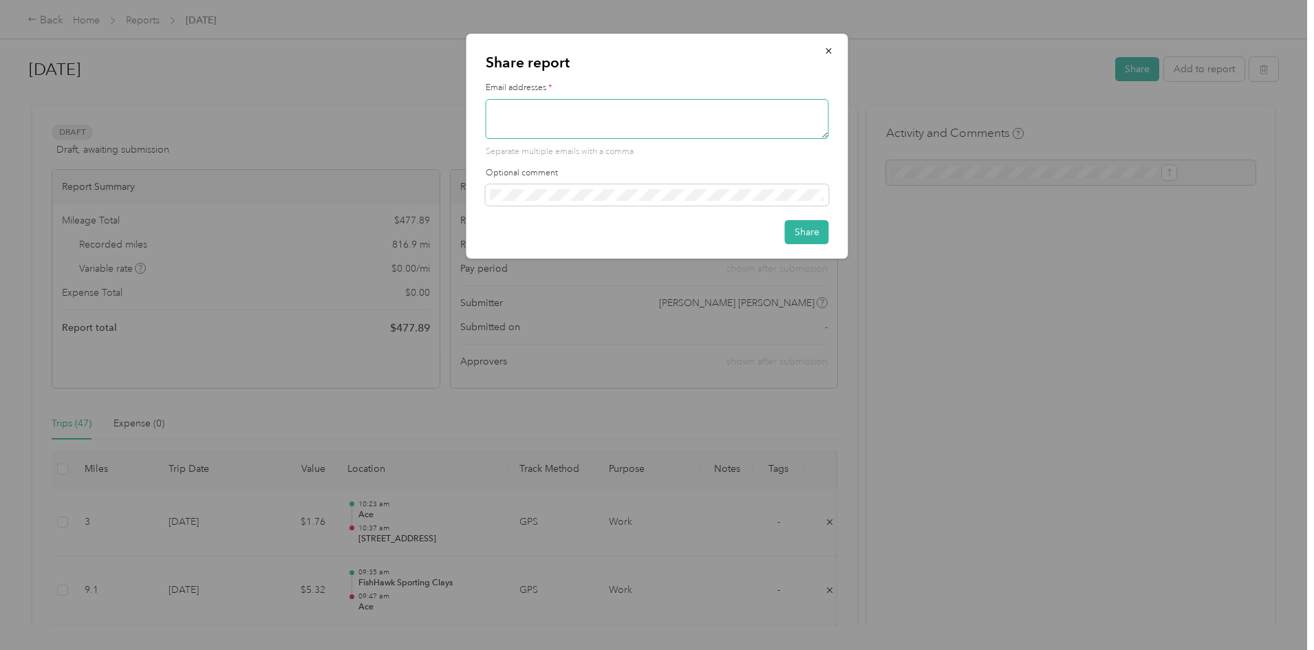
click at [593, 107] on textarea at bounding box center [657, 119] width 343 height 40
type textarea "leeann@fishhawksportingclays.com"
click at [807, 238] on button "Share" at bounding box center [807, 232] width 44 height 24
